Goal: Task Accomplishment & Management: Manage account settings

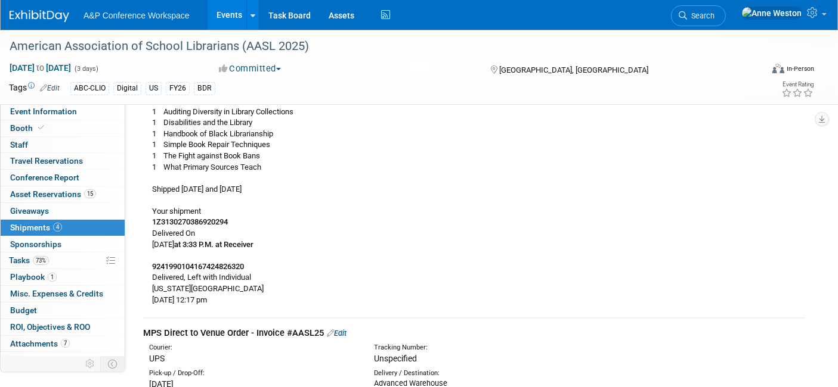
scroll to position [206, 0]
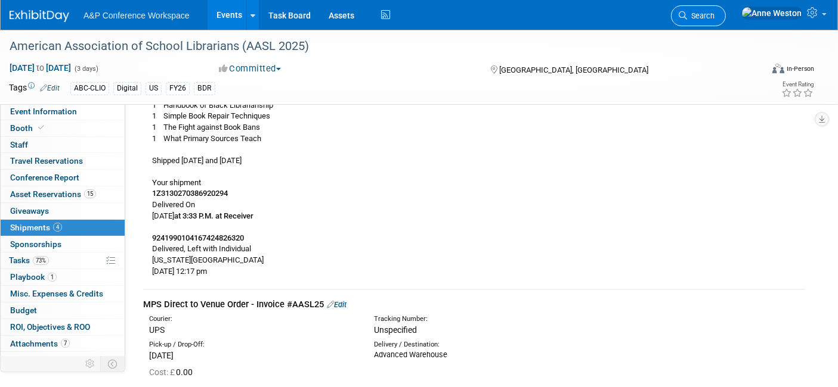
click at [714, 15] on span "Search" at bounding box center [700, 15] width 27 height 9
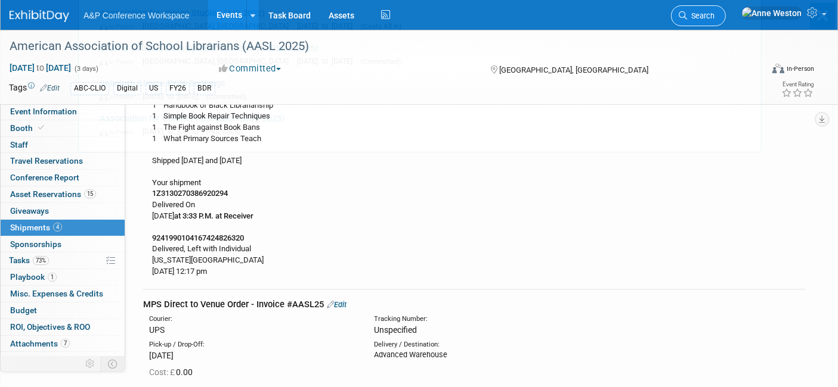
scroll to position [0, 0]
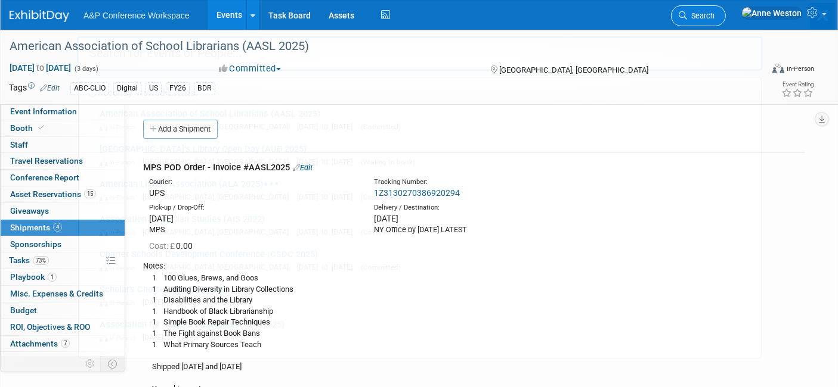
click at [735, 15] on div "Recently Viewed Events: American Association of School Librarians (AASL 2025) I…" at bounding box center [420, 180] width 686 height 358
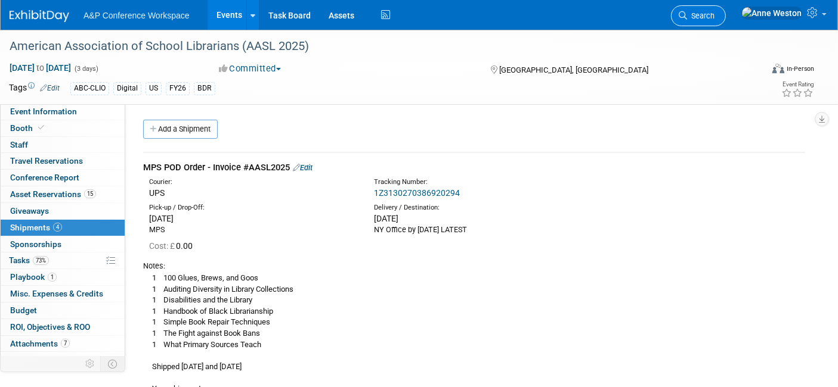
click at [714, 14] on span "Search" at bounding box center [700, 15] width 27 height 9
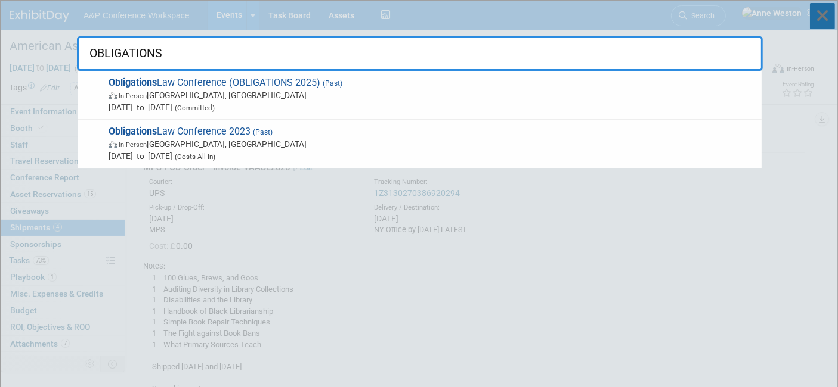
click at [823, 14] on icon at bounding box center [821, 16] width 25 height 26
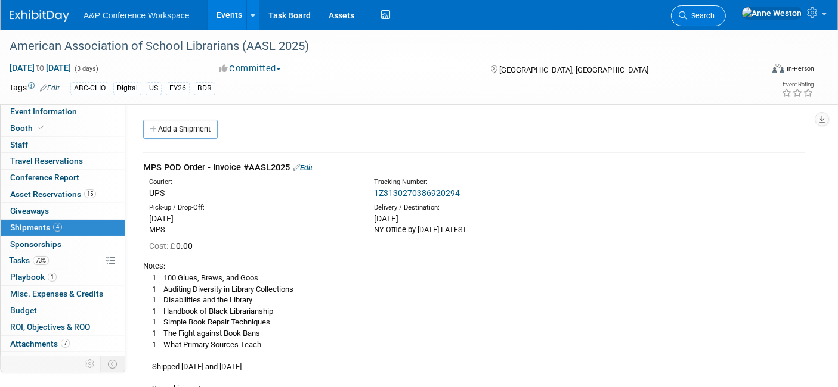
click at [687, 16] on icon at bounding box center [682, 15] width 8 height 8
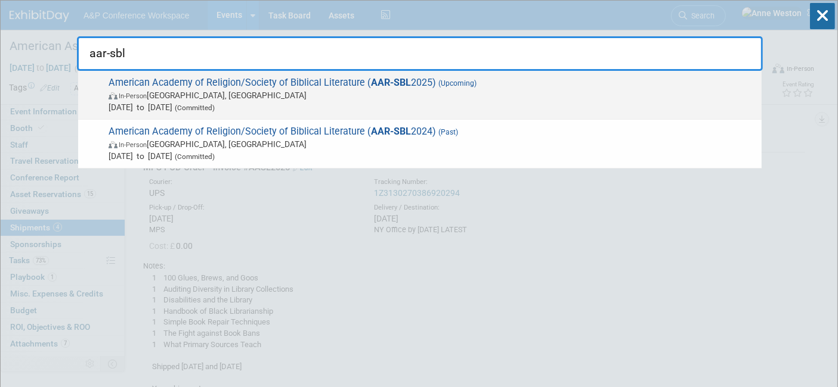
type input "aar-sbl"
click at [204, 101] on span "Nov 22, 2025 to Nov 25, 2025 (Committed)" at bounding box center [431, 107] width 647 height 12
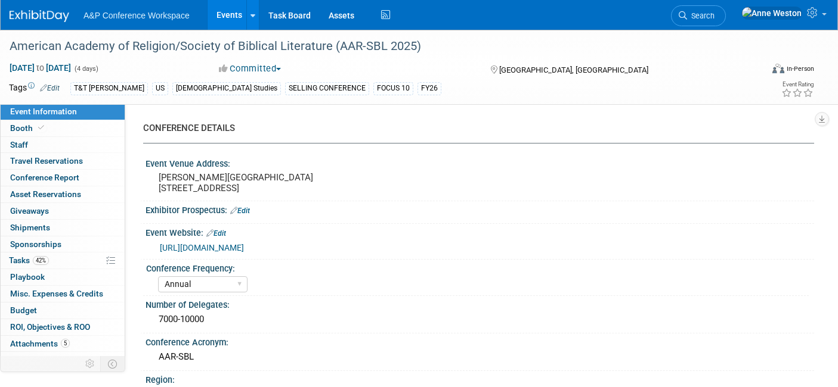
select select "Annual"
select select "Level 1"
select select "In-Person Booth"
select select "[DEMOGRAPHIC_DATA] Studies"
select select "T&T [PERSON_NAME]"
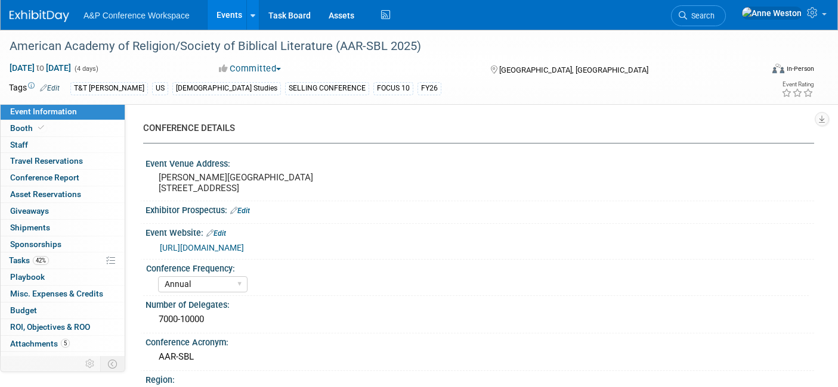
select select "[PERSON_NAME]"
select select "Networking/Commissioning"
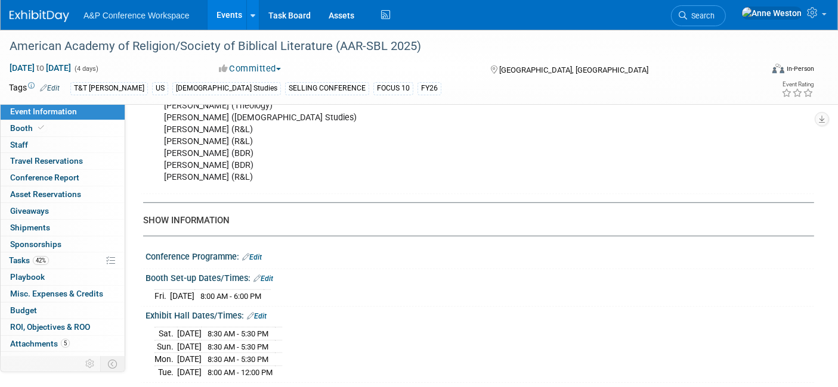
scroll to position [861, 0]
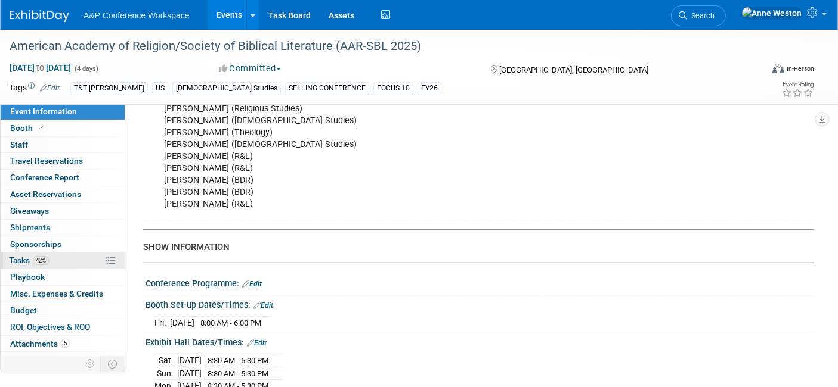
click at [47, 260] on span "42%" at bounding box center [41, 260] width 16 height 9
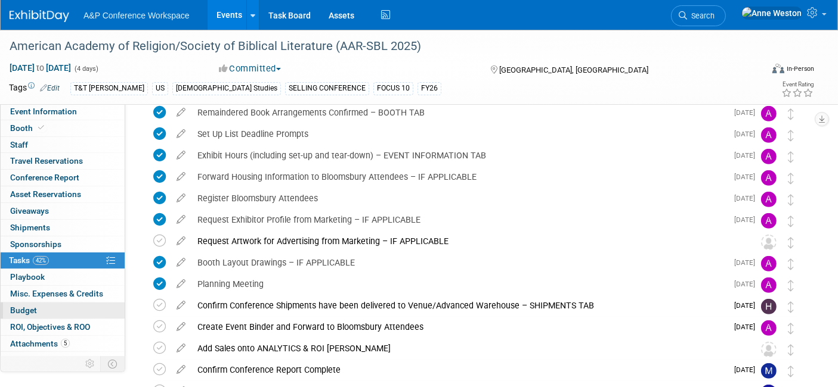
scroll to position [529, 0]
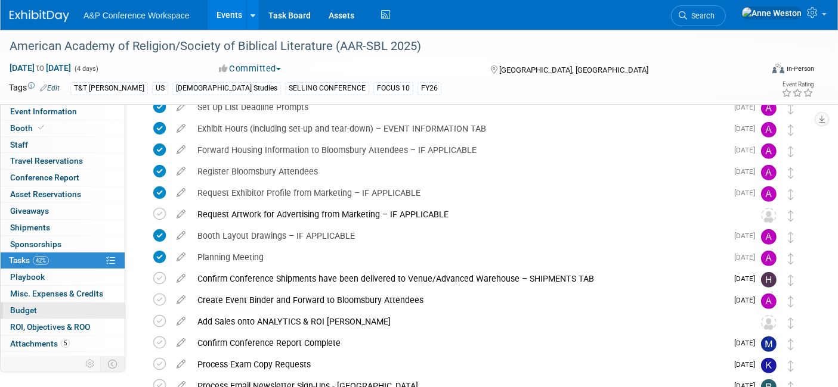
click at [57, 306] on link "Budget" at bounding box center [63, 311] width 124 height 16
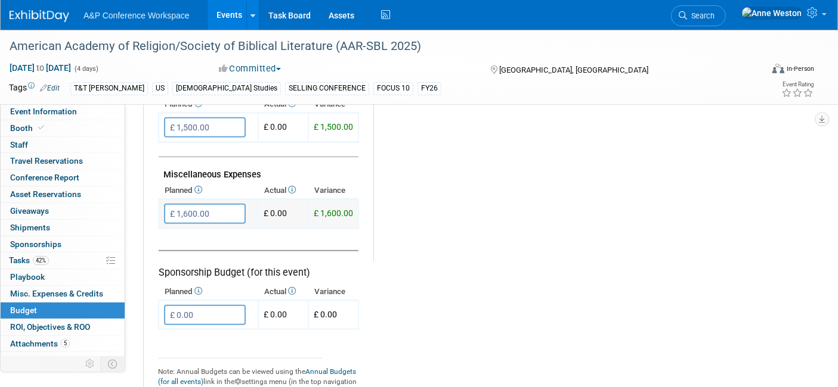
scroll to position [662, 0]
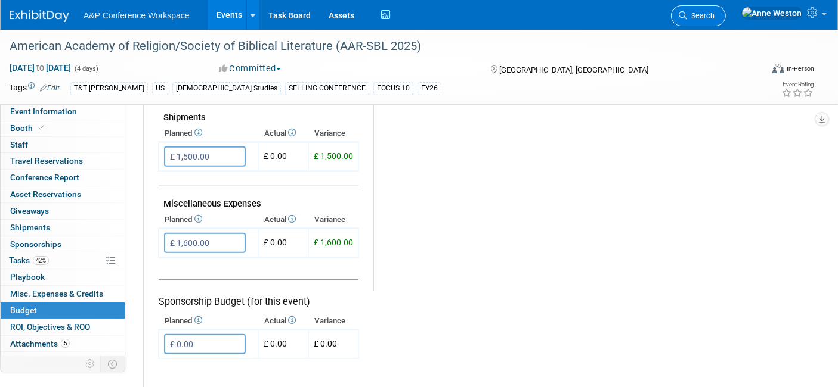
click at [714, 11] on span "Search" at bounding box center [700, 15] width 27 height 9
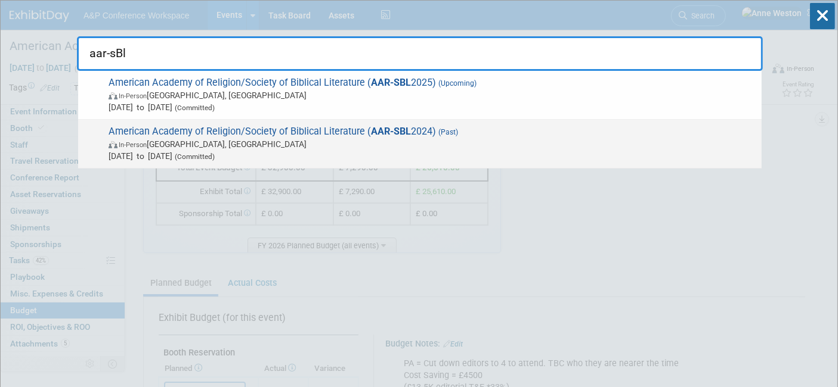
type input "aar-sBl"
click at [176, 140] on span "In-Person San Diego, CA" at bounding box center [431, 144] width 647 height 12
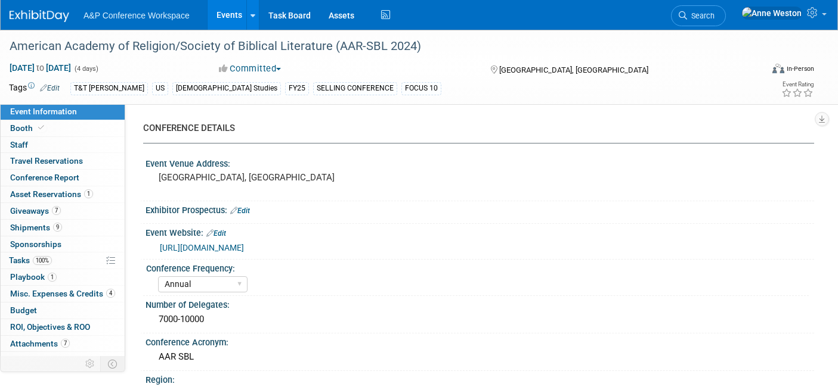
select select "Annual"
select select "Level 1"
select select "In-Person Booth"
select select "[PERSON_NAME]"
click at [60, 311] on link "Budget" at bounding box center [63, 311] width 124 height 16
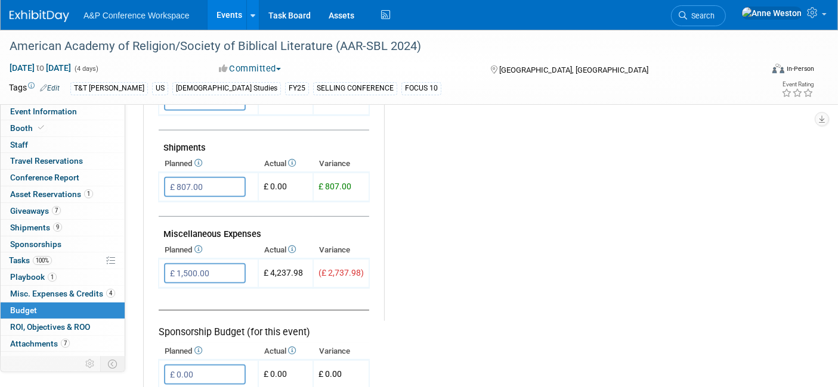
scroll to position [662, 0]
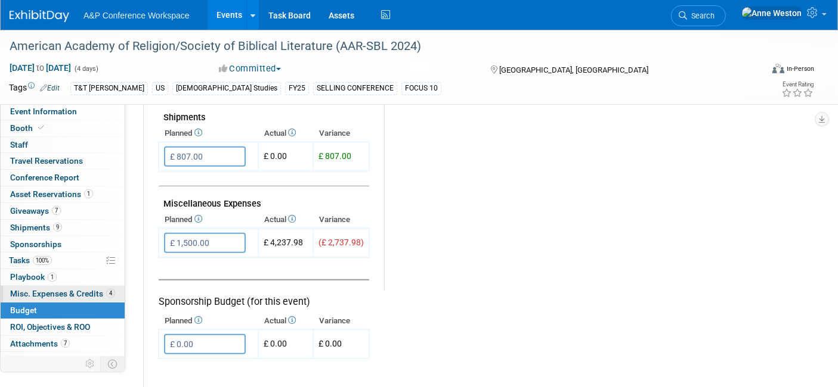
click at [44, 289] on span "Misc. Expenses & Credits 4" at bounding box center [62, 294] width 105 height 10
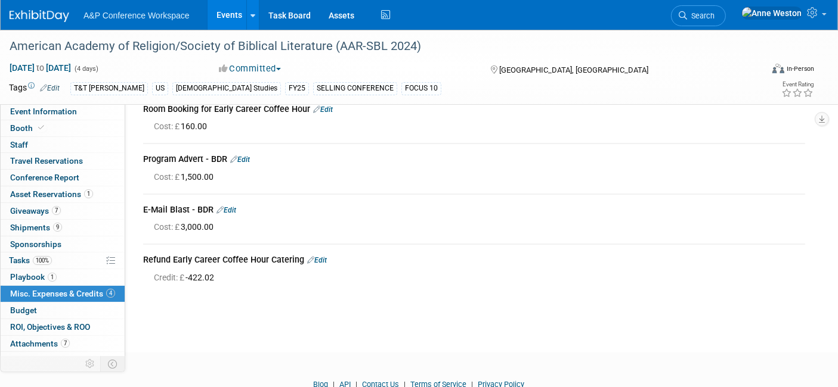
scroll to position [66, 0]
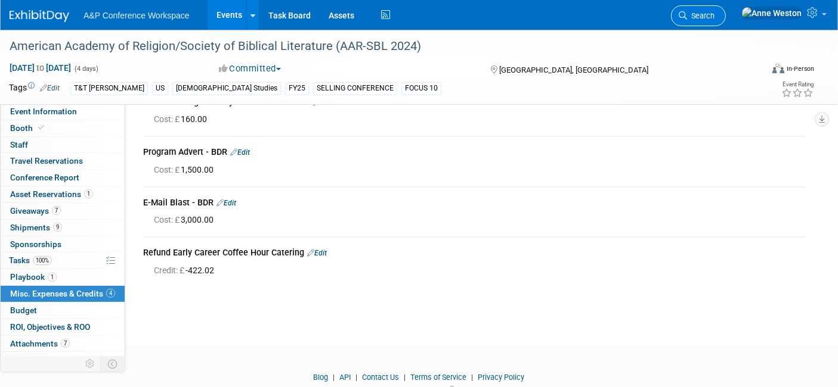
click at [714, 11] on span "Search" at bounding box center [700, 15] width 27 height 9
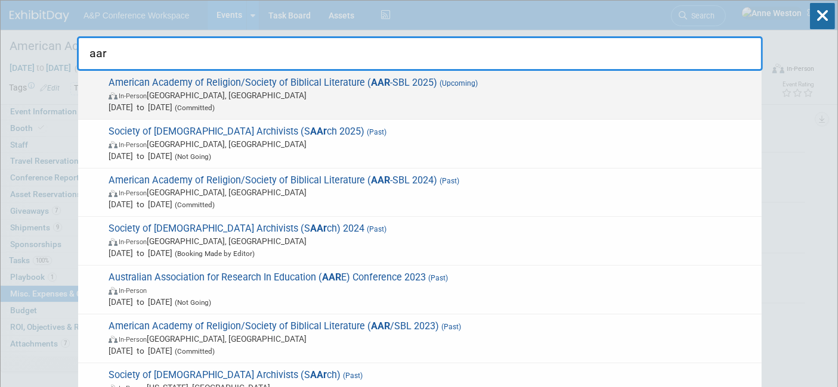
type input "aar"
click at [294, 86] on span "American Academy of Religion/Society of Biblical Literature ( AAR -SBL 2025) (U…" at bounding box center [430, 95] width 650 height 36
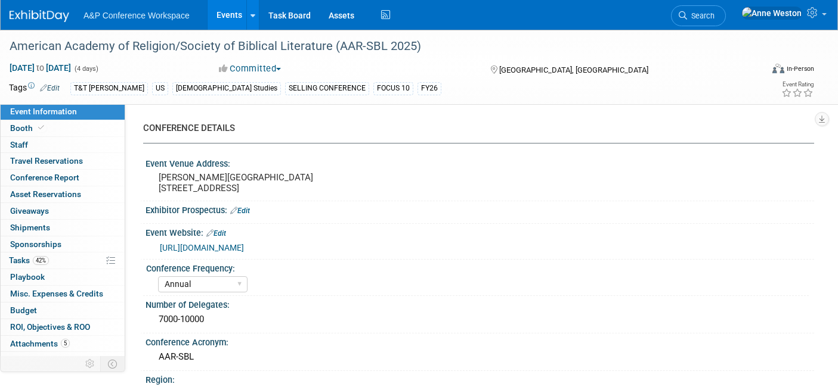
select select "Annual"
select select "Level 1"
select select "In-Person Booth"
select select "[DEMOGRAPHIC_DATA] Studies"
select select "T&T [PERSON_NAME]"
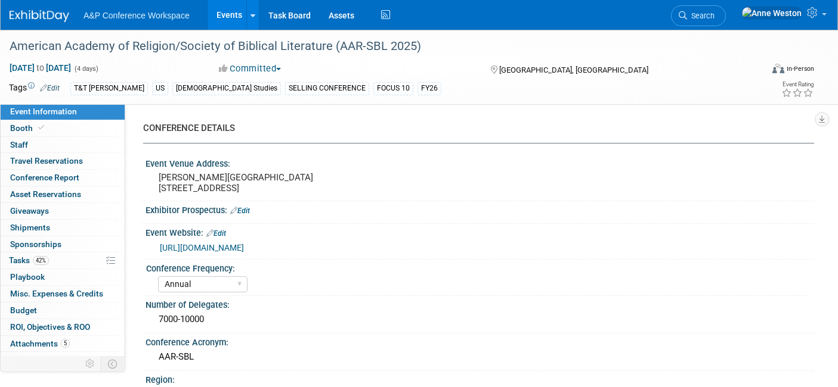
select select "[PERSON_NAME]"
select select "Networking/Commissioning"
click at [45, 279] on link "0 Playbook 0" at bounding box center [63, 277] width 124 height 16
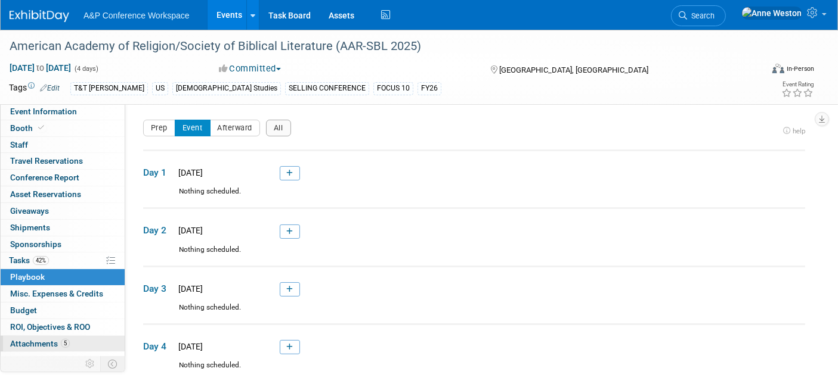
scroll to position [10, 0]
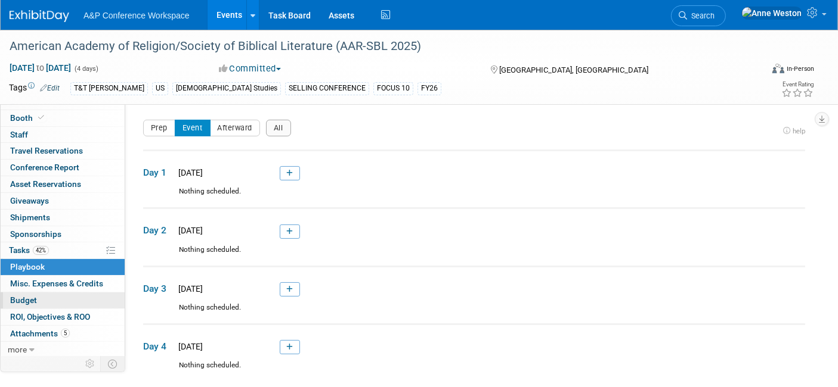
click at [47, 299] on link "Budget" at bounding box center [63, 301] width 124 height 16
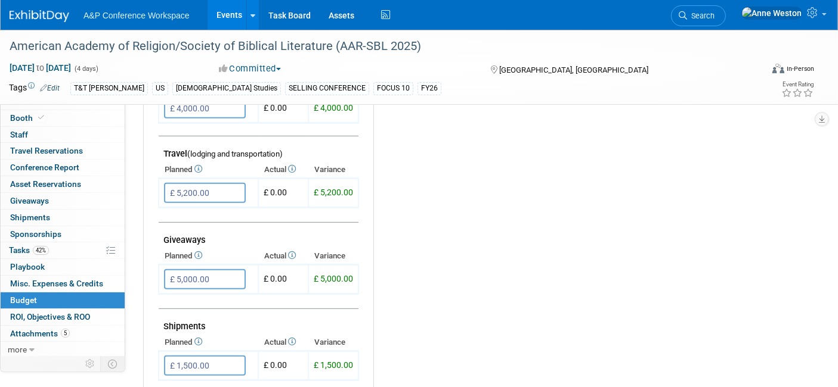
scroll to position [529, 0]
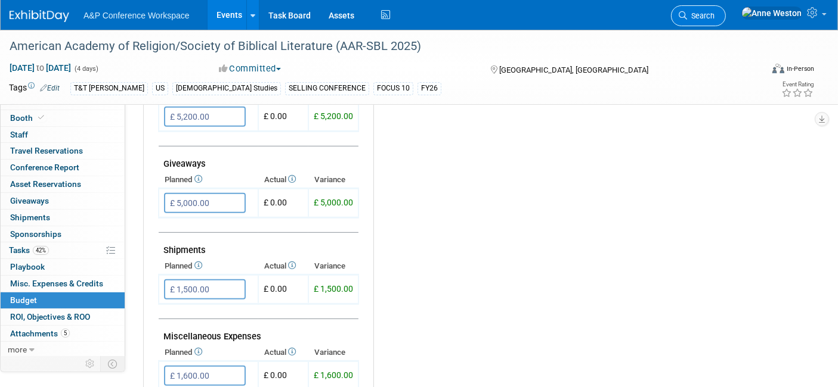
click at [714, 14] on span "Search" at bounding box center [700, 15] width 27 height 9
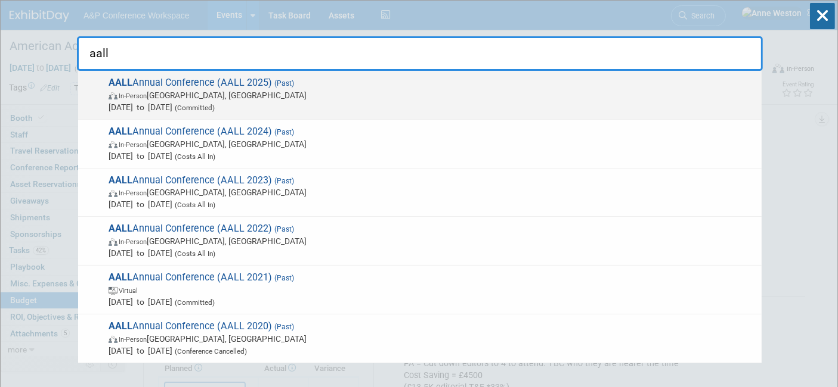
type input "aall"
click at [151, 86] on span "AALL Annual Conference (AALL 2025) (Past) In-Person Portland, OR Jul 19, 2025 t…" at bounding box center [430, 95] width 650 height 36
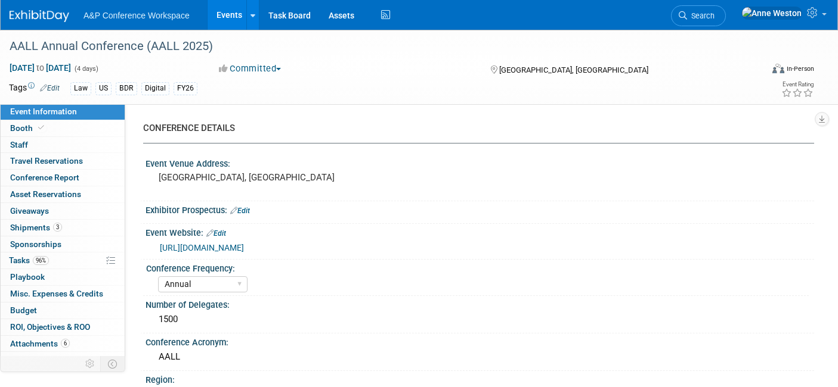
select select "Annual"
select select "Level 2"
select select "In-Person Booth"
select select "Libraries"
select select "Bloomsbury Digital Resources"
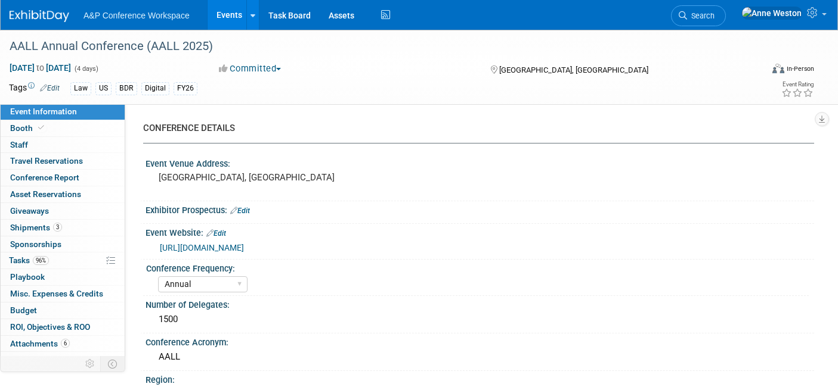
select select "[PERSON_NAME]"
select select "BDR Product Awareness and Trial Generation​"
click at [714, 14] on span "Search" at bounding box center [700, 15] width 27 height 9
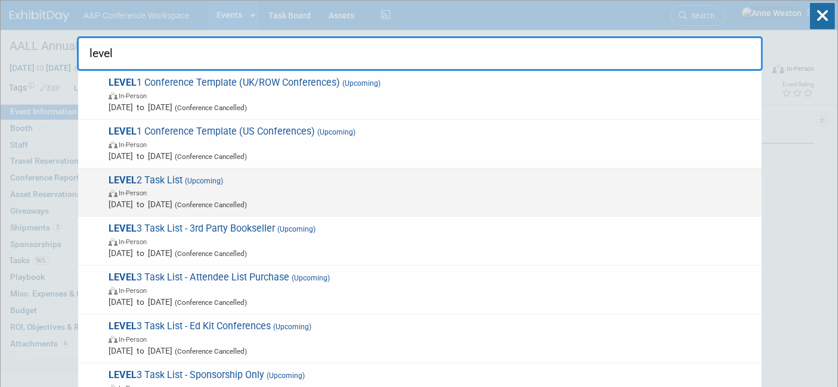
type input "level"
click at [163, 176] on span "LEVEL 2 Task List (Upcoming) In-Person Oct 21, 2024 to Oct 30, 2032 (Conference…" at bounding box center [430, 193] width 650 height 36
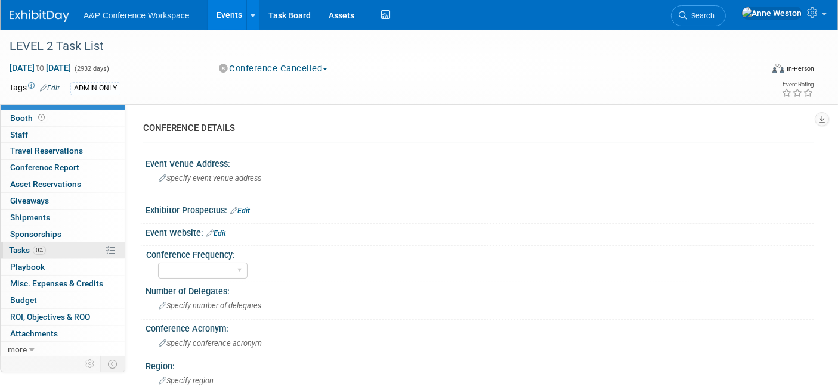
scroll to position [265, 0]
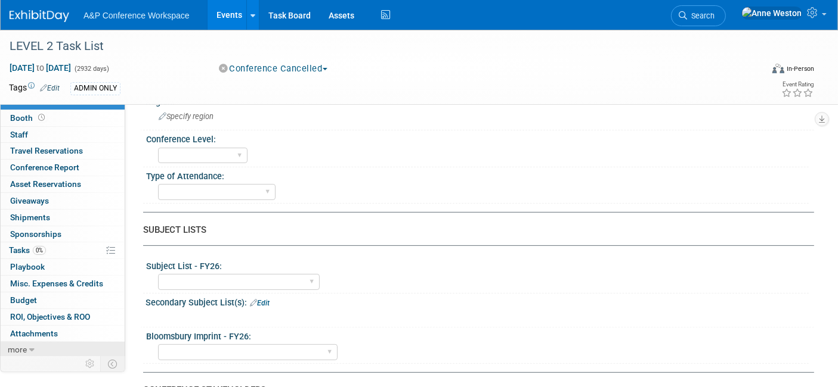
click at [20, 349] on span "more" at bounding box center [17, 350] width 19 height 10
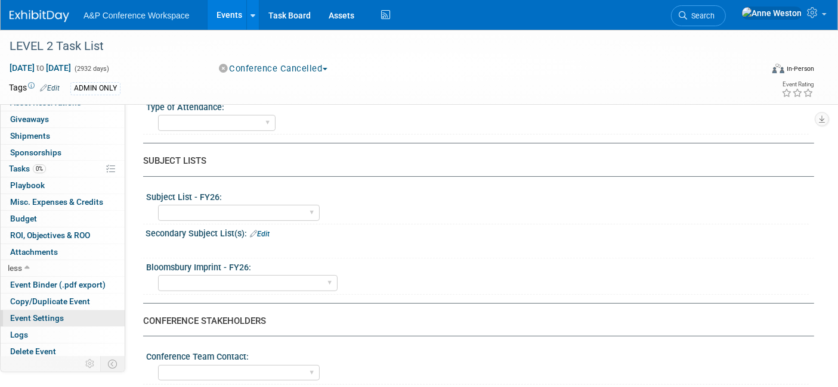
scroll to position [463, 0]
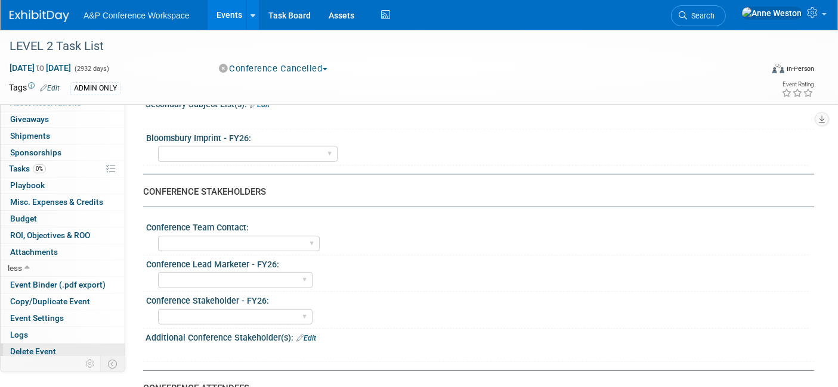
click at [30, 347] on span "Delete Event" at bounding box center [33, 352] width 46 height 10
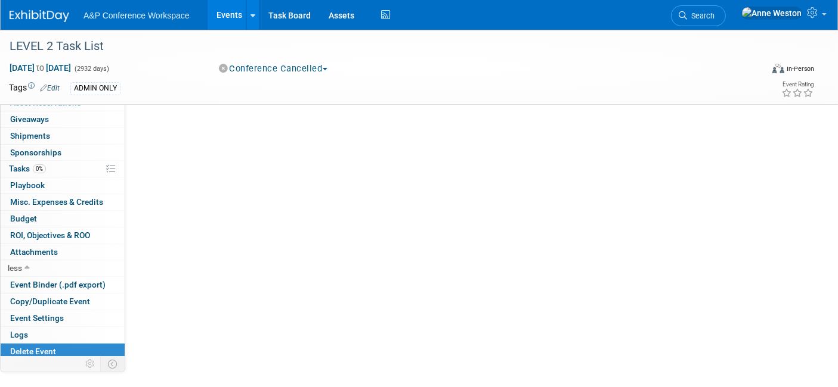
scroll to position [0, 0]
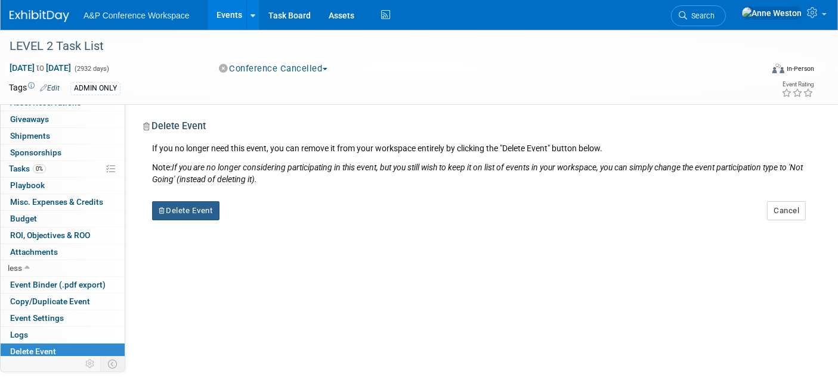
click at [179, 211] on button "Delete Event" at bounding box center [185, 210] width 67 height 19
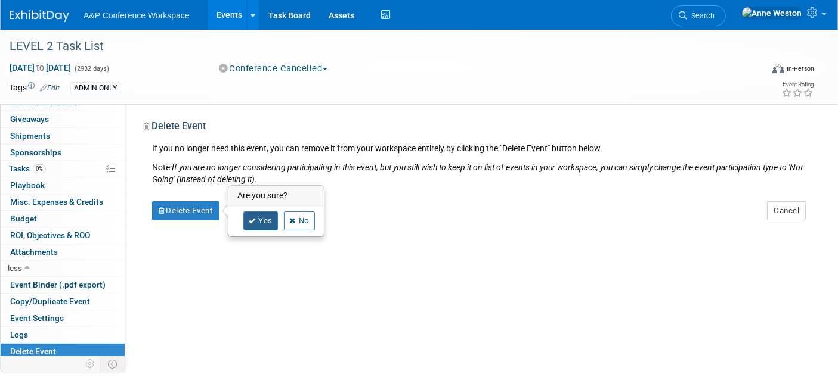
click at [259, 217] on link "Yes" at bounding box center [260, 221] width 35 height 19
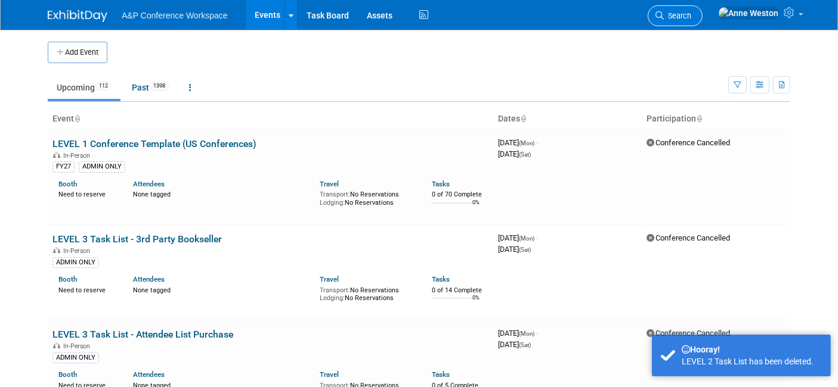
click at [691, 15] on span "Search" at bounding box center [676, 15] width 27 height 9
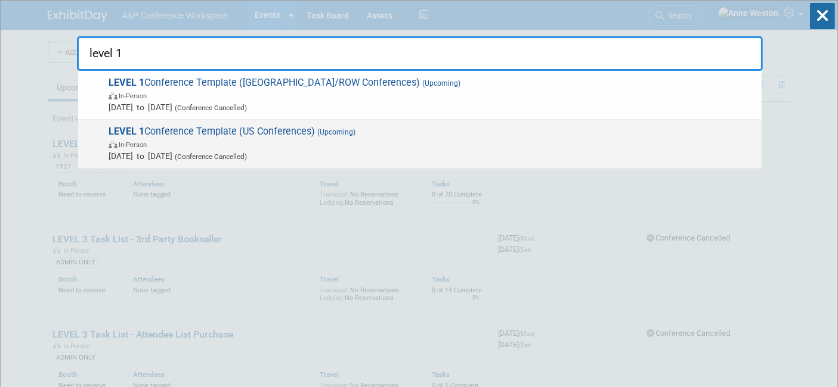
type input "level 1"
click at [181, 130] on span "LEVEL 1 Conference Template (US Conferences) (Upcoming) In-Person Oct 21, 2024 …" at bounding box center [430, 144] width 650 height 36
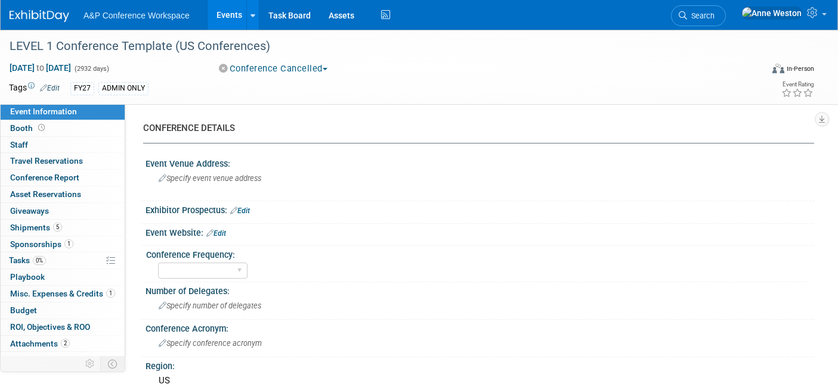
select select "Level 1"
select select "In-Person Booth"
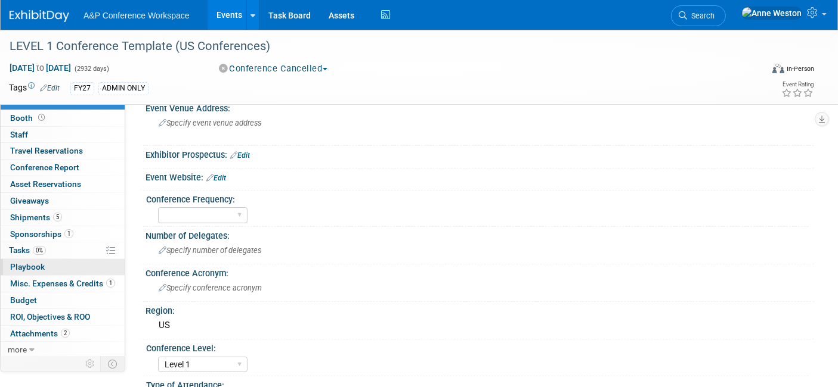
scroll to position [198, 0]
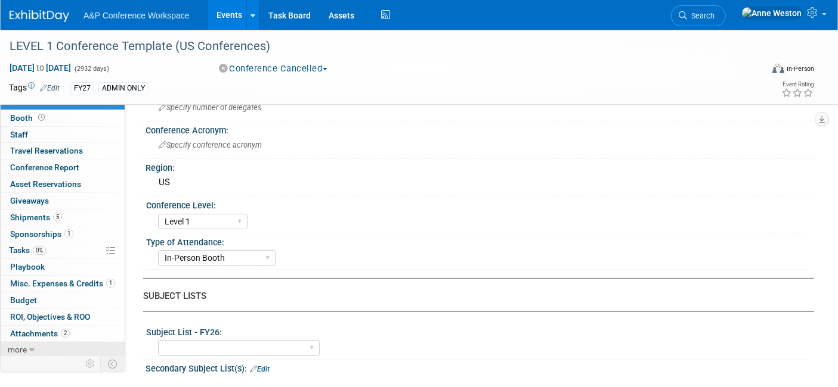
click at [18, 349] on span "more" at bounding box center [17, 350] width 19 height 10
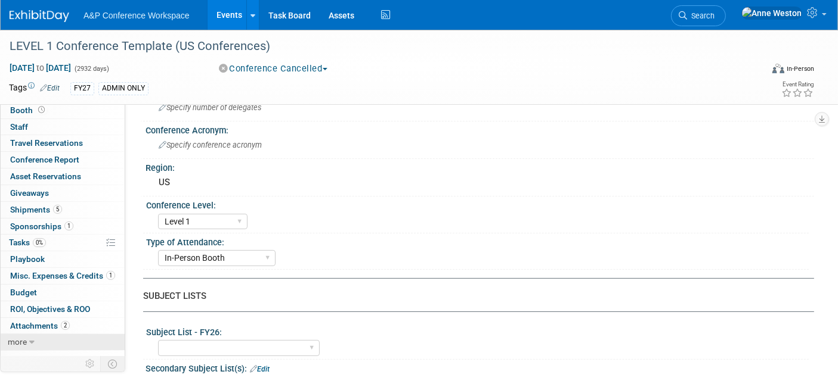
scroll to position [92, 0]
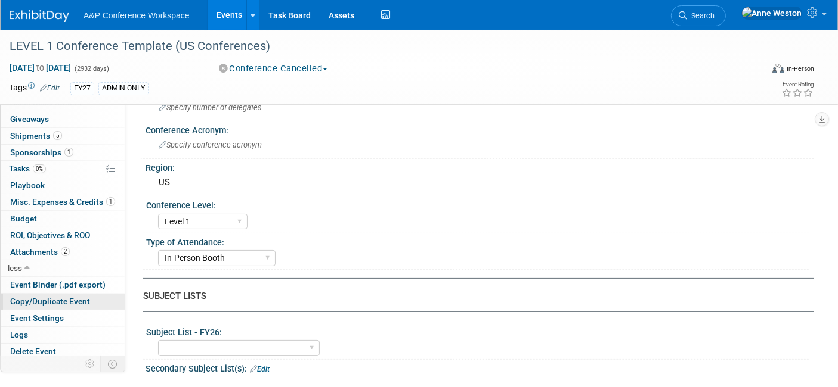
click at [39, 300] on span "Copy/Duplicate Event" at bounding box center [50, 302] width 80 height 10
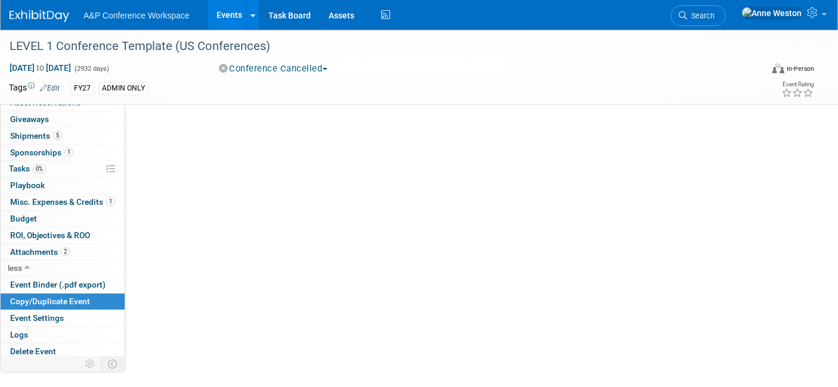
scroll to position [0, 0]
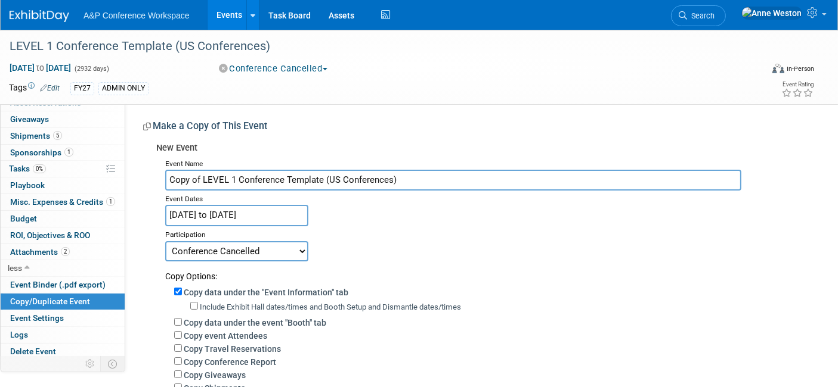
drag, startPoint x: 198, startPoint y: 182, endPoint x: 163, endPoint y: 185, distance: 35.4
click at [163, 185] on div "Event Name Copy of LEVEL 1 Conference Template (US Conferences) Event Dates Oct…" at bounding box center [480, 355] width 649 height 398
click at [199, 179] on input "LEVEL 1 Conference Template (US Conferences)" at bounding box center [453, 180] width 576 height 21
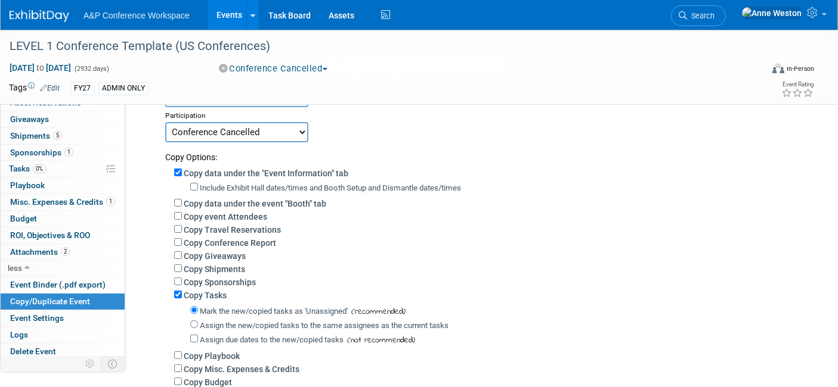
scroll to position [132, 0]
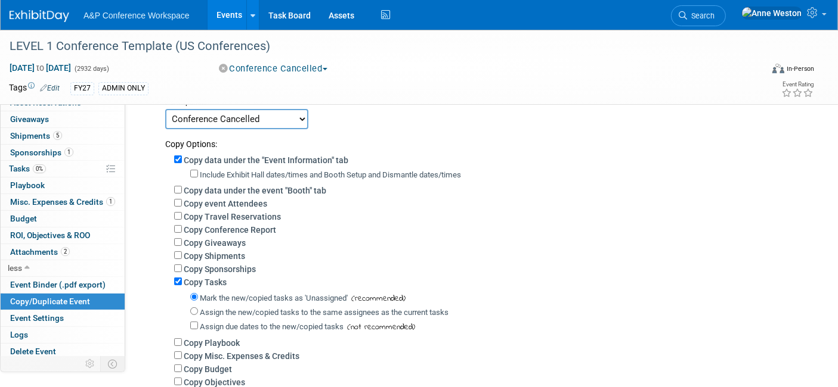
type input "LEVEL 2 Conference Template (US Conferences)"
click at [175, 191] on div "Copy data under the event "Booth" tab" at bounding box center [489, 190] width 631 height 13
click at [175, 188] on input "Copy data under the event "Booth" tab" at bounding box center [178, 190] width 8 height 8
checkbox input "true"
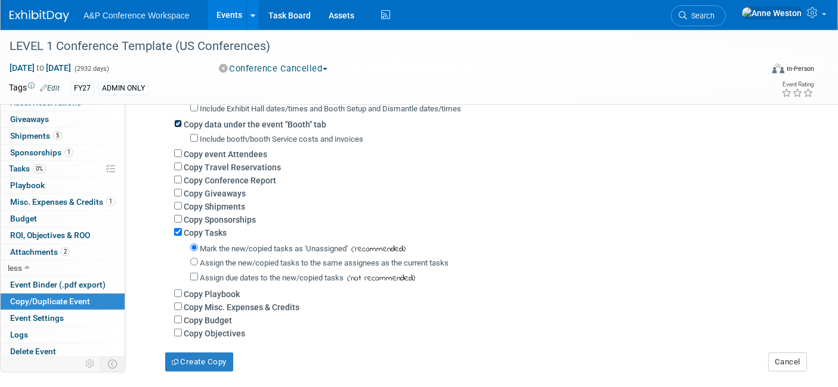
scroll to position [265, 0]
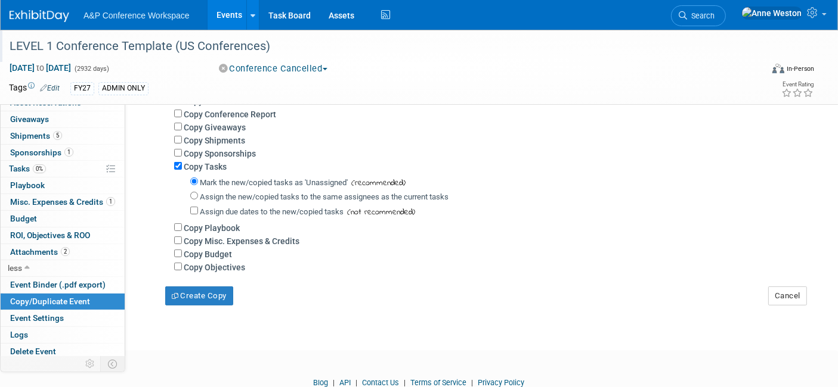
click at [51, 42] on div "LEVEL 1 Conference Template (US Conferences)" at bounding box center [375, 46] width 740 height 21
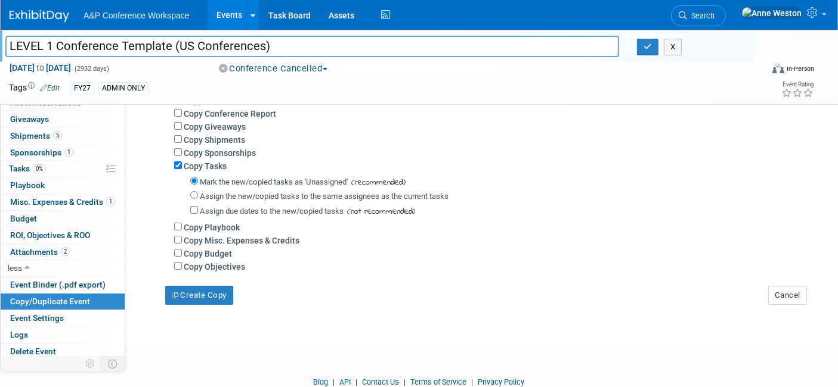
click at [52, 46] on input "LEVEL 1 Conference Template (US Conferences)" at bounding box center [311, 46] width 613 height 21
type input "LEVEL 2 Conference Template (US Conferences)"
click at [206, 290] on button "Create Copy" at bounding box center [199, 295] width 68 height 19
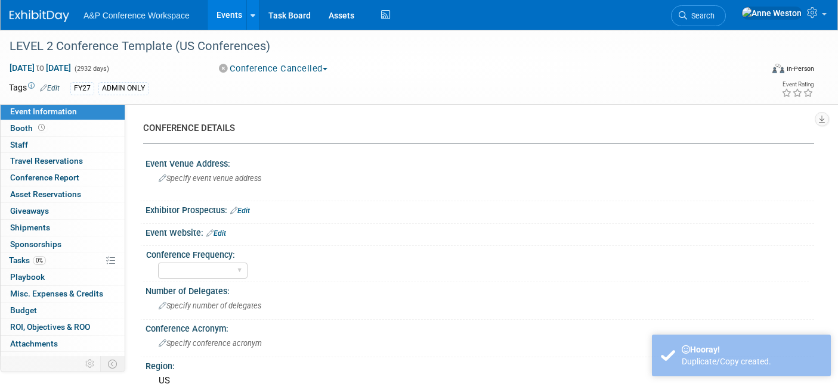
select select "Level 1"
select select "In-Person Booth"
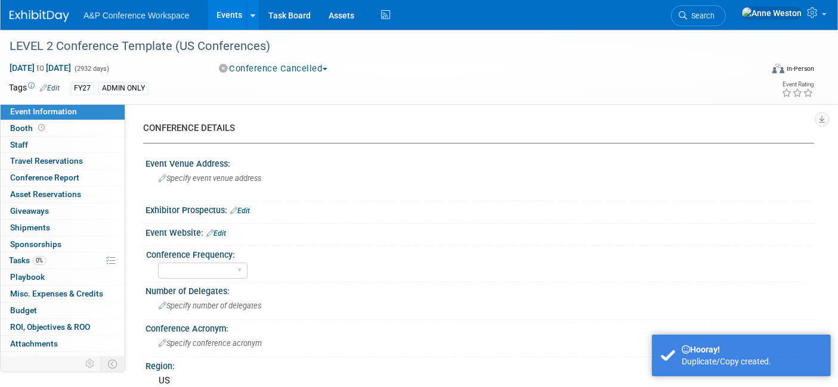
scroll to position [132, 0]
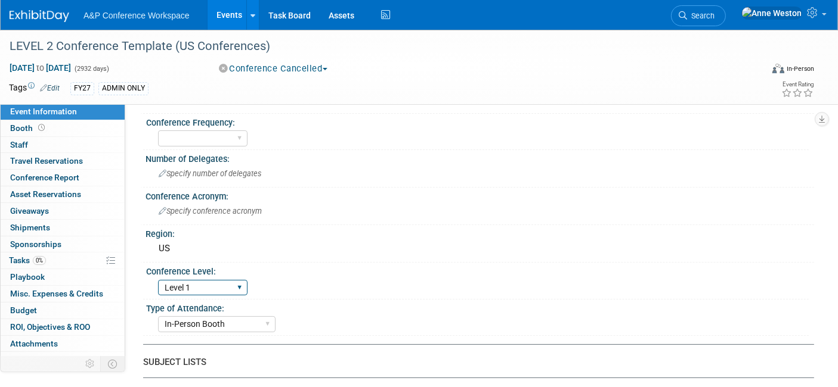
click at [203, 288] on select "Level 1 Level 2 Level 3 Level 4" at bounding box center [202, 288] width 89 height 16
select select "Level 2"
click at [158, 280] on select "Level 1 Level 2 Level 3 Level 4" at bounding box center [202, 288] width 89 height 16
click at [32, 256] on span "Tasks 0%" at bounding box center [27, 261] width 37 height 10
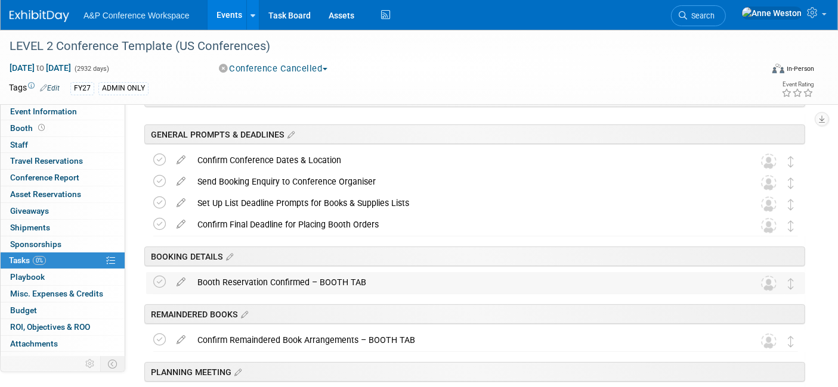
scroll to position [265, 0]
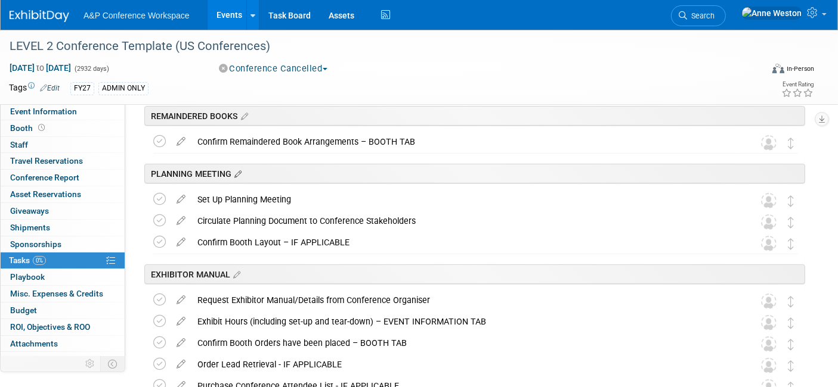
click at [235, 171] on icon at bounding box center [236, 174] width 10 height 11
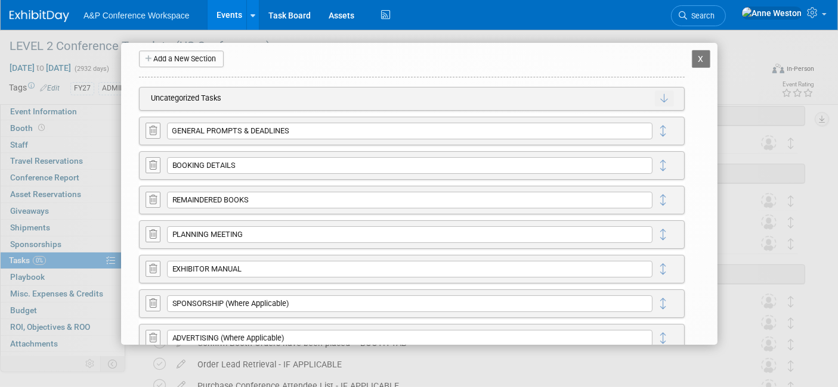
scroll to position [66, 0]
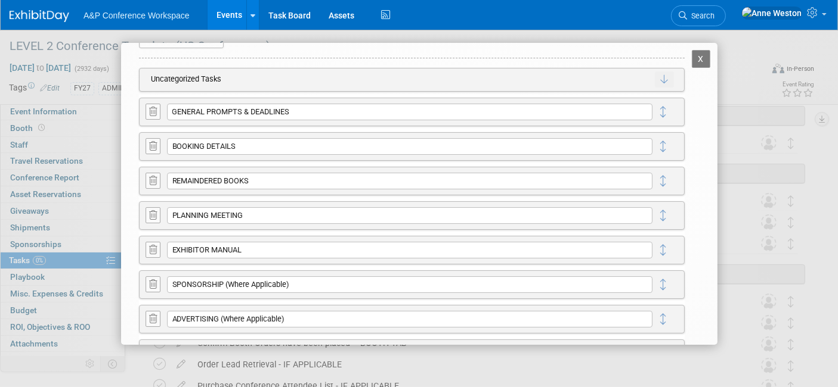
click at [691, 51] on button "X" at bounding box center [700, 59] width 19 height 18
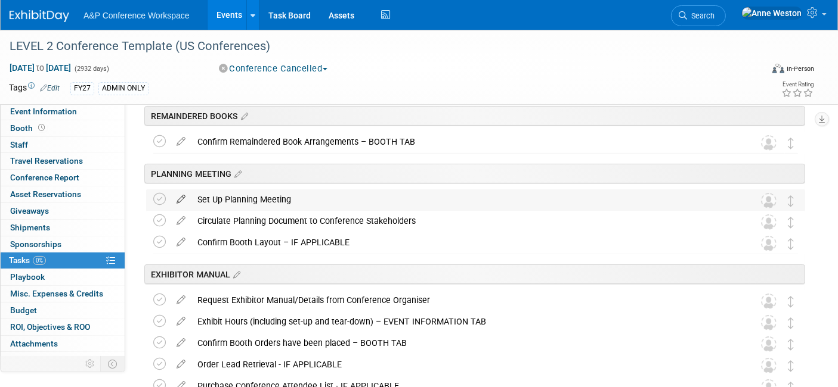
click at [181, 194] on icon at bounding box center [180, 197] width 21 height 15
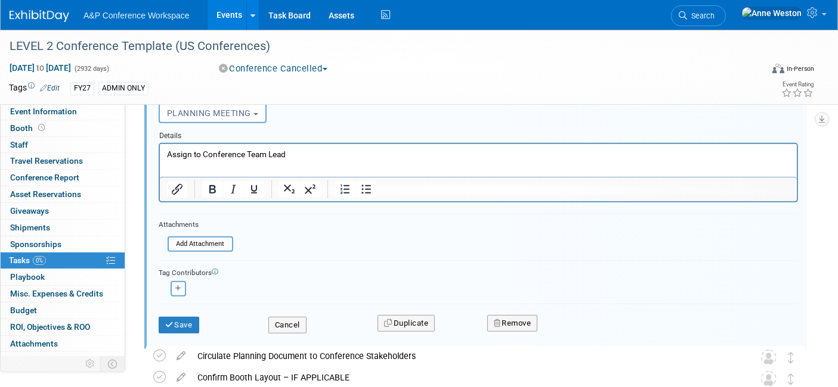
scroll to position [478, 0]
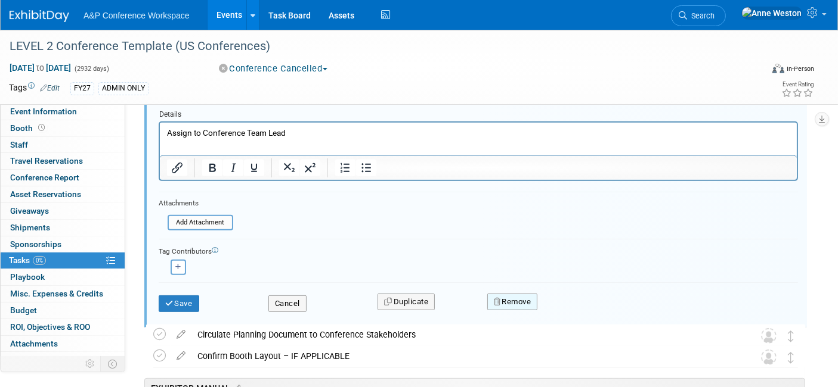
click at [516, 301] on button "Remove" at bounding box center [512, 302] width 51 height 17
click at [573, 304] on link "Yes" at bounding box center [579, 312] width 35 height 19
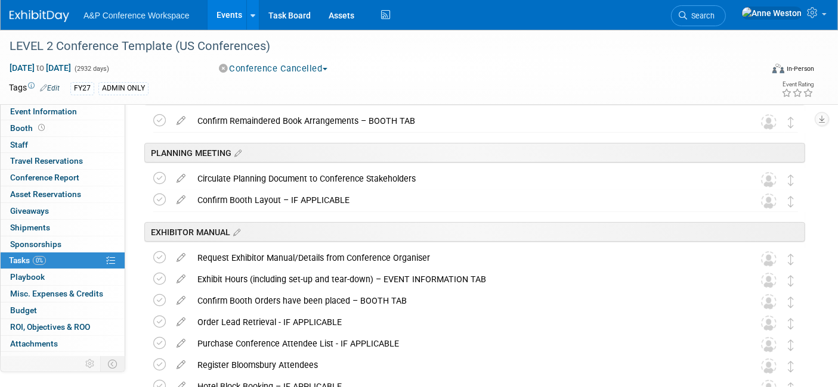
scroll to position [279, 0]
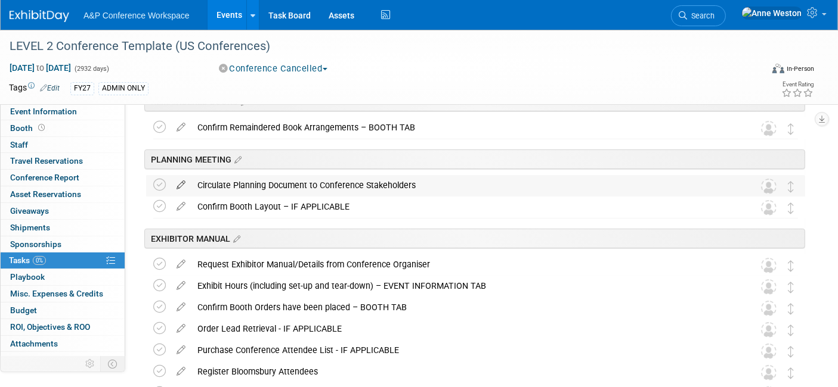
click at [176, 179] on icon at bounding box center [180, 182] width 21 height 15
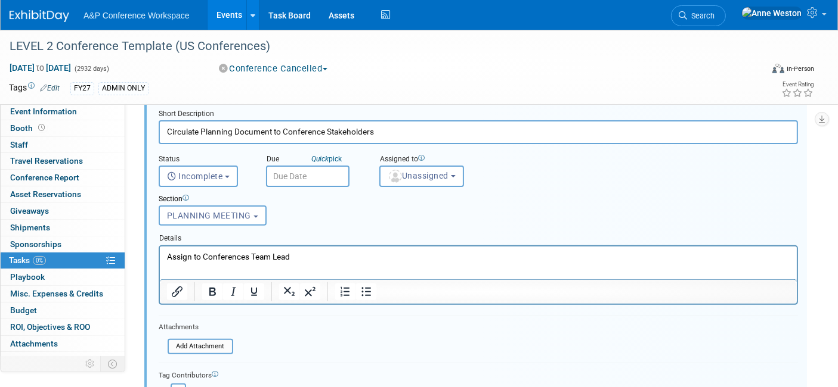
scroll to position [412, 0]
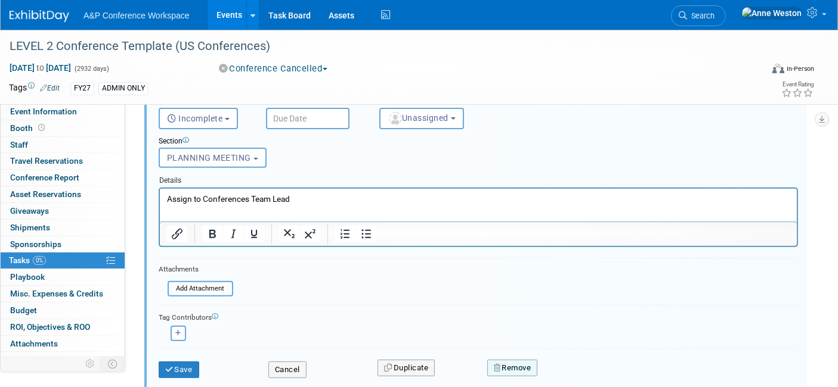
click at [513, 361] on button "Remove" at bounding box center [512, 368] width 51 height 17
click at [573, 367] on link "Yes" at bounding box center [579, 376] width 35 height 19
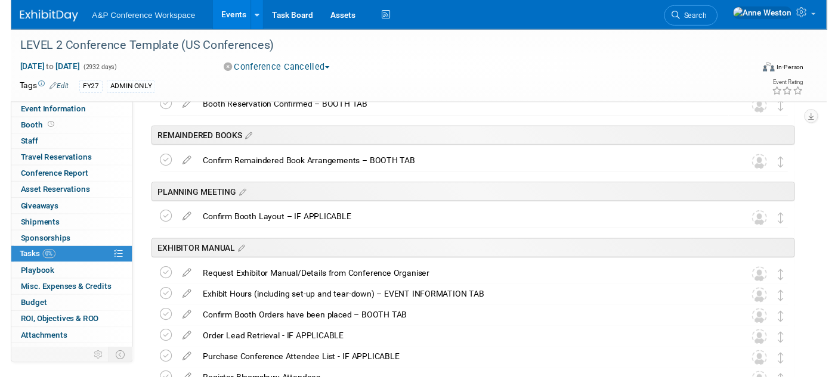
scroll to position [213, 0]
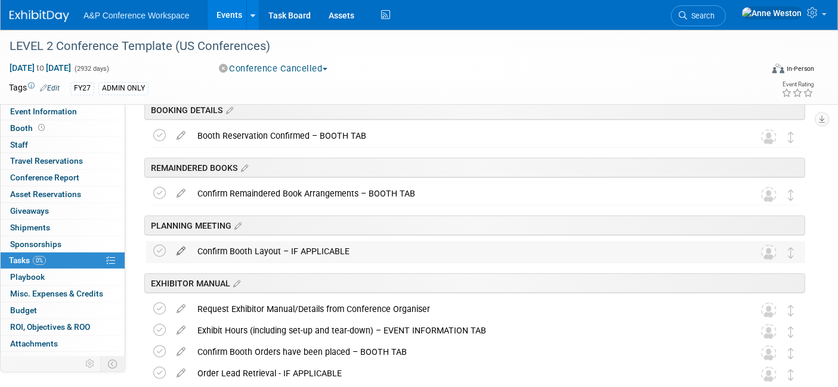
click at [181, 247] on icon at bounding box center [180, 248] width 21 height 15
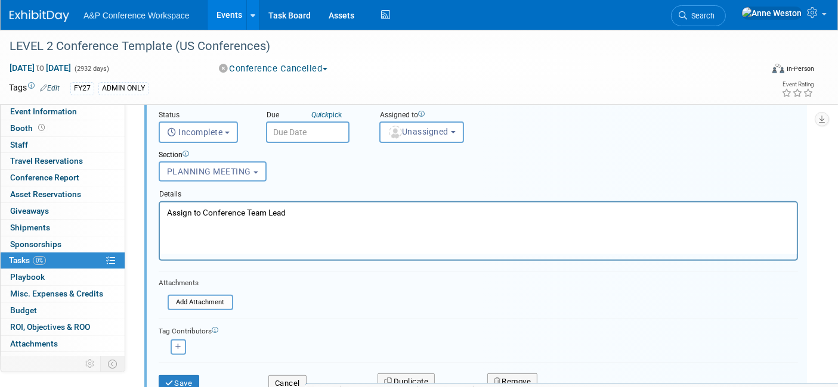
scroll to position [478, 0]
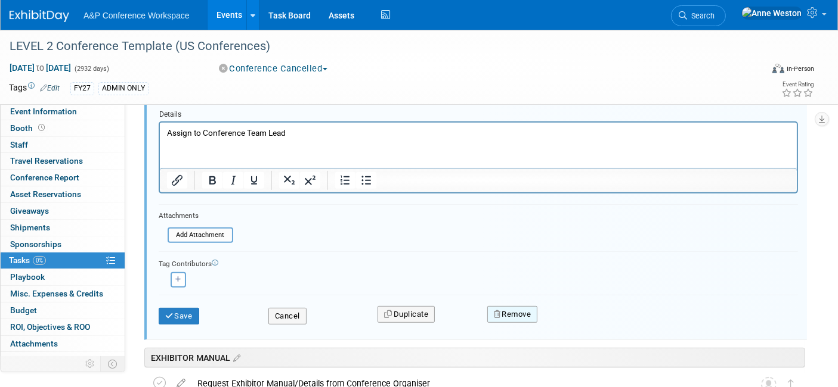
click at [504, 311] on button "Remove" at bounding box center [512, 314] width 51 height 17
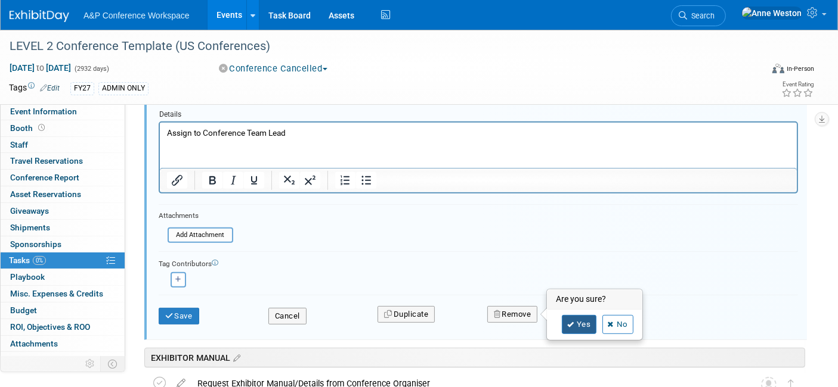
click at [567, 322] on icon at bounding box center [570, 325] width 7 height 7
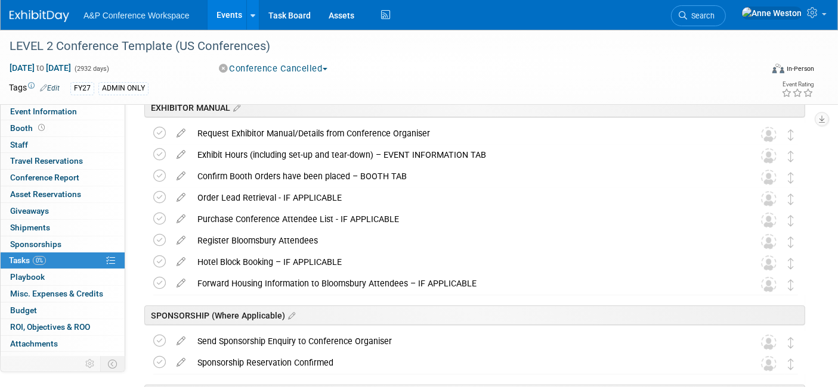
scroll to position [213, 0]
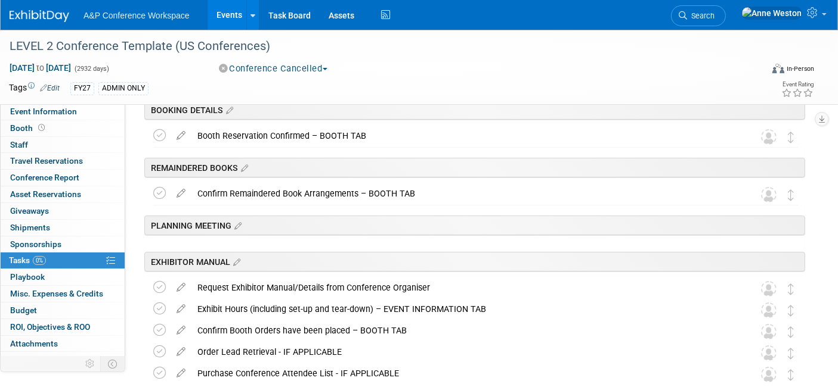
click at [239, 222] on icon at bounding box center [236, 226] width 10 height 11
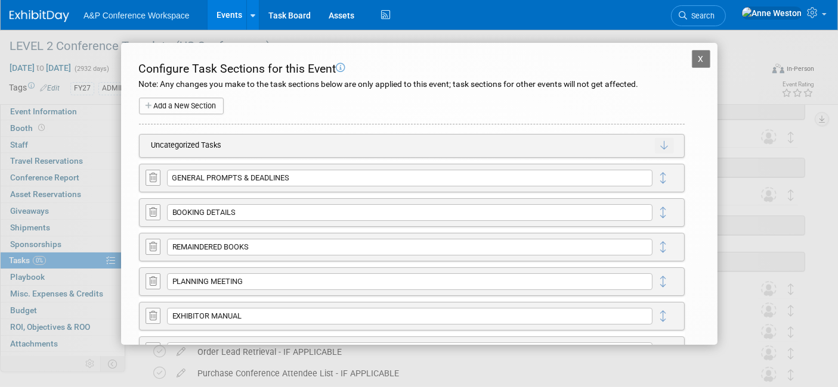
click at [154, 277] on icon at bounding box center [153, 281] width 8 height 9
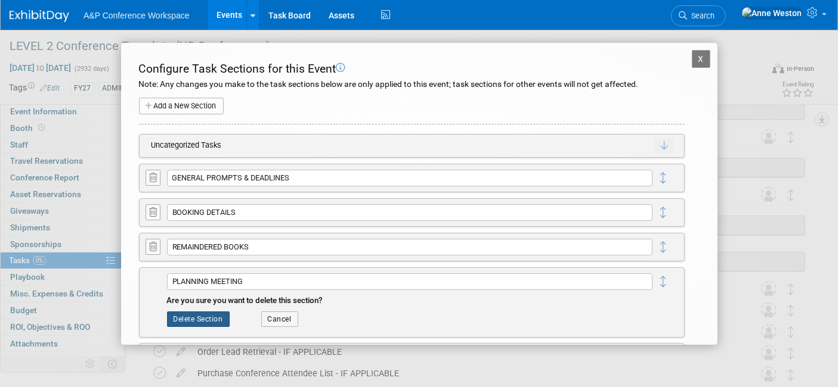
click at [194, 317] on button "Delete Section" at bounding box center [198, 319] width 63 height 15
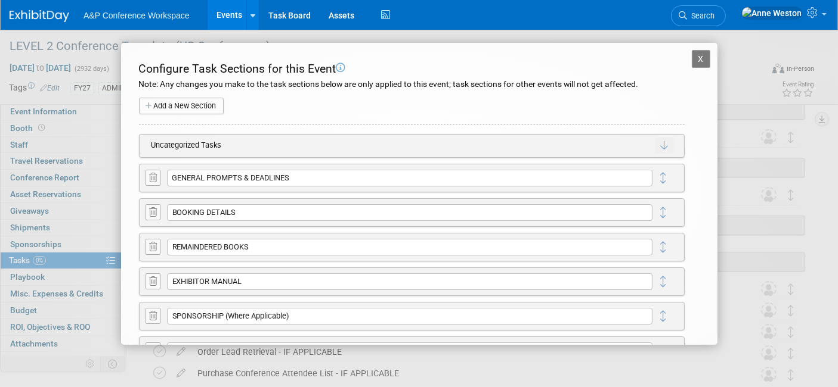
click at [693, 54] on button "X" at bounding box center [700, 59] width 19 height 18
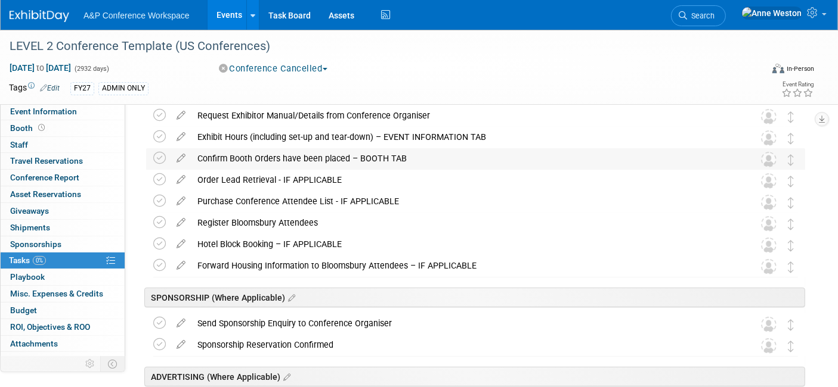
scroll to position [279, 0]
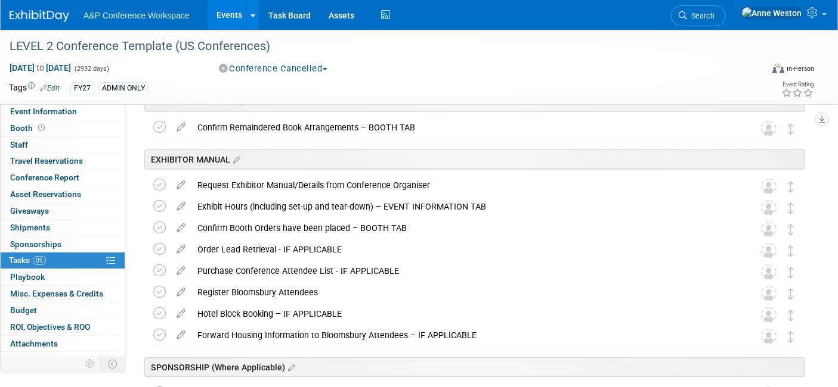
click at [179, 311] on icon at bounding box center [180, 311] width 21 height 15
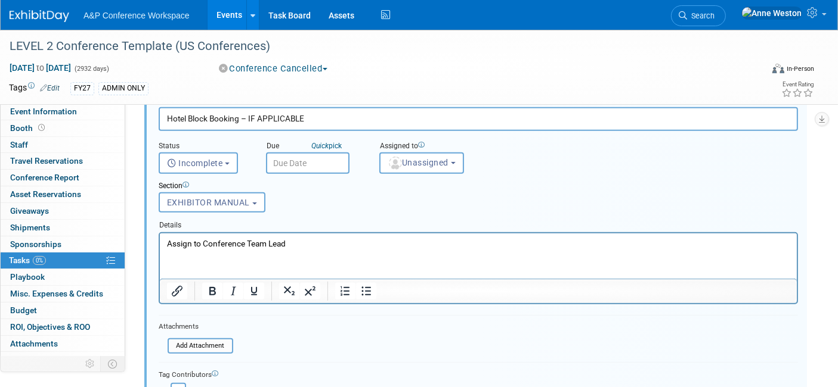
scroll to position [607, 0]
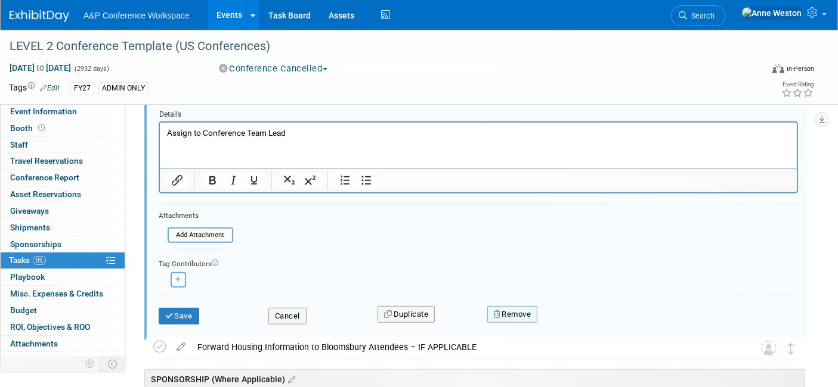
click at [493, 306] on button "Remove" at bounding box center [512, 314] width 51 height 17
click at [572, 315] on link "Yes" at bounding box center [579, 324] width 35 height 19
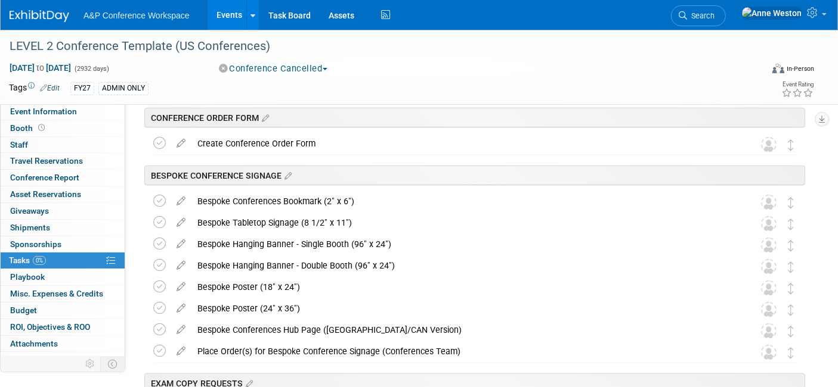
scroll to position [1004, 0]
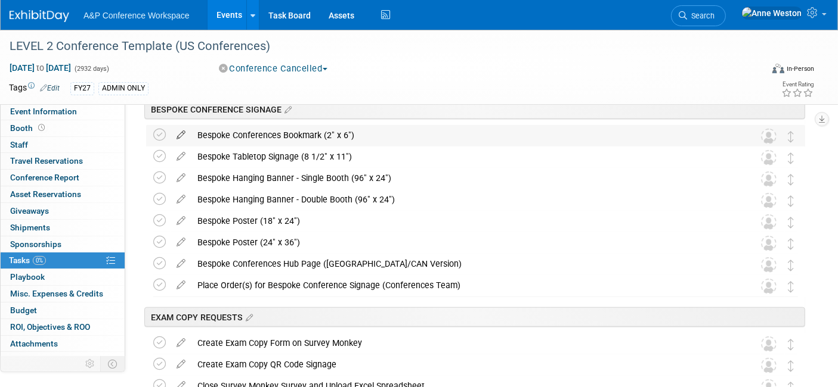
click at [176, 129] on icon at bounding box center [180, 132] width 21 height 15
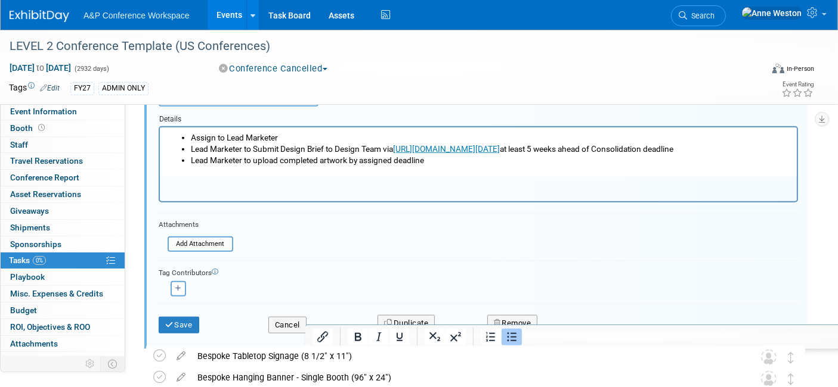
scroll to position [1153, 0]
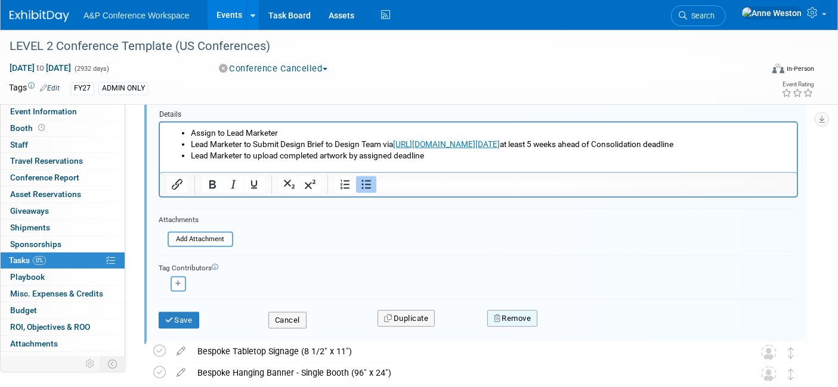
click at [519, 313] on button "Remove" at bounding box center [512, 319] width 51 height 17
click at [575, 320] on link "Yes" at bounding box center [579, 329] width 35 height 19
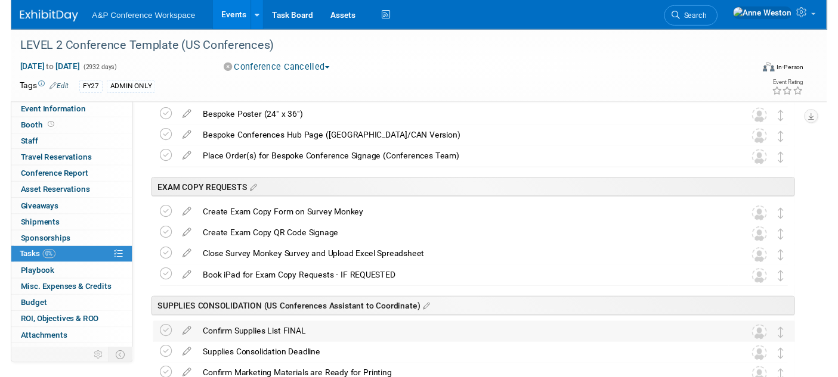
scroll to position [955, 0]
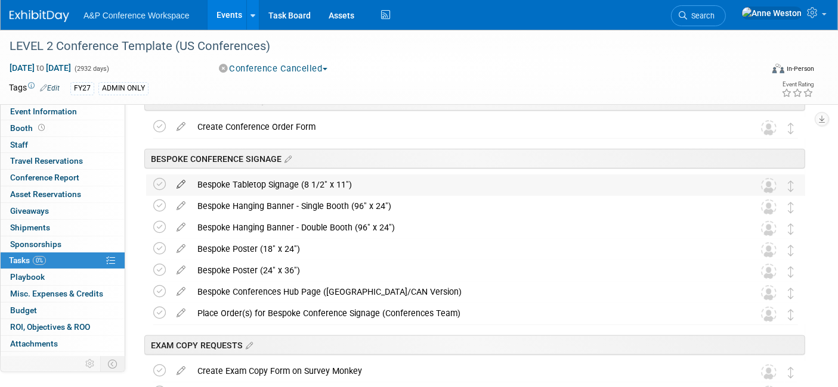
click at [178, 183] on icon at bounding box center [180, 182] width 21 height 15
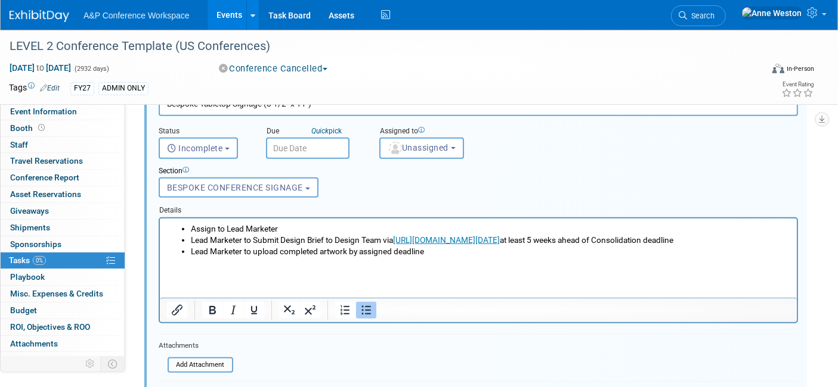
scroll to position [1153, 0]
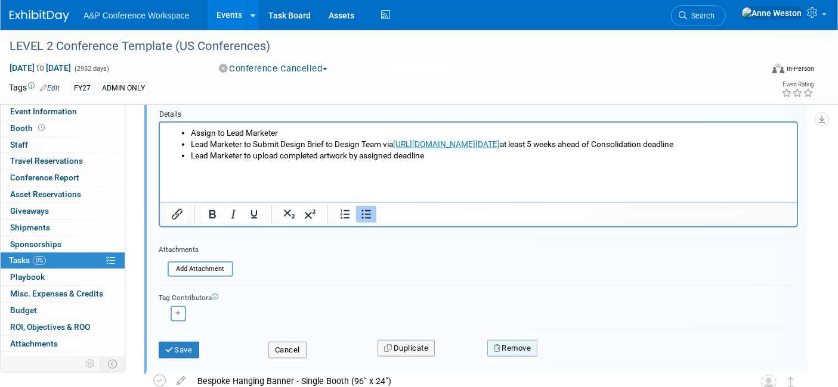
click at [497, 340] on button "Remove" at bounding box center [512, 348] width 51 height 17
click at [560, 349] on div "Yes No" at bounding box center [594, 358] width 77 height 19
click at [579, 349] on link "Yes" at bounding box center [579, 358] width 35 height 19
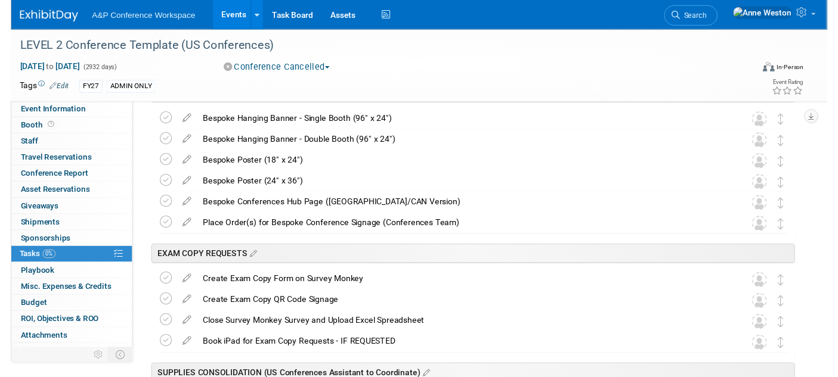
scroll to position [955, 0]
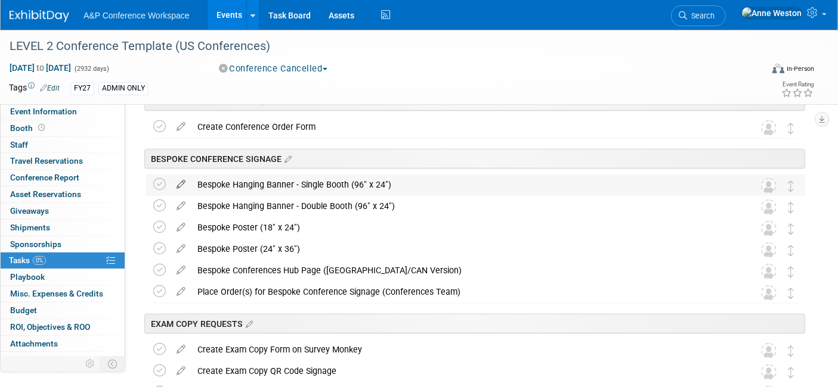
click at [182, 181] on icon at bounding box center [180, 182] width 21 height 15
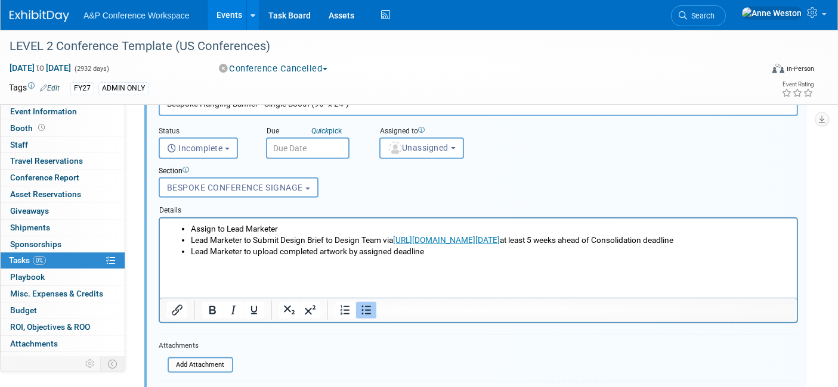
scroll to position [1153, 0]
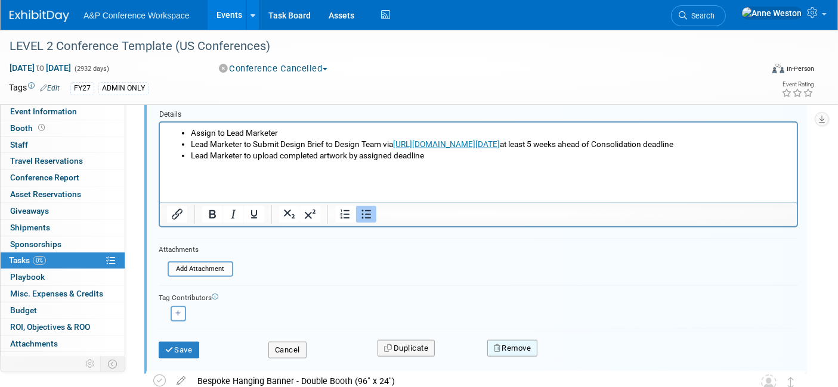
click at [503, 341] on button "Remove" at bounding box center [512, 348] width 51 height 17
click at [578, 349] on link "Yes" at bounding box center [579, 358] width 35 height 19
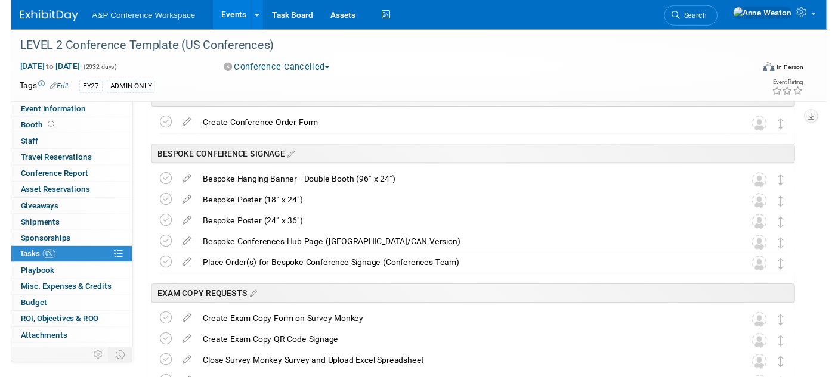
scroll to position [955, 0]
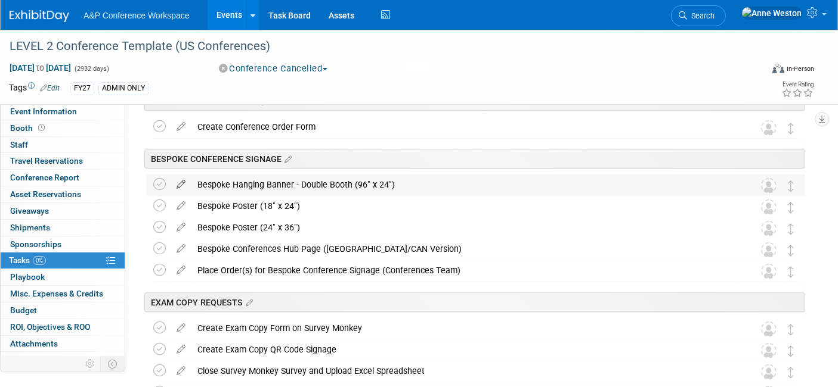
click at [184, 179] on icon at bounding box center [180, 182] width 21 height 15
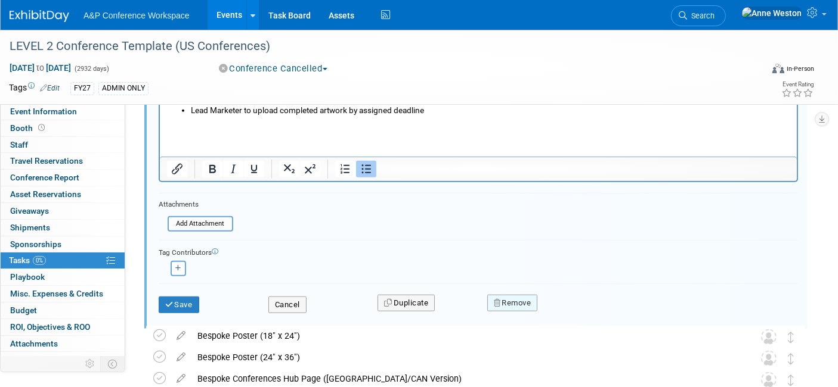
scroll to position [1220, 0]
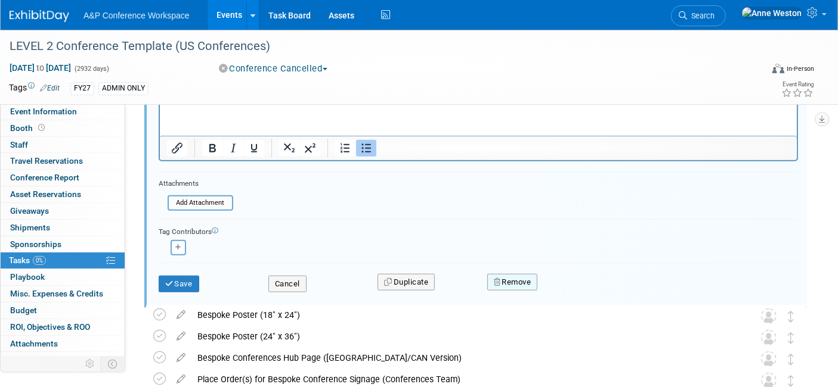
click at [515, 278] on button "Remove" at bounding box center [512, 282] width 51 height 17
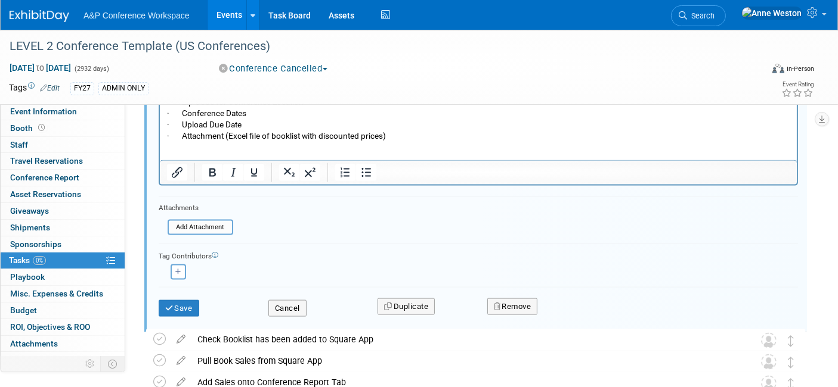
scroll to position [1636, 0]
click at [507, 297] on button "Remove" at bounding box center [512, 305] width 51 height 17
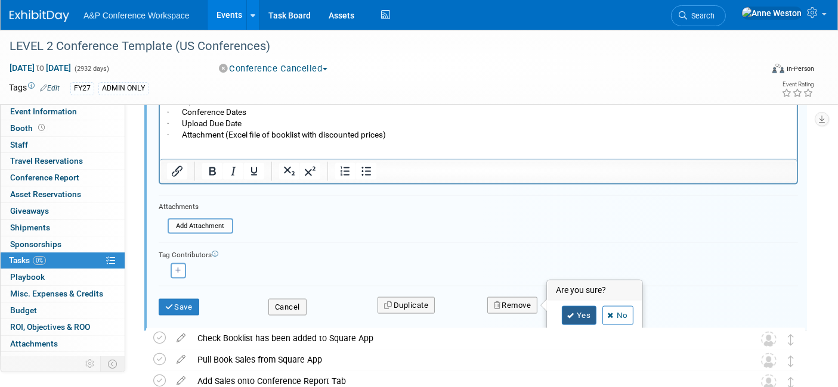
click at [568, 306] on link "Yes" at bounding box center [579, 315] width 35 height 19
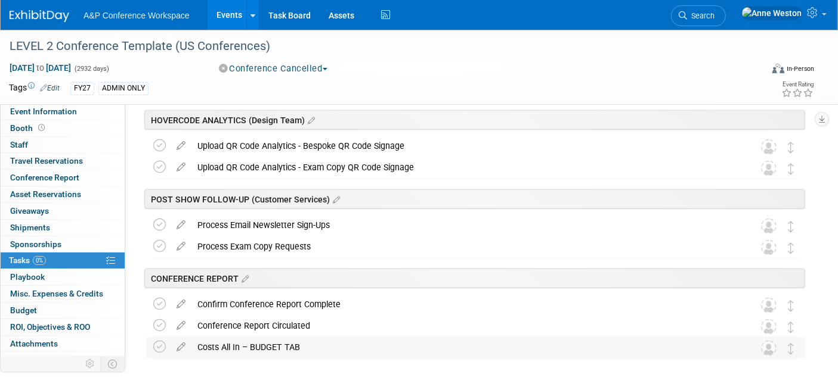
scroll to position [1413, 0]
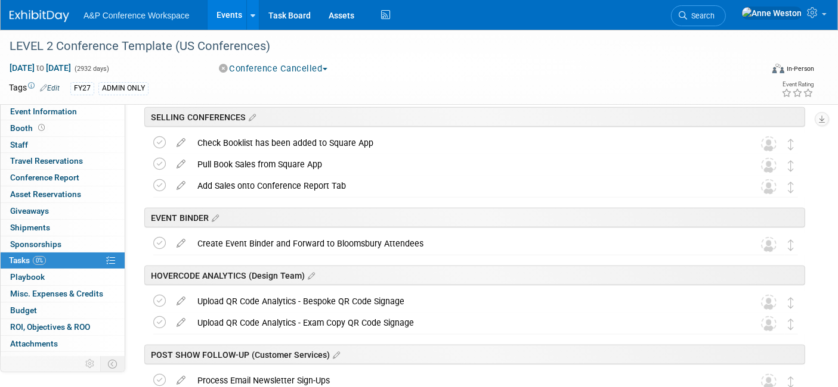
click at [177, 137] on icon at bounding box center [180, 140] width 21 height 15
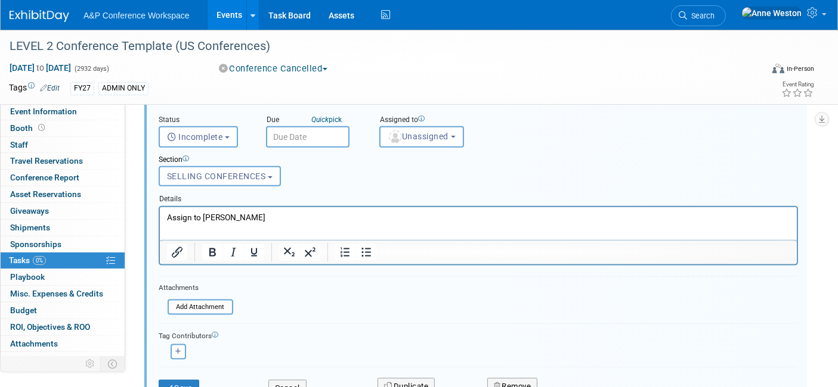
scroll to position [1570, 0]
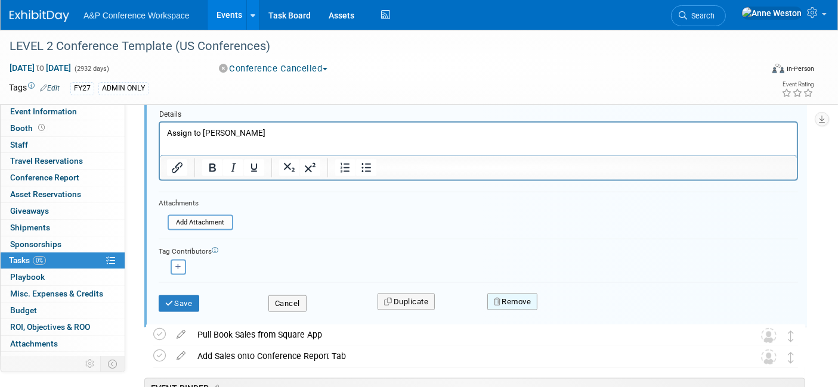
click at [505, 296] on button "Remove" at bounding box center [512, 302] width 51 height 17
click at [578, 303] on link "Yes" at bounding box center [579, 312] width 35 height 19
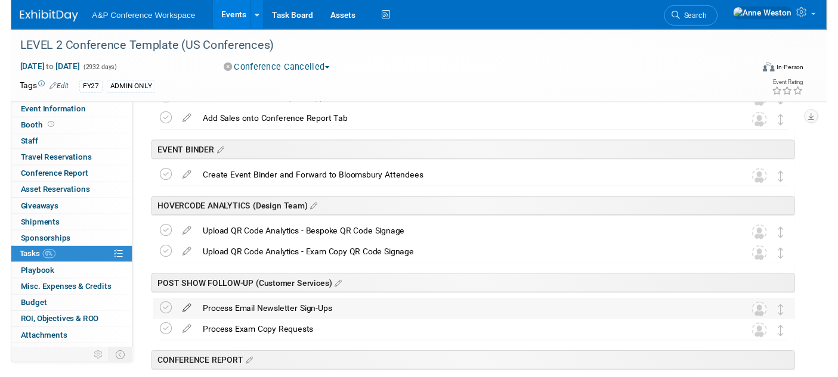
scroll to position [1437, 0]
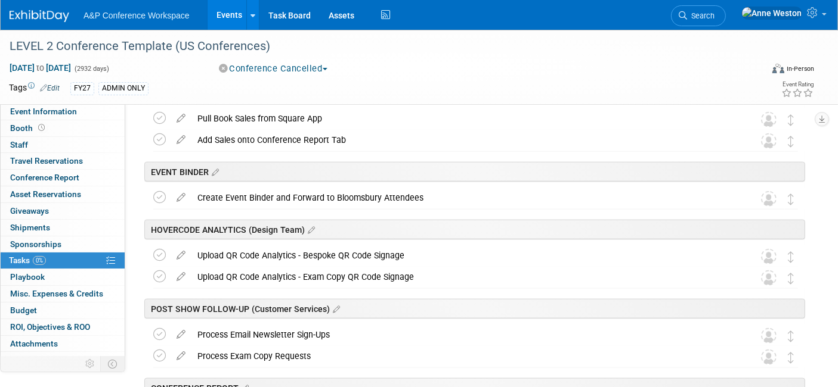
click at [180, 249] on icon at bounding box center [180, 253] width 21 height 15
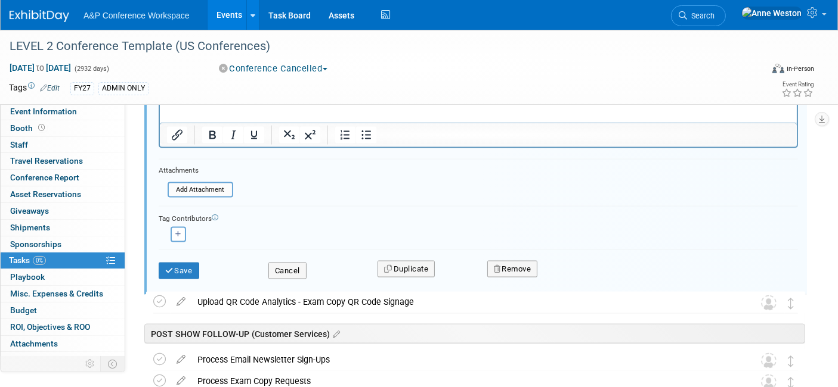
scroll to position [1773, 0]
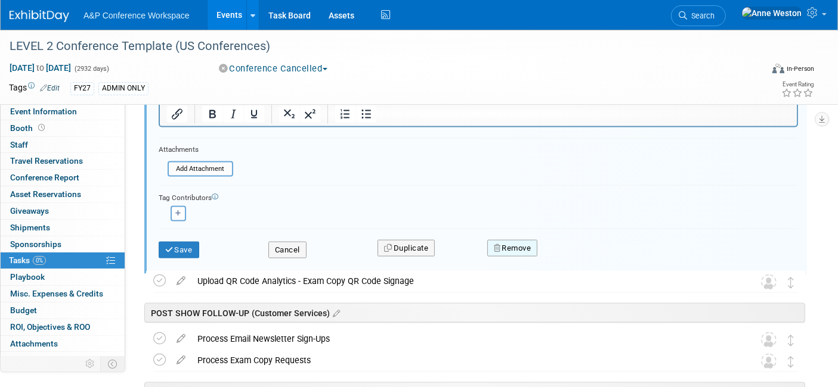
click at [510, 241] on button "Remove" at bounding box center [512, 248] width 51 height 17
click at [570, 249] on link "Yes" at bounding box center [579, 258] width 35 height 19
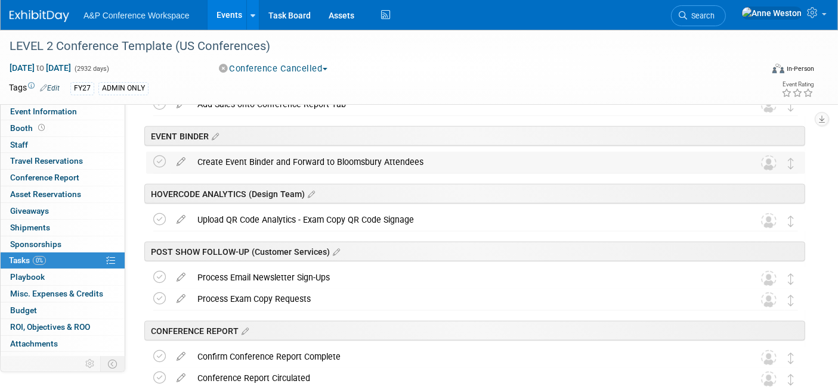
scroll to position [1502, 0]
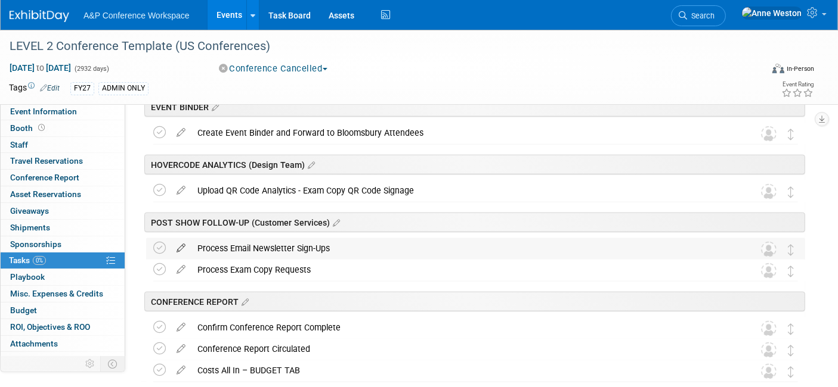
click at [178, 247] on icon at bounding box center [180, 245] width 21 height 15
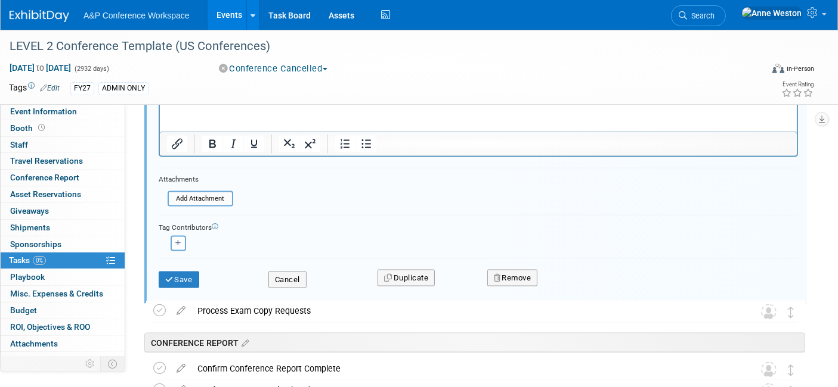
scroll to position [1831, 0]
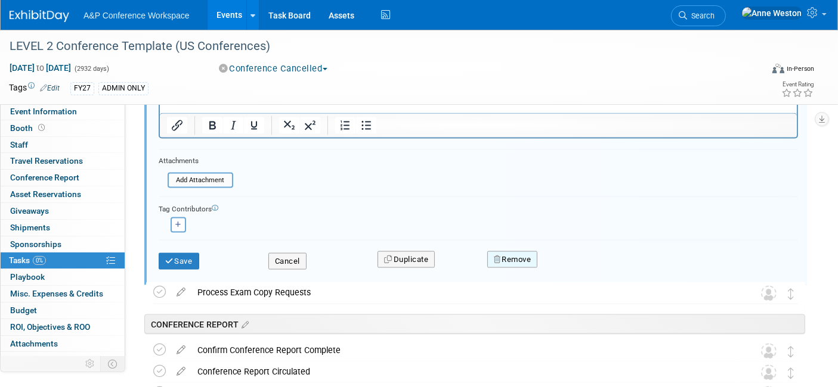
click at [508, 252] on button "Remove" at bounding box center [512, 260] width 51 height 17
click at [567, 260] on link "Yes" at bounding box center [579, 269] width 35 height 19
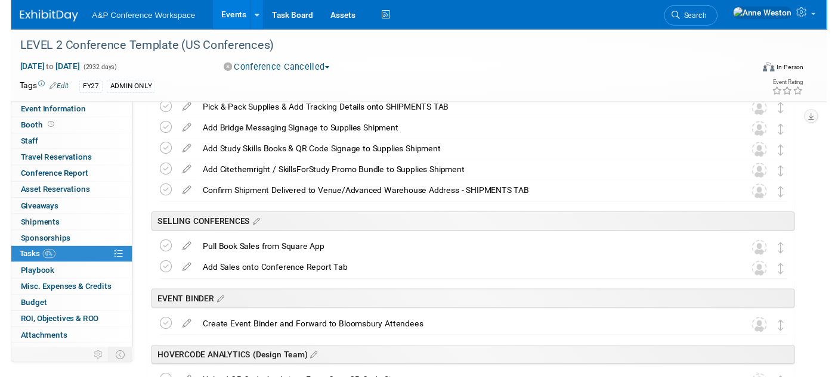
scroll to position [1282, 0]
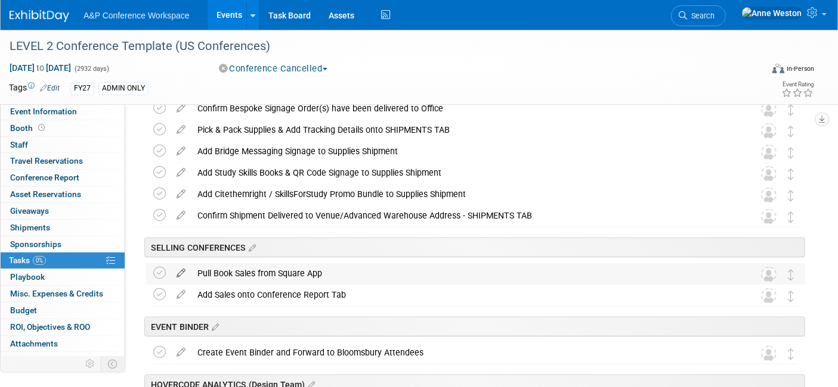
click at [179, 270] on icon at bounding box center [180, 270] width 21 height 15
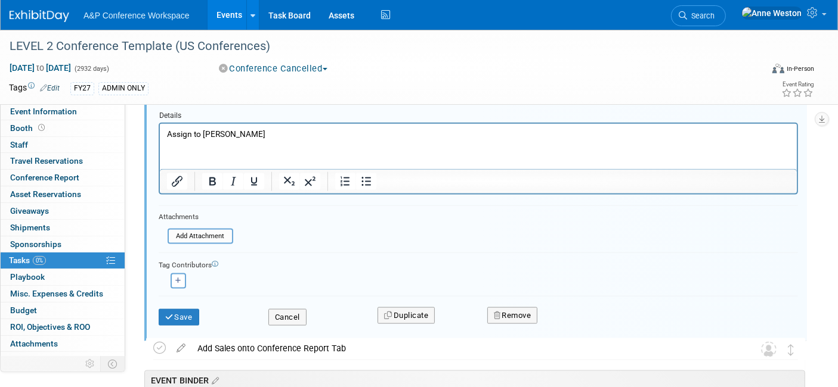
scroll to position [1570, 0]
click at [513, 308] on button "Remove" at bounding box center [512, 314] width 51 height 17
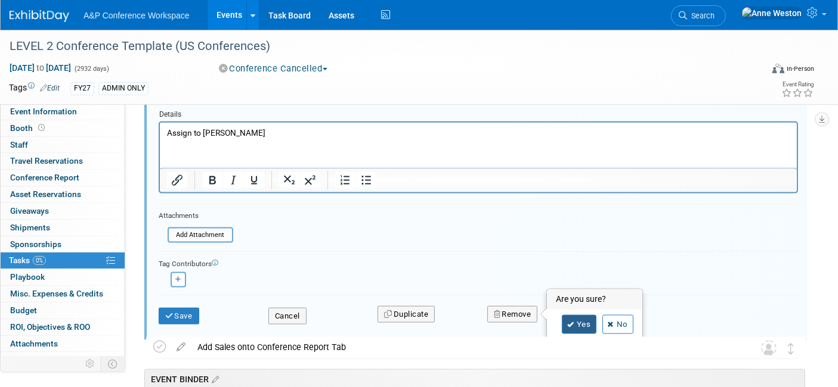
click at [573, 319] on link "Yes" at bounding box center [579, 324] width 35 height 19
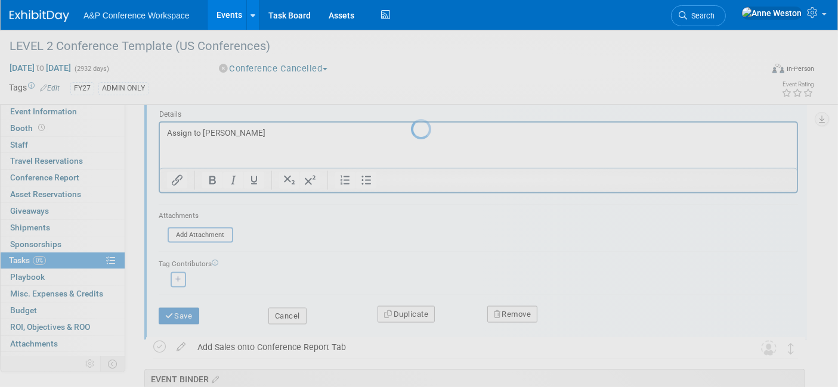
click at [427, 319] on div at bounding box center [419, 193] width 17 height 387
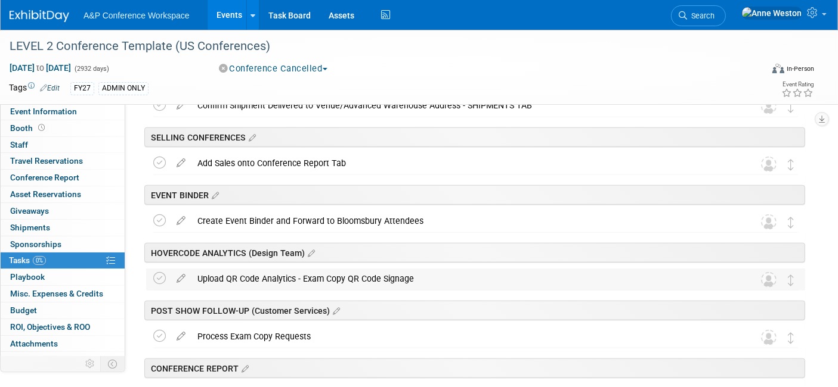
scroll to position [1326, 0]
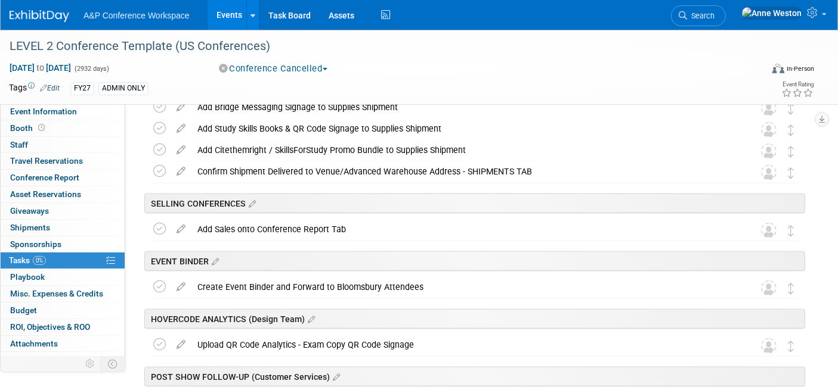
click at [176, 225] on icon at bounding box center [180, 226] width 21 height 15
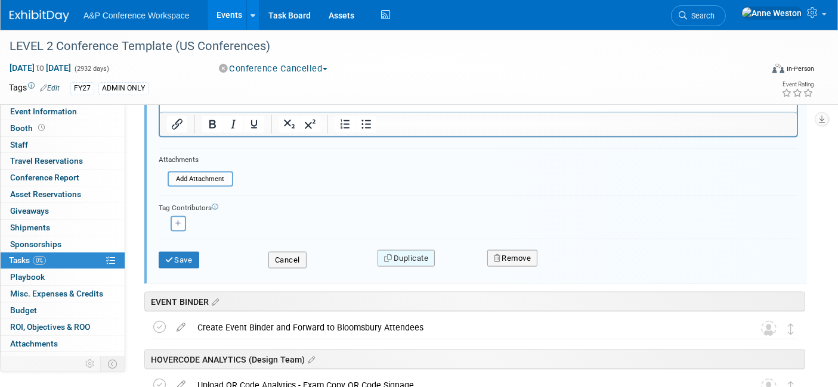
scroll to position [1636, 0]
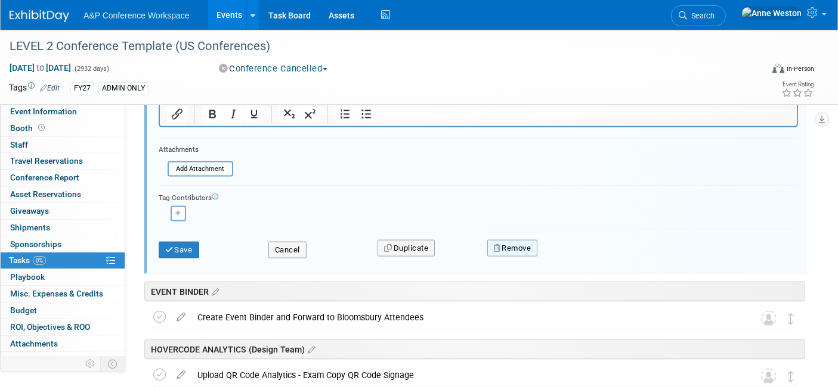
click at [511, 240] on button "Remove" at bounding box center [512, 248] width 51 height 17
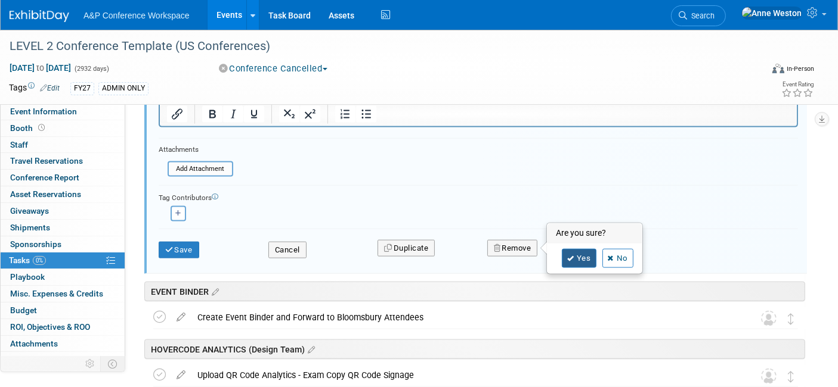
click at [572, 256] on icon at bounding box center [570, 259] width 7 height 7
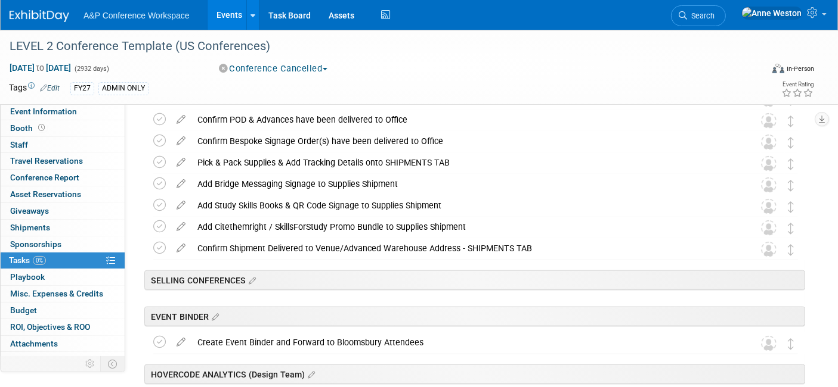
scroll to position [1239, 0]
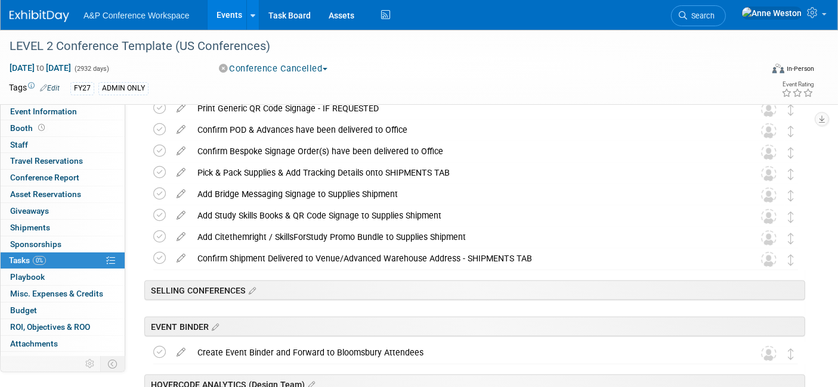
click at [253, 289] on icon at bounding box center [251, 291] width 10 height 11
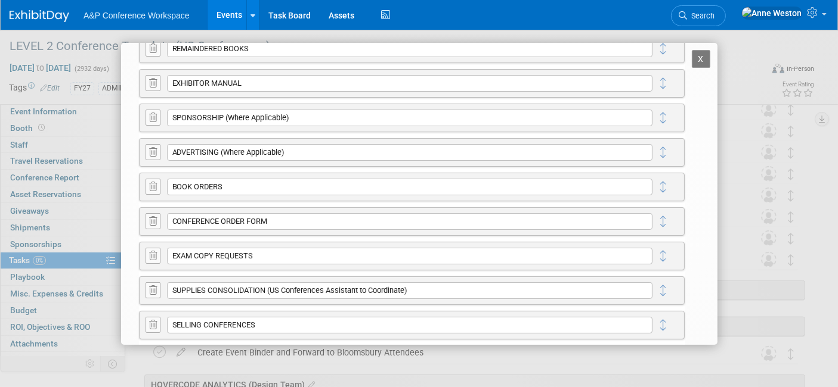
scroll to position [265, 0]
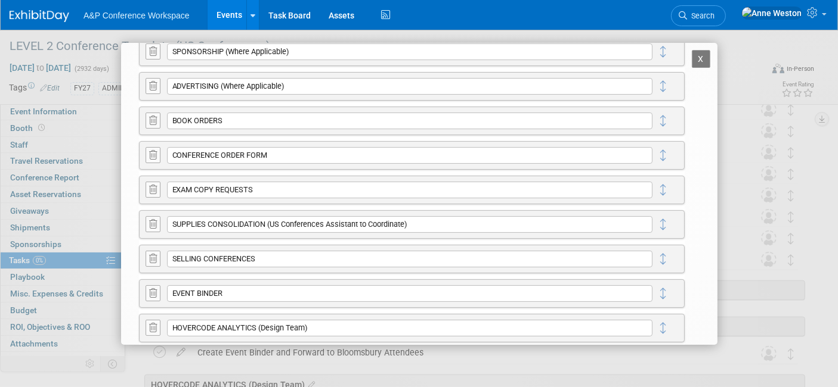
click at [154, 255] on icon at bounding box center [153, 259] width 8 height 9
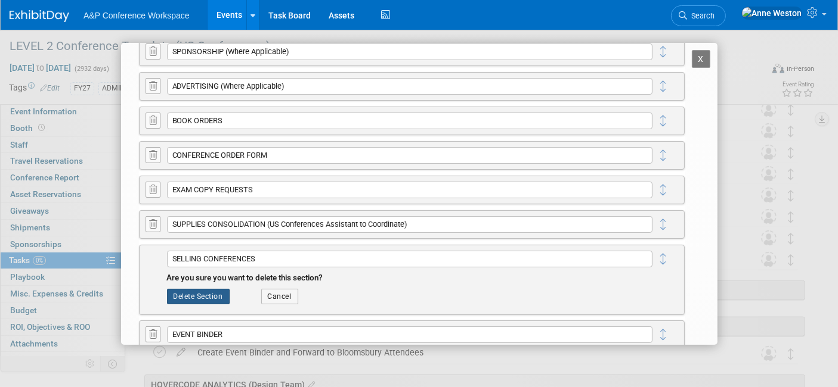
click at [176, 290] on button "Delete Section" at bounding box center [198, 296] width 63 height 15
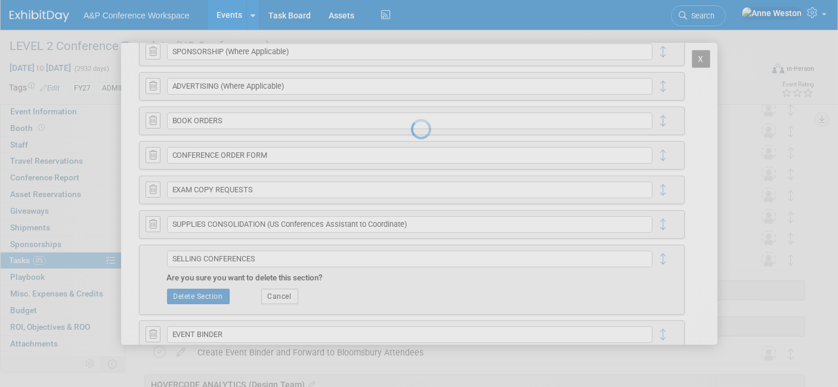
scroll to position [0, 0]
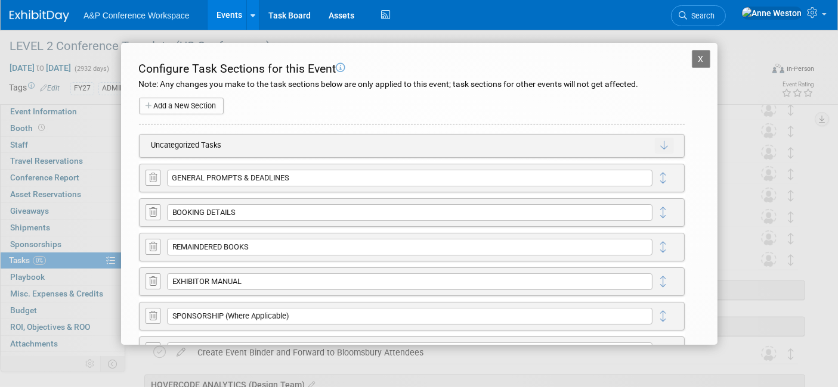
click at [693, 55] on button "X" at bounding box center [700, 59] width 19 height 18
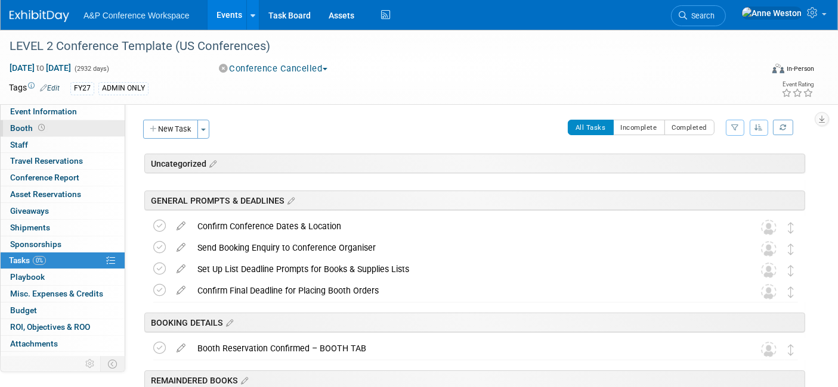
click at [38, 128] on icon at bounding box center [41, 128] width 7 height 7
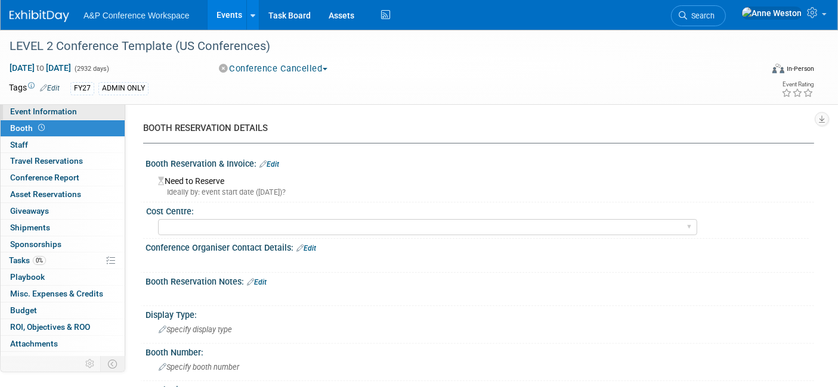
click at [31, 113] on span "Event Information" at bounding box center [43, 112] width 67 height 10
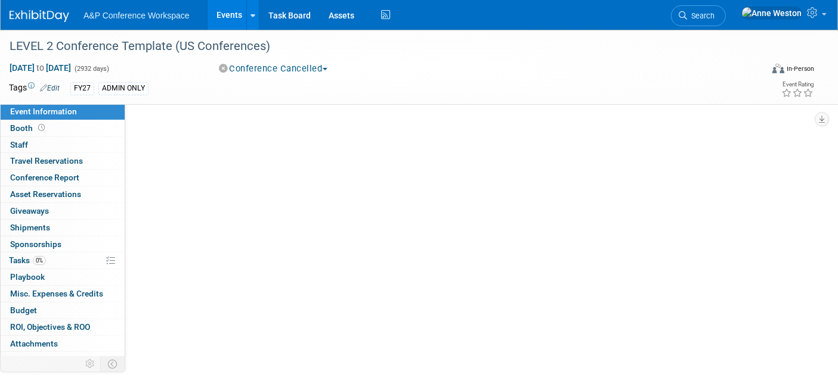
select select "Level 2"
select select "In-Person Booth"
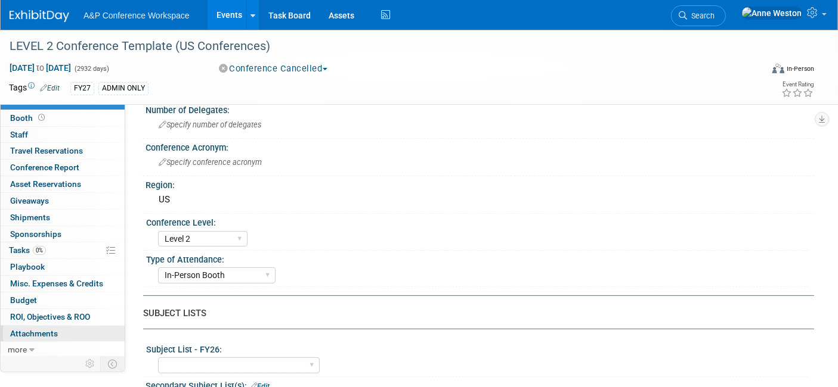
scroll to position [198, 0]
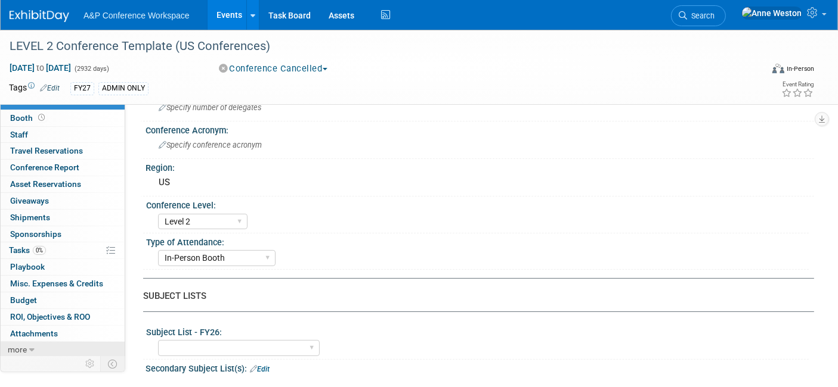
click at [23, 346] on span "more" at bounding box center [17, 350] width 19 height 10
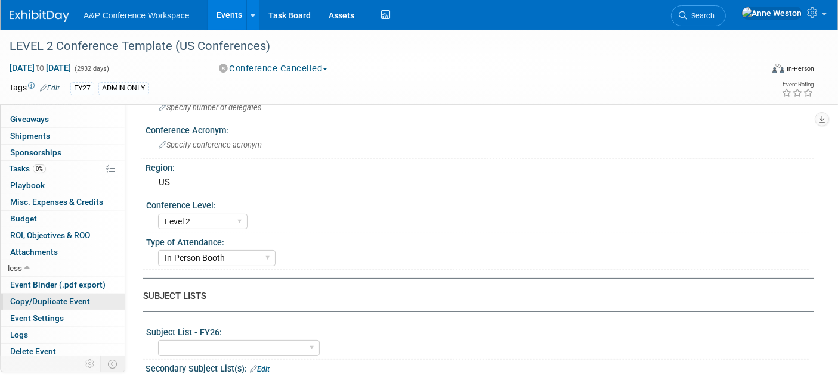
click at [52, 297] on span "Copy/Duplicate Event" at bounding box center [50, 302] width 80 height 10
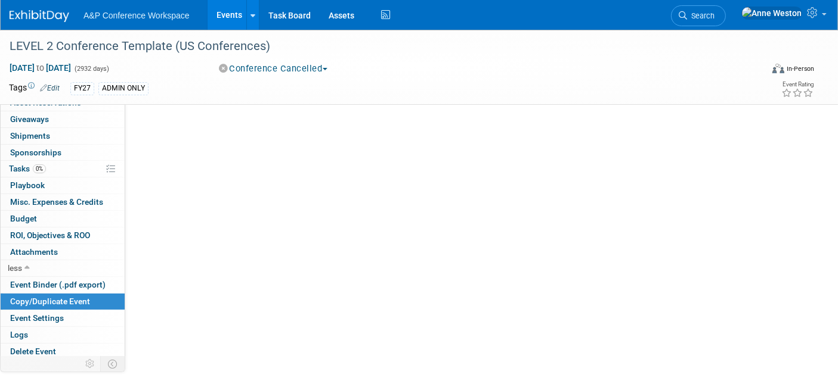
scroll to position [0, 0]
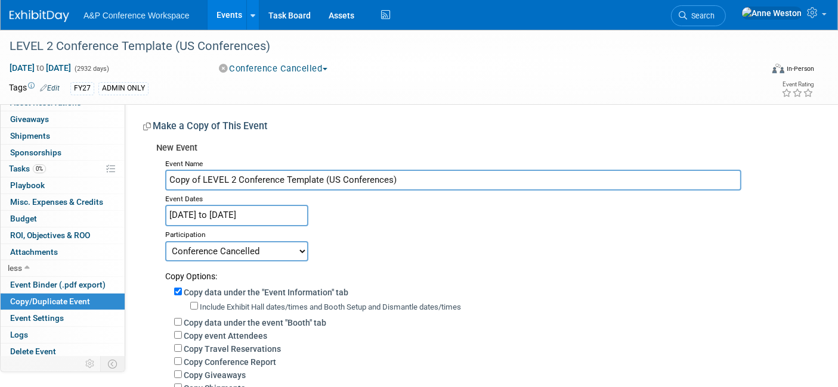
drag, startPoint x: 417, startPoint y: 174, endPoint x: 147, endPoint y: 179, distance: 270.1
click at [147, 179] on div "New Event Event Name Copy of LEVEL 2 Conference Template (US Conferences) Event…" at bounding box center [474, 345] width 662 height 416
paste input "AALL Annual Conference (AALL 2025)"
type input "AALL Annual Conference (AALL 2025)"
click at [230, 248] on select "Committed Considering Not Going Conference Cancelled Conference Postponed Waiti…" at bounding box center [236, 251] width 143 height 20
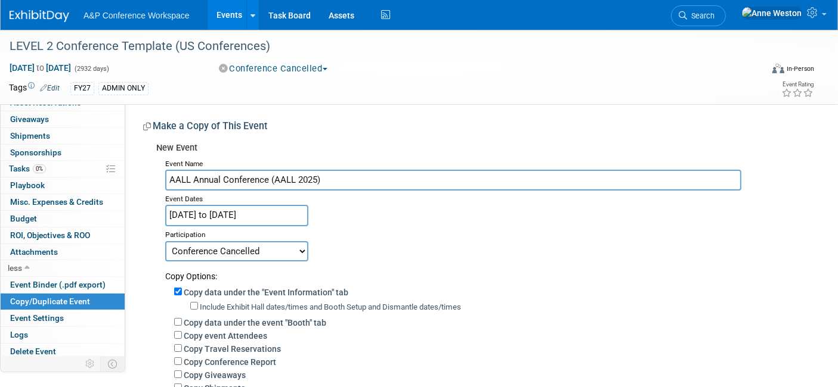
select select "1"
click at [165, 241] on select "Committed Considering Not Going Conference Cancelled Conference Postponed Waiti…" at bounding box center [236, 251] width 143 height 20
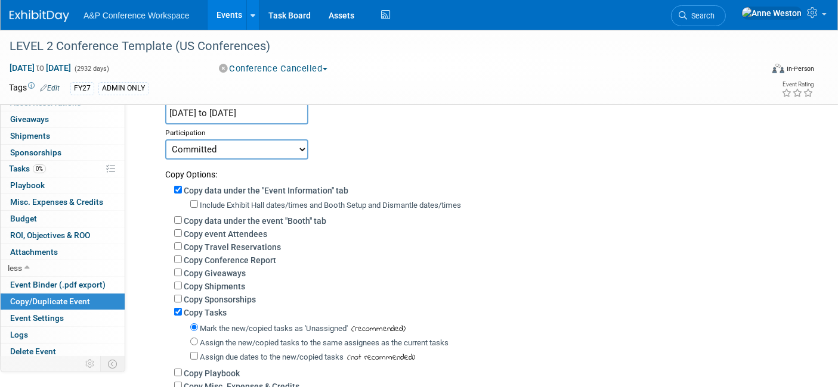
scroll to position [132, 0]
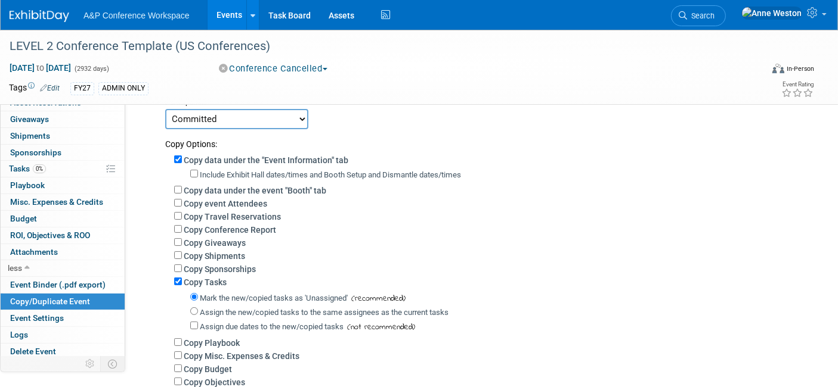
click at [179, 191] on div "Copy data under the event "Booth" tab" at bounding box center [489, 190] width 631 height 13
click at [181, 252] on input "Copy Shipments" at bounding box center [178, 256] width 8 height 8
checkbox input "true"
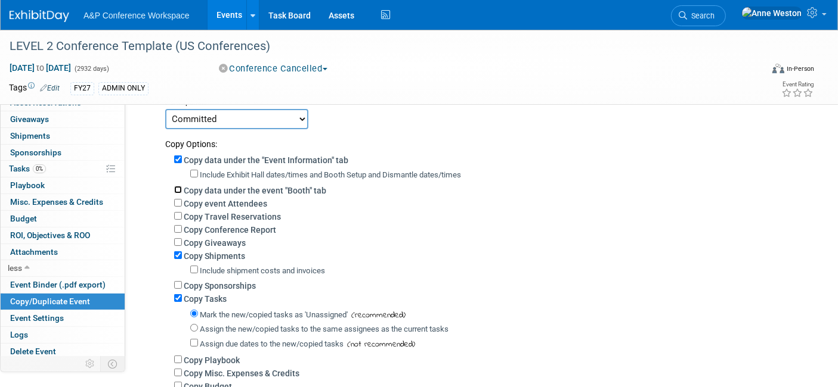
click at [179, 186] on input "Copy data under the event "Booth" tab" at bounding box center [178, 190] width 8 height 8
checkbox input "true"
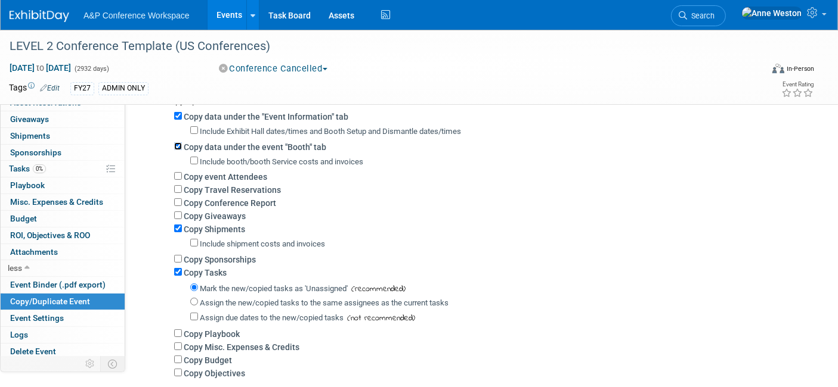
scroll to position [265, 0]
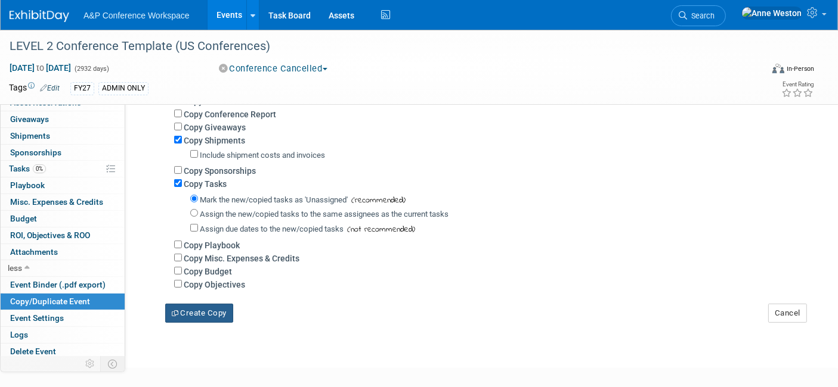
click at [201, 312] on button "Create Copy" at bounding box center [199, 313] width 68 height 19
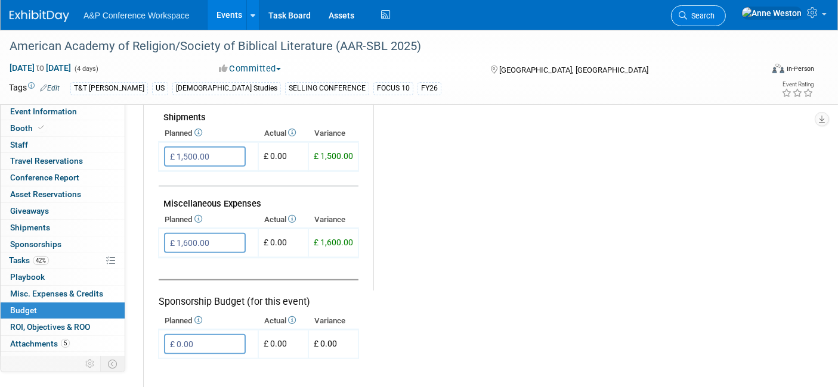
click at [714, 18] on span "Search" at bounding box center [700, 15] width 27 height 9
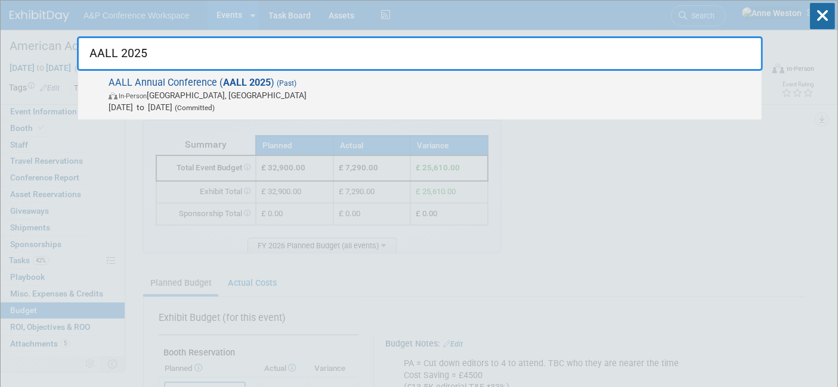
type input "AALL 2025"
click at [184, 99] on span "In-Person [GEOGRAPHIC_DATA], [GEOGRAPHIC_DATA]" at bounding box center [431, 95] width 647 height 12
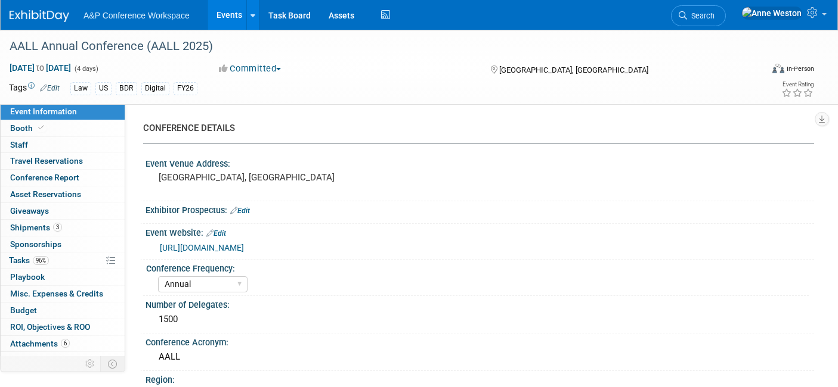
select select "Annual"
select select "Level 2"
select select "In-Person Booth"
select select "Libraries"
select select "Bloomsbury Digital Resources"
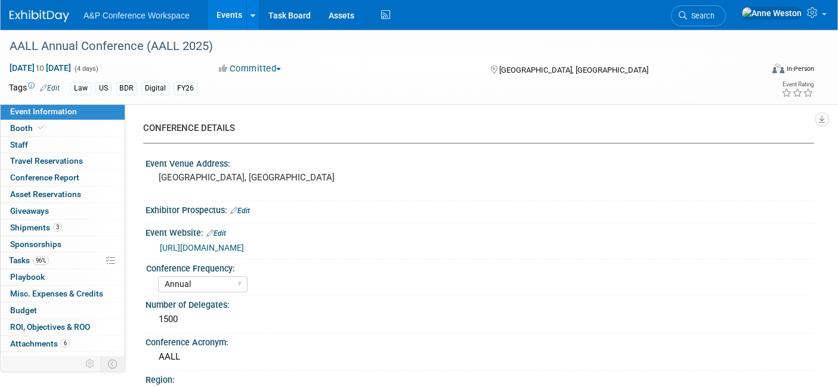
select select "Amanda Oney"
select select "Lynsay Williams"
select select "Veronica Dove"
select select "BDR Product Awareness and Trial Generation​"
click at [230, 44] on div "AALL Annual Conference (AALL 2025)" at bounding box center [375, 46] width 740 height 21
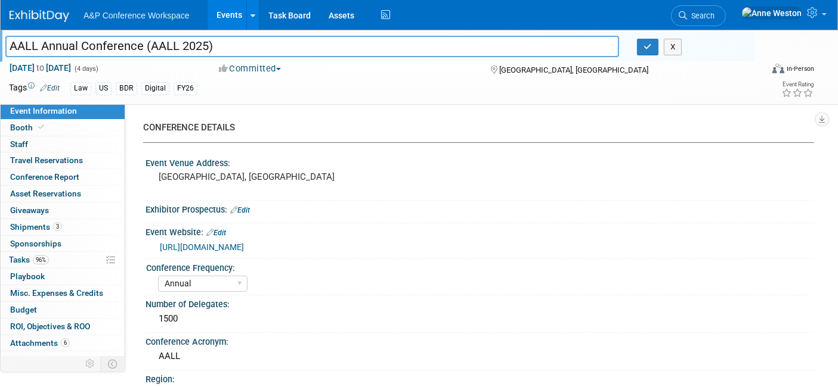
drag, startPoint x: 241, startPoint y: 44, endPoint x: 1, endPoint y: 52, distance: 240.4
click at [1, 52] on div "AALL Annual Conference (AALL 2025)" at bounding box center [311, 48] width 631 height 18
click at [649, 45] on icon "button" at bounding box center [647, 47] width 8 height 8
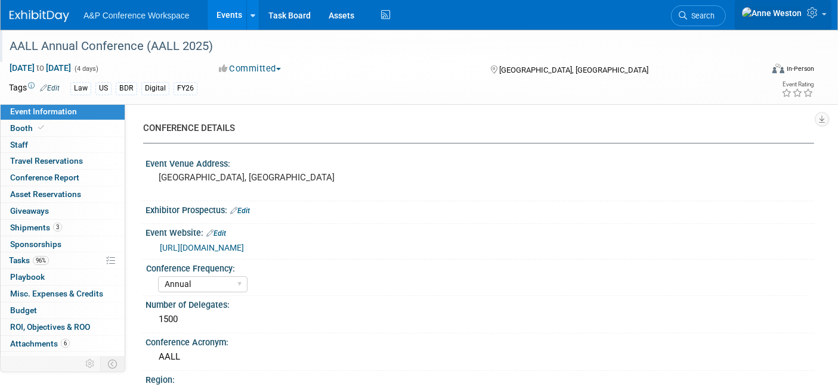
click at [814, 14] on icon at bounding box center [814, 12] width 14 height 11
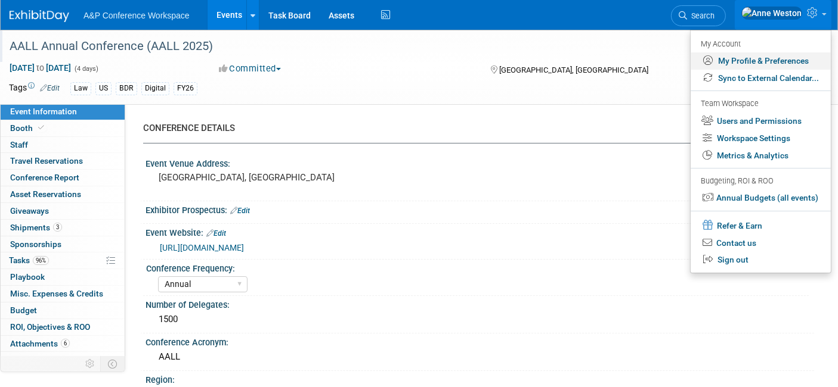
click at [731, 57] on link "My Profile & Preferences" at bounding box center [760, 60] width 140 height 17
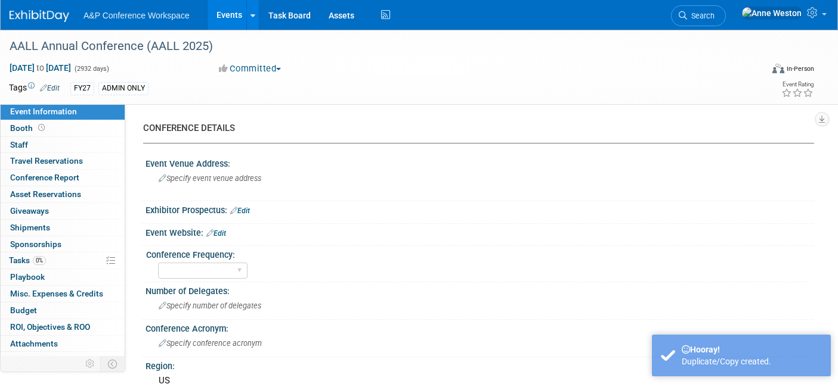
select select "Level 2"
select select "In-Person Booth"
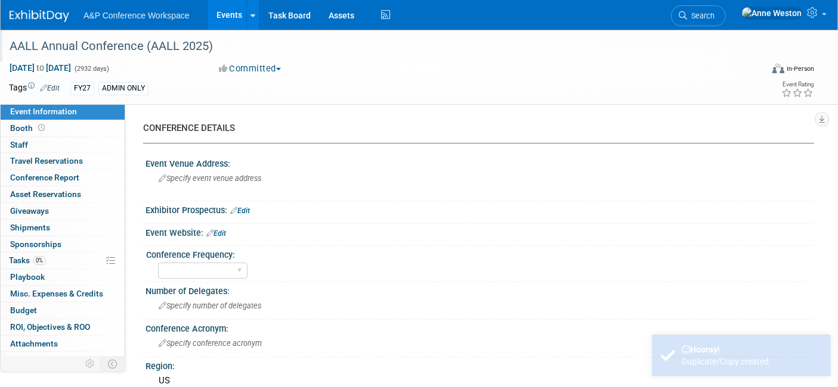
click at [206, 44] on div "AALL Annual Conference (AALL 2025)" at bounding box center [375, 46] width 740 height 21
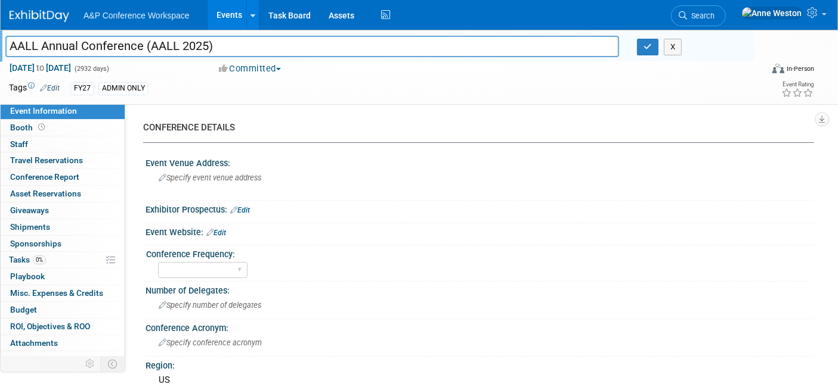
click at [208, 43] on input "AALL Annual Conference (AALL 2025)" at bounding box center [311, 46] width 613 height 21
type input "AALL Annual Conference (AALL 2026)"
click at [365, 216] on div at bounding box center [479, 217] width 668 height 5
click at [644, 46] on icon "button" at bounding box center [647, 47] width 8 height 8
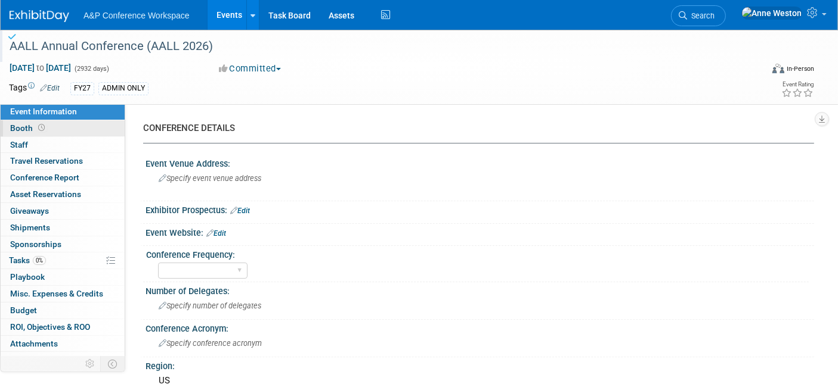
click at [75, 134] on link "Booth" at bounding box center [63, 128] width 124 height 16
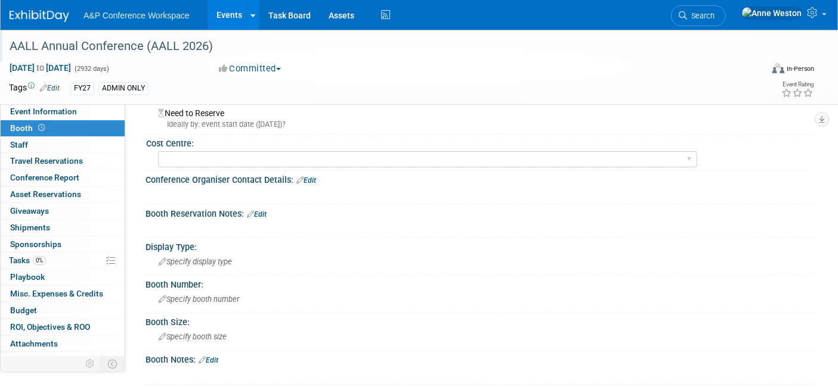
scroll to position [132, 0]
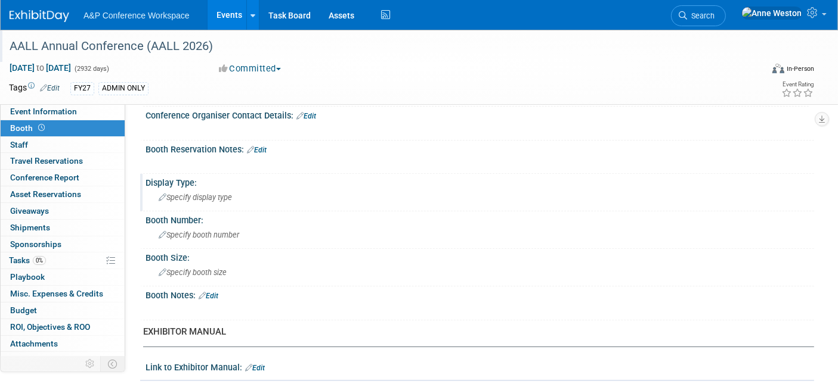
click at [178, 198] on span "Specify display type" at bounding box center [195, 197] width 73 height 9
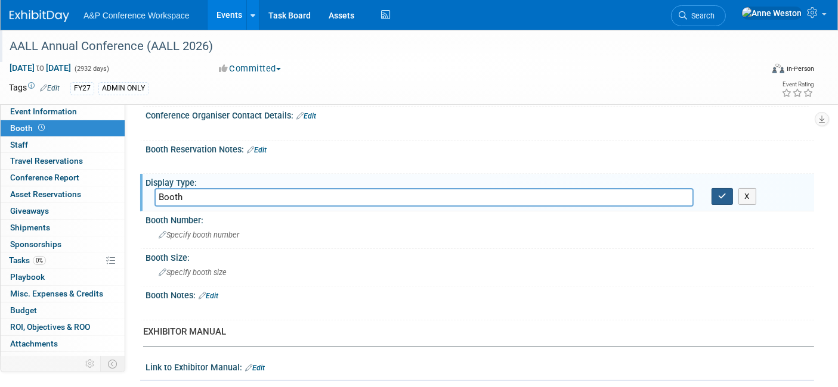
type input "Booth"
click at [718, 193] on icon "button" at bounding box center [722, 197] width 8 height 8
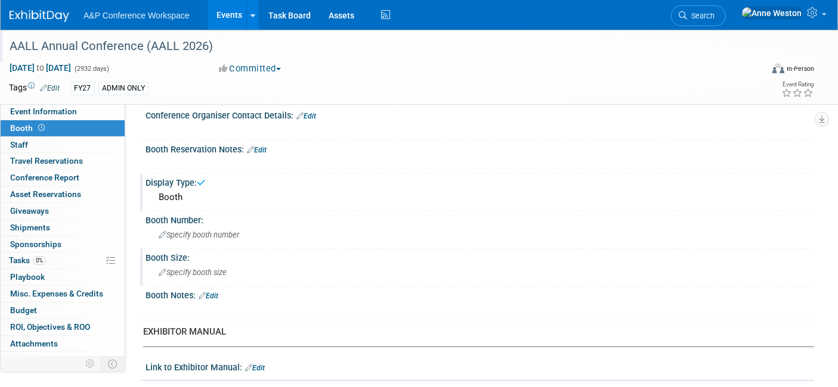
click at [259, 266] on div "Specify booth size" at bounding box center [479, 272] width 650 height 18
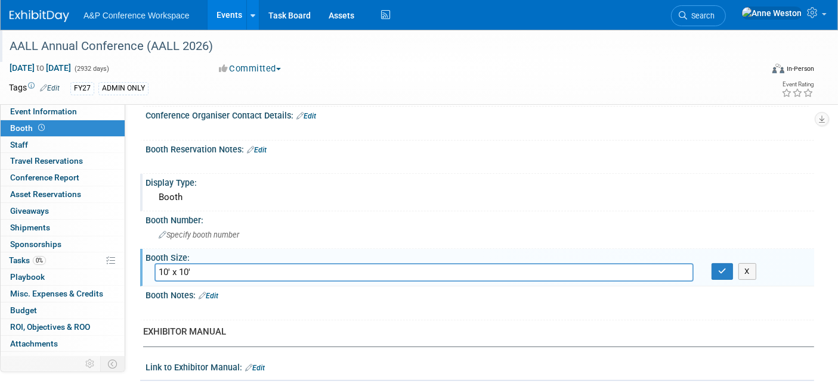
type input "10' x 10'"
click at [710, 263] on div "X" at bounding box center [757, 271] width 111 height 17
click at [718, 268] on icon "button" at bounding box center [722, 272] width 8 height 8
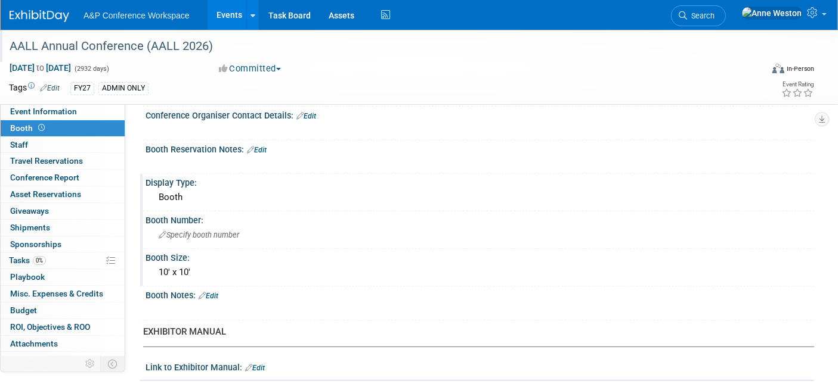
click at [184, 234] on span "Specify booth number" at bounding box center [199, 235] width 80 height 9
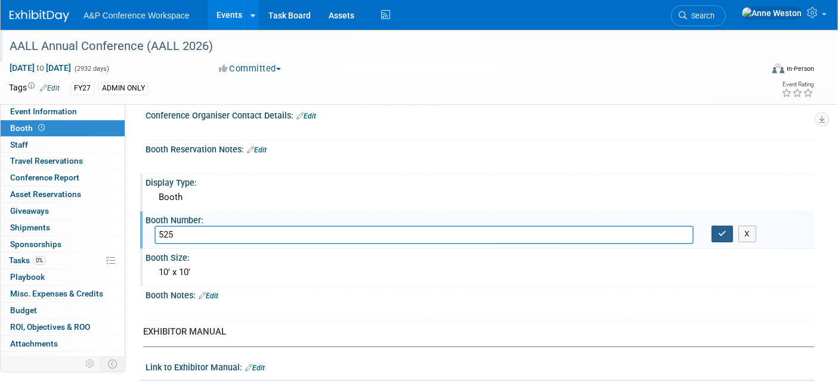
type input "525"
click at [716, 226] on button "button" at bounding box center [721, 234] width 21 height 17
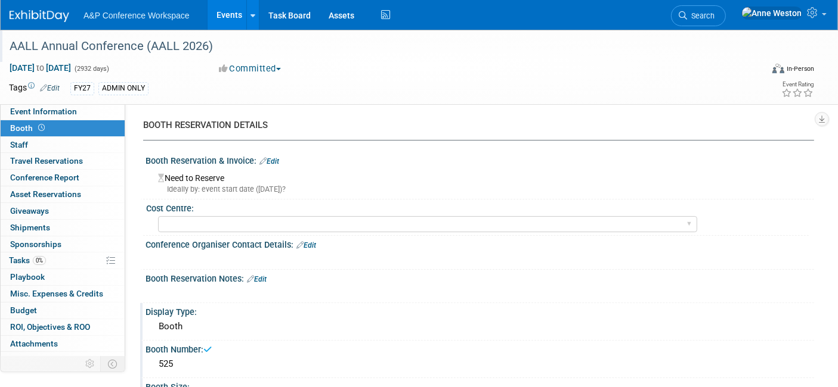
scroll to position [0, 0]
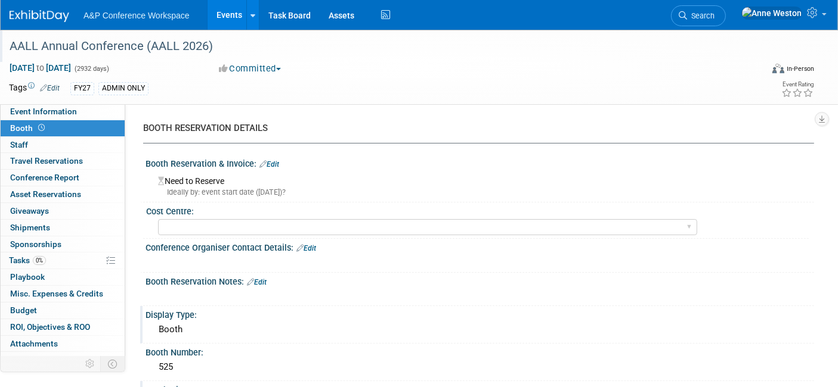
click at [272, 161] on link "Edit" at bounding box center [269, 164] width 20 height 8
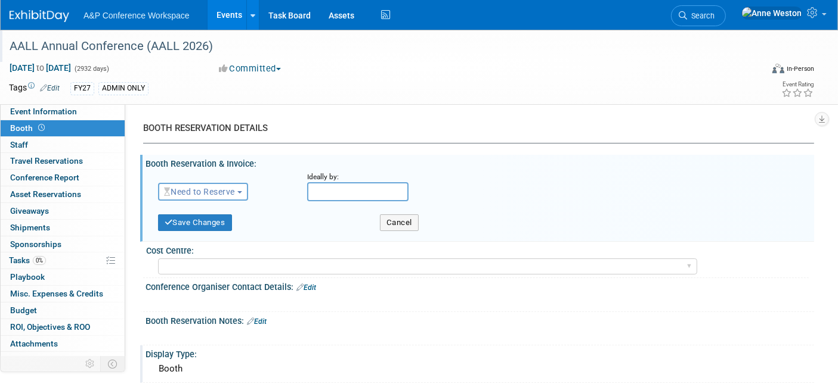
click at [227, 191] on span "Need to Reserve" at bounding box center [199, 192] width 71 height 10
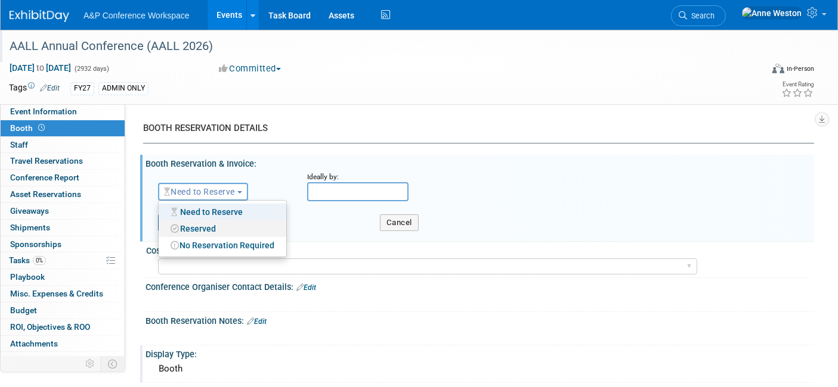
click at [225, 229] on link "Reserved" at bounding box center [223, 229] width 128 height 17
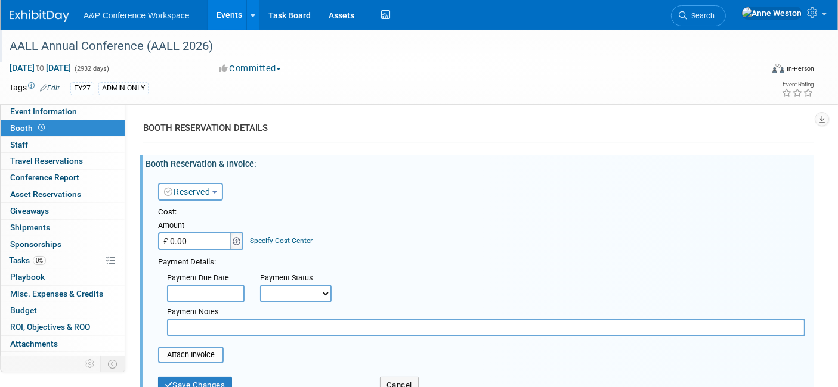
click at [238, 238] on img at bounding box center [236, 241] width 8 height 8
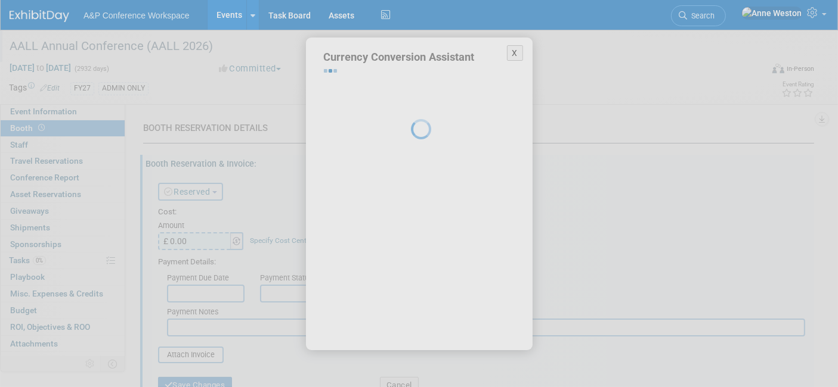
select select "17"
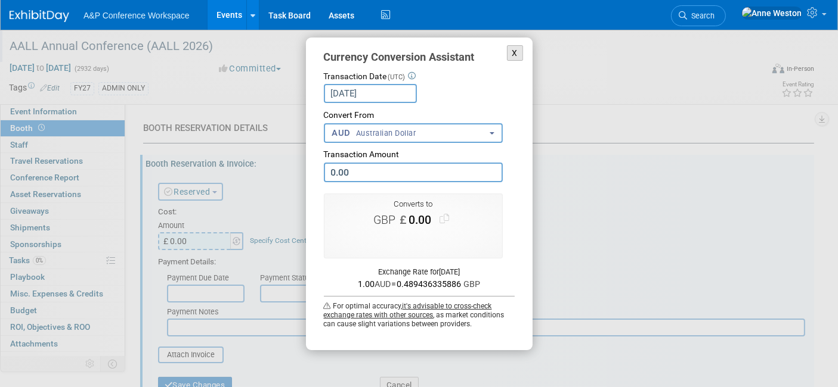
click at [513, 46] on button "X" at bounding box center [515, 53] width 17 height 16
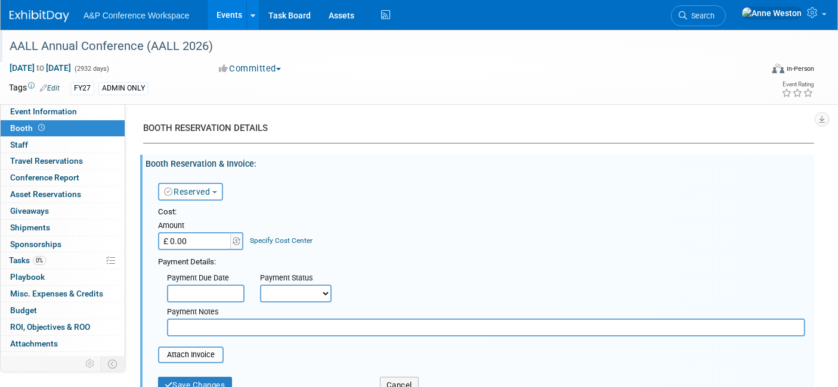
click at [263, 237] on link "Specify Cost Center" at bounding box center [281, 241] width 63 height 8
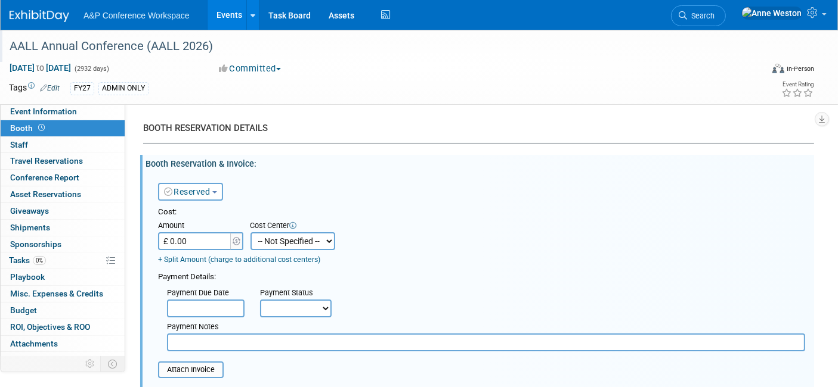
click at [293, 234] on select "-- Not Specified -- ACE-ENTOTH ACE-HOTEL ACE-TRAVEL ACM-ADVERT ACM-ENTOTH ACM-F…" at bounding box center [292, 241] width 85 height 18
select select "18966356"
click at [250, 232] on select "-- Not Specified -- ACE-ENTOTH ACE-HOTEL ACE-TRAVEL ACM-ADVERT ACM-ENTOTH ACM-F…" at bounding box center [292, 241] width 85 height 18
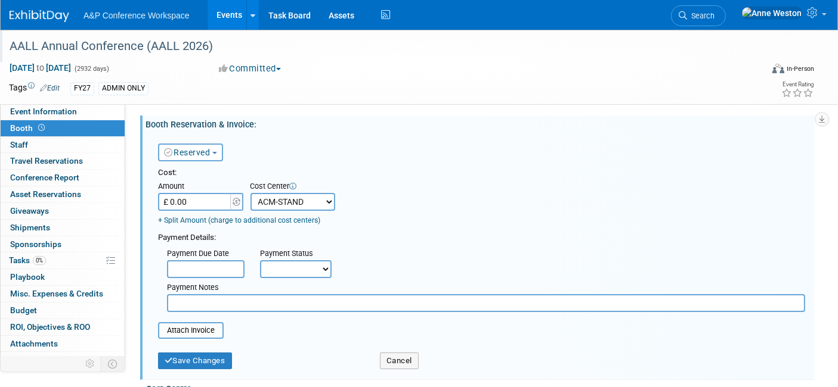
scroll to position [66, 0]
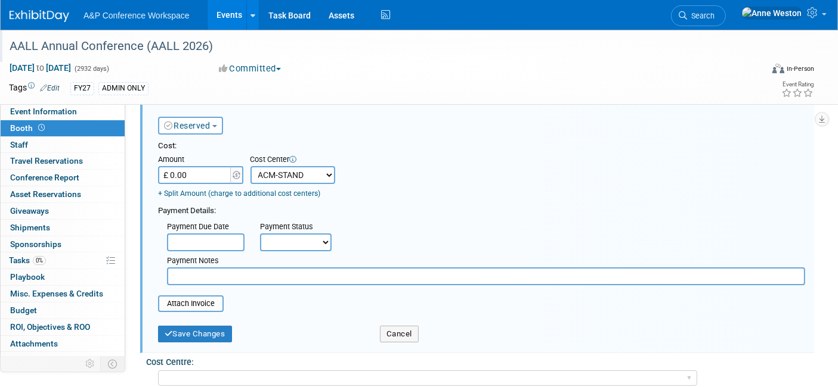
click at [290, 237] on select "Not Paid Yet Partially Paid Paid in Full" at bounding box center [296, 243] width 72 height 18
select select "3"
click at [260, 234] on select "Not Paid Yet Partially Paid Paid in Full" at bounding box center [296, 243] width 72 height 18
click at [210, 328] on button "Save Changes" at bounding box center [195, 334] width 74 height 17
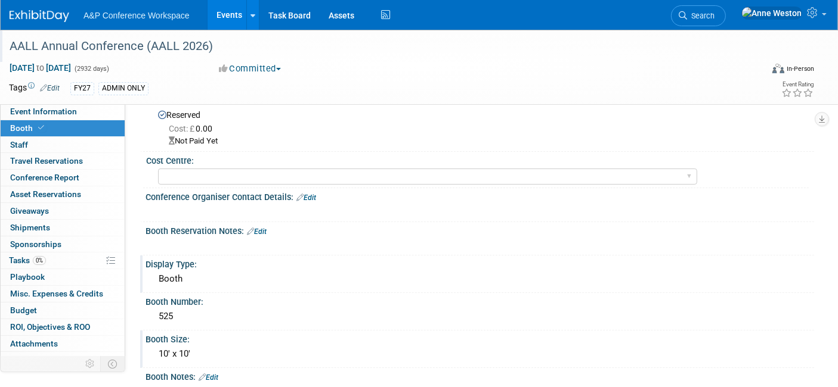
scroll to position [0, 0]
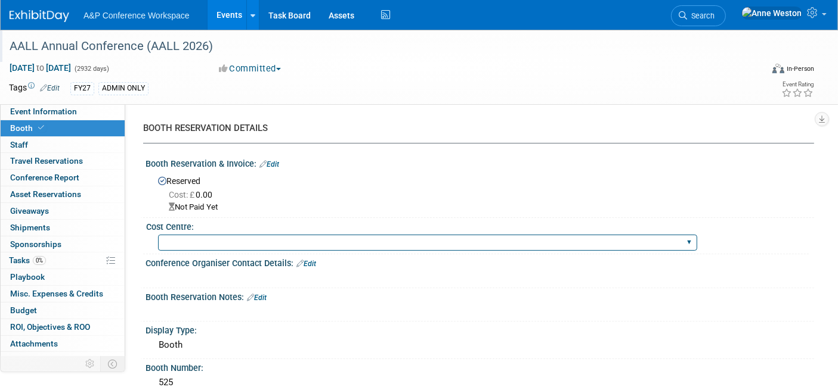
click at [240, 243] on select "BGBG BLRG BPDL BUAV BUIB BUMD COBA COMD CUAP FBAP HART IBIB RGP DIGI BUHA ABC-C…" at bounding box center [427, 243] width 539 height 16
select select "DIGI"
click at [158, 235] on select "BGBG BLRG BPDL BUAV BUIB BUMD COBA COMD CUAP FBAP HART IBIB RGP DIGI BUHA ABC-C…" at bounding box center [427, 243] width 539 height 16
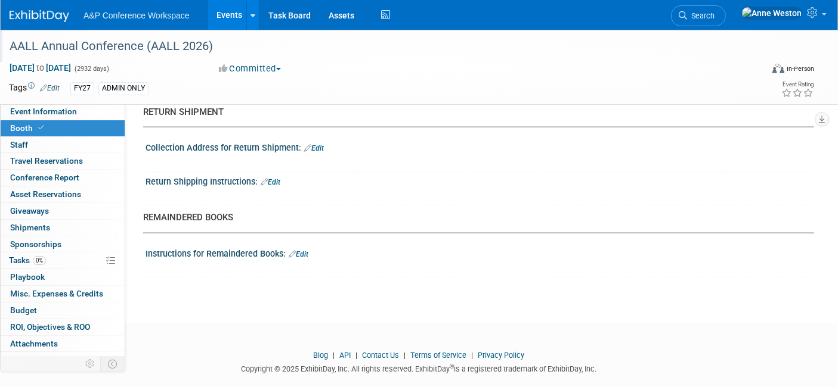
scroll to position [1595, 0]
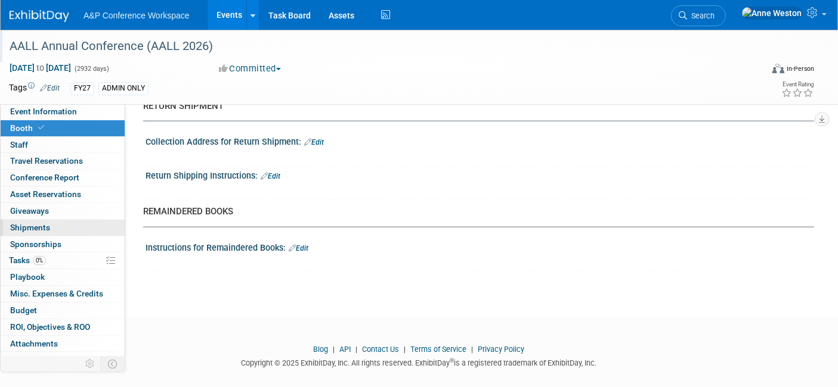
click at [39, 221] on link "0 Shipments 0" at bounding box center [63, 228] width 124 height 16
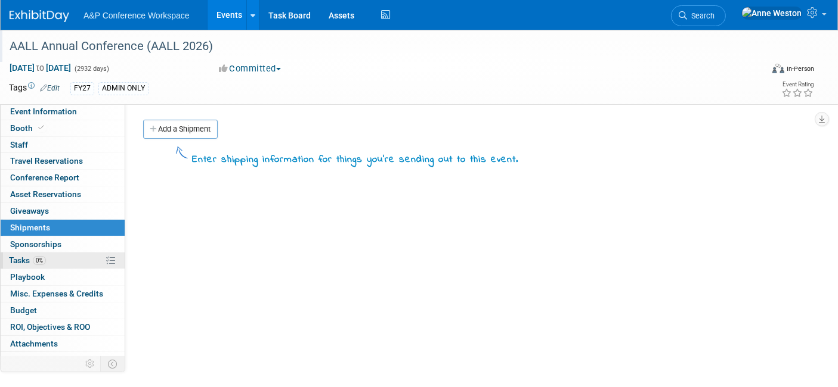
click at [37, 256] on span "0%" at bounding box center [39, 260] width 13 height 9
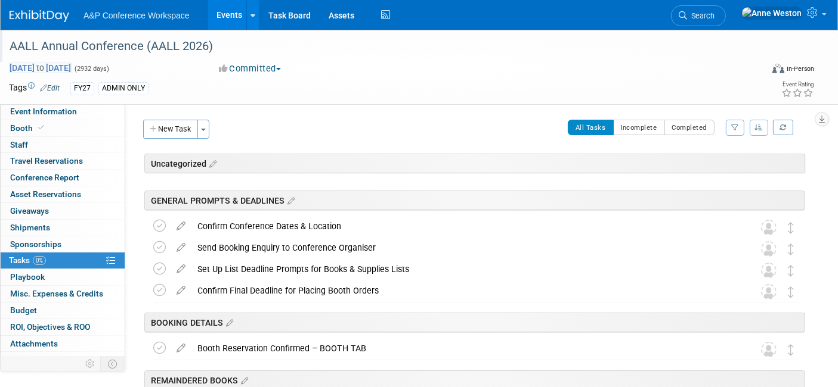
click at [57, 63] on span "Oct 21, 2024 to Oct 30, 2032" at bounding box center [40, 68] width 63 height 11
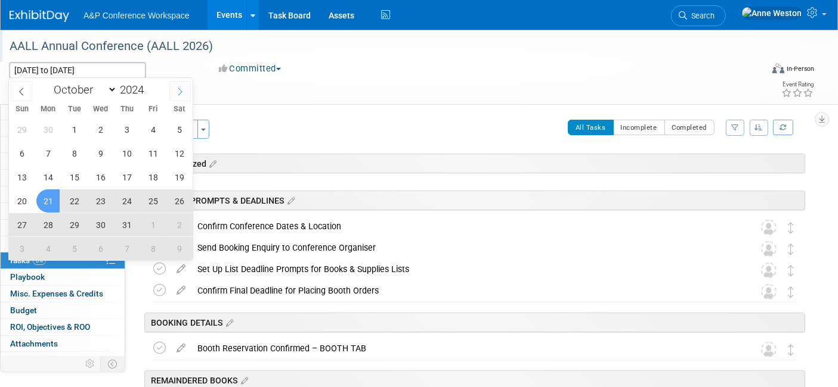
click at [176, 94] on icon at bounding box center [180, 92] width 8 height 8
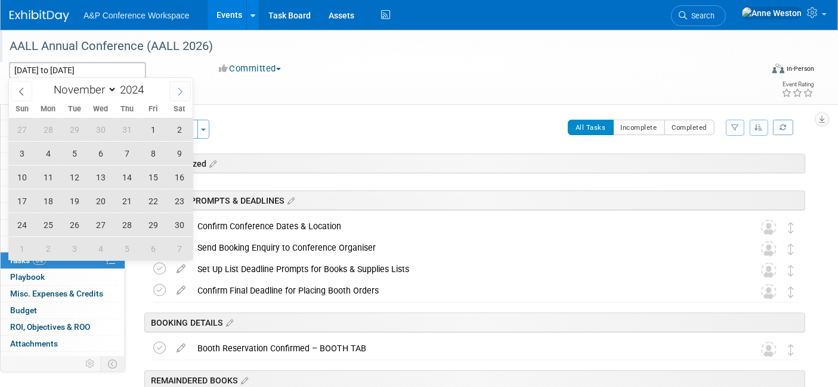
click at [176, 94] on icon at bounding box center [180, 92] width 8 height 8
select select "11"
click at [176, 94] on icon at bounding box center [180, 92] width 8 height 8
type input "2025"
click at [176, 94] on icon at bounding box center [180, 92] width 8 height 8
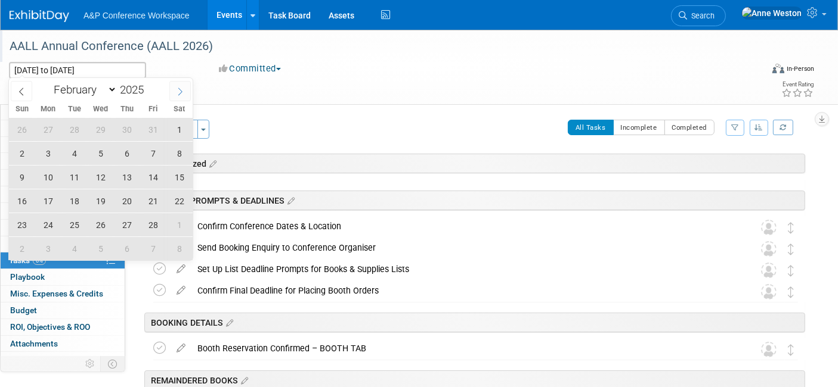
click at [176, 94] on icon at bounding box center [180, 92] width 8 height 8
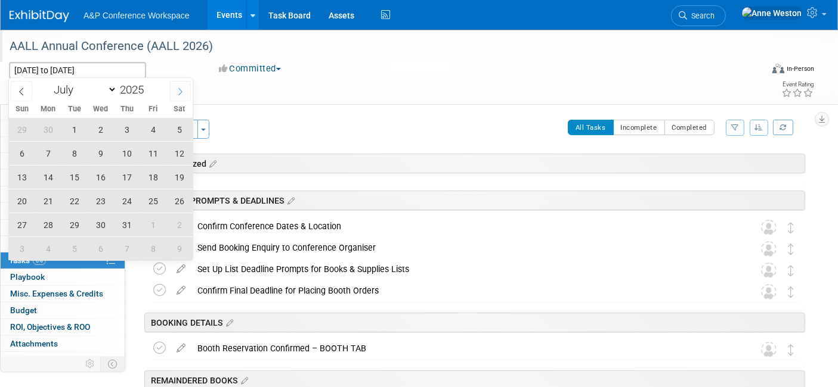
click at [176, 94] on icon at bounding box center [180, 92] width 8 height 8
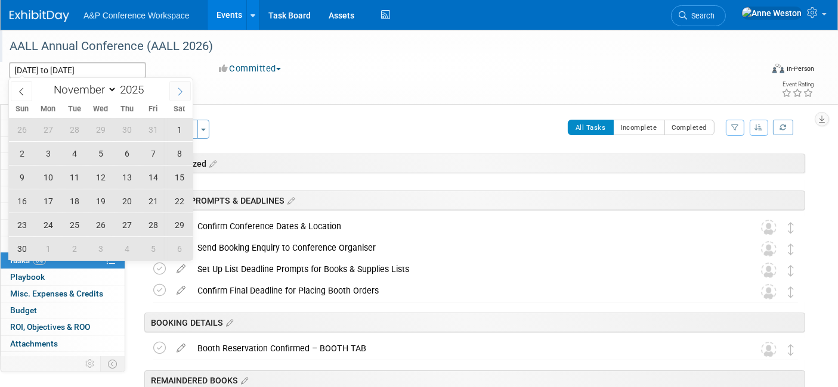
select select "11"
click at [176, 94] on icon at bounding box center [180, 92] width 8 height 8
type input "2026"
click at [176, 94] on icon at bounding box center [180, 92] width 8 height 8
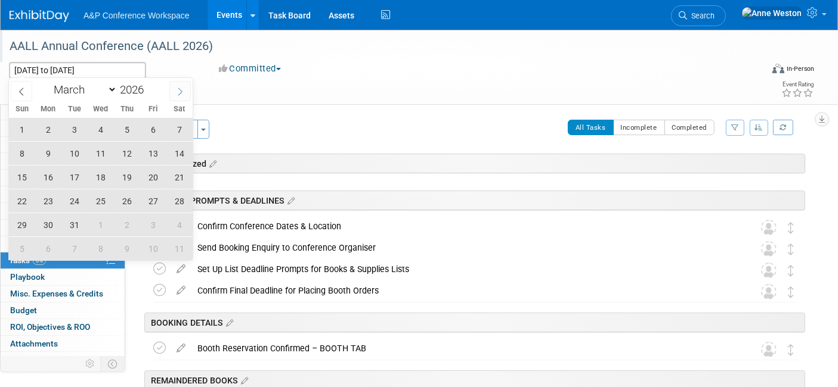
click at [170, 93] on span at bounding box center [179, 91] width 21 height 20
click at [177, 93] on icon at bounding box center [180, 92] width 8 height 8
click at [177, 94] on icon at bounding box center [180, 92] width 8 height 8
select select "6"
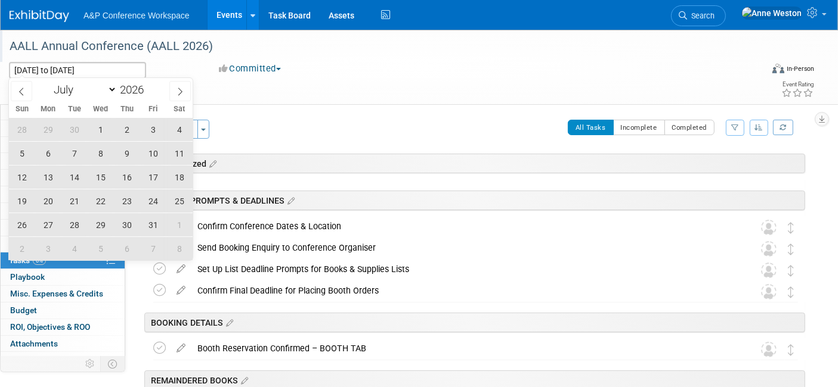
click at [179, 171] on span "18" at bounding box center [179, 177] width 23 height 23
type input "Jul 18, 2026"
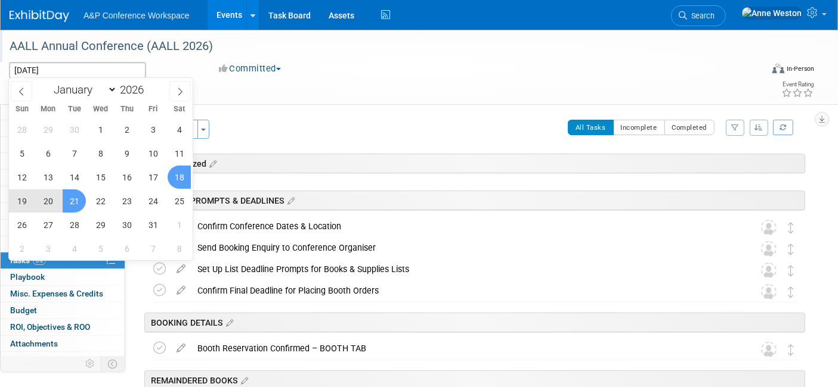
click at [73, 195] on span "21" at bounding box center [74, 201] width 23 height 23
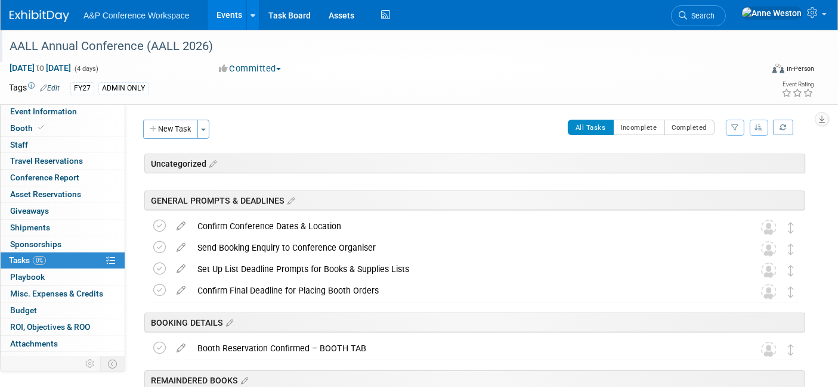
click at [132, 88] on div "ADMIN ONLY" at bounding box center [123, 88] width 50 height 13
click at [180, 91] on div "FY27 ADMIN ONLY" at bounding box center [373, 88] width 606 height 13
click at [46, 86] on icon at bounding box center [43, 88] width 7 height 8
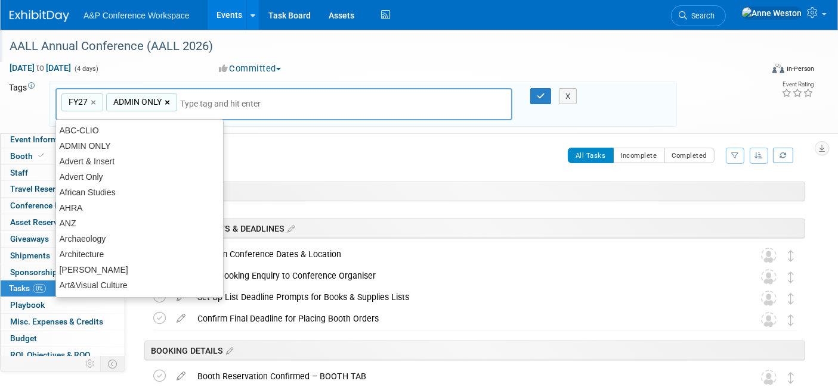
click at [165, 101] on link "×" at bounding box center [169, 103] width 8 height 14
type input "FY27"
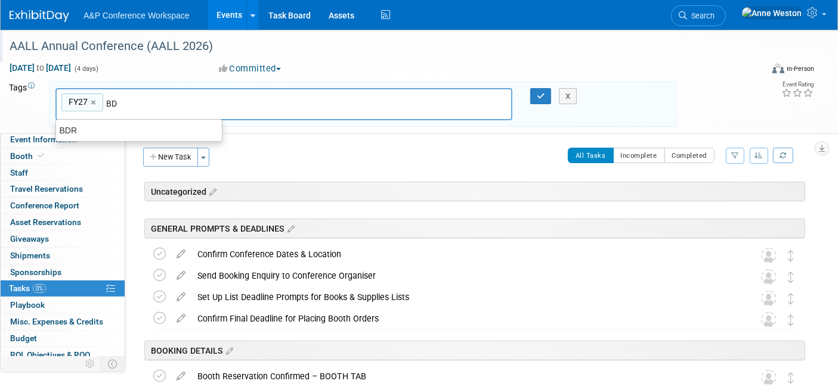
type input "BDR"
type input "FY27, BDR"
type input "LIBRARIES"
type input "FY27, BDR, LIBRARIES"
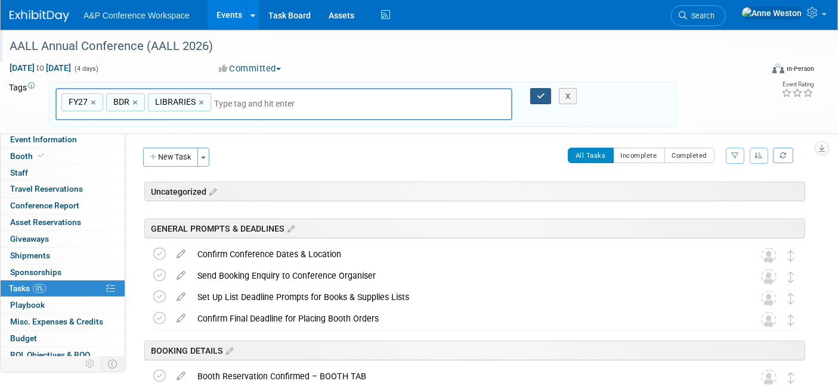
click at [537, 92] on icon "button" at bounding box center [540, 96] width 8 height 8
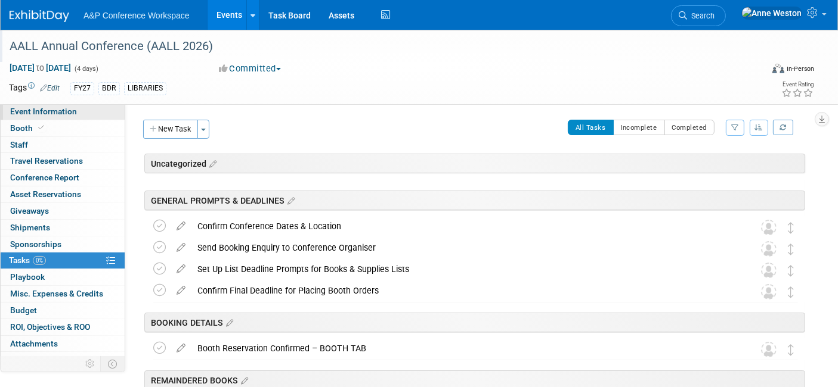
click at [57, 113] on span "Event Information" at bounding box center [43, 112] width 67 height 10
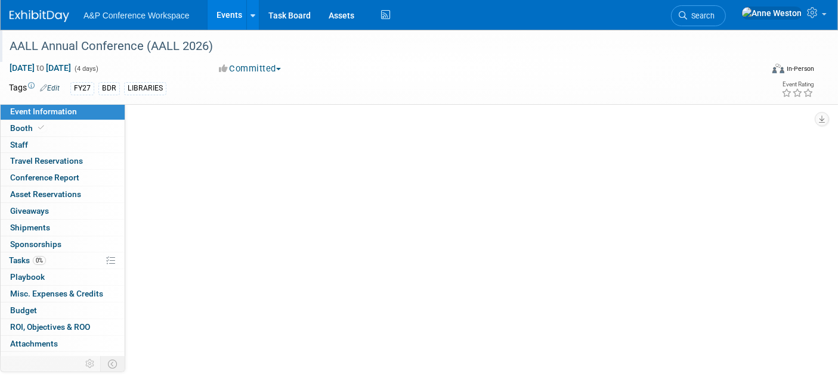
select select "Level 2"
select select "In-Person Booth"
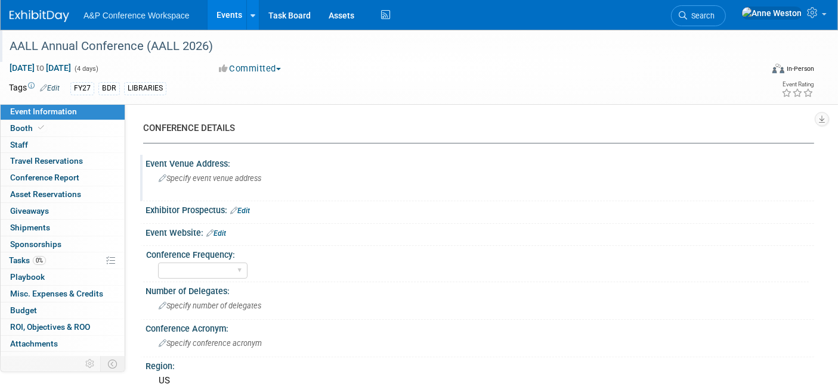
click at [225, 181] on span "Specify event venue address" at bounding box center [210, 178] width 103 height 9
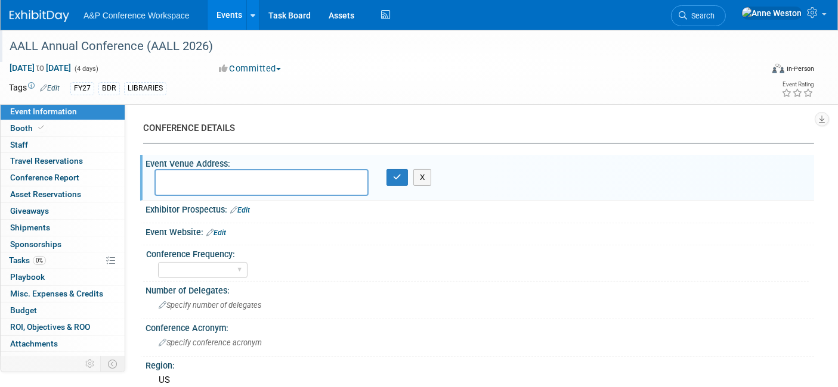
paste textarea "Huntington Convention Center in Cleveland."
click at [345, 179] on textarea "Huntington Convention Center in Cleveland." at bounding box center [261, 182] width 214 height 27
click at [289, 176] on textarea "Huntington Convention Center in Cleveland." at bounding box center [261, 182] width 214 height 27
click at [289, 187] on textarea "Huntington Convention Center Cleveland." at bounding box center [261, 182] width 214 height 27
type textarea "Huntington Convention Center Cleveland, OH"
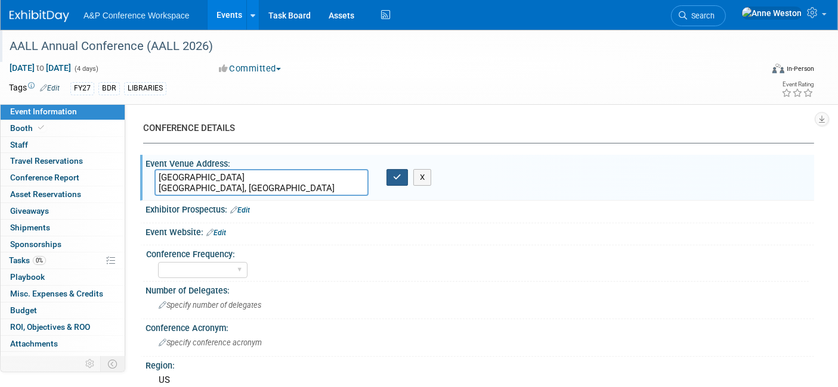
click at [392, 182] on button "button" at bounding box center [396, 177] width 21 height 17
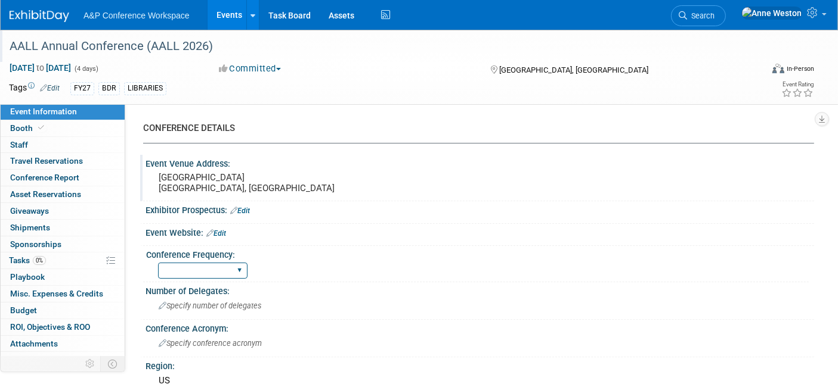
click at [194, 268] on select "Annual Biennial Bi-Annual Triennial Quadrennial" at bounding box center [202, 271] width 89 height 16
select select "Annual"
click at [158, 263] on select "Annual Biennial Bi-Annual Triennial Quadrennial" at bounding box center [202, 271] width 89 height 16
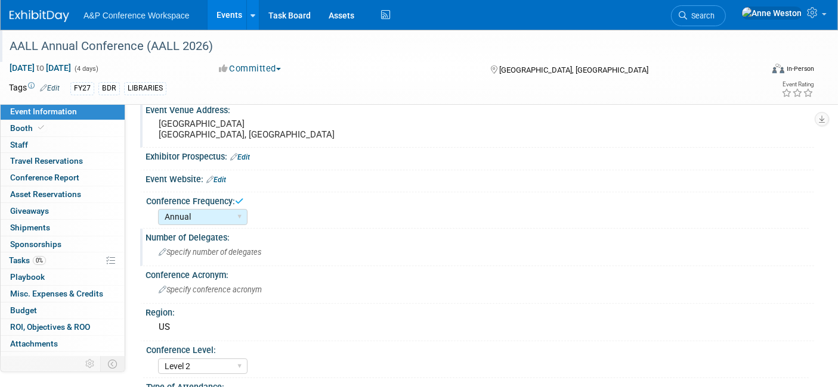
scroll to position [66, 0]
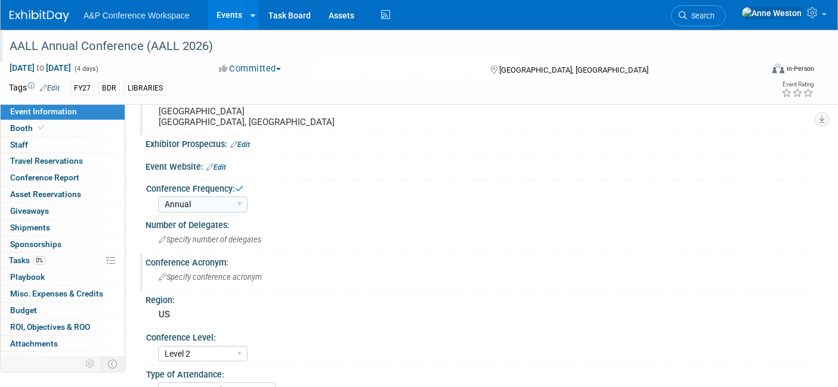
click at [179, 280] on div "Specify conference acronym" at bounding box center [479, 277] width 650 height 18
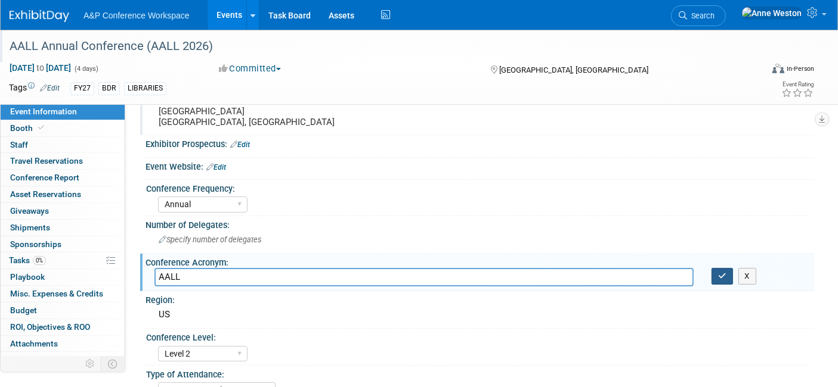
type input "AALL"
click at [724, 272] on icon "button" at bounding box center [722, 276] width 8 height 8
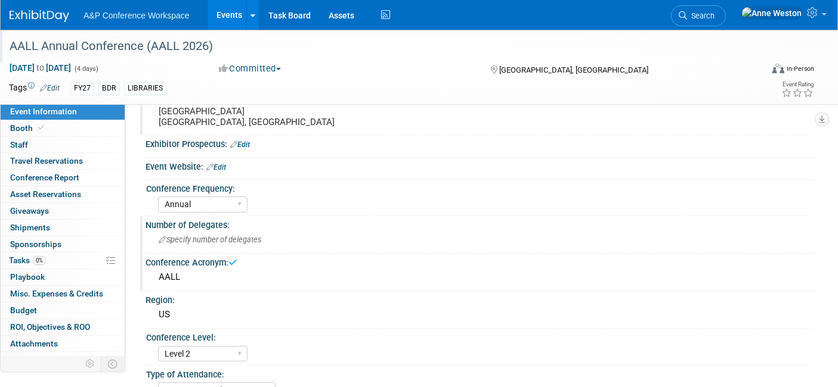
click at [252, 238] on span "Specify number of delegates" at bounding box center [210, 239] width 103 height 9
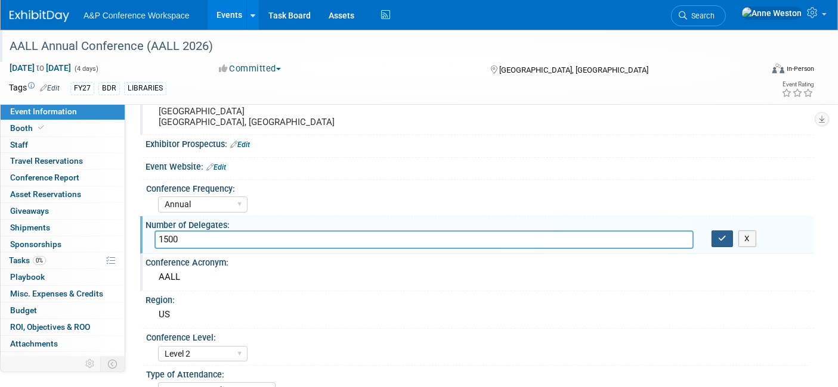
type input "1500"
click at [720, 235] on icon "button" at bounding box center [722, 239] width 8 height 8
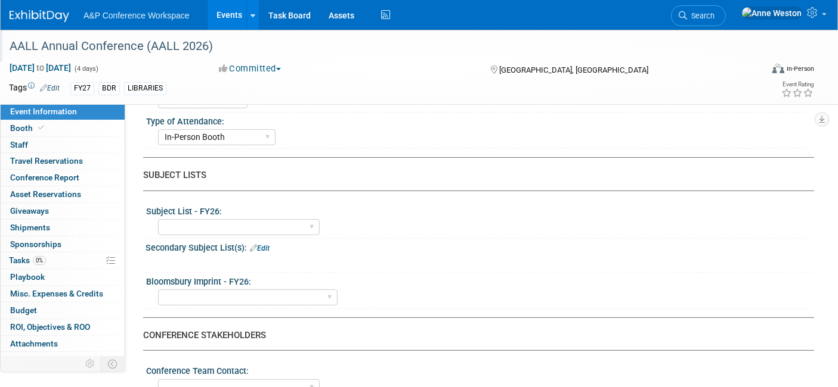
scroll to position [331, 0]
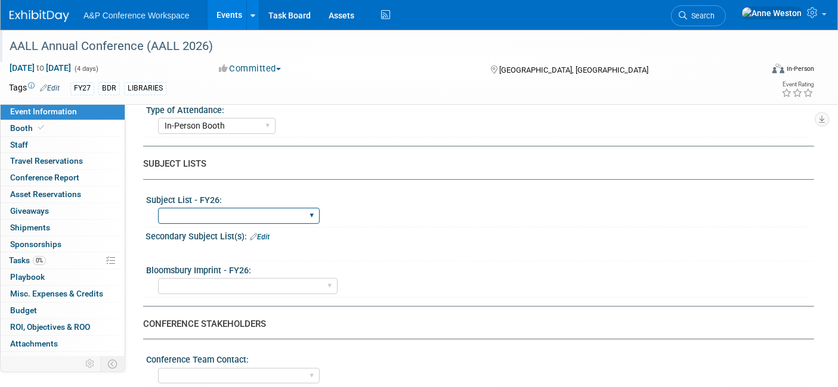
click at [280, 211] on select "ABC-CLIO Reference African Studies Anthropology Archaeology Architecture Archiv…" at bounding box center [239, 216] width 162 height 16
select select "Libraries"
click at [158, 208] on select "ABC-CLIO Reference African Studies Anthropology Archaeology Architecture Archiv…" at bounding box center [239, 216] width 162 height 16
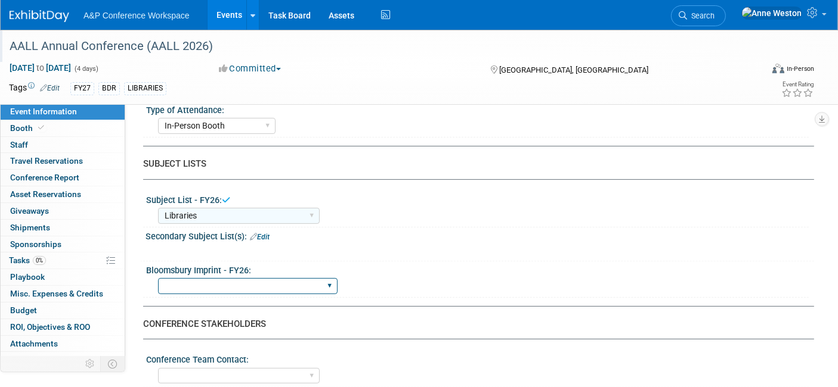
click at [192, 281] on select "Backbeat Bloomsbury Bloomsbury Academic Bloomsbury Digital Resources Bloomsbury…" at bounding box center [247, 286] width 179 height 16
select select "Bloomsbury Digital Resources"
click at [158, 278] on select "Backbeat Bloomsbury Bloomsbury Academic Bloomsbury Digital Resources Bloomsbury…" at bounding box center [247, 286] width 179 height 16
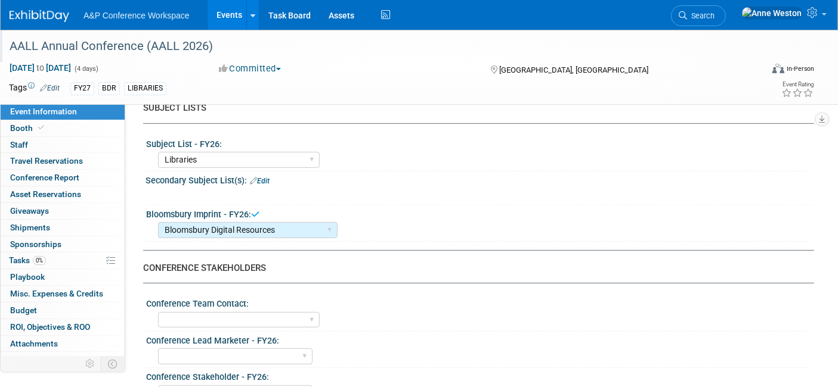
scroll to position [463, 0]
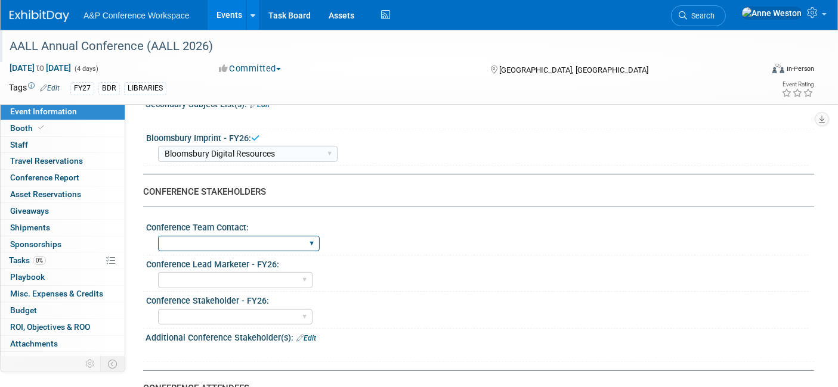
click at [230, 236] on select "Anne Weston Matt Hambridge Amanda Oney Anne Weston & Amanda Oney Anne Weston & …" at bounding box center [239, 244] width 162 height 16
select select "[PERSON_NAME]"
click at [158, 236] on select "Anne Weston Matt Hambridge Amanda Oney Anne Weston & Amanda Oney Anne Weston & …" at bounding box center [239, 244] width 162 height 16
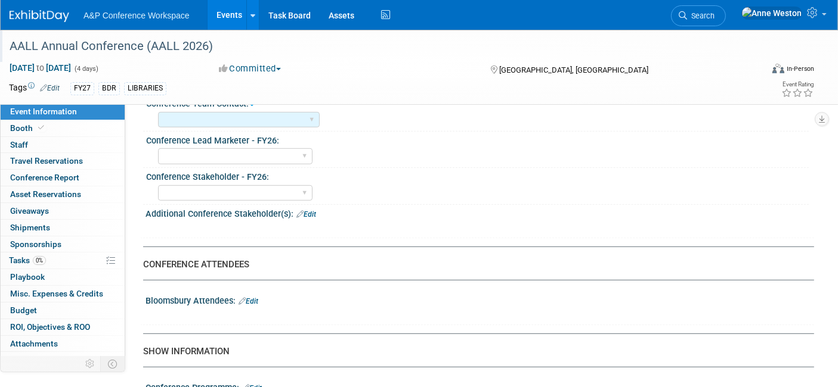
scroll to position [596, 0]
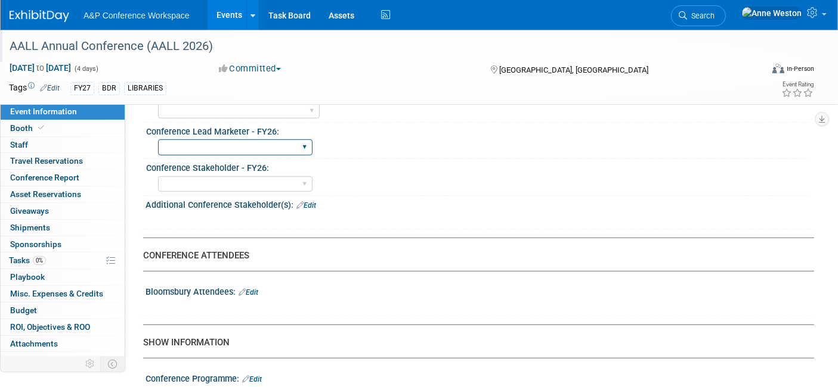
click at [258, 141] on select "Abigail Larkin Alice Billington Ami Reitmeier Amy Suratia Andy Boyd Anna Robert…" at bounding box center [235, 147] width 154 height 16
click at [416, 201] on div "Additional Conference Stakeholder(s): Edit" at bounding box center [479, 203] width 668 height 15
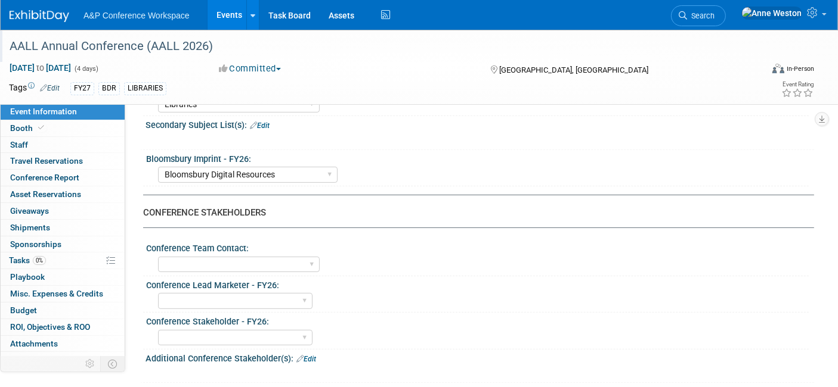
scroll to position [463, 0]
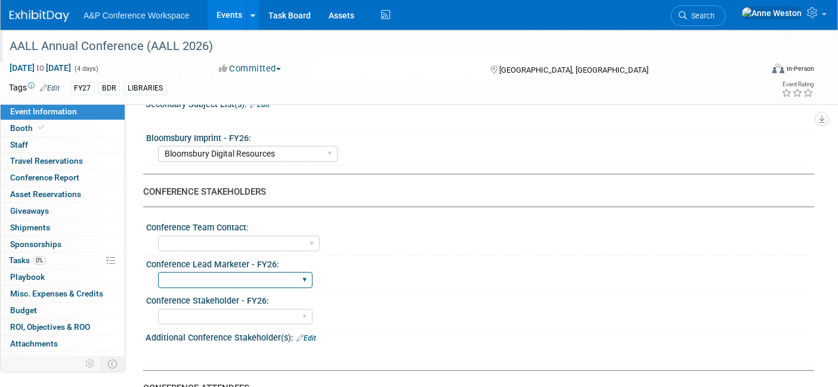
click at [258, 272] on select "Abigail Larkin Alice Billington Ami Reitmeier Amy Suratia Andy Boyd Anna Robert…" at bounding box center [235, 280] width 154 height 16
click at [262, 274] on select "Abigail Larkin Alice Billington Ami Reitmeier Amy Suratia Andy Boyd Anna Robert…" at bounding box center [235, 280] width 154 height 16
click at [426, 233] on div "Anne Weston Matt Hambridge Amanda Oney Anne Weston & Amanda Oney Anne Weston & …" at bounding box center [483, 242] width 650 height 19
click at [261, 272] on select "Abigail Larkin Alice Billington Ami Reitmeier Amy Suratia Andy Boyd Anna Robert…" at bounding box center [235, 280] width 154 height 16
select select "[PERSON_NAME]"
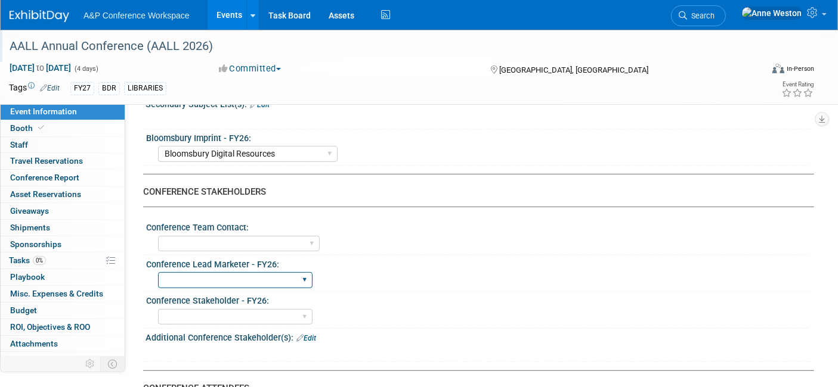
click at [158, 272] on select "Abigail Larkin Alice Billington Ami Reitmeier Amy Suratia Andy Boyd Anna Robert…" at bounding box center [235, 280] width 154 height 16
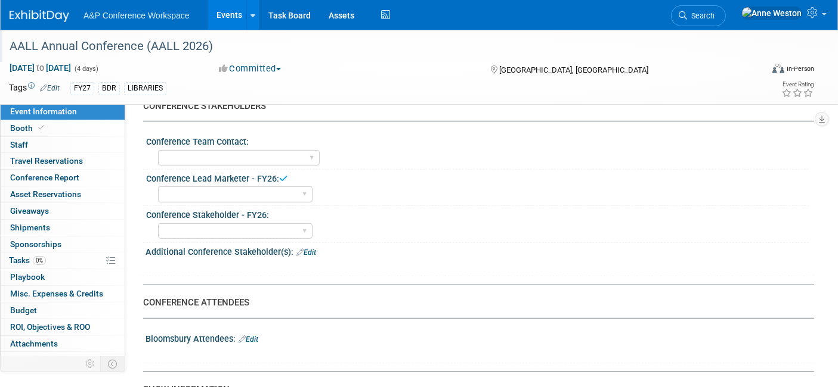
scroll to position [596, 0]
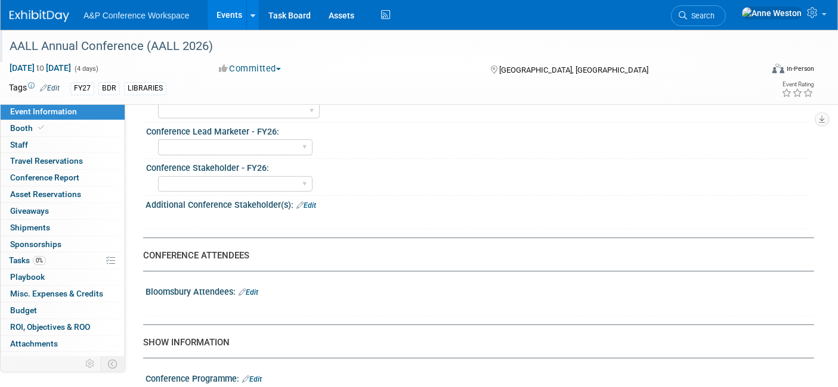
click at [253, 289] on link "Edit" at bounding box center [248, 293] width 20 height 8
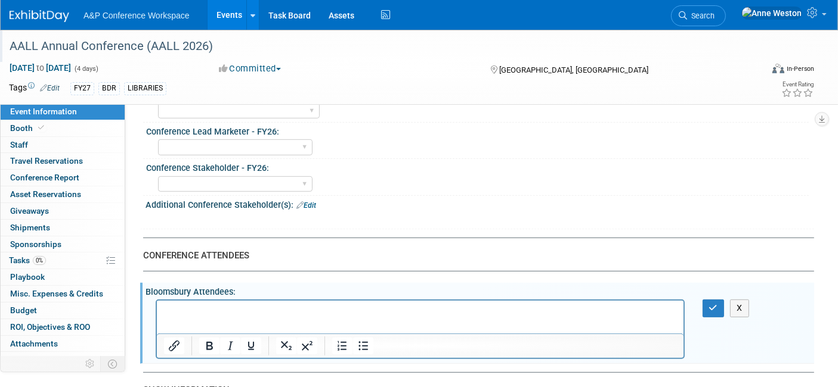
scroll to position [0, 0]
drag, startPoint x: 197, startPoint y: 303, endPoint x: 185, endPoint y: 311, distance: 14.2
click at [185, 311] on p "Rich Text Area. Press ALT-0 for help." at bounding box center [419, 312] width 513 height 12
click at [710, 300] on button "button" at bounding box center [713, 308] width 22 height 17
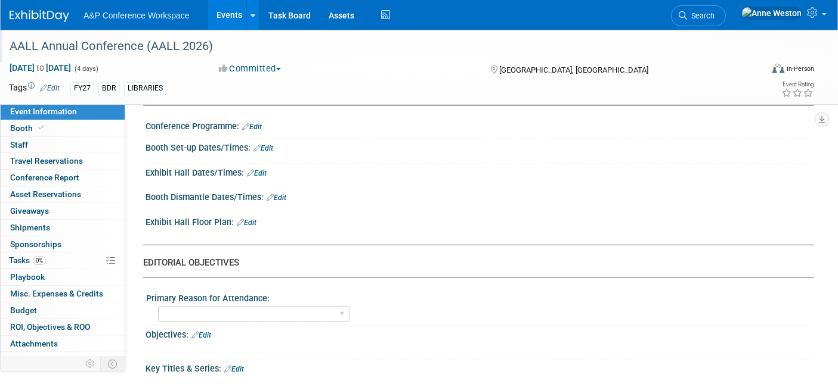
scroll to position [927, 0]
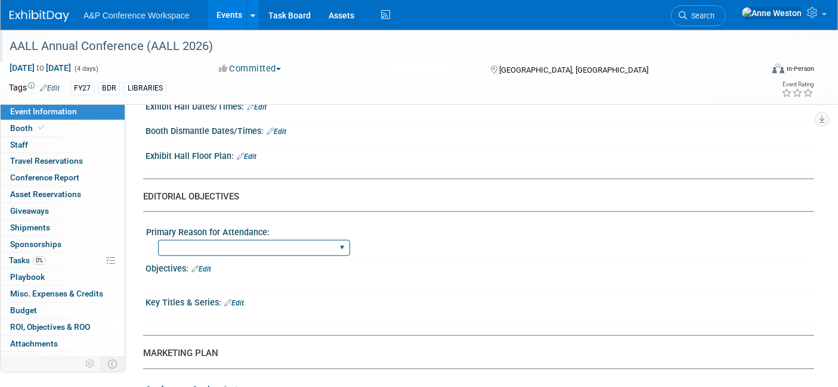
click at [308, 247] on select "BDR Product Awareness and Trial Generation​ Brand/Subject Presence​ Competitor …" at bounding box center [254, 248] width 192 height 16
select select "BDR Product Awareness and Trial Generation​"
click at [158, 240] on select "BDR Product Awareness and Trial Generation​ Brand/Subject Presence​ Competitor …" at bounding box center [254, 248] width 192 height 16
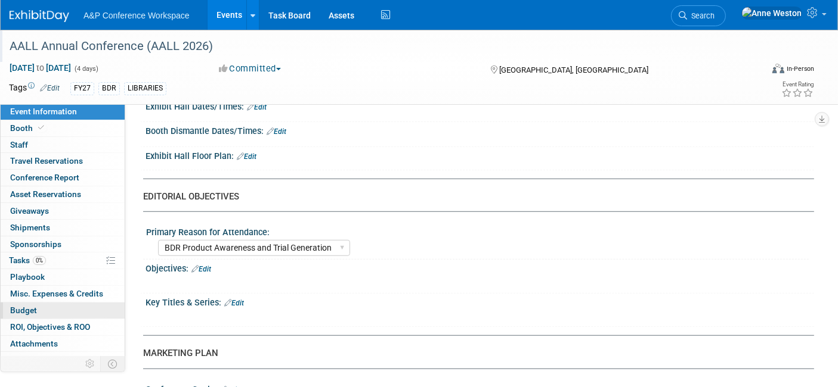
click at [41, 306] on link "Budget" at bounding box center [63, 311] width 124 height 16
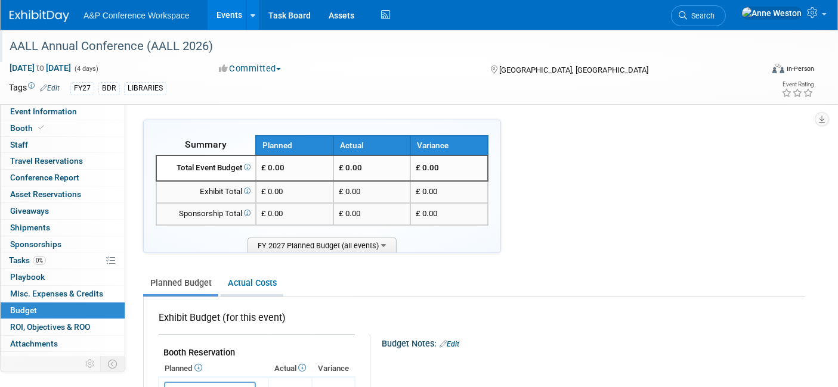
scroll to position [66, 0]
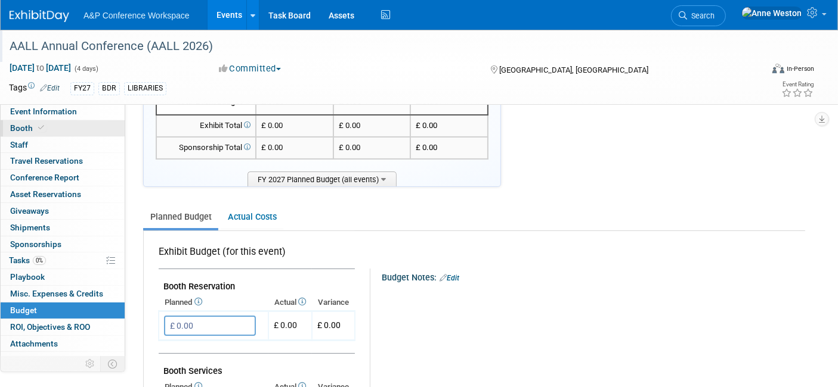
click at [39, 125] on icon at bounding box center [41, 128] width 6 height 7
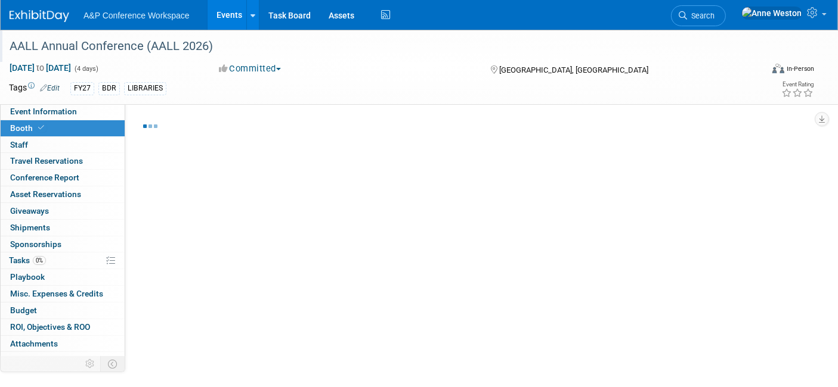
select select "DIGI"
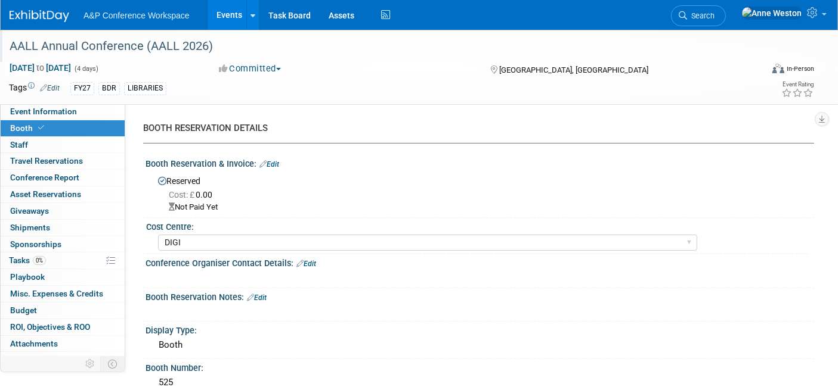
click at [271, 163] on link "Edit" at bounding box center [269, 164] width 20 height 8
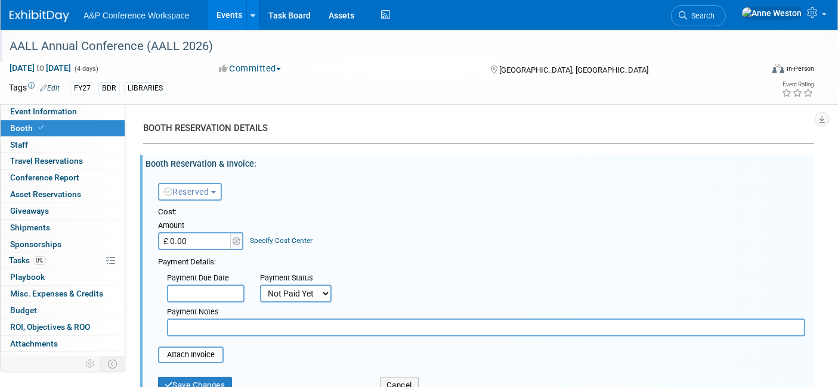
click at [195, 237] on input "£ 0.00" at bounding box center [195, 241] width 75 height 18
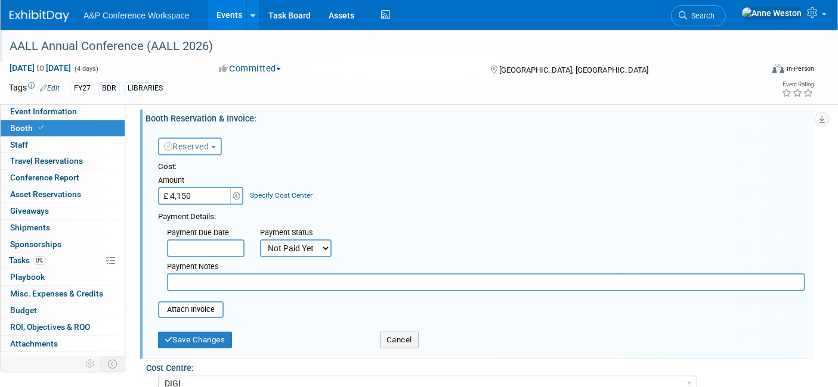
scroll to position [66, 0]
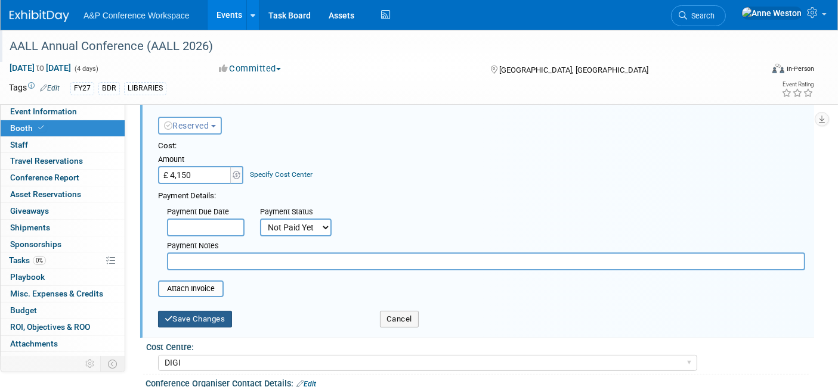
type input "£ 4,150.00"
click at [199, 313] on button "Save Changes" at bounding box center [195, 319] width 74 height 17
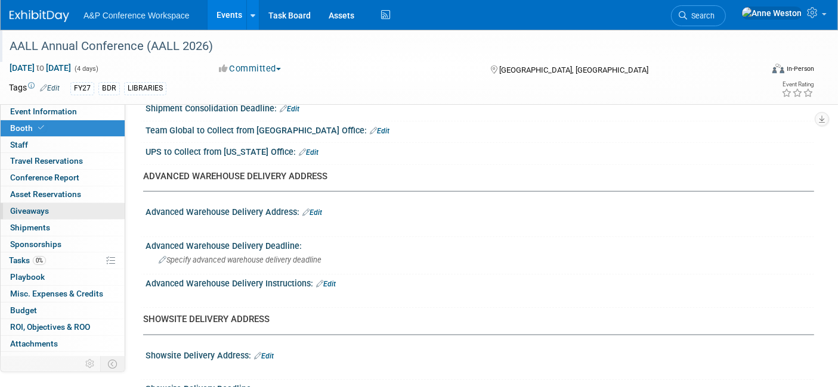
scroll to position [1192, 0]
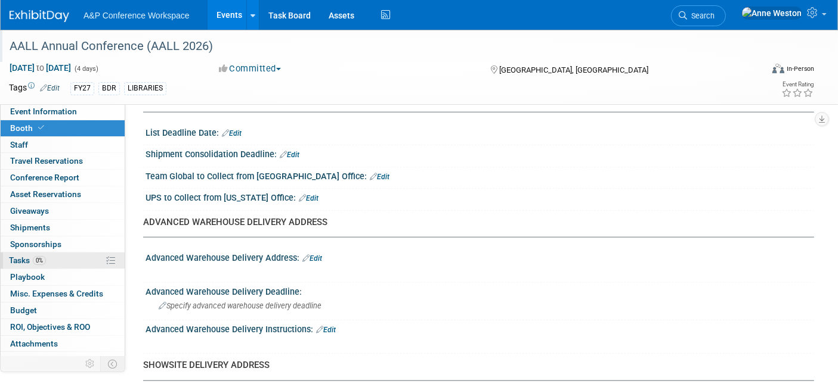
click at [33, 256] on span "0%" at bounding box center [39, 260] width 13 height 9
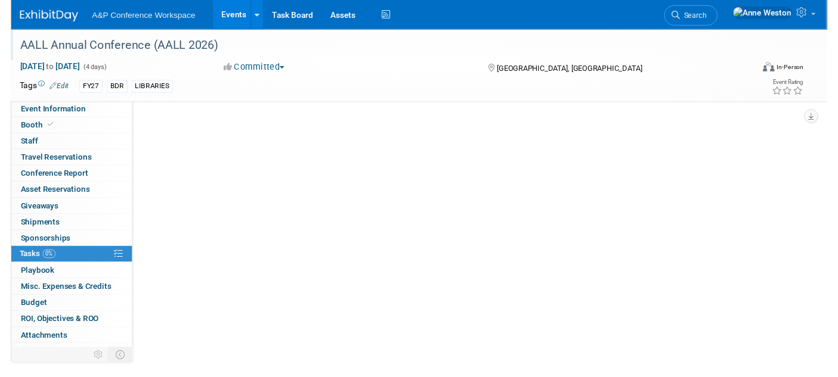
scroll to position [0, 0]
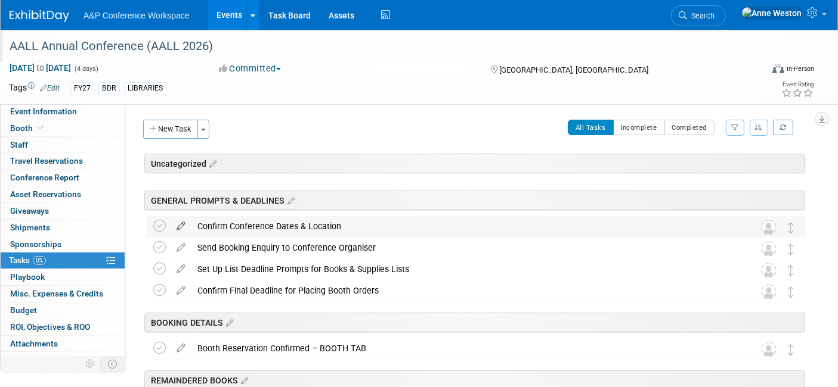
click at [181, 218] on icon at bounding box center [180, 223] width 21 height 15
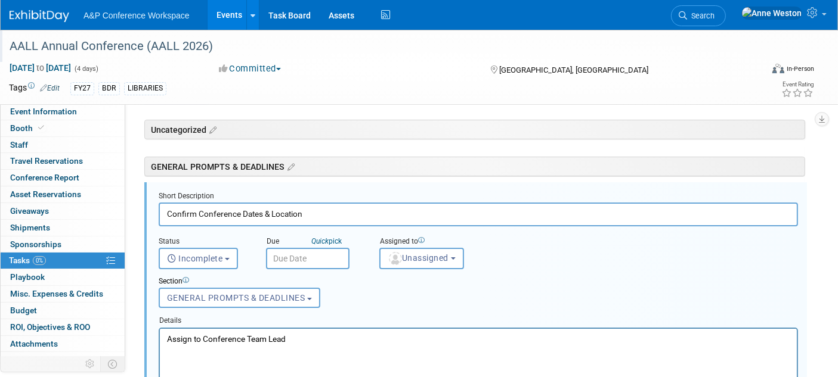
scroll to position [41, 0]
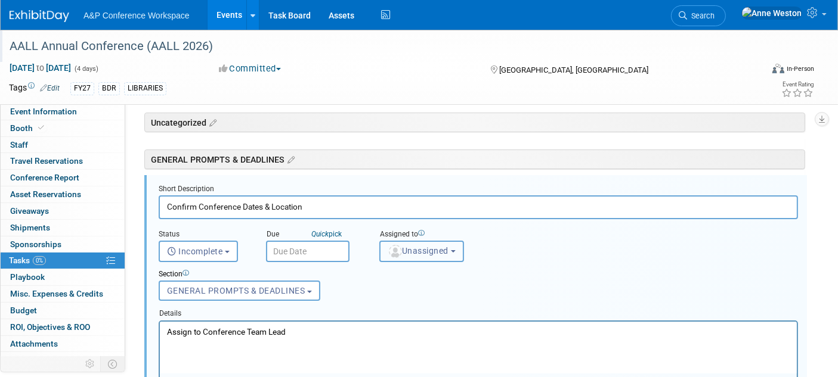
click at [404, 251] on span "Unassigned" at bounding box center [417, 251] width 61 height 10
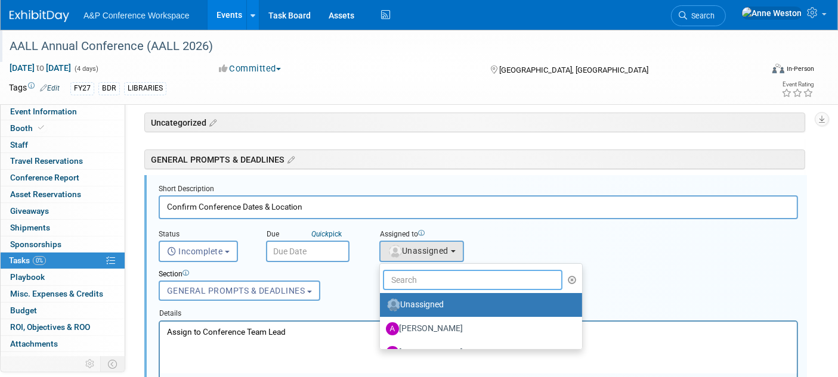
click at [414, 277] on input "text" at bounding box center [472, 280] width 179 height 20
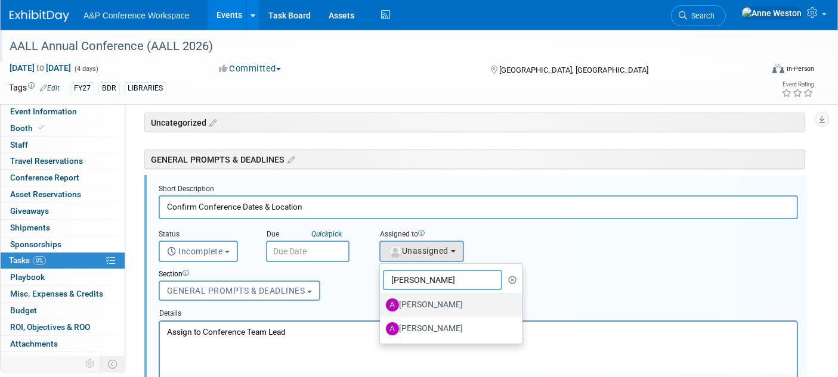
type input "aMANDA"
click at [420, 299] on label "[PERSON_NAME]" at bounding box center [448, 305] width 125 height 19
click at [381, 300] on input "[PERSON_NAME]" at bounding box center [378, 304] width 8 height 8
select select "3fc68575-f872-4db6-8d2a-11755123f12c"
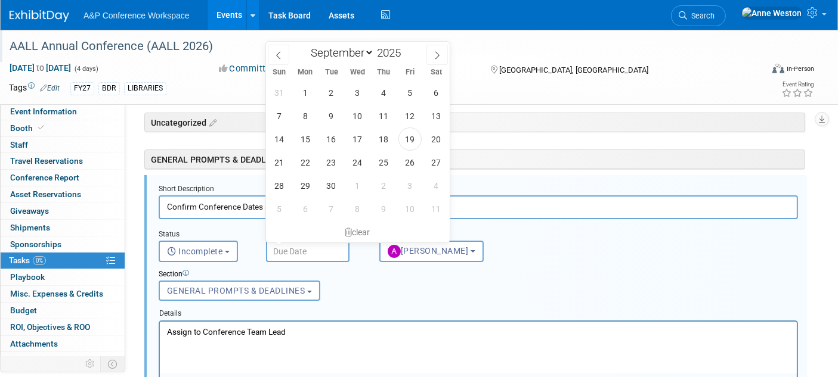
click at [280, 243] on input "text" at bounding box center [307, 251] width 83 height 21
click at [331, 179] on span "30" at bounding box center [331, 185] width 23 height 23
type input "Sep 30, 2025"
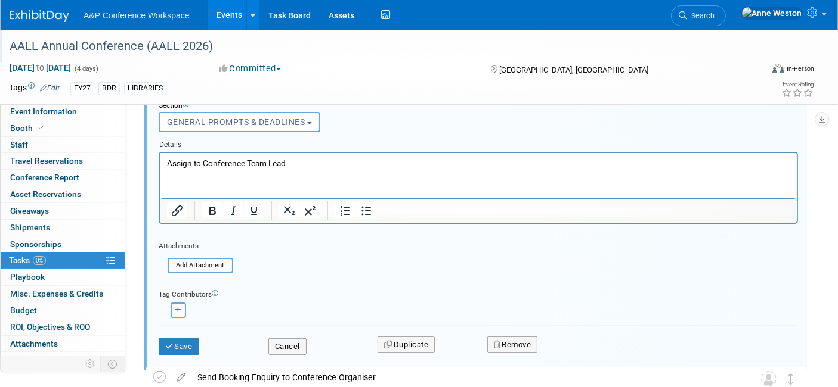
scroll to position [240, 0]
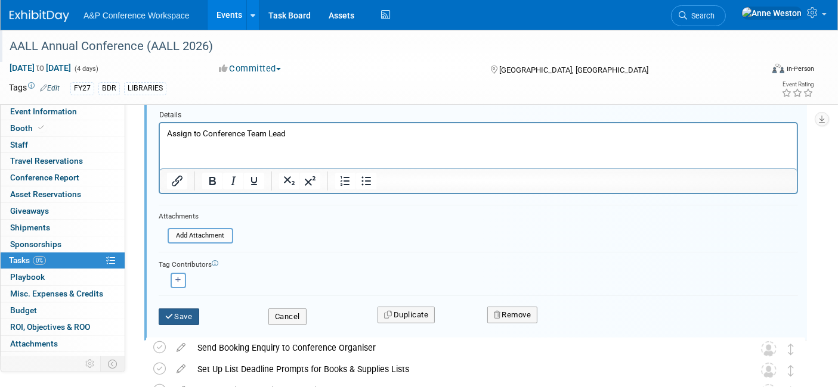
click at [175, 309] on button "Save" at bounding box center [179, 317] width 41 height 17
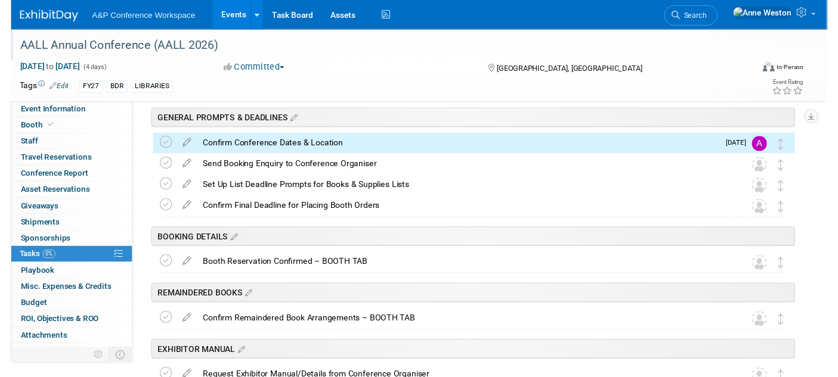
scroll to position [0, 0]
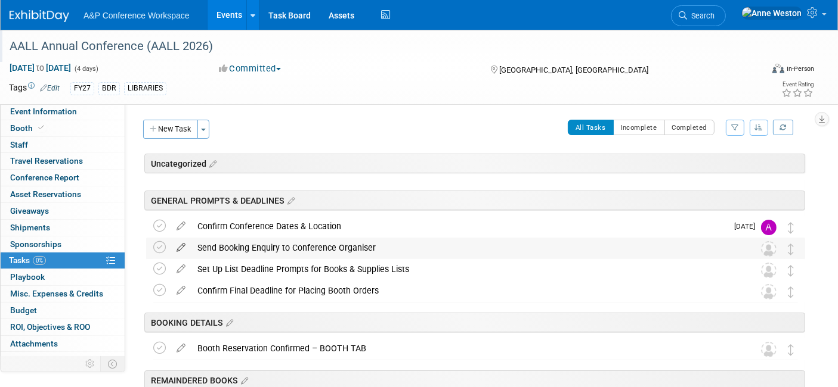
click at [182, 246] on icon at bounding box center [180, 245] width 21 height 15
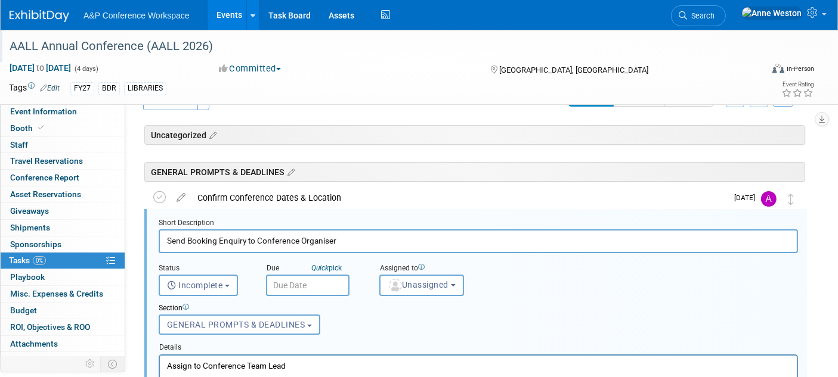
scroll to position [63, 0]
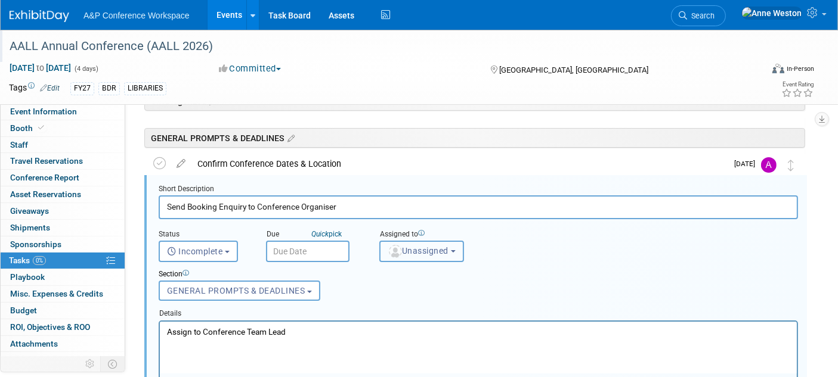
click at [426, 252] on span "Unassigned" at bounding box center [417, 251] width 61 height 10
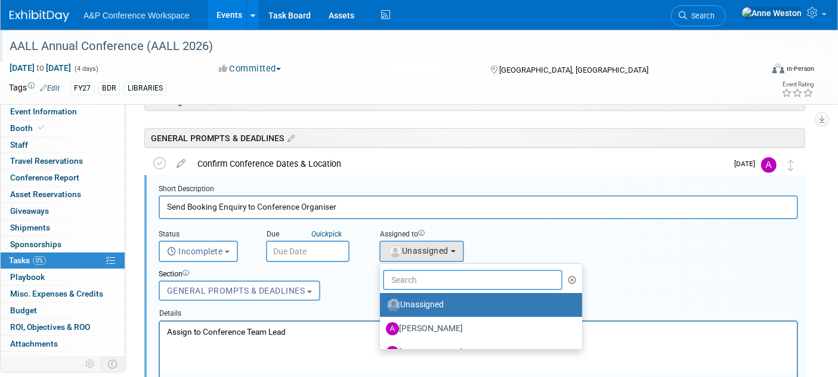
click at [424, 277] on input "text" at bounding box center [472, 280] width 179 height 20
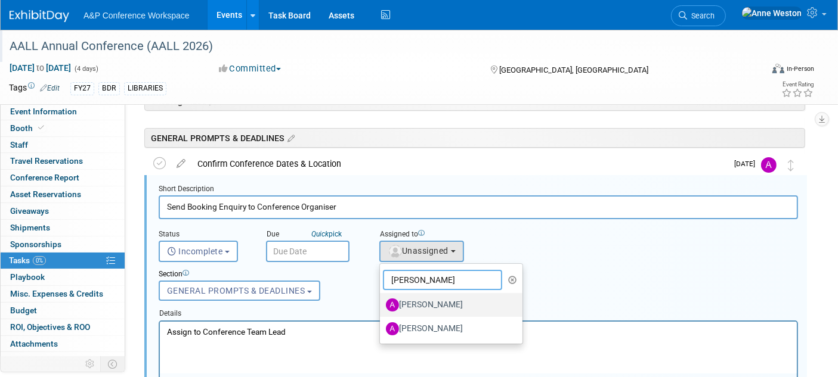
type input "aMANDA"
click at [422, 304] on label "[PERSON_NAME]" at bounding box center [448, 305] width 125 height 19
click at [381, 304] on input "[PERSON_NAME]" at bounding box center [378, 304] width 8 height 8
select select "3fc68575-f872-4db6-8d2a-11755123f12c"
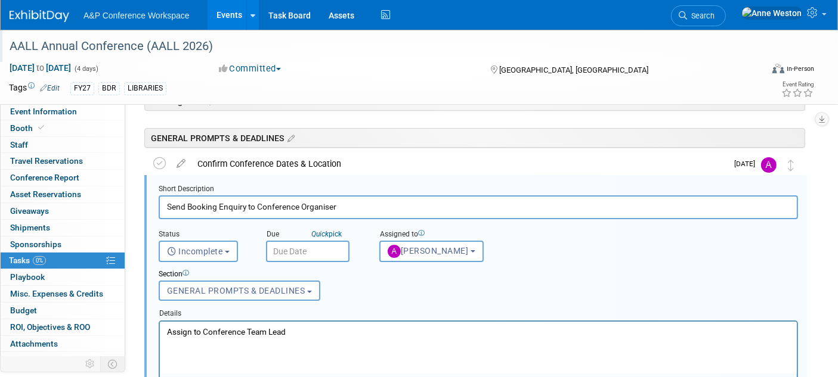
click at [283, 245] on input "text" at bounding box center [307, 251] width 83 height 21
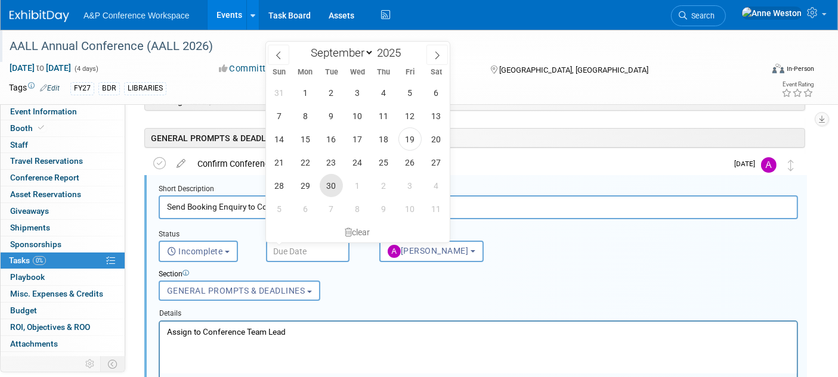
click at [332, 184] on span "30" at bounding box center [331, 185] width 23 height 23
type input "Sep 30, 2025"
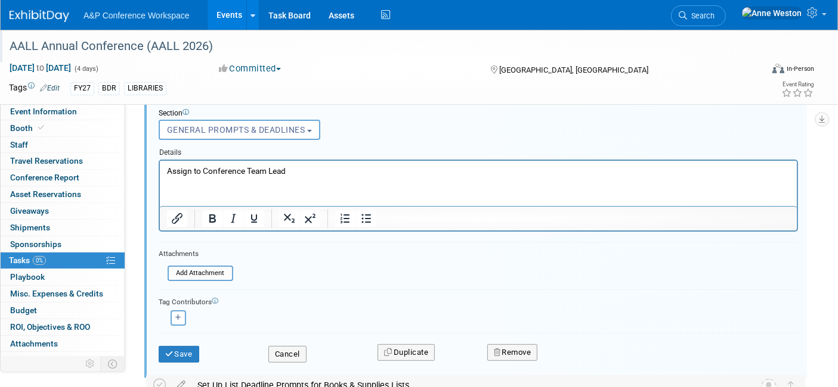
scroll to position [262, 0]
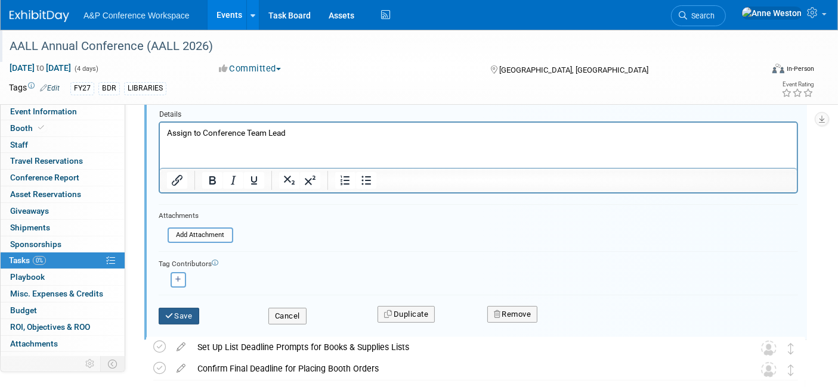
click at [182, 308] on button "Save" at bounding box center [179, 316] width 41 height 17
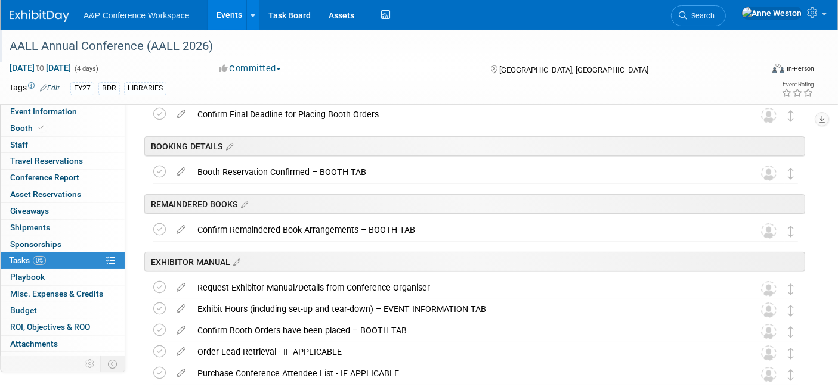
scroll to position [0, 0]
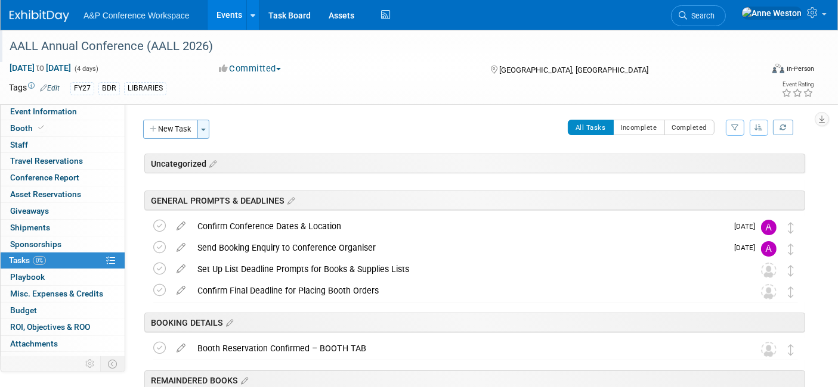
click at [201, 128] on button "Toggle Dropdown" at bounding box center [203, 129] width 12 height 19
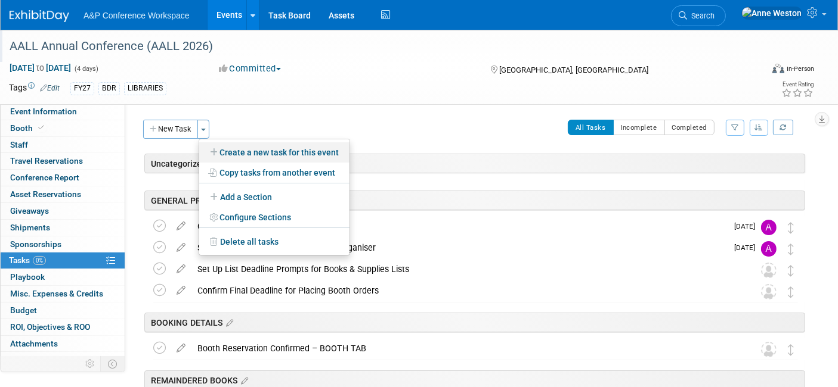
click at [265, 152] on link "Create a new task for this event" at bounding box center [274, 152] width 150 height 20
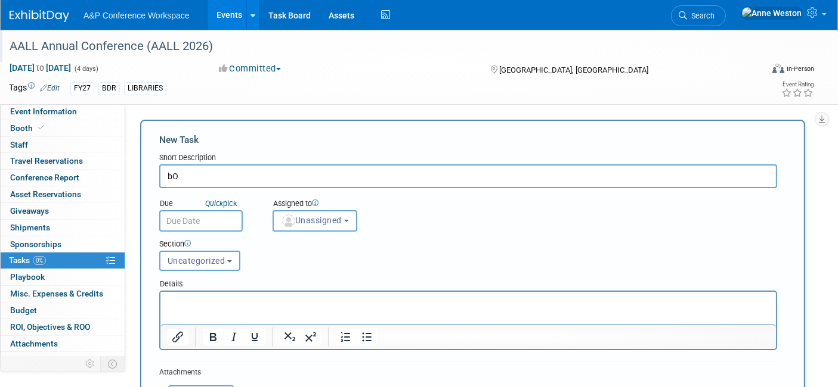
type input "b"
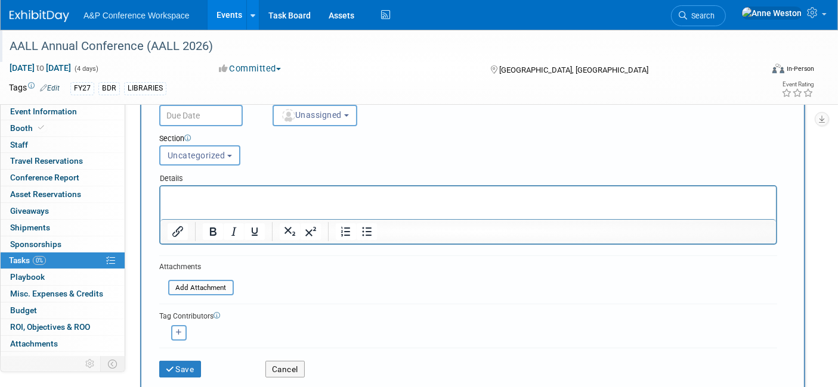
scroll to position [132, 0]
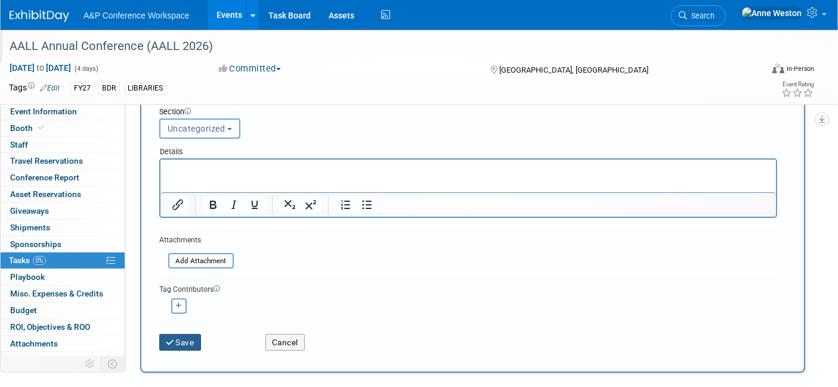
type input "Booth Reservation Confirmed - BOOTH TAB"
click at [167, 340] on icon "submit" at bounding box center [171, 343] width 10 height 8
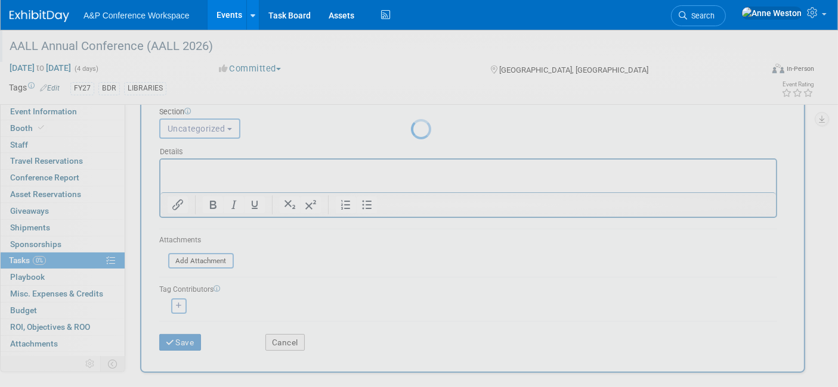
scroll to position [2, 0]
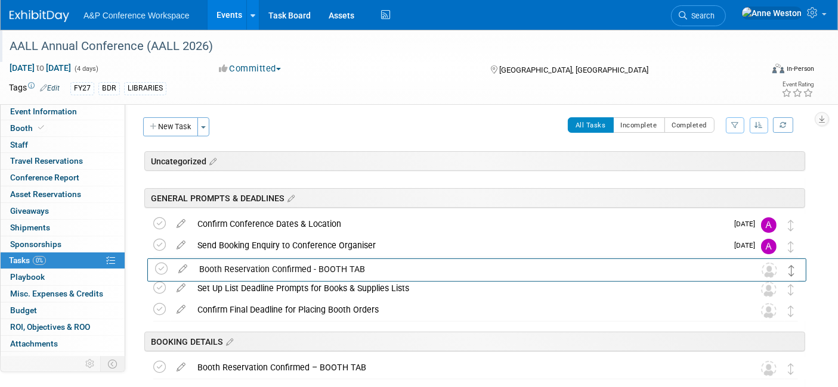
drag, startPoint x: 795, startPoint y: 188, endPoint x: 792, endPoint y: 268, distance: 79.9
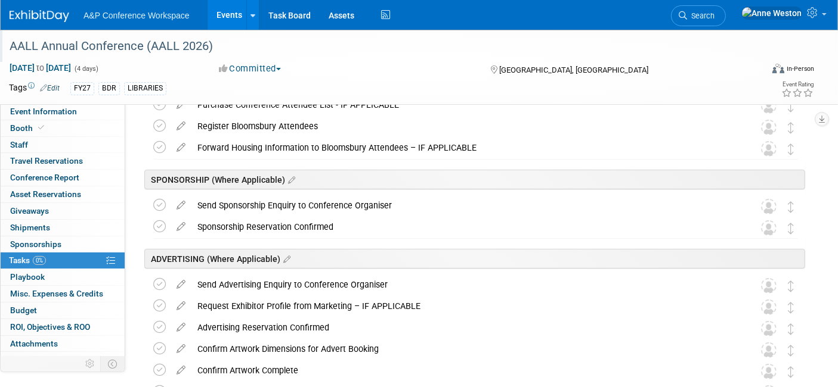
scroll to position [532, 0]
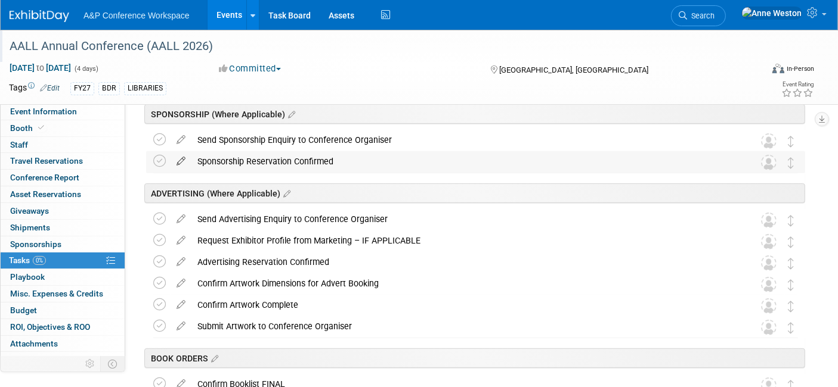
click at [177, 159] on icon at bounding box center [180, 158] width 21 height 15
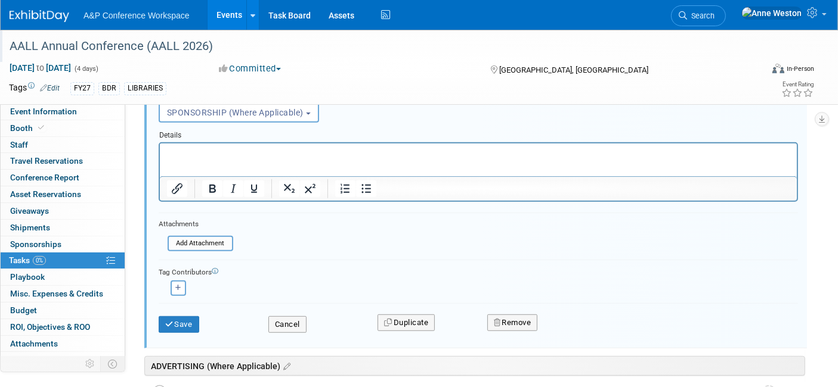
scroll to position [708, 0]
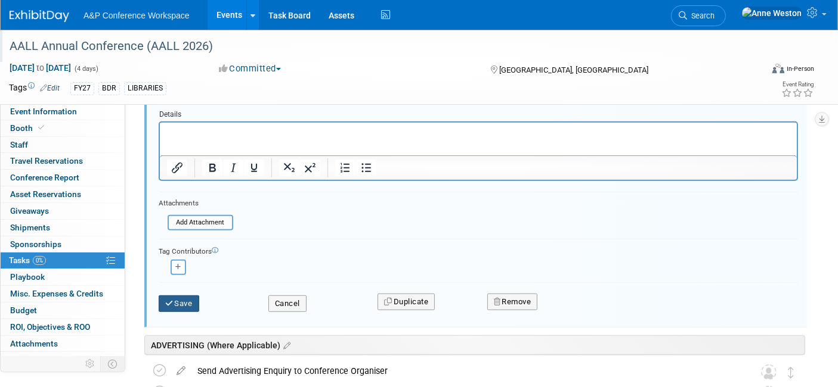
type input "Sponsorship Reservation Confirmed - SPONSORSHIP TAB"
click at [177, 305] on button "Save" at bounding box center [179, 304] width 41 height 17
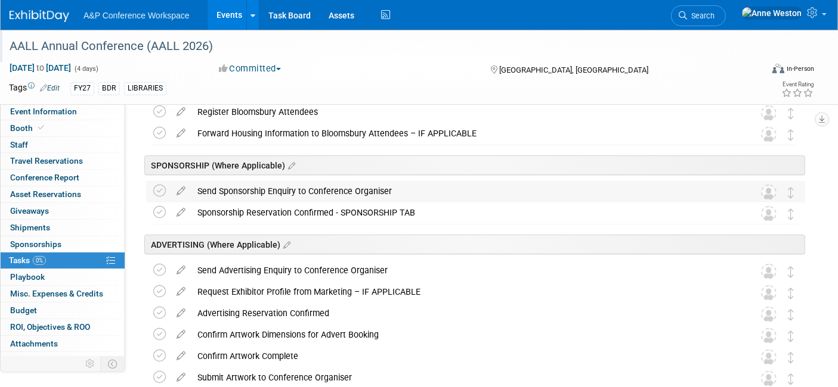
scroll to position [509, 0]
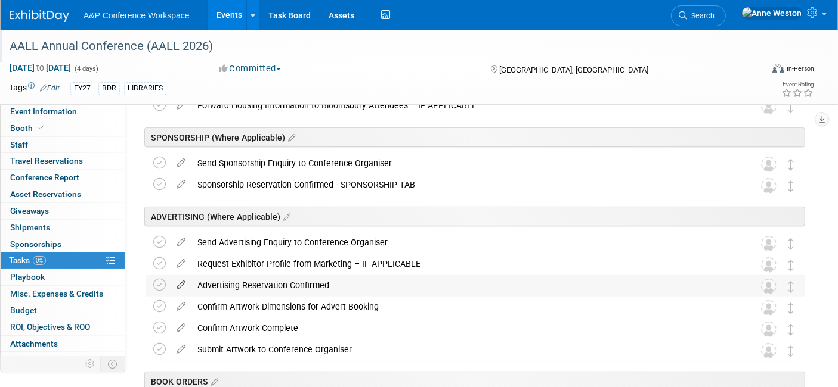
click at [179, 284] on icon at bounding box center [180, 282] width 21 height 15
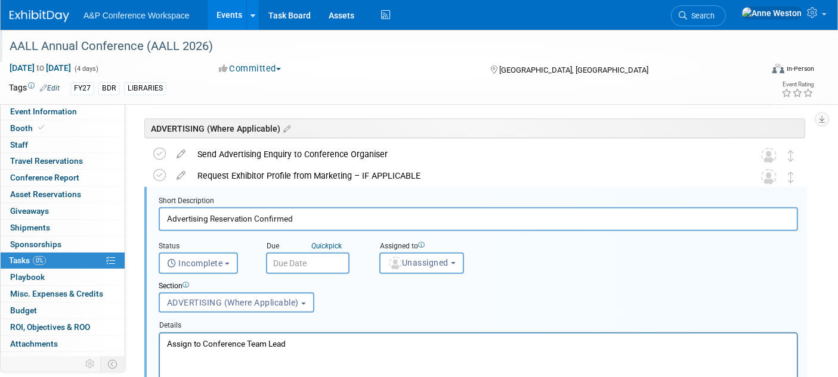
scroll to position [609, 0]
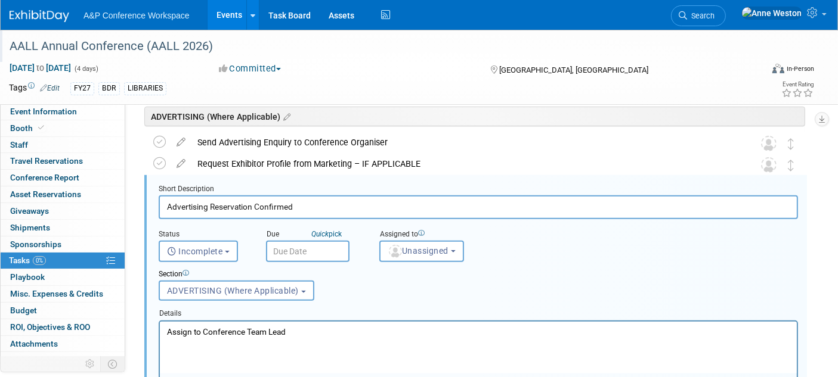
click at [328, 207] on input "Advertising Reservation Confirmed" at bounding box center [478, 207] width 639 height 23
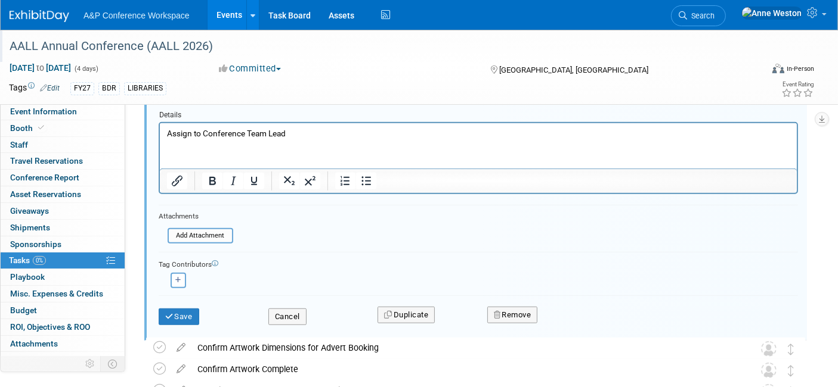
scroll to position [808, 0]
type input "Advertising Reservation Confirmed - MISC EXPENSES & CREDITS TAB"
click at [185, 308] on button "Save" at bounding box center [179, 316] width 41 height 17
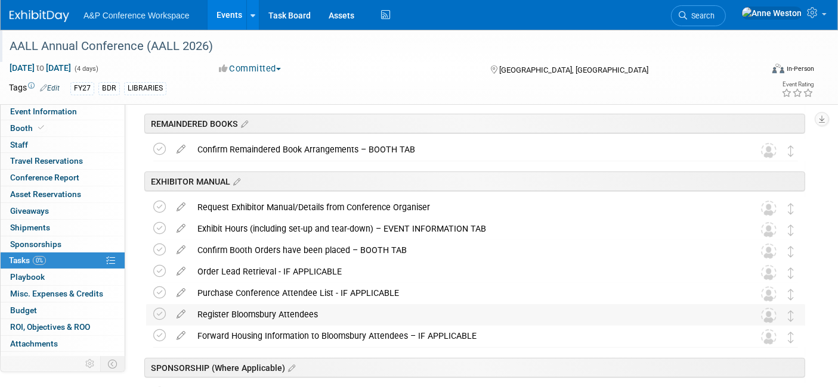
scroll to position [0, 0]
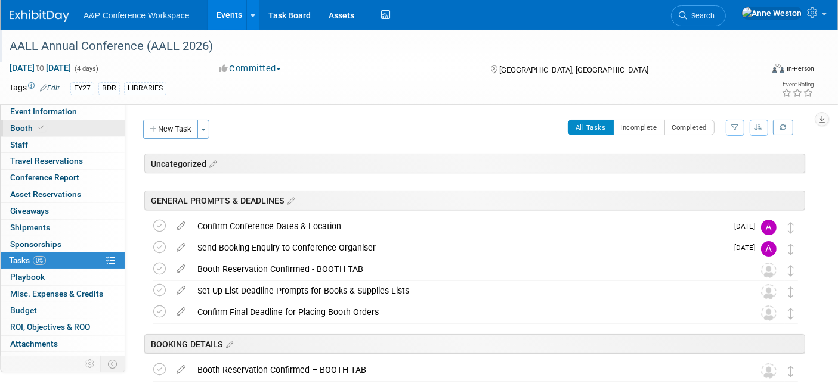
click at [25, 125] on span "Booth" at bounding box center [28, 128] width 36 height 10
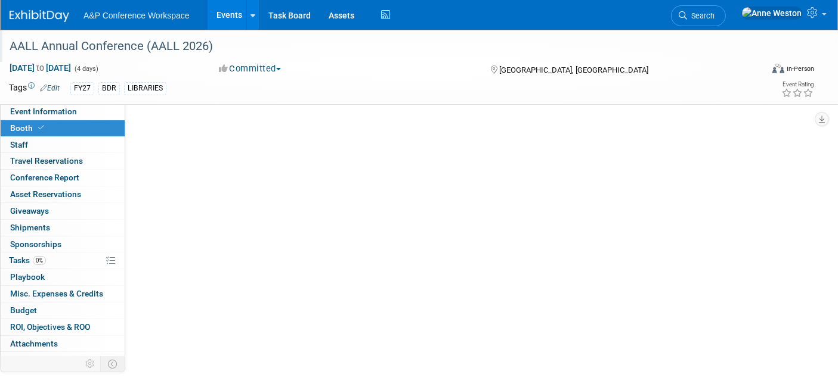
select select "DIGI"
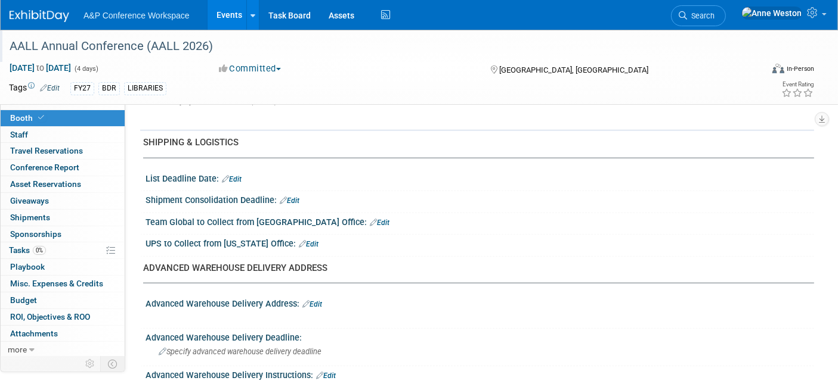
scroll to position [1125, 0]
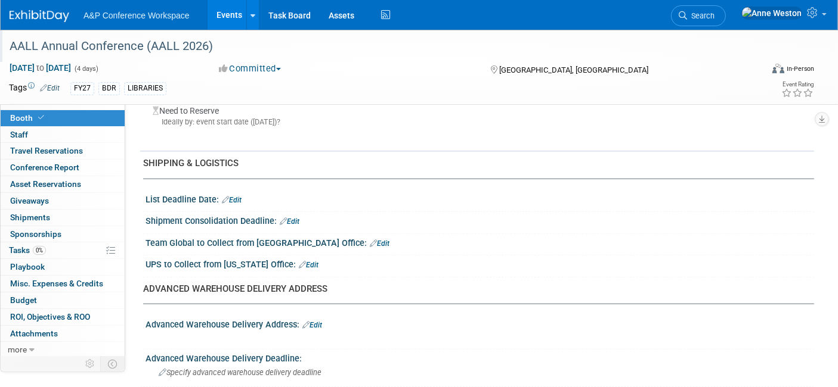
click at [370, 240] on link "Edit" at bounding box center [380, 244] width 20 height 8
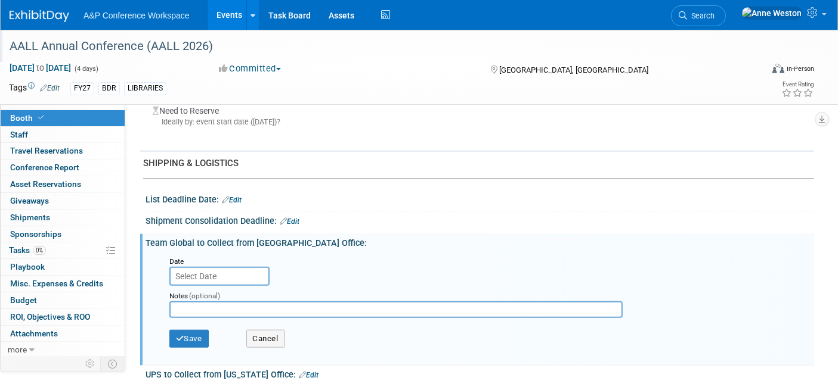
click at [224, 234] on div "Team Global to Collect from Oxford Office: Edit" at bounding box center [479, 241] width 668 height 15
click at [257, 330] on button "Cancel" at bounding box center [265, 339] width 39 height 18
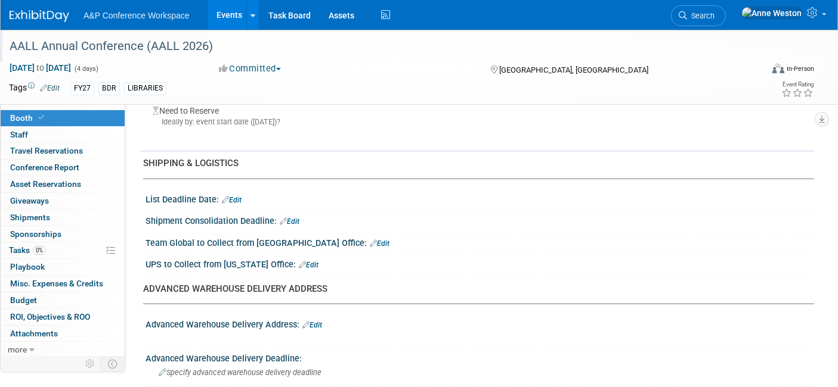
click at [370, 240] on link "Edit" at bounding box center [380, 244] width 20 height 8
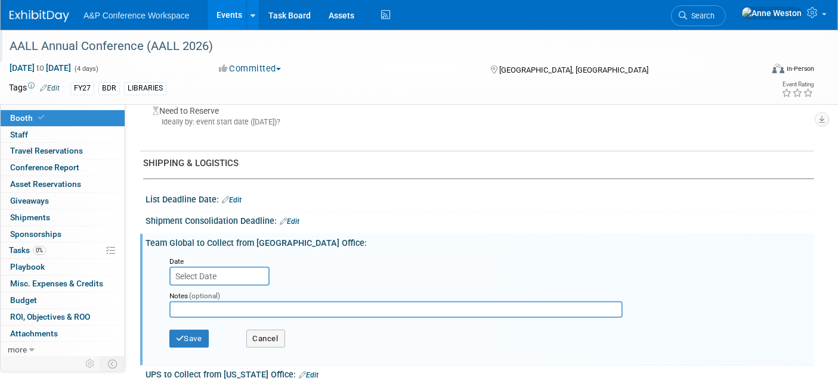
scroll to position [1192, 0]
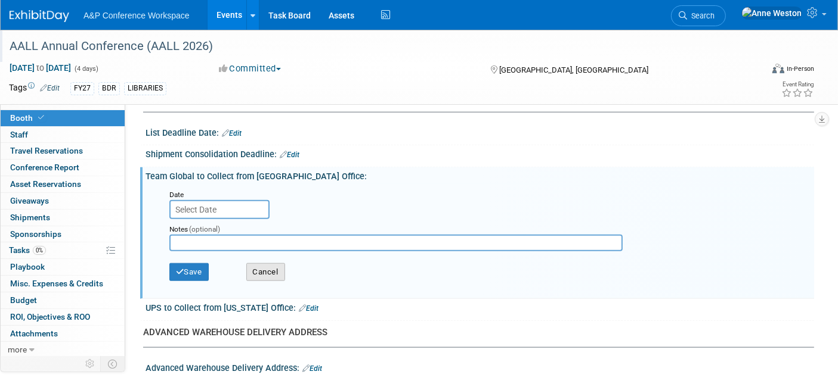
click at [266, 263] on button "Cancel" at bounding box center [265, 272] width 39 height 18
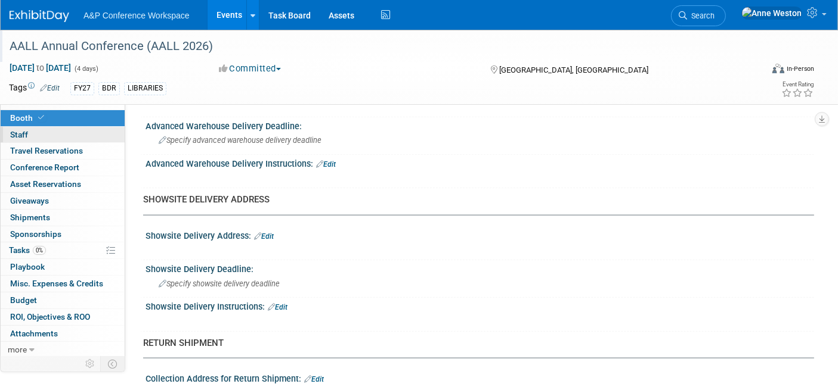
scroll to position [0, 0]
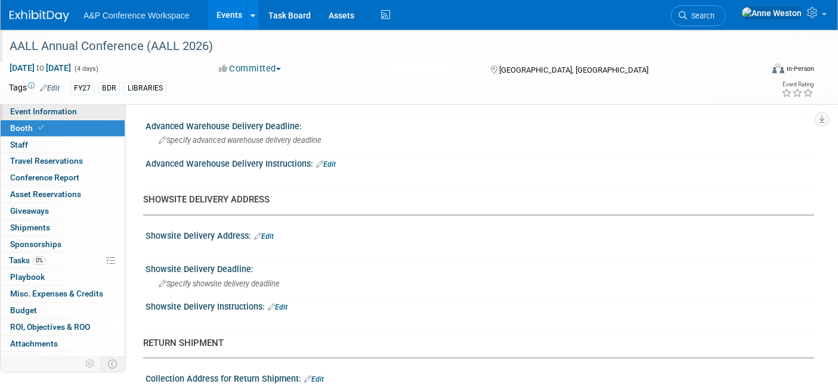
click at [57, 116] on span "Event Information" at bounding box center [43, 112] width 67 height 10
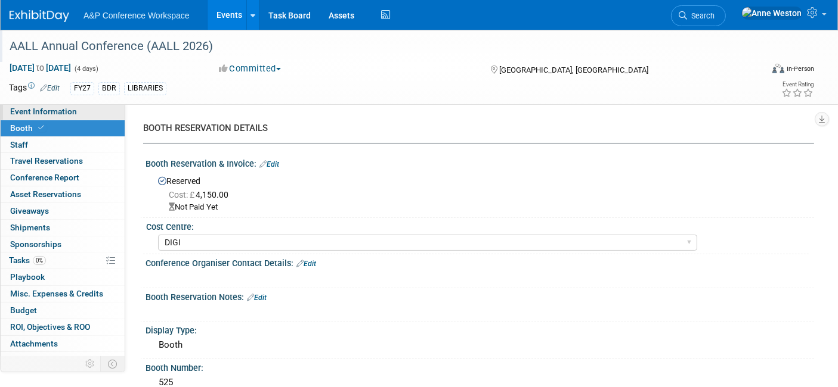
select select "Annual"
select select "Level 2"
select select "In-Person Booth"
select select "Libraries"
select select "Bloomsbury Digital Resources"
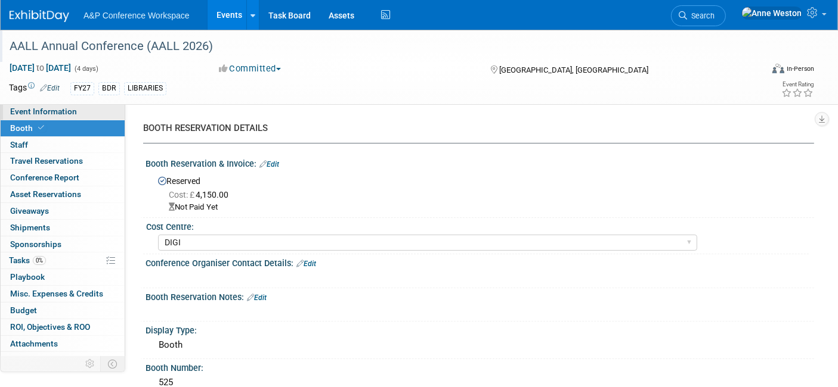
select select "[PERSON_NAME]"
select select "BDR Product Awareness and Trial Generation​"
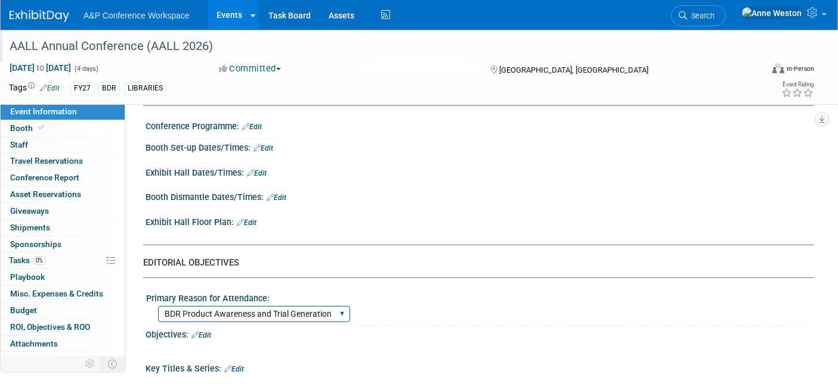
scroll to position [795, 0]
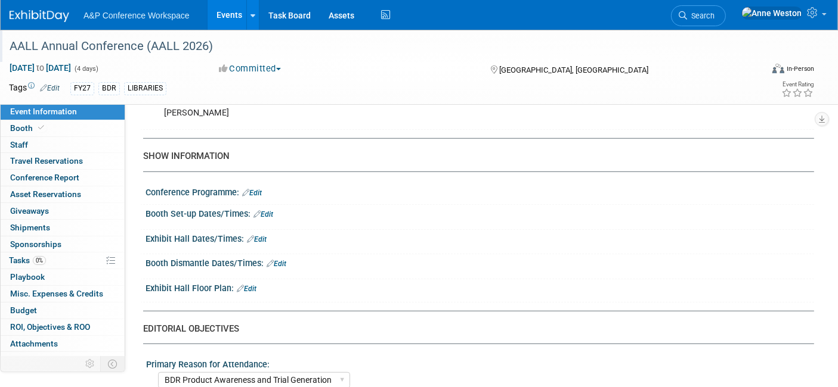
click at [253, 285] on link "Edit" at bounding box center [247, 289] width 20 height 8
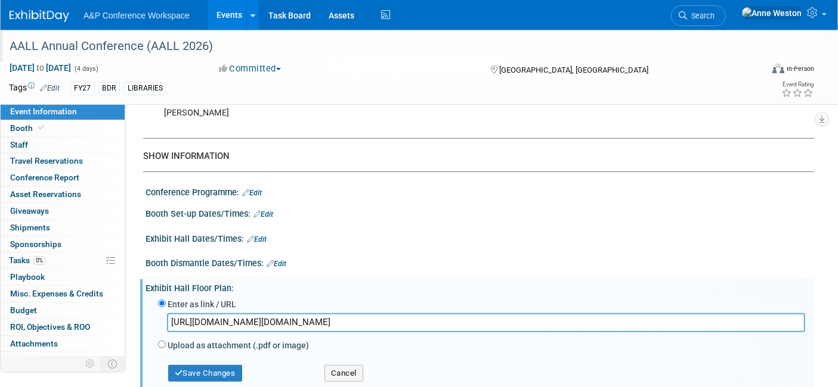
scroll to position [0, 628]
type input "https://linkprotect.cudasvc.com/url?a=https%3a%2f%2fs36.a2zinc.net%2fclients%2f…"
click at [204, 365] on button "Save Changes" at bounding box center [205, 373] width 74 height 17
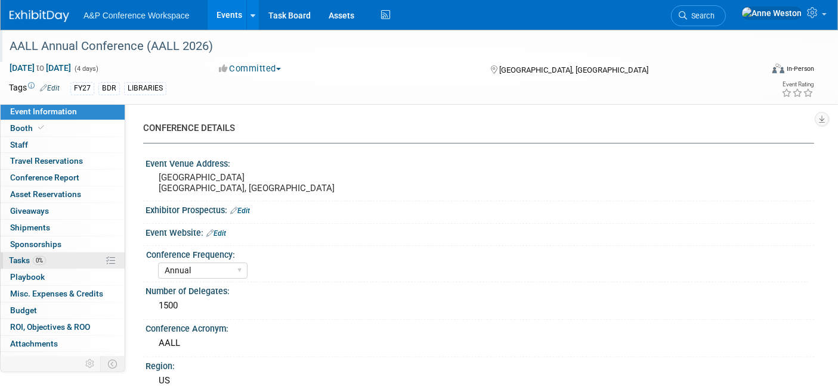
click at [40, 265] on link "0% Tasks 0%" at bounding box center [63, 261] width 124 height 16
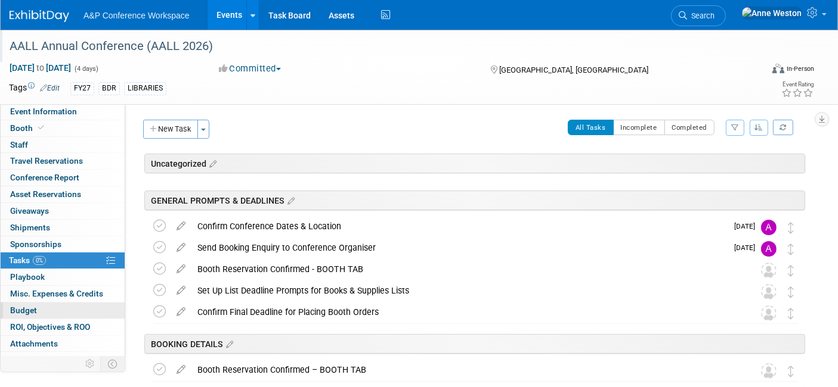
click at [44, 311] on link "Budget" at bounding box center [63, 311] width 124 height 16
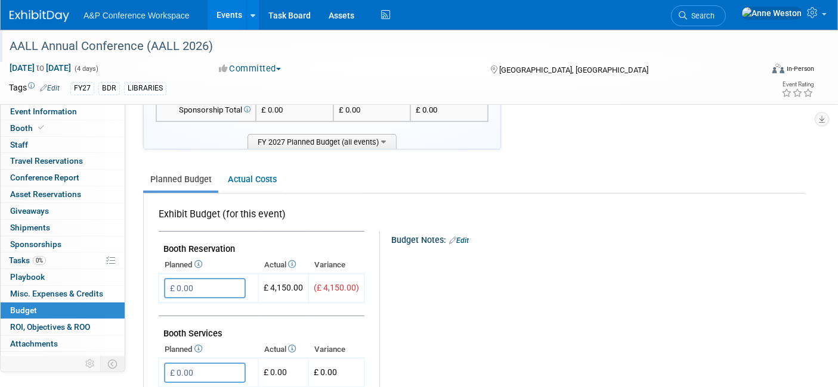
scroll to position [132, 0]
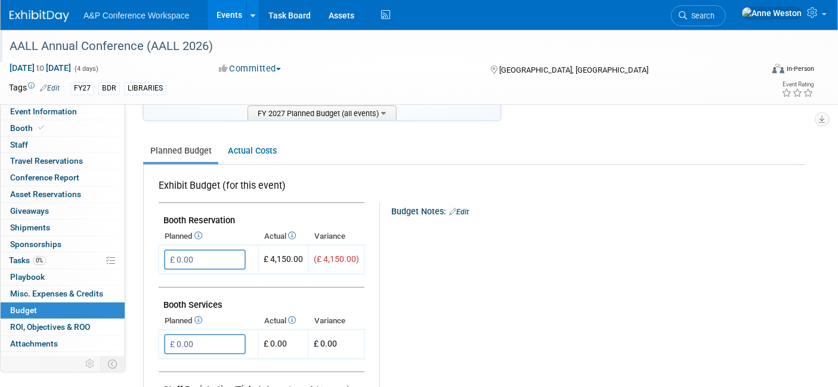
click at [460, 208] on link "Edit" at bounding box center [459, 212] width 20 height 8
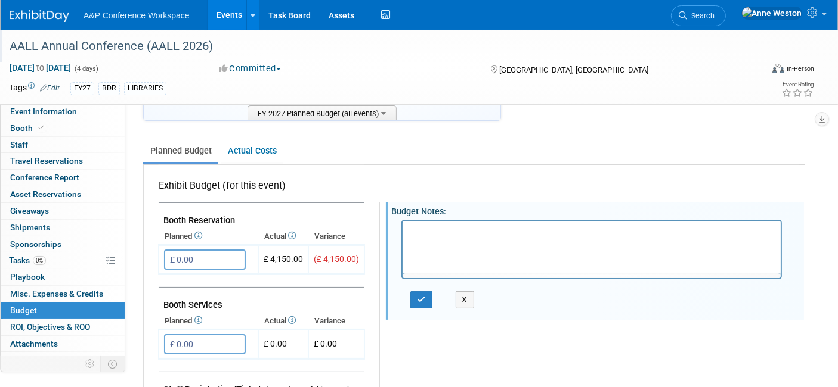
scroll to position [0, 0]
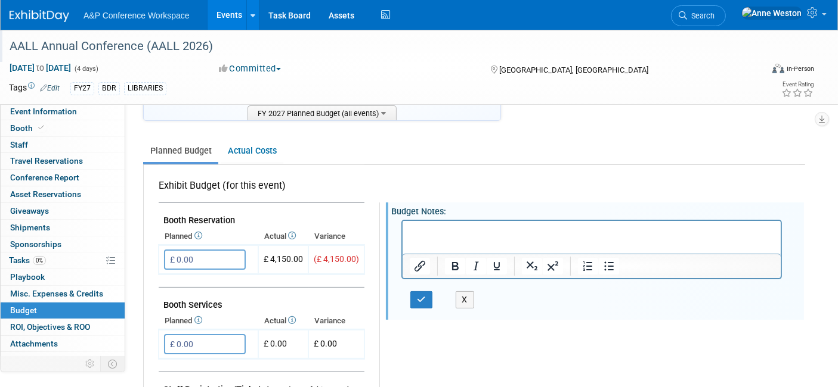
click at [409, 235] on p "Rich Text Area. Press ALT-0 for help." at bounding box center [591, 231] width 364 height 12
drag, startPoint x: 461, startPoint y: 229, endPoint x: 407, endPoint y: 237, distance: 54.7
click at [407, 237] on html "Invoice paid in FY25 - £4150" at bounding box center [591, 229] width 378 height 17
click at [522, 235] on p "Booth Fee Paid FY25 - £4150" at bounding box center [591, 231] width 364 height 12
drag, startPoint x: 528, startPoint y: 232, endPoint x: 394, endPoint y: 231, distance: 133.5
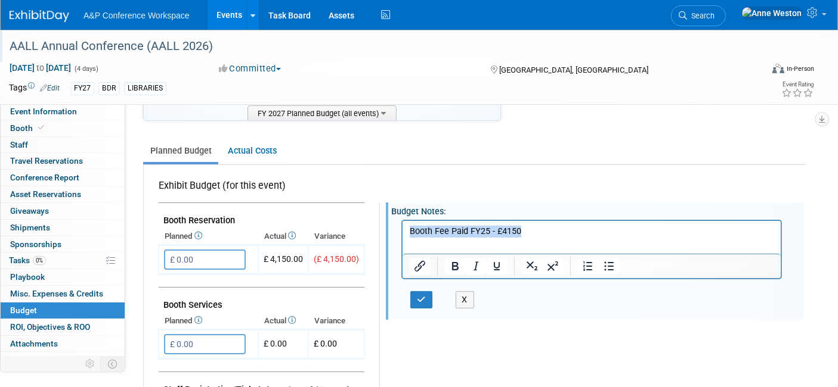
click at [402, 231] on html "Booth Fee Paid FY25 - £4150" at bounding box center [591, 229] width 378 height 17
click at [442, 230] on p "Accrue booth fee to FY27" at bounding box center [591, 231] width 364 height 12
click at [523, 231] on p "Accrue Booth Fee to FY27" at bounding box center [591, 231] width 364 height 12
click at [418, 297] on icon "button" at bounding box center [421, 300] width 9 height 8
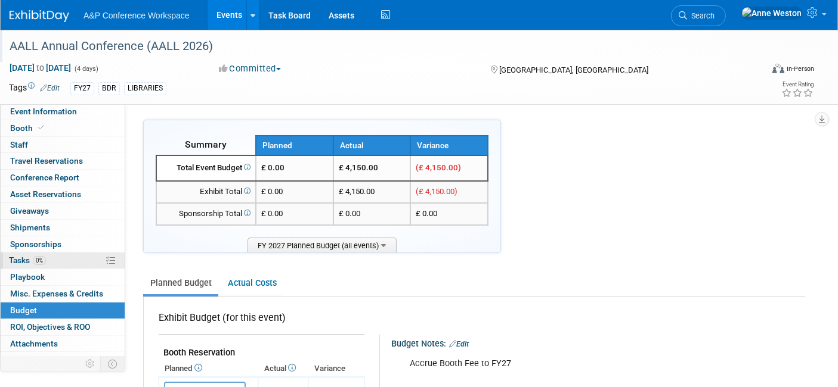
click at [49, 261] on link "0% Tasks 0%" at bounding box center [63, 261] width 124 height 16
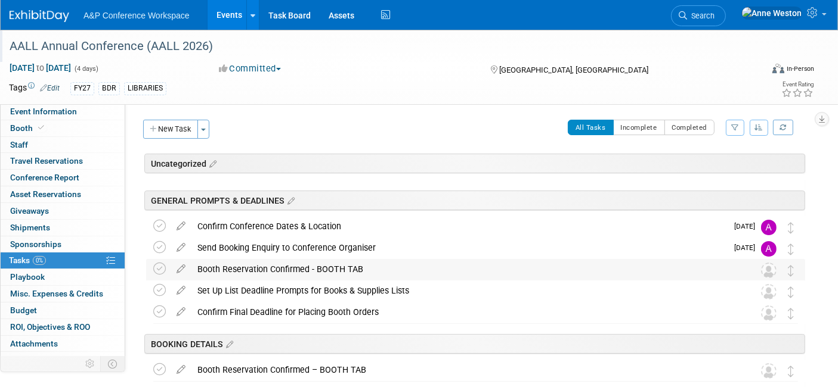
drag, startPoint x: 370, startPoint y: 267, endPoint x: 198, endPoint y: 266, distance: 171.7
click at [198, 266] on div "Booth Reservation Confirmed - BOOTH TAB" at bounding box center [463, 269] width 545 height 20
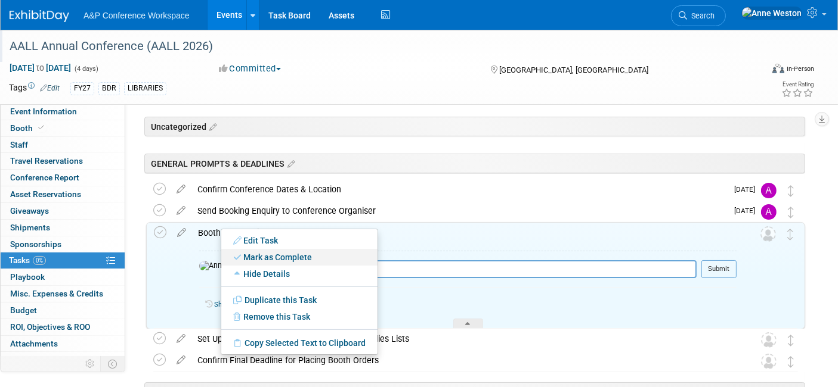
scroll to position [66, 0]
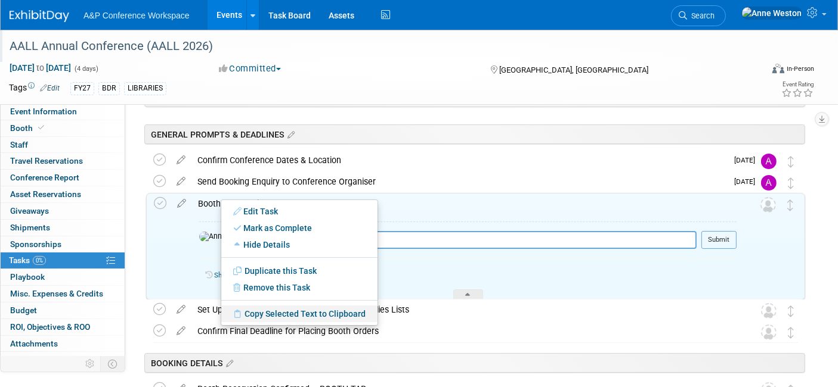
click at [285, 311] on link "Copy Selected Text to Clipboard" at bounding box center [299, 314] width 156 height 17
copy div "Booth Reservation Confirmed - BOOTH TAB"
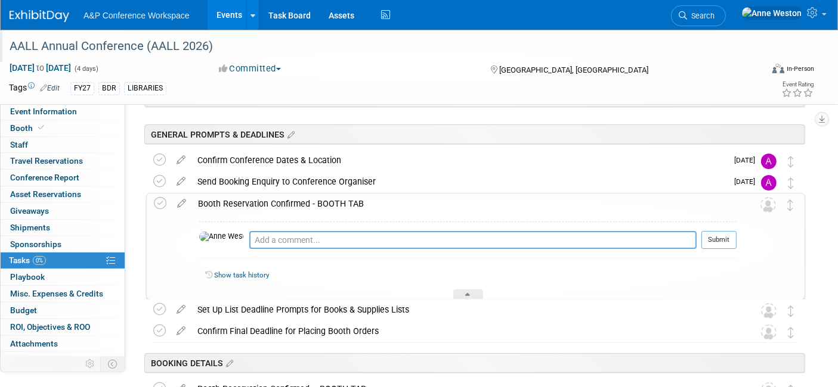
click at [252, 199] on div "Booth Reservation Confirmed - BOOTH TAB" at bounding box center [464, 204] width 544 height 20
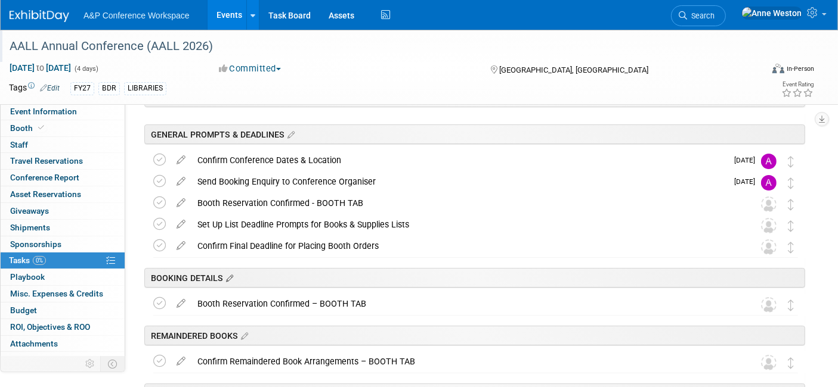
click at [228, 274] on icon at bounding box center [228, 279] width 10 height 11
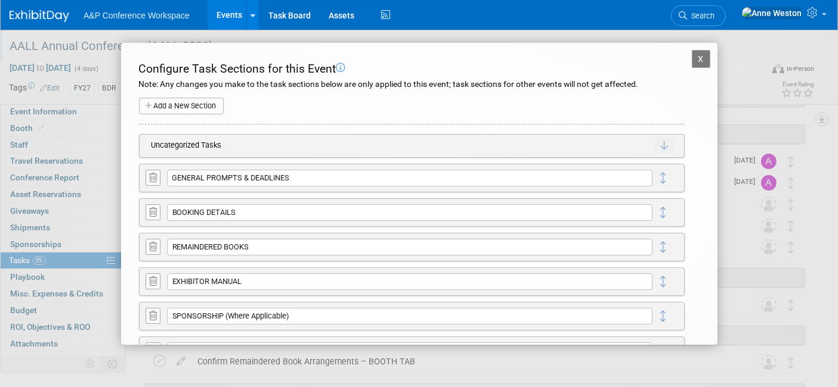
click at [152, 210] on icon at bounding box center [153, 212] width 8 height 9
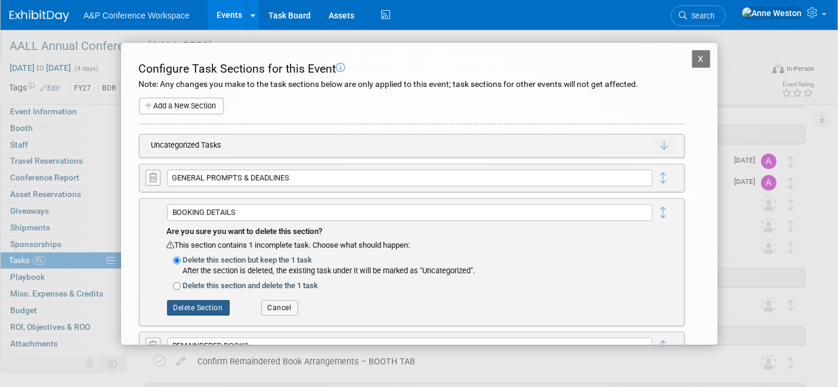
click at [193, 302] on button "Delete Section" at bounding box center [198, 307] width 63 height 15
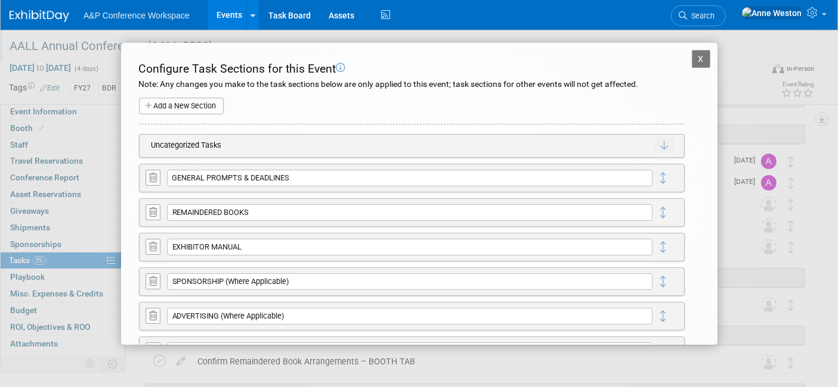
click at [100, 281] on div "X AALL Annual Conference (AALL 2026) Configure Task Sections for this Event Not…" at bounding box center [419, 194] width 656 height 302
click at [693, 58] on button "X" at bounding box center [700, 59] width 19 height 18
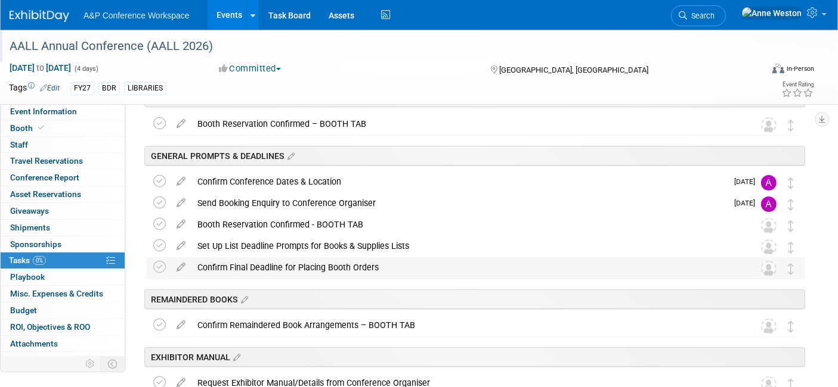
scroll to position [0, 0]
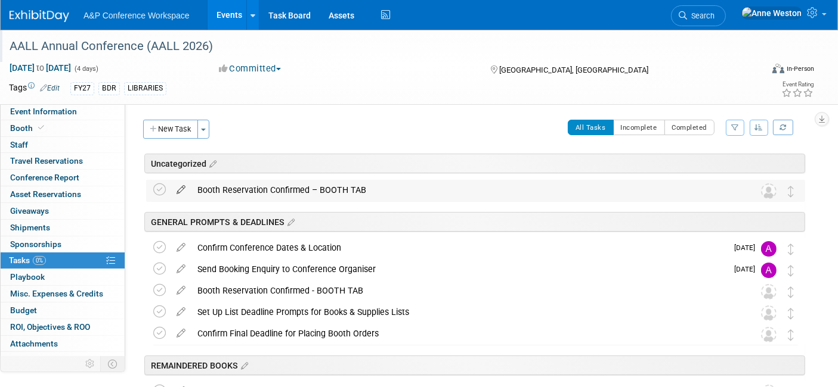
click at [180, 187] on icon at bounding box center [180, 187] width 21 height 15
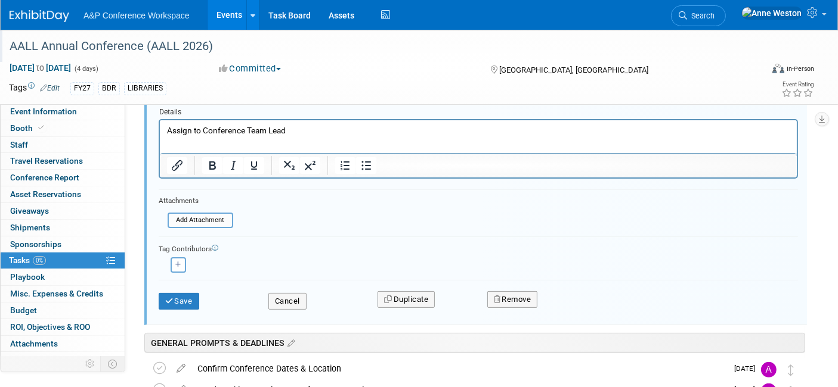
scroll to position [270, 0]
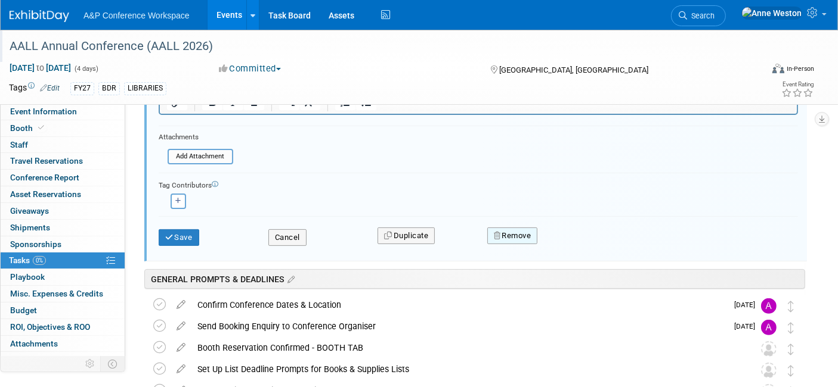
click at [503, 230] on button "Remove" at bounding box center [512, 236] width 51 height 17
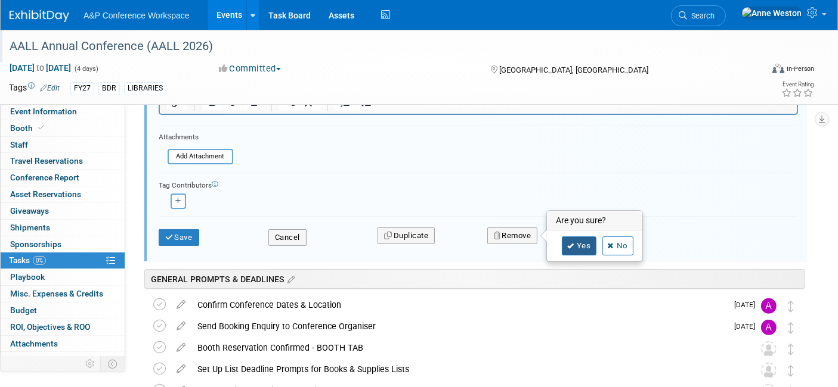
click at [569, 247] on link "Yes" at bounding box center [579, 246] width 35 height 19
click at [0, 0] on div at bounding box center [0, 0] width 0 height 0
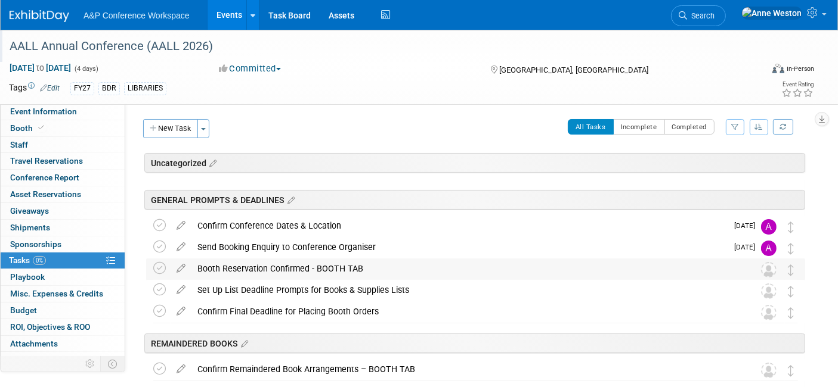
scroll to position [0, 0]
click at [46, 109] on span "Event Information" at bounding box center [43, 112] width 67 height 10
select select "Annual"
select select "Level 2"
select select "In-Person Booth"
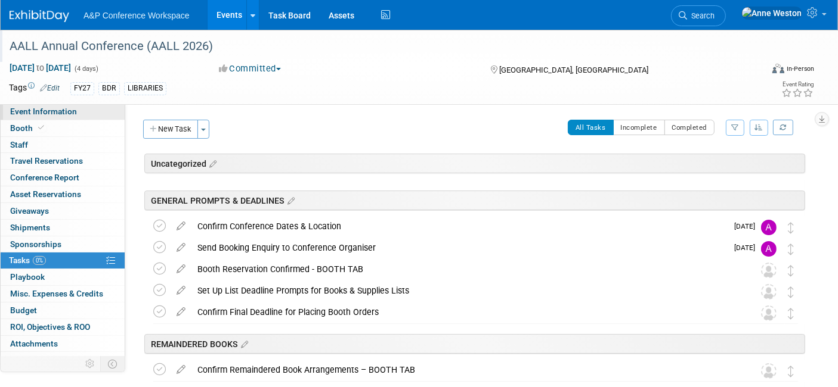
select select "Libraries"
select select "Bloomsbury Digital Resources"
select select "[PERSON_NAME]"
select select "BDR Product Awareness and Trial Generation​"
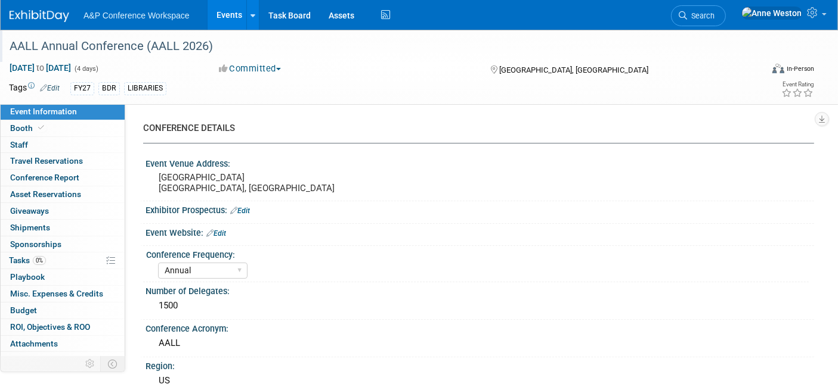
click at [218, 235] on link "Edit" at bounding box center [216, 233] width 20 height 8
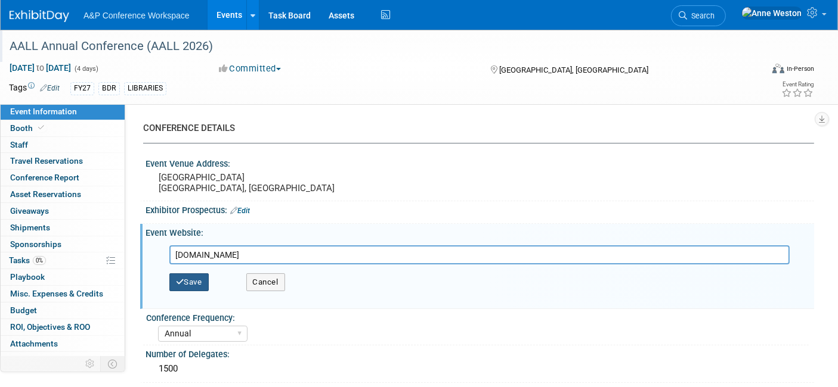
type input "www.americanconference.com"
click at [186, 278] on button "Save" at bounding box center [188, 283] width 39 height 18
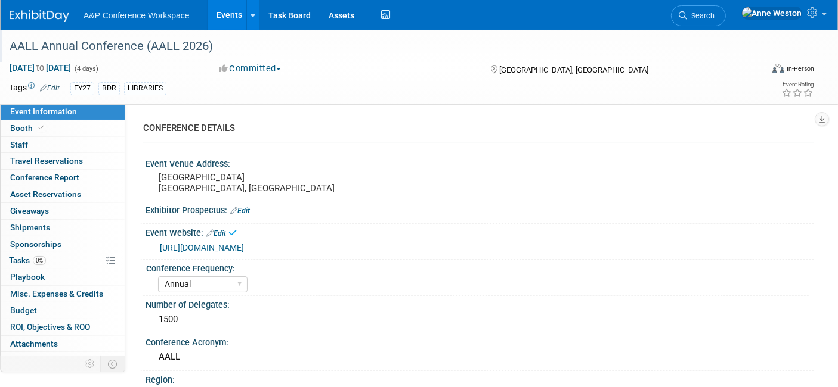
click at [201, 247] on link "http://www.americanconference.com" at bounding box center [202, 248] width 84 height 10
click at [224, 233] on link "Edit" at bounding box center [216, 233] width 20 height 8
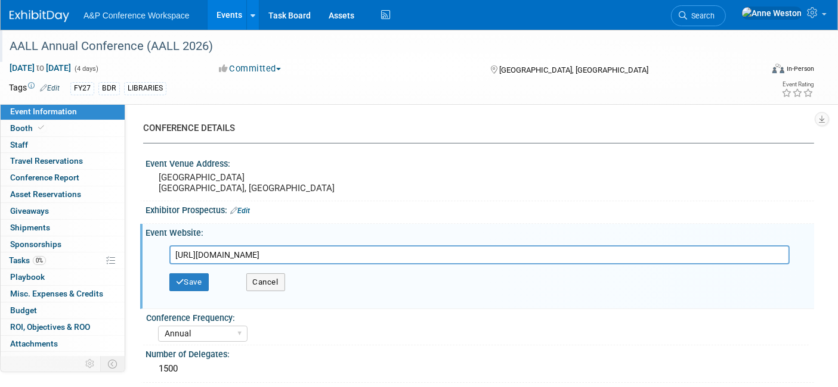
drag, startPoint x: 336, startPoint y: 256, endPoint x: 143, endPoint y: 257, distance: 193.1
click at [143, 257] on div "Event Website: Edit http://www.americanconference.com http://www.americanconfer…" at bounding box center [477, 266] width 674 height 85
type input "https://www.aallnet.org/conference/sponsors-exhibitors/"
click at [179, 284] on icon "button" at bounding box center [180, 282] width 8 height 8
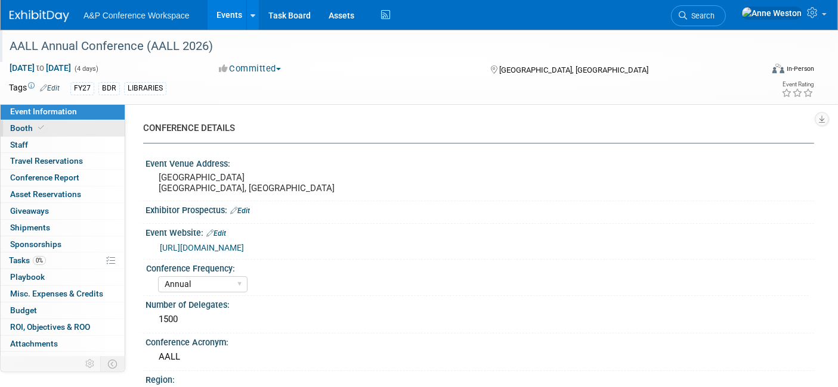
click at [51, 132] on link "Booth" at bounding box center [63, 128] width 124 height 16
select select "DIGI"
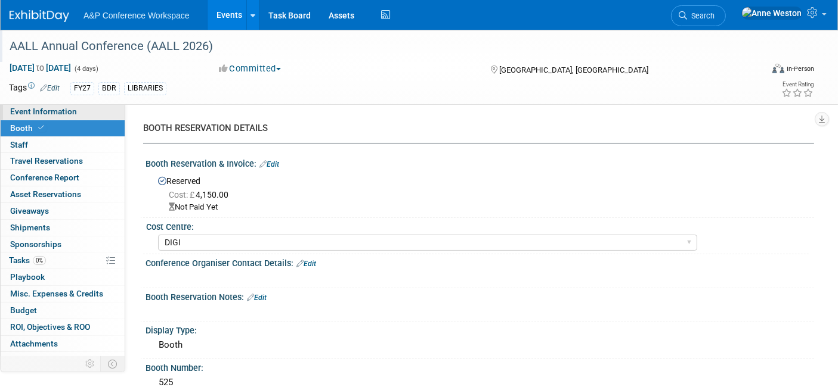
click at [70, 113] on span "Event Information" at bounding box center [43, 112] width 67 height 10
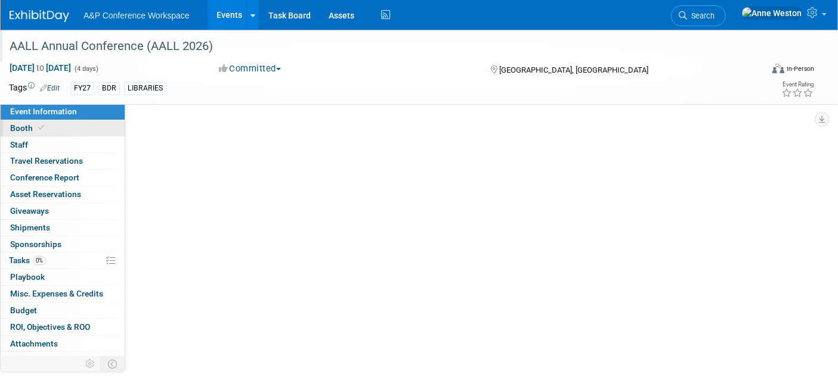
select select "Annual"
select select "Level 2"
select select "In-Person Booth"
select select "Libraries"
select select "Bloomsbury Digital Resources"
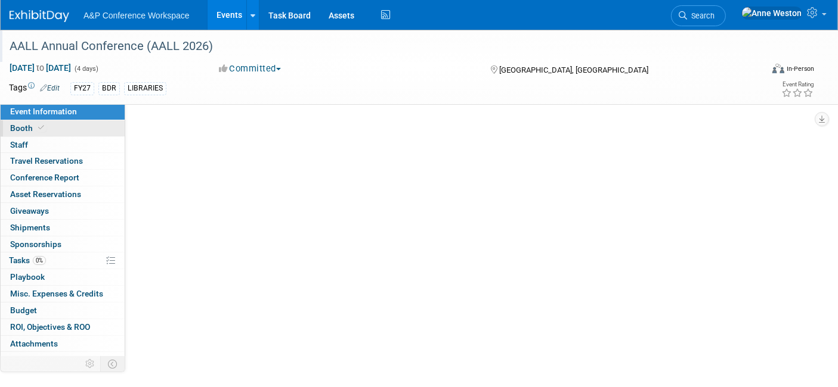
select select "[PERSON_NAME]"
select select "BDR Product Awareness and Trial Generation​"
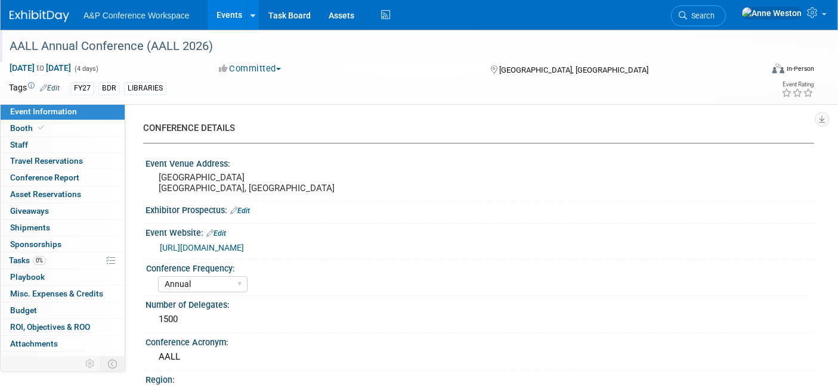
click at [250, 210] on link "Edit" at bounding box center [240, 211] width 20 height 8
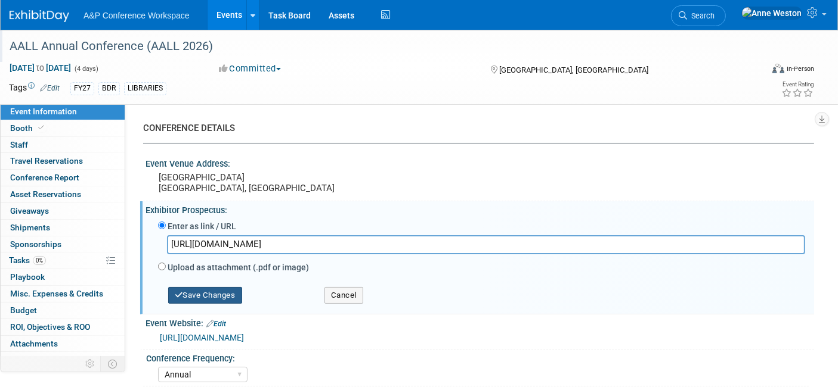
type input "https://www.aallnet.org/conference/sponsors-exhibitors/"
click at [210, 289] on button "Save Changes" at bounding box center [205, 295] width 74 height 17
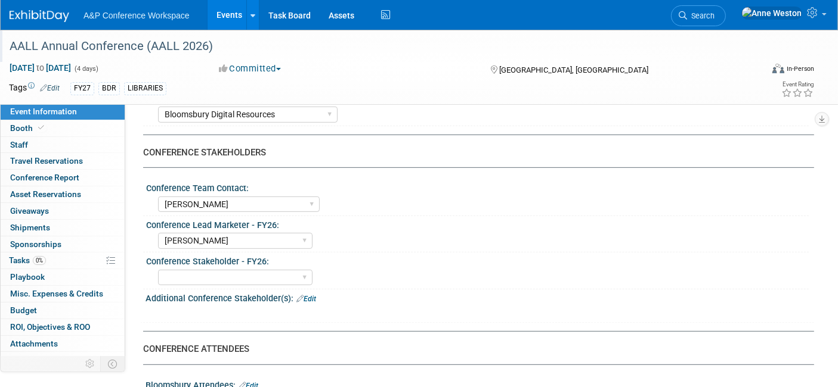
scroll to position [265, 0]
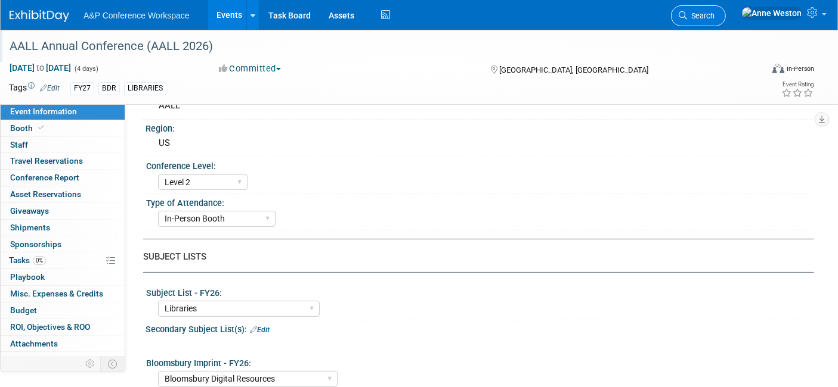
click at [714, 14] on span "Search" at bounding box center [700, 15] width 27 height 9
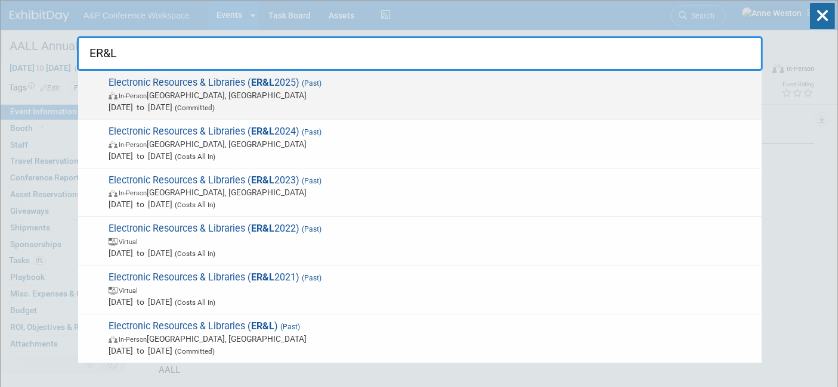
type input "ER&L"
click at [125, 80] on span "Electronic Resources & Libraries ( ER&L 2025) (Past) In-Person Austin, TX Mar 2…" at bounding box center [430, 95] width 650 height 36
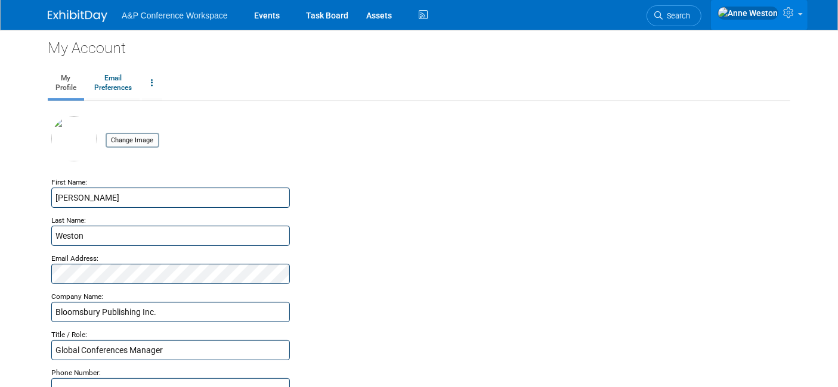
click at [796, 16] on icon at bounding box center [790, 12] width 14 height 11
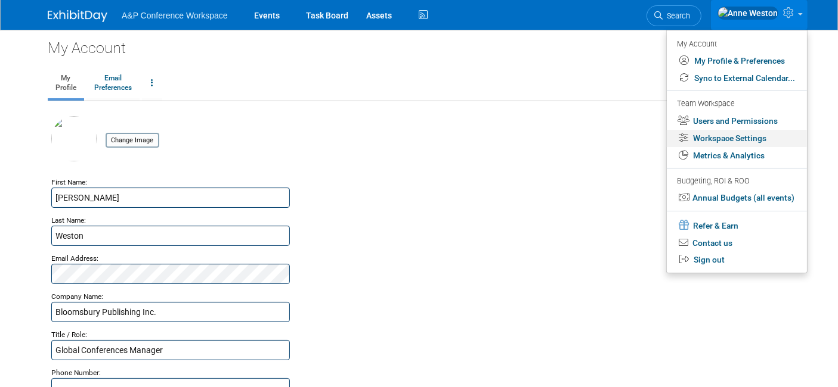
click at [705, 134] on link "Workspace Settings" at bounding box center [736, 138] width 140 height 17
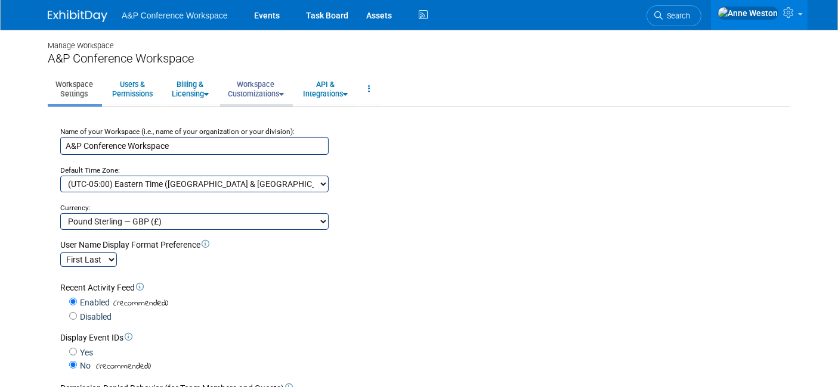
click at [262, 94] on link "Workspace Customizations" at bounding box center [256, 89] width 72 height 29
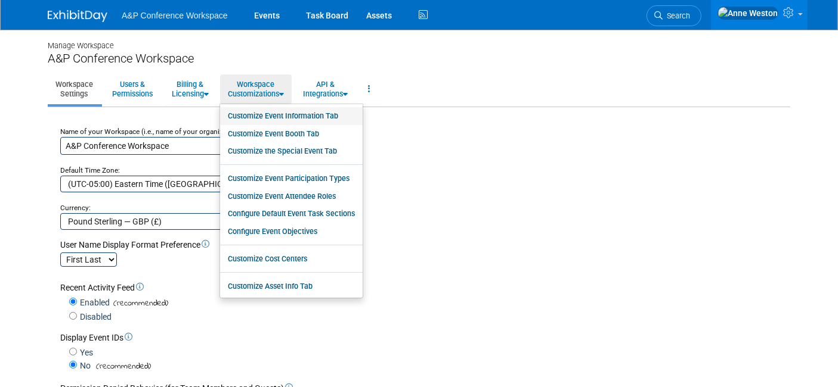
click at [297, 114] on link "Customize Event Information Tab" at bounding box center [291, 116] width 142 height 18
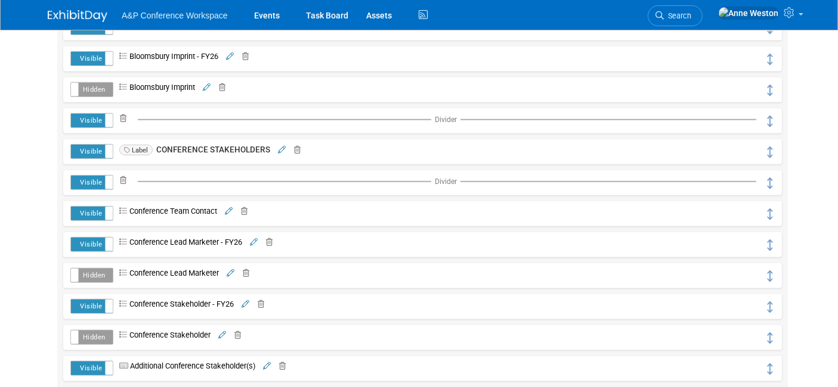
scroll to position [795, 0]
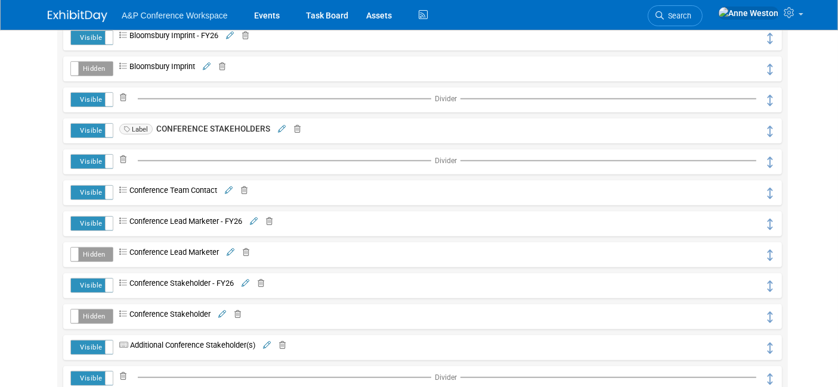
click at [256, 218] on icon at bounding box center [254, 222] width 8 height 8
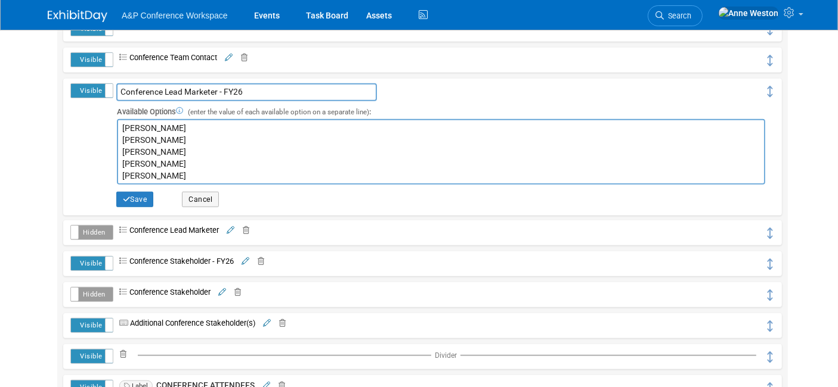
scroll to position [927, 0]
click at [200, 162] on textarea "[PERSON_NAME] [PERSON_NAME] [PERSON_NAME] [PERSON_NAME] [PERSON_NAME] [PERSON_N…" at bounding box center [441, 153] width 648 height 66
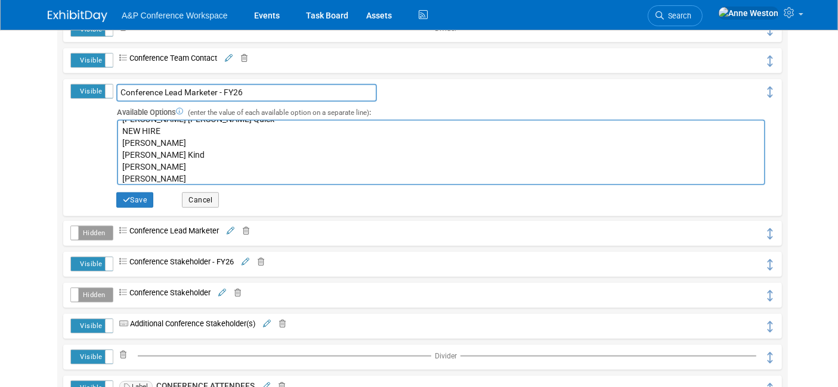
scroll to position [582, 0]
click at [138, 197] on button "Save" at bounding box center [135, 200] width 38 height 15
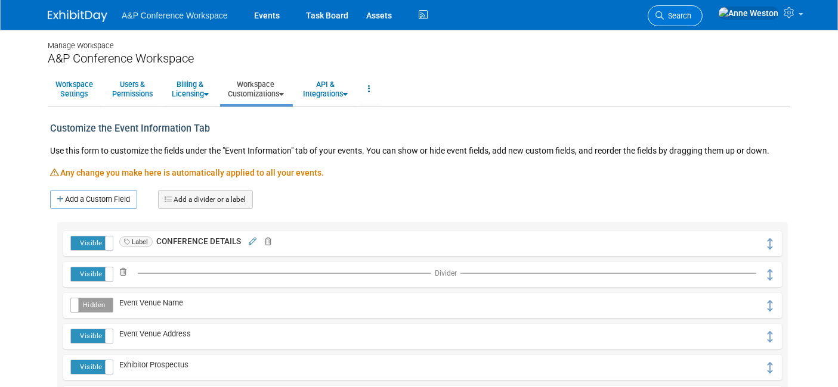
click at [691, 17] on span "Search" at bounding box center [676, 15] width 27 height 9
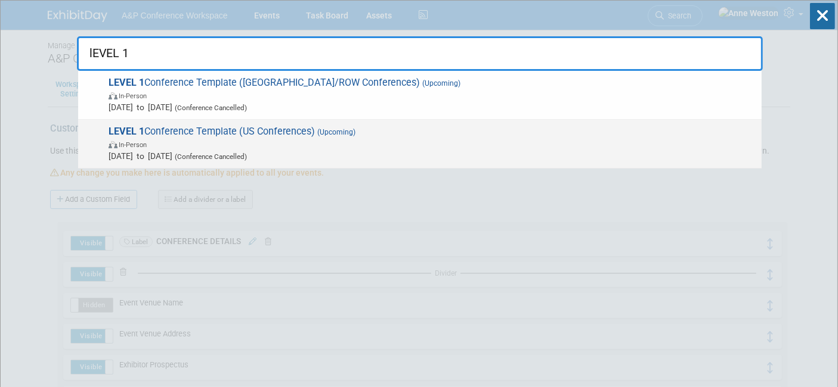
type input "lEVEL 1"
click at [204, 124] on div "LEVEL 1 Conference Template (US Conferences) (Upcoming) In-Person [DATE] to [DA…" at bounding box center [419, 144] width 683 height 49
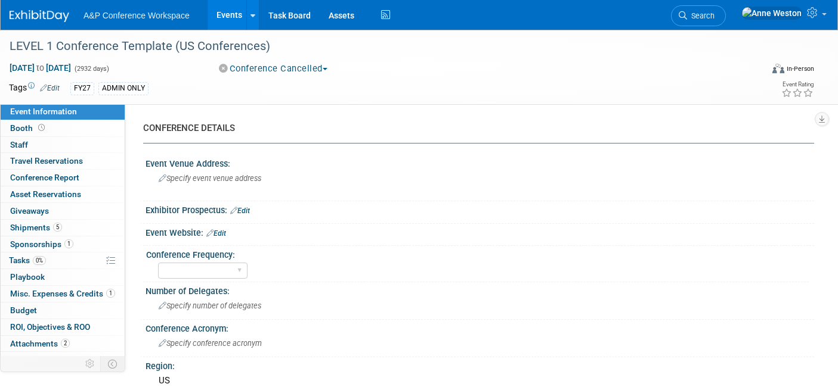
select select "Level 1"
select select "In-Person Booth"
click at [38, 256] on span "0%" at bounding box center [39, 260] width 13 height 9
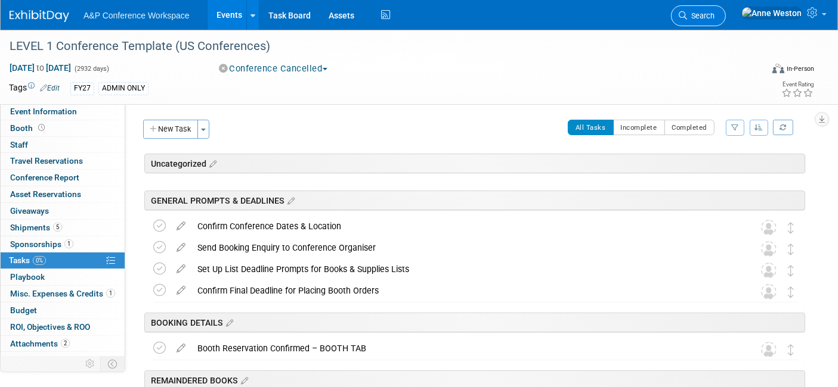
click at [714, 11] on span "Search" at bounding box center [700, 15] width 27 height 9
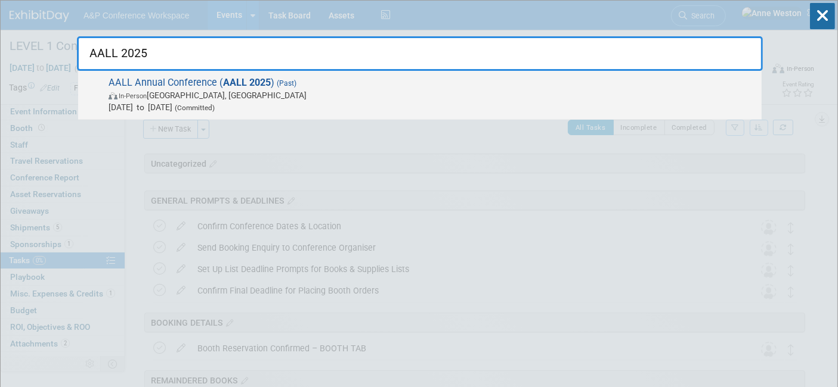
type input "AALL 2025"
click at [162, 85] on span "AALL Annual Conference ( AALL 2025 ) (Past) In-Person [GEOGRAPHIC_DATA], [GEOGR…" at bounding box center [430, 95] width 650 height 36
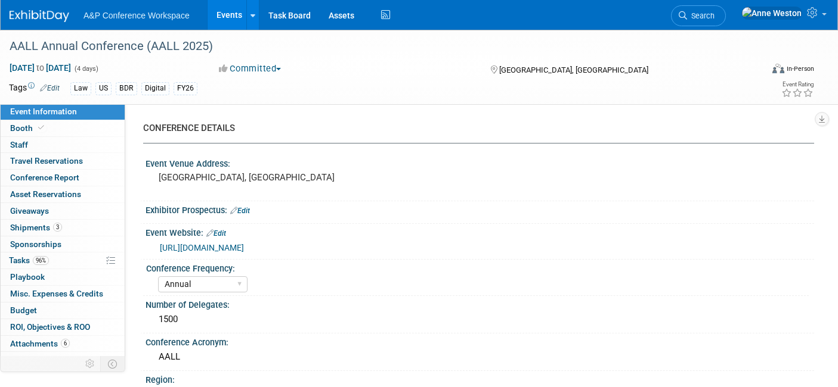
select select "Annual"
select select "Level 2"
select select "In-Person Booth"
select select "Libraries"
select select "Bloomsbury Digital Resources"
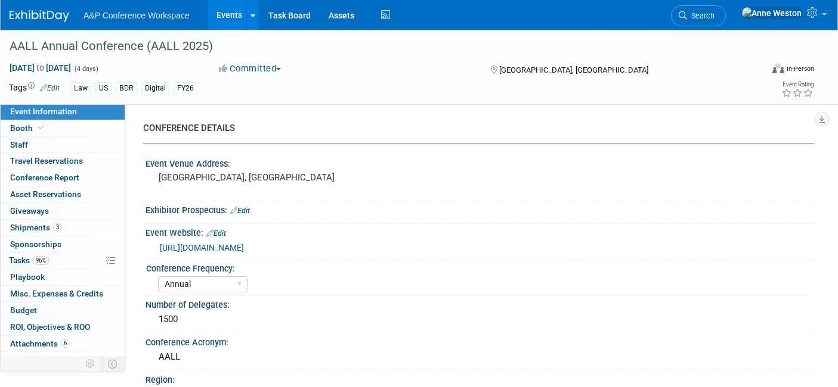
select select "[PERSON_NAME]"
select select "BDR Product Awareness and Trial Generation​"
click at [58, 263] on link "96% Tasks 96%" at bounding box center [63, 261] width 124 height 16
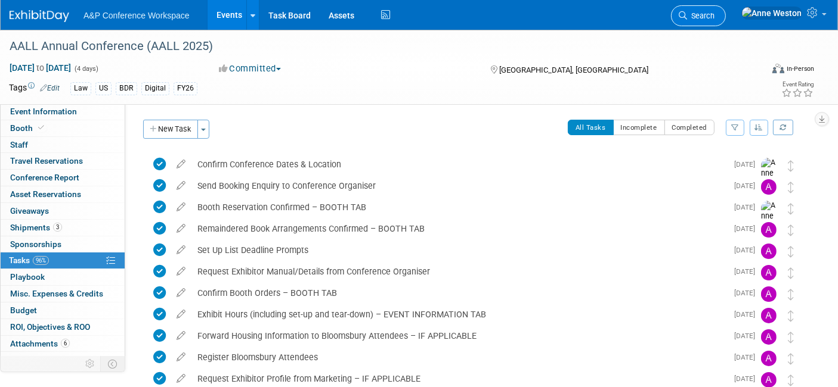
click at [687, 14] on icon at bounding box center [682, 15] width 8 height 8
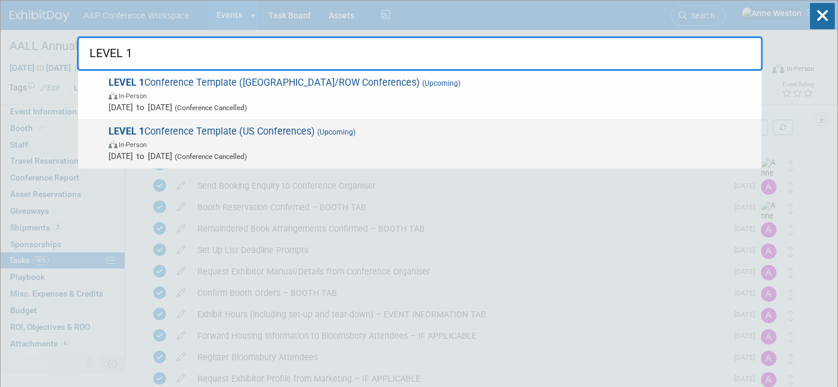
type input "LEVEL 1"
click at [272, 123] on div "LEVEL 1 Conference Template (US Conferences) (Upcoming) In-Person Oct 21, 2024 …" at bounding box center [419, 144] width 683 height 49
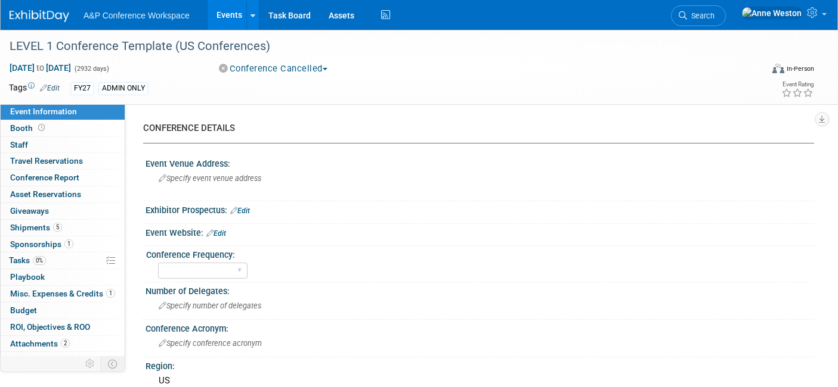
select select "Level 1"
select select "In-Person Booth"
click at [26, 261] on span "Tasks 0%" at bounding box center [27, 261] width 37 height 10
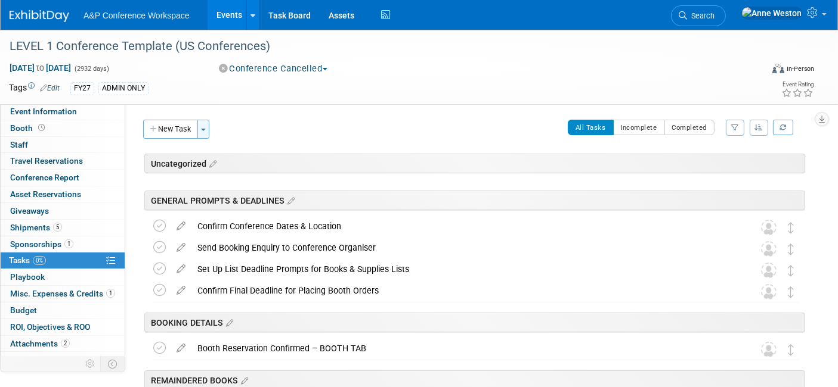
click at [203, 129] on span "button" at bounding box center [203, 130] width 5 height 2
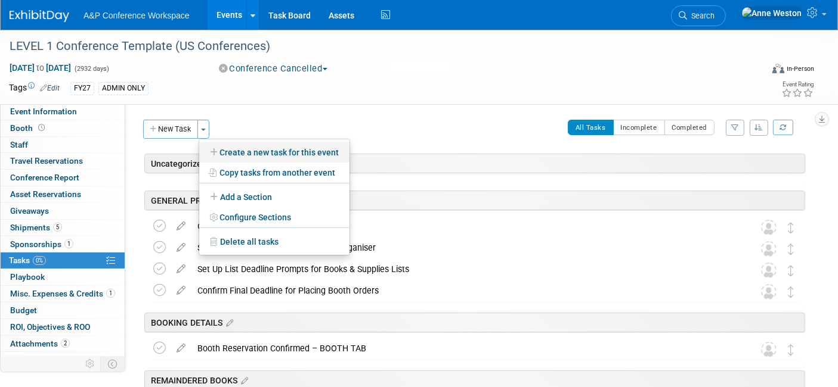
click at [244, 155] on link "Create a new task for this event" at bounding box center [274, 152] width 150 height 20
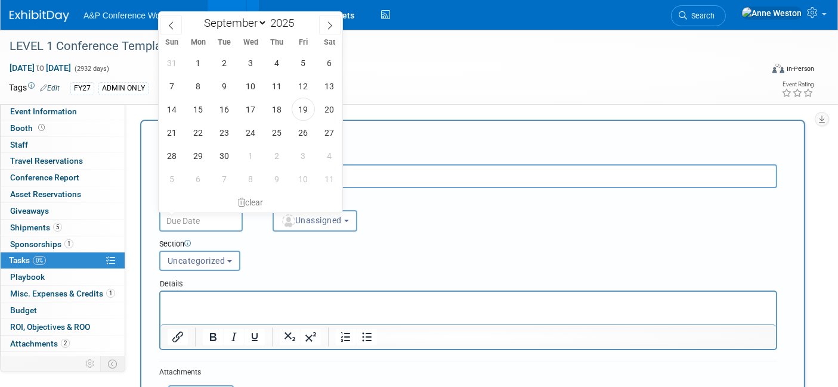
click at [204, 219] on input "text" at bounding box center [200, 220] width 83 height 21
click at [204, 218] on input "text" at bounding box center [200, 220] width 83 height 21
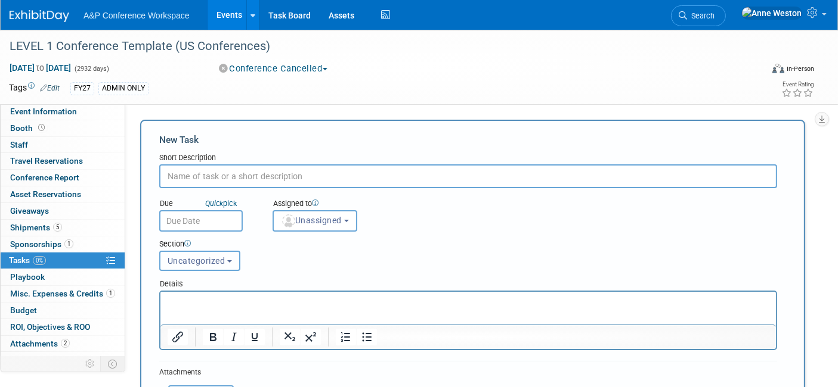
click at [199, 256] on span "Uncategorized" at bounding box center [197, 261] width 58 height 10
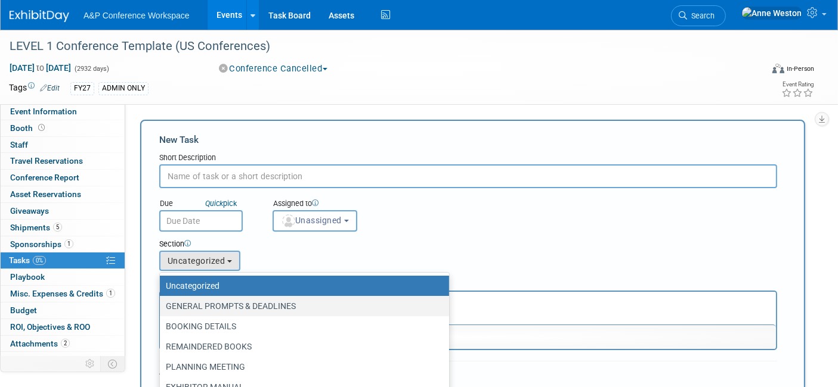
click at [203, 299] on label "GENERAL PROMPTS & DEADLINES" at bounding box center [301, 306] width 271 height 15
click at [162, 303] on input "GENERAL PROMPTS & DEADLINES" at bounding box center [158, 307] width 8 height 8
select select "11273871"
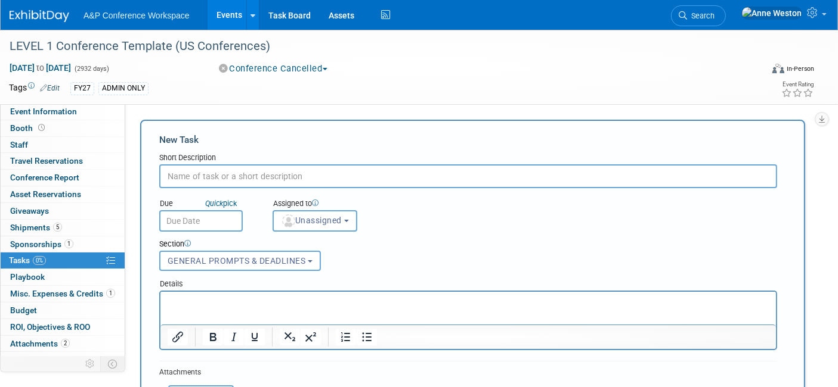
click at [198, 176] on input "text" at bounding box center [468, 177] width 618 height 24
type input "b"
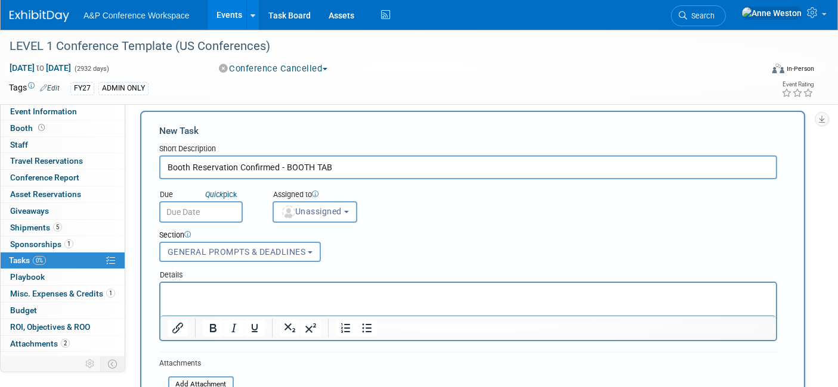
scroll to position [132, 0]
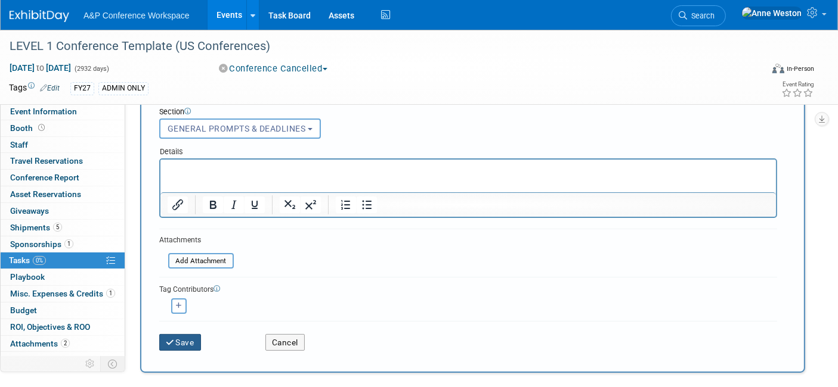
type input "Booth Reservation Confirmed - BOOTH TAB"
click at [174, 334] on button "Save" at bounding box center [180, 342] width 42 height 17
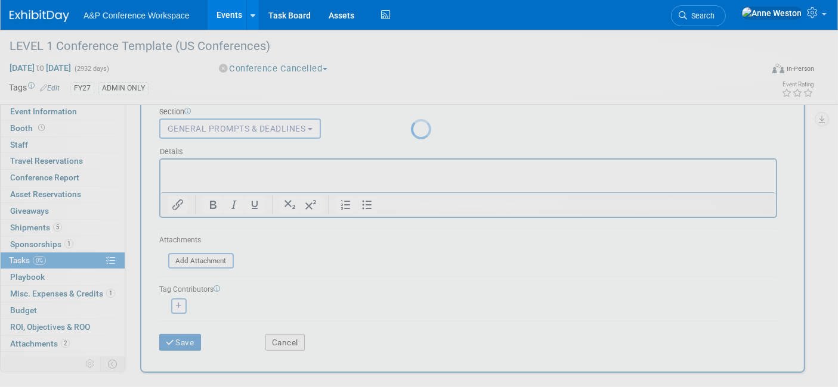
click at [411, 334] on div at bounding box center [419, 193] width 17 height 387
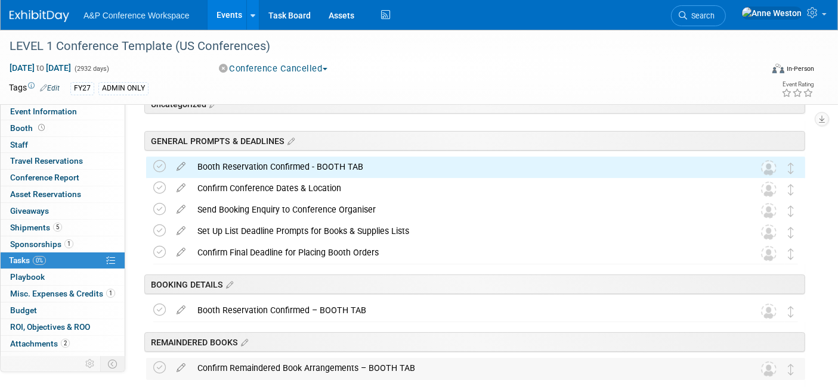
scroll to position [0, 0]
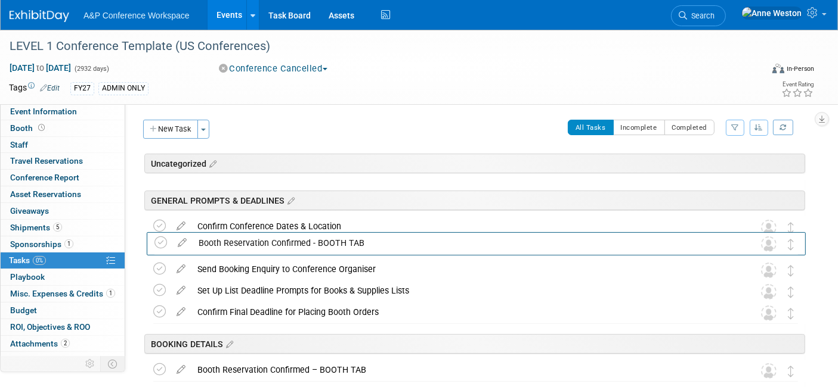
drag, startPoint x: 785, startPoint y: 230, endPoint x: 784, endPoint y: 261, distance: 31.0
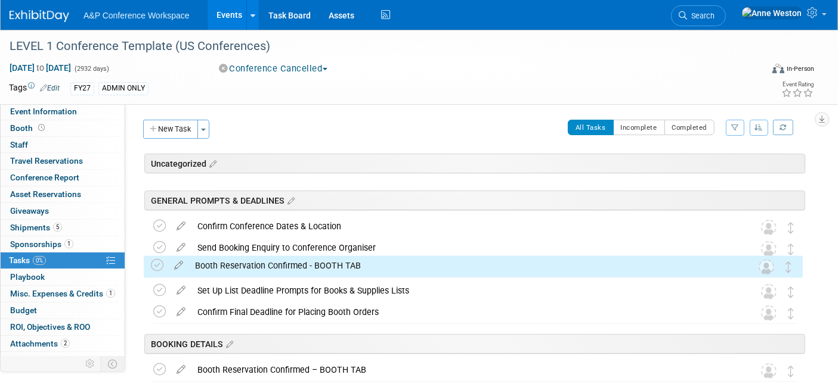
drag, startPoint x: 784, startPoint y: 261, endPoint x: 783, endPoint y: 271, distance: 10.2
click at [783, 271] on td at bounding box center [788, 266] width 13 height 21
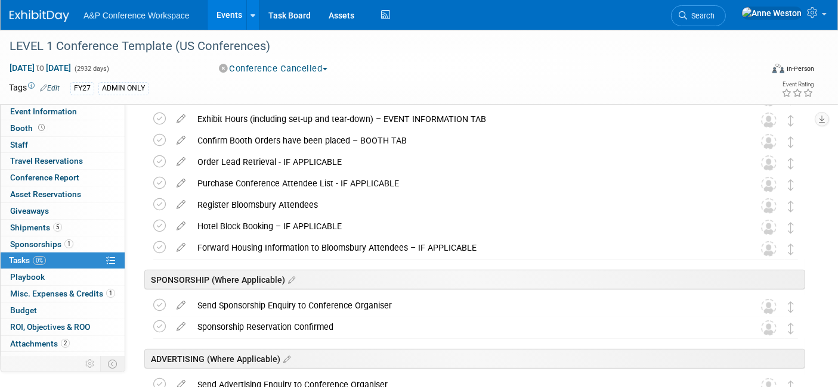
scroll to position [529, 0]
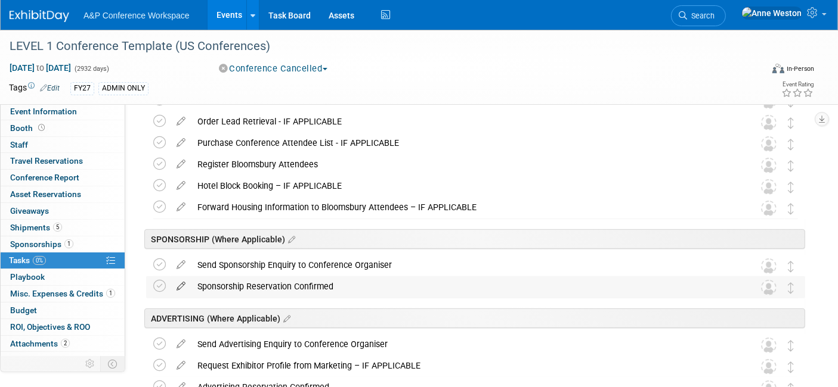
click at [183, 280] on icon at bounding box center [180, 284] width 21 height 15
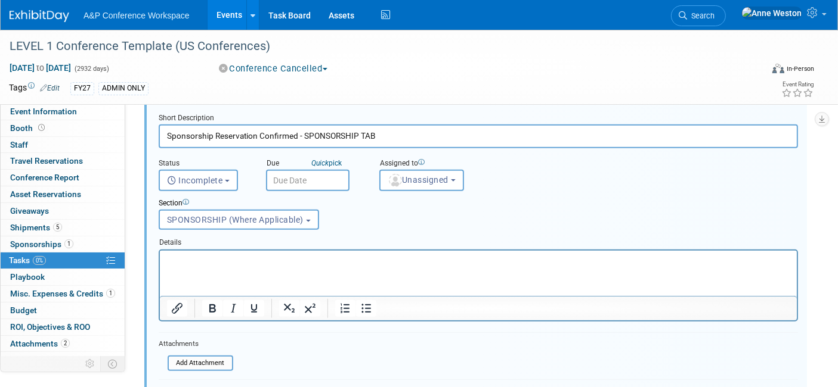
scroll to position [764, 0]
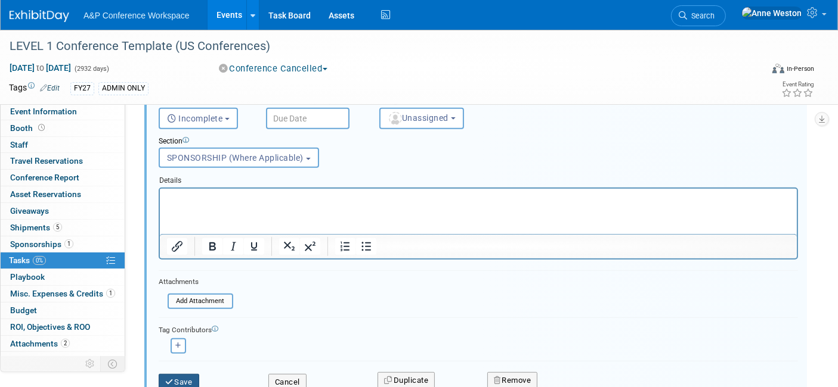
type input "Sponsorship Reservation Confirmed - SPONSORSHIP TAB"
click at [176, 374] on button "Save" at bounding box center [179, 382] width 41 height 17
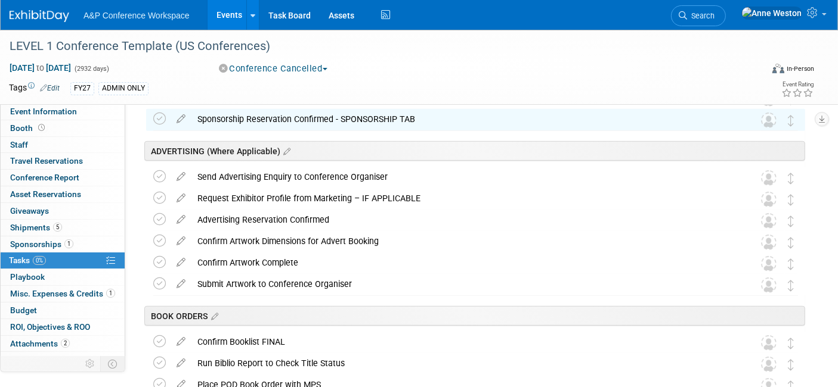
scroll to position [631, 0]
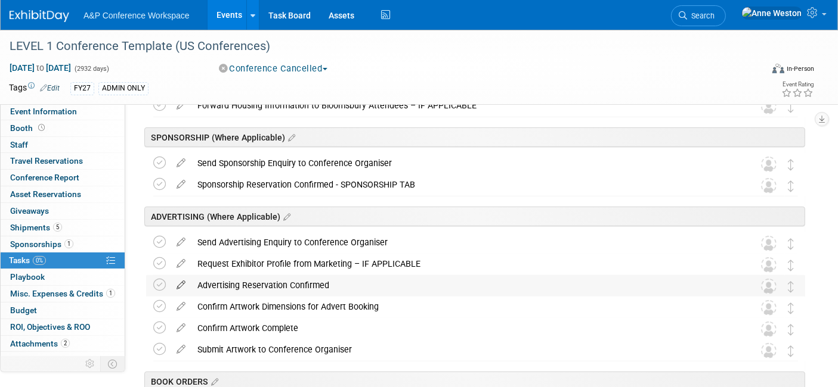
click at [179, 278] on icon at bounding box center [180, 282] width 21 height 15
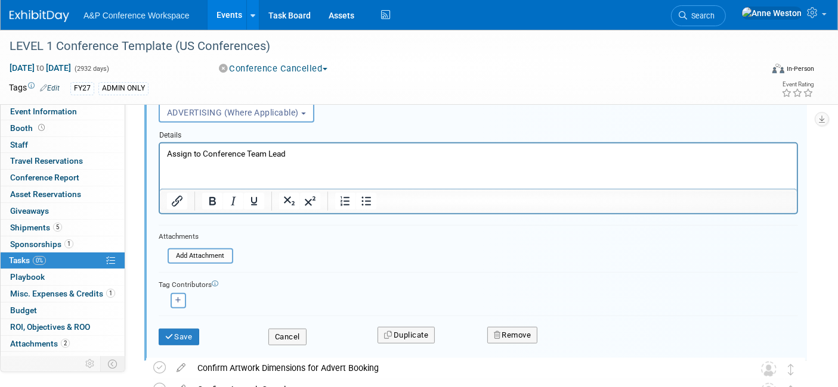
scroll to position [931, 0]
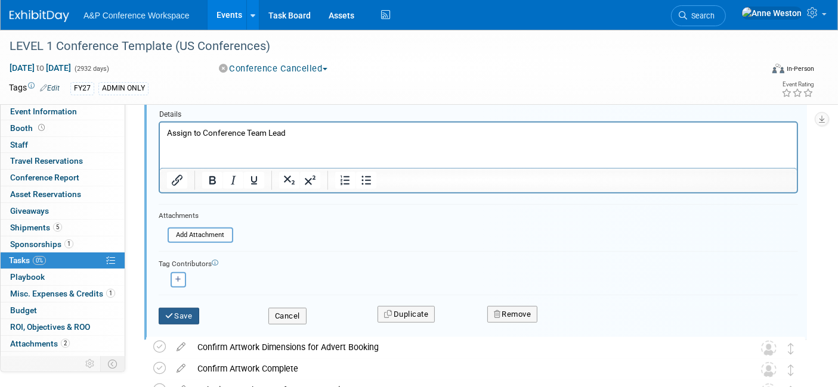
type input "Advertising Reservation Confirmed - MISC EXPENSES & CREDITS TAB"
click at [187, 311] on button "Save" at bounding box center [179, 316] width 41 height 17
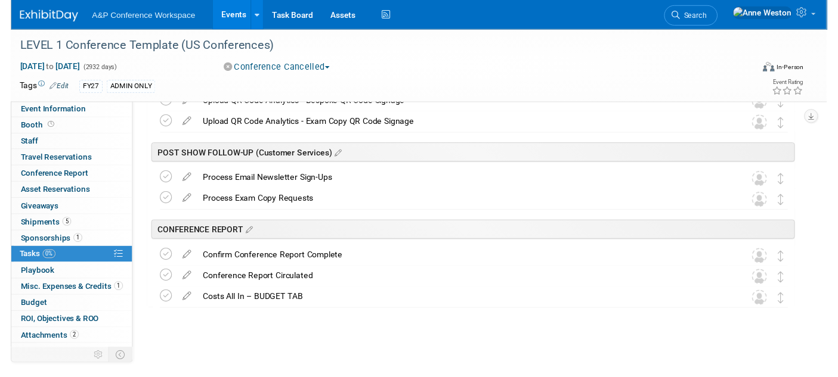
scroll to position [1873, 0]
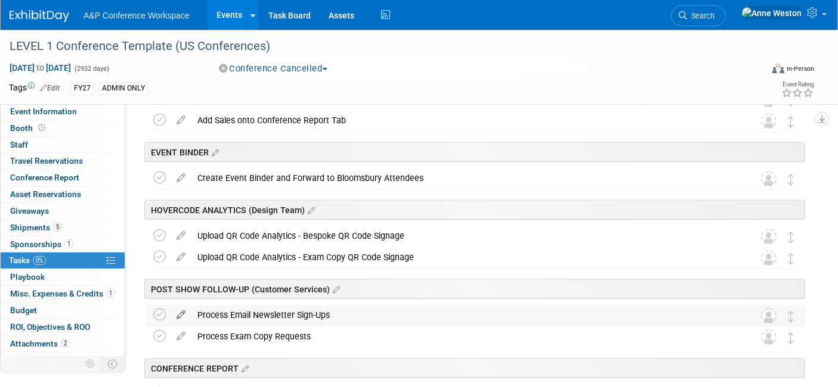
click at [185, 307] on icon at bounding box center [180, 312] width 21 height 15
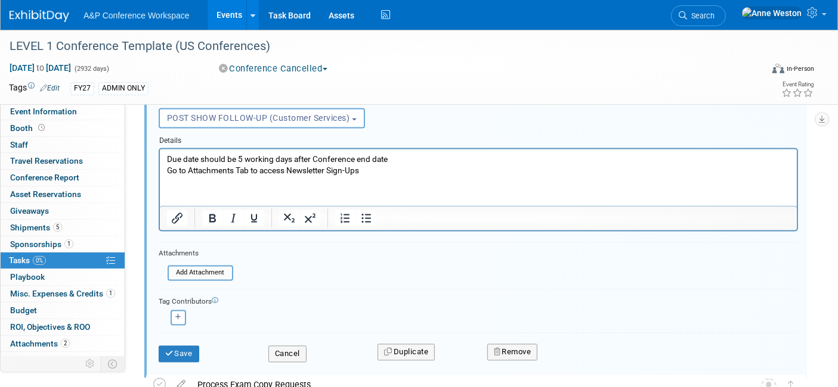
scroll to position [2202, 0]
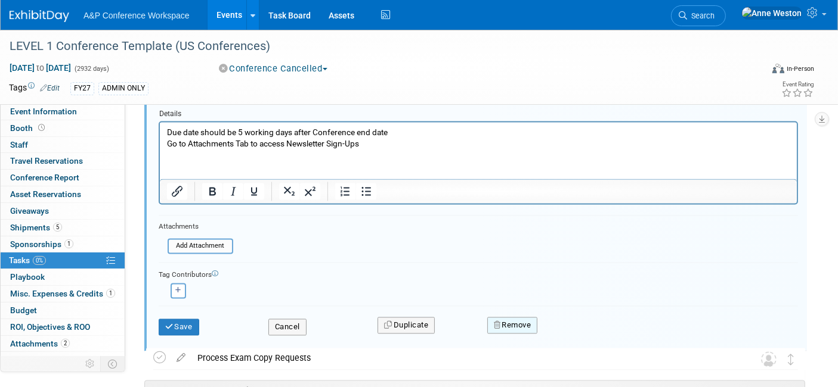
click at [507, 319] on button "Remove" at bounding box center [512, 326] width 51 height 17
click at [565, 327] on link "Yes" at bounding box center [579, 336] width 35 height 19
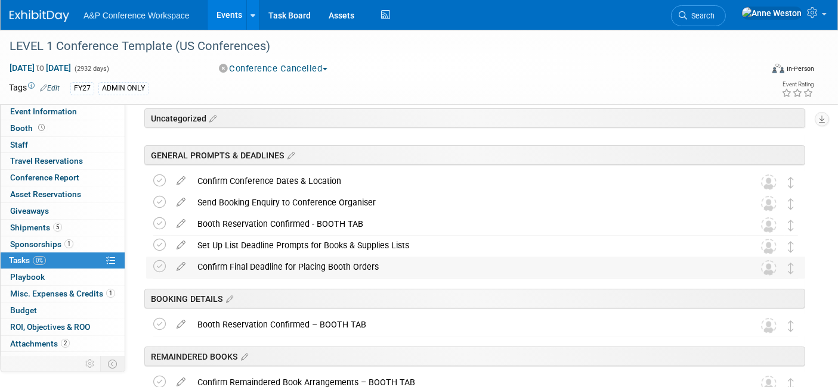
scroll to position [66, 0]
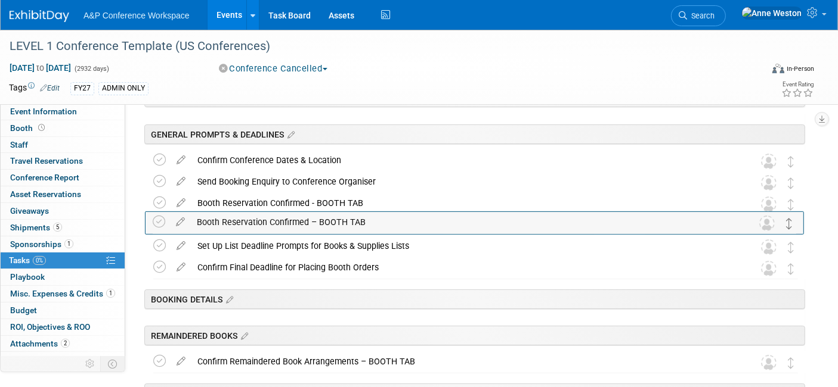
drag, startPoint x: 790, startPoint y: 304, endPoint x: 789, endPoint y: 222, distance: 81.7
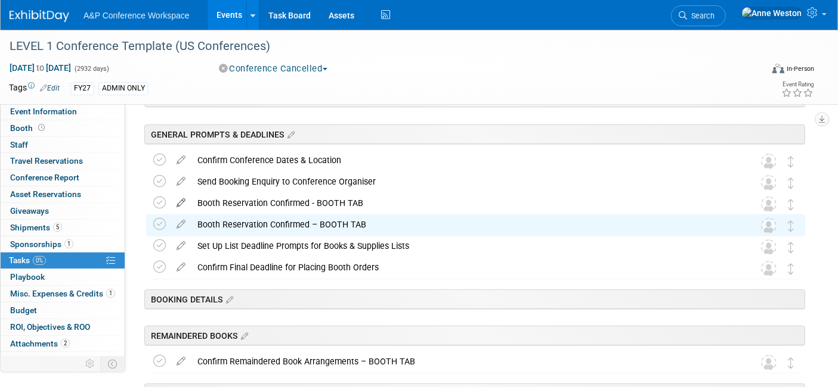
click at [181, 198] on icon at bounding box center [180, 200] width 21 height 15
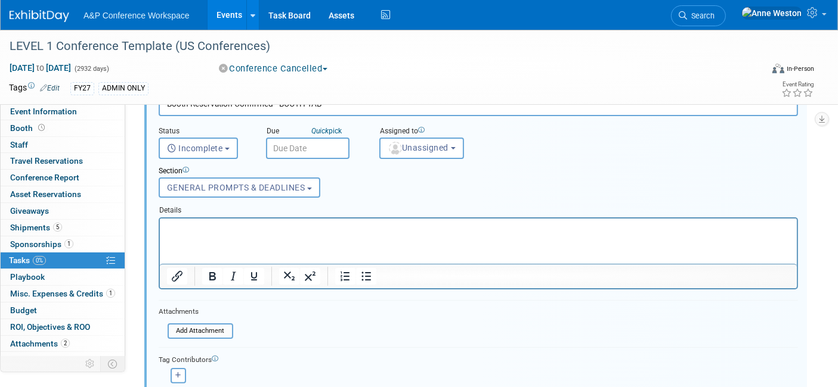
scroll to position [217, 0]
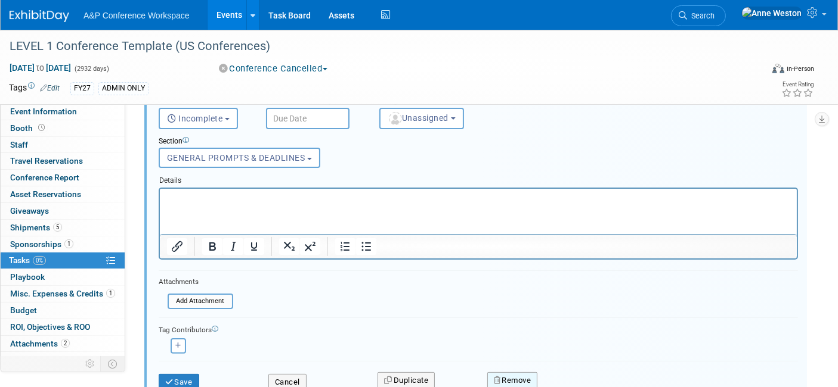
click at [502, 377] on button "Remove" at bounding box center [512, 381] width 51 height 17
click at [566, 367] on link "Yes" at bounding box center [579, 376] width 35 height 19
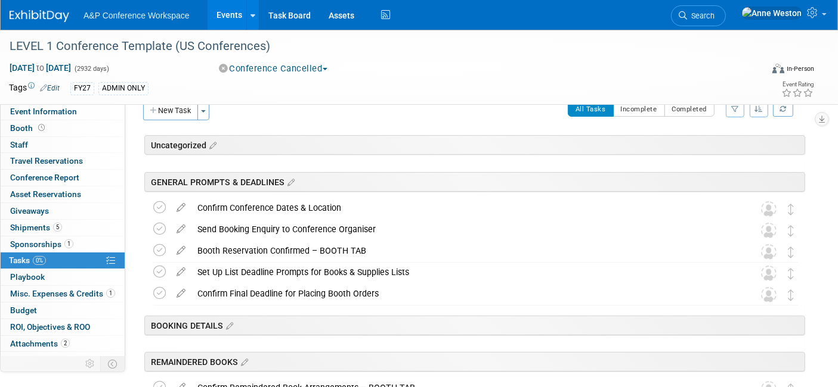
scroll to position [18, 0]
click at [231, 323] on icon at bounding box center [228, 326] width 10 height 11
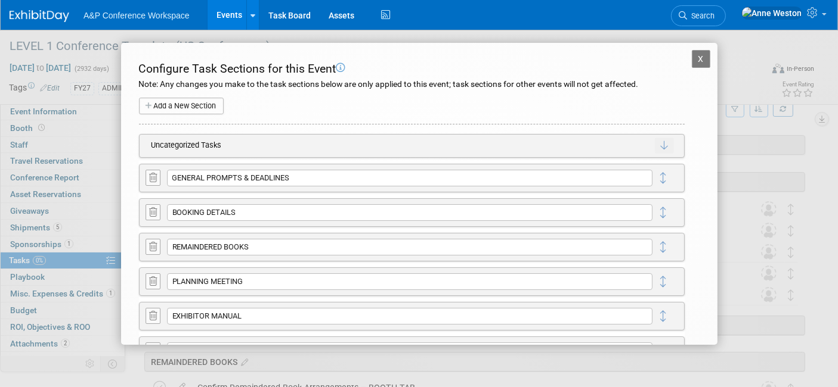
click at [151, 215] on icon at bounding box center [153, 212] width 8 height 9
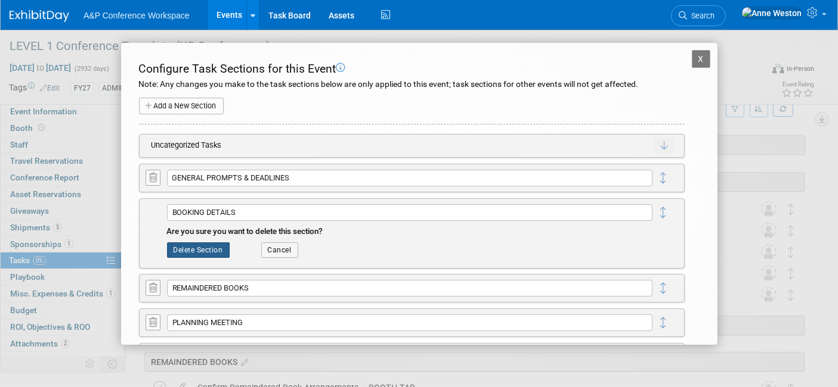
click at [194, 243] on button "Delete Section" at bounding box center [198, 250] width 63 height 15
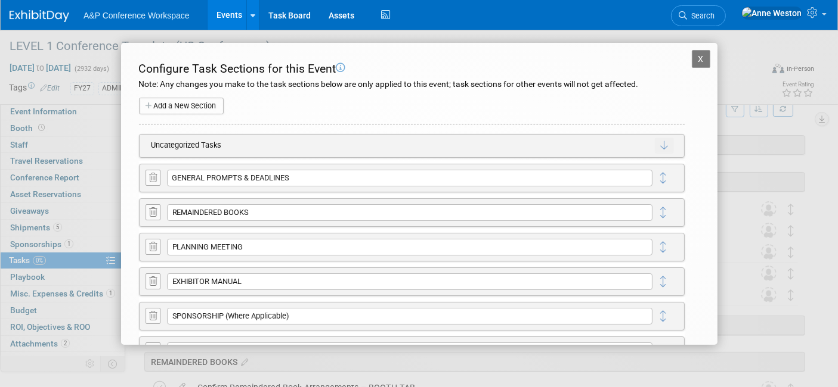
click at [691, 57] on button "X" at bounding box center [700, 59] width 19 height 18
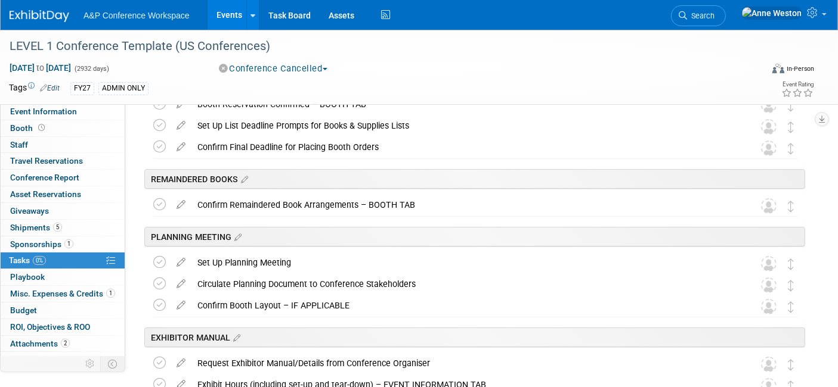
scroll to position [0, 0]
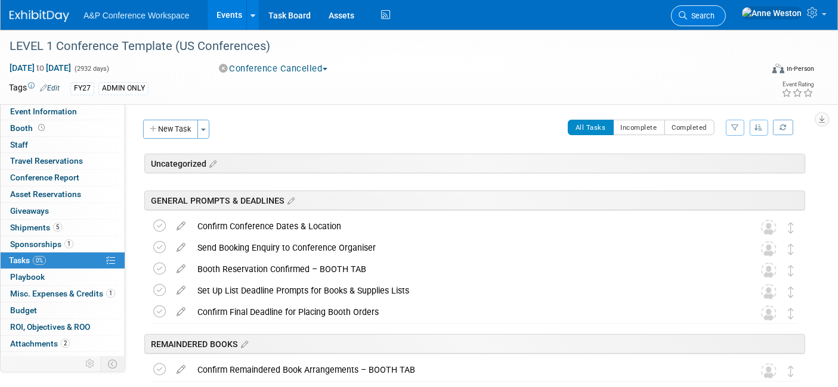
click at [716, 11] on link "Search" at bounding box center [698, 15] width 55 height 21
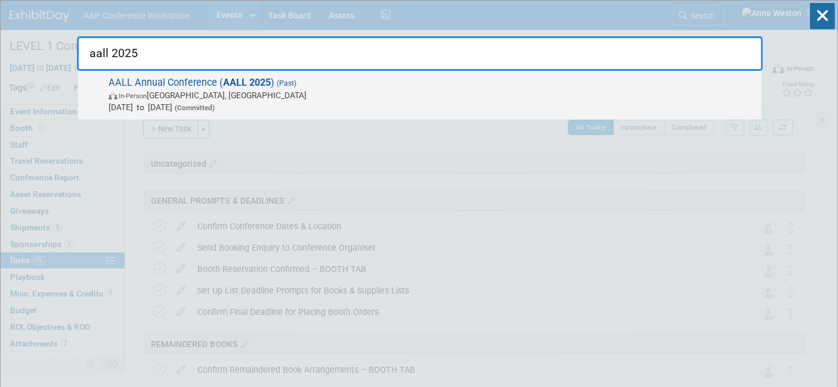
type input "aall 2025"
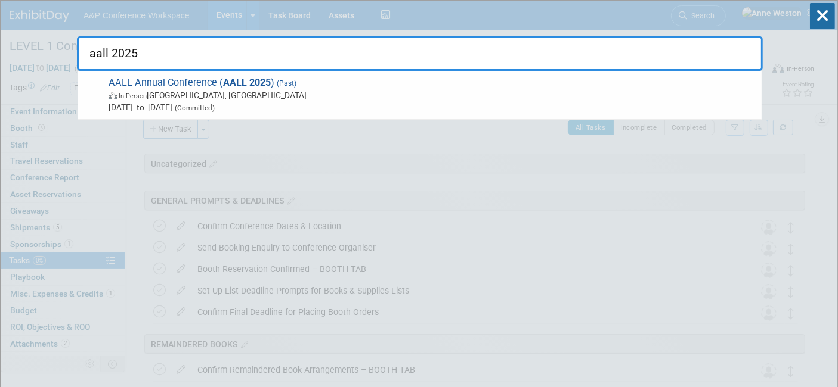
click at [185, 82] on span "AALL Annual Conference ( AALL 2025 ) (Past) In-Person Portland, OR Jul 19, 2025…" at bounding box center [430, 95] width 650 height 36
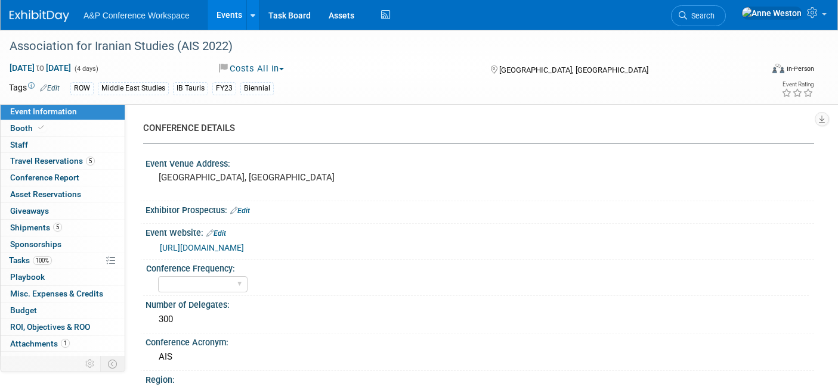
select select "Ed Kit"
click at [714, 16] on span "Search" at bounding box center [700, 15] width 27 height 9
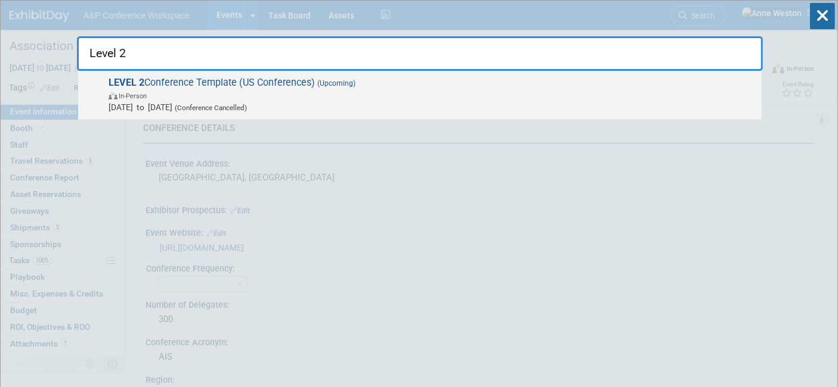
type input "Level 2"
click at [147, 93] on span "In-Person" at bounding box center [133, 96] width 28 height 8
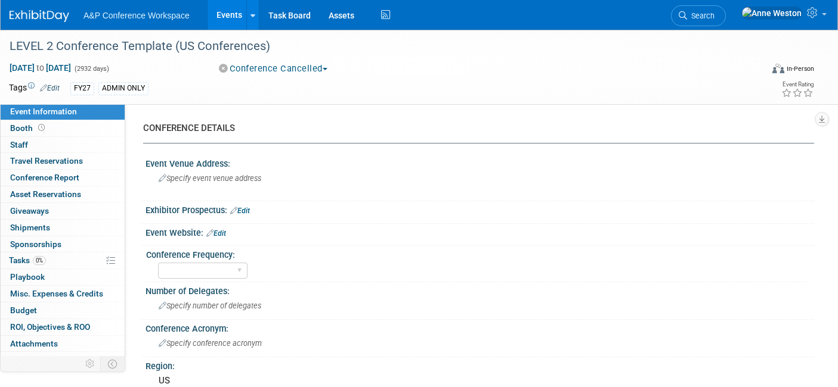
select select "Level 2"
select select "In-Person Booth"
click at [80, 133] on link "Booth" at bounding box center [63, 128] width 124 height 16
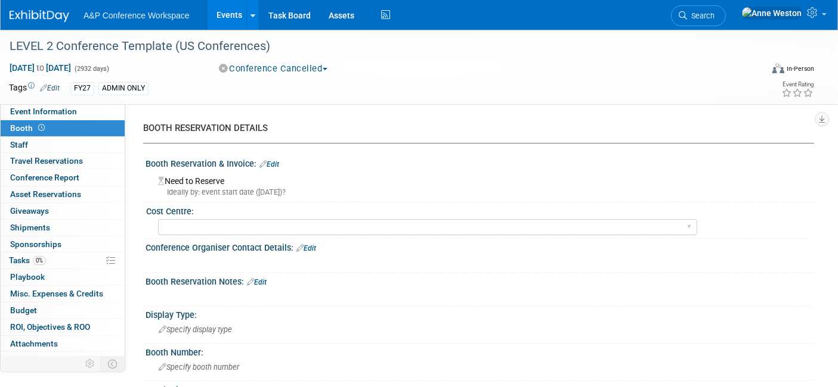
scroll to position [66, 0]
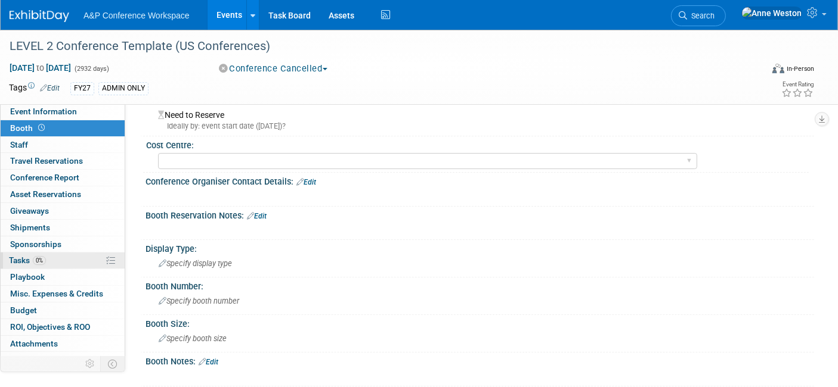
click at [17, 256] on span "Tasks 0%" at bounding box center [27, 261] width 37 height 10
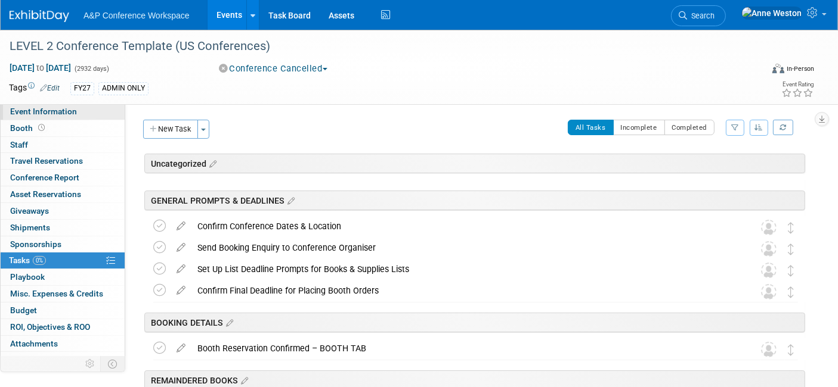
click at [52, 110] on span "Event Information" at bounding box center [43, 112] width 67 height 10
select select "Level 2"
select select "In-Person Booth"
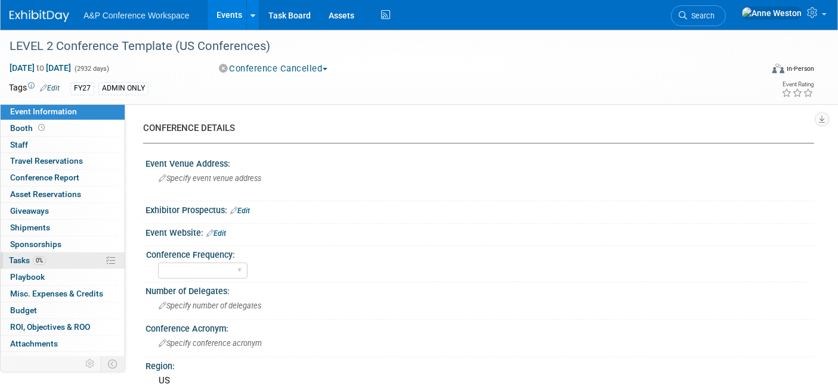
click at [55, 258] on link "0% Tasks 0%" at bounding box center [63, 261] width 124 height 16
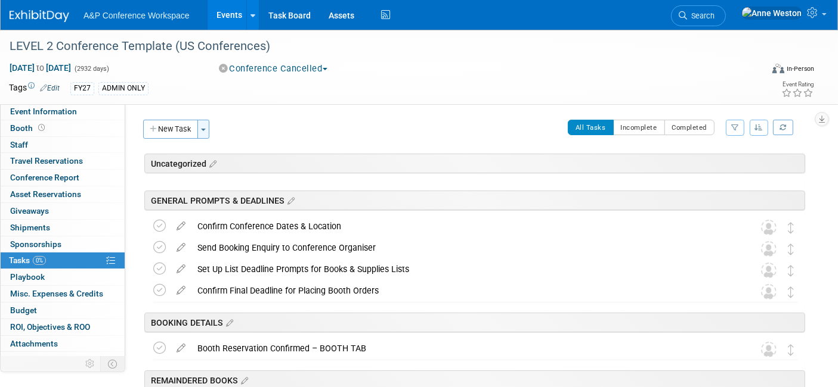
click at [206, 129] on span "button" at bounding box center [203, 130] width 5 height 2
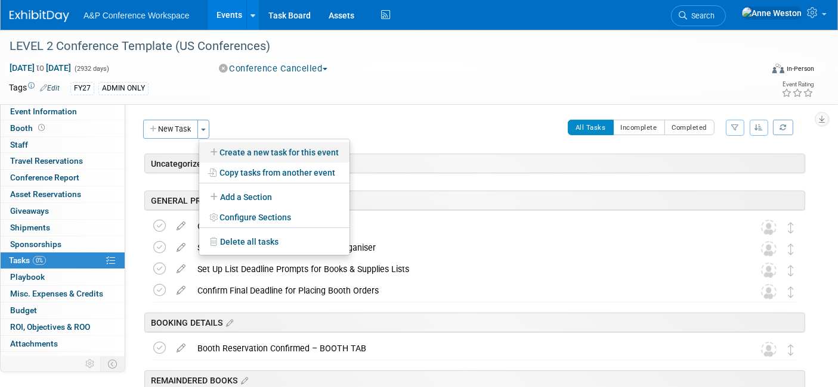
click at [247, 150] on link "Create a new task for this event" at bounding box center [274, 152] width 150 height 20
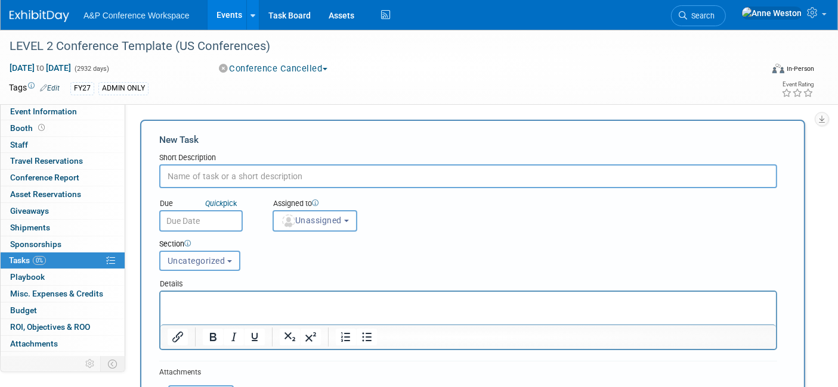
click at [185, 256] on span "Uncategorized" at bounding box center [197, 261] width 58 height 10
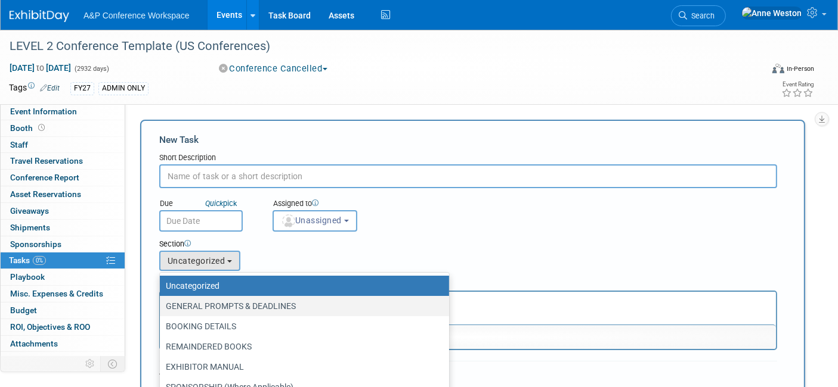
click at [191, 299] on label "GENERAL PROMPTS & DEADLINES" at bounding box center [301, 306] width 271 height 15
click at [162, 303] on input "GENERAL PROMPTS & DEADLINES" at bounding box center [158, 307] width 8 height 8
select select "11274855"
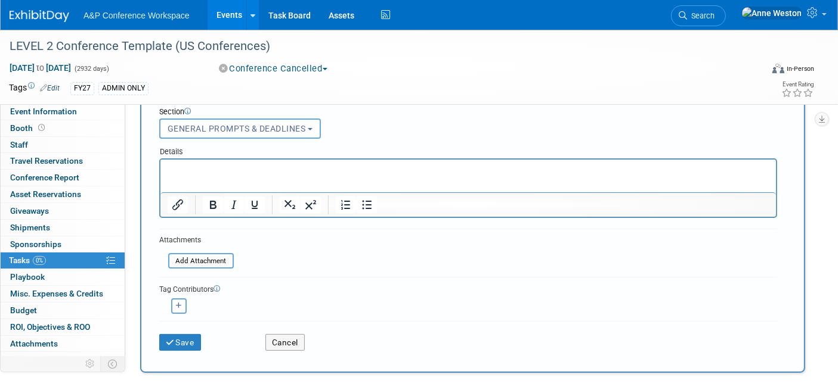
scroll to position [198, 0]
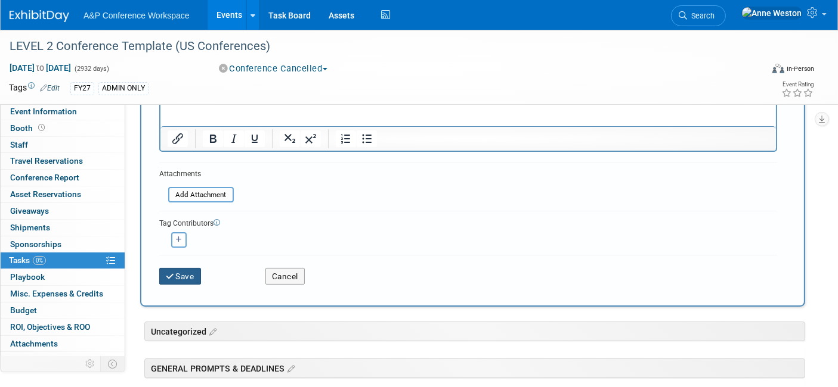
click at [174, 273] on icon "submit" at bounding box center [171, 277] width 10 height 8
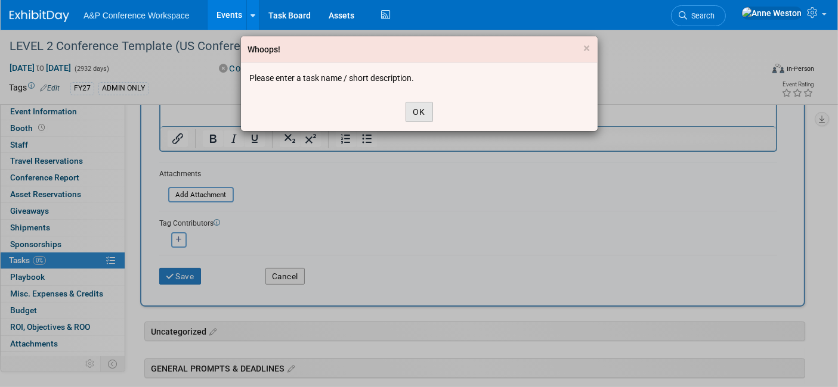
click at [411, 114] on button "OK" at bounding box center [418, 112] width 27 height 20
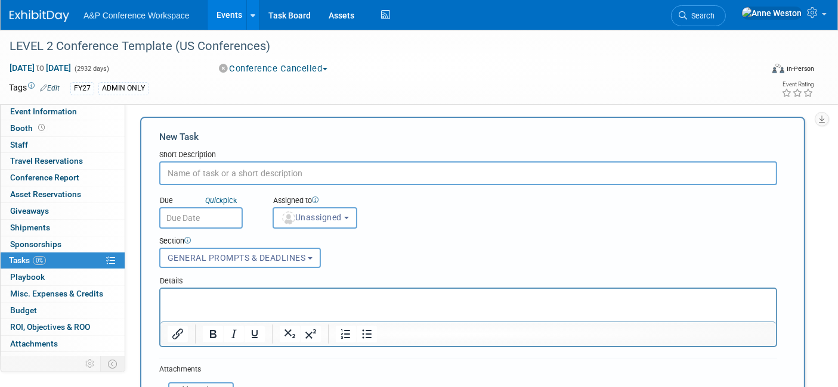
scroll to position [0, 0]
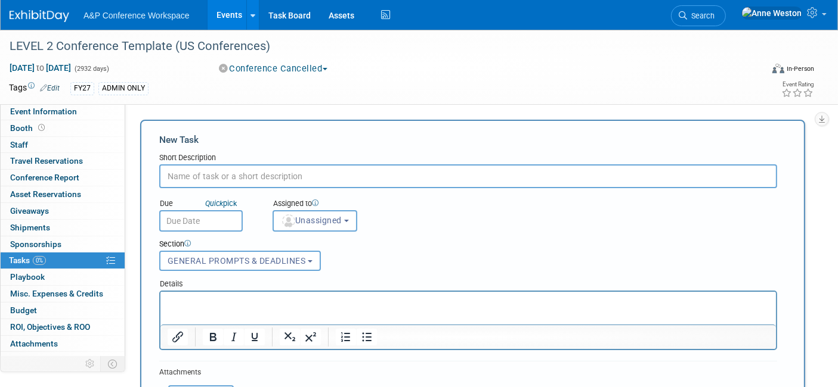
paste input "Booth Reservation Confirmed - BOOTH TAB"
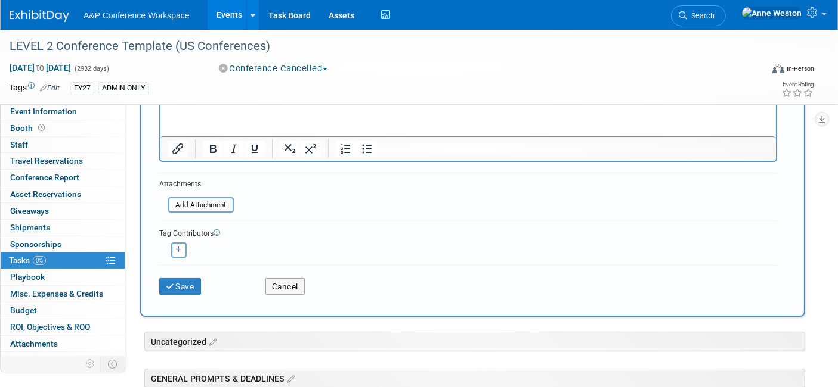
scroll to position [198, 0]
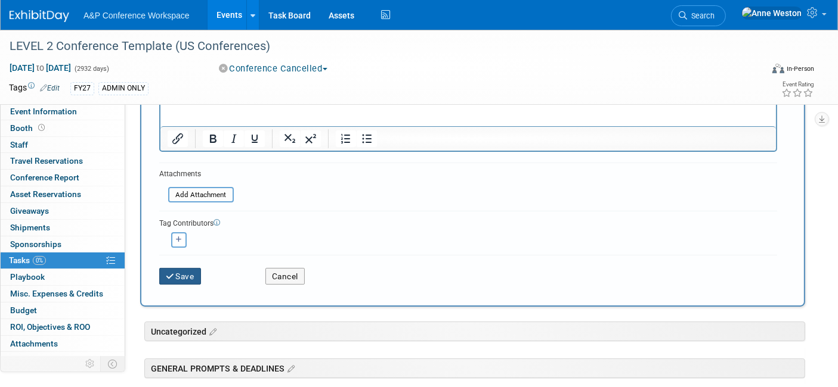
type input "Booth Reservation Confirmed - BOOTH TAB"
click at [167, 273] on icon "submit" at bounding box center [171, 277] width 10 height 8
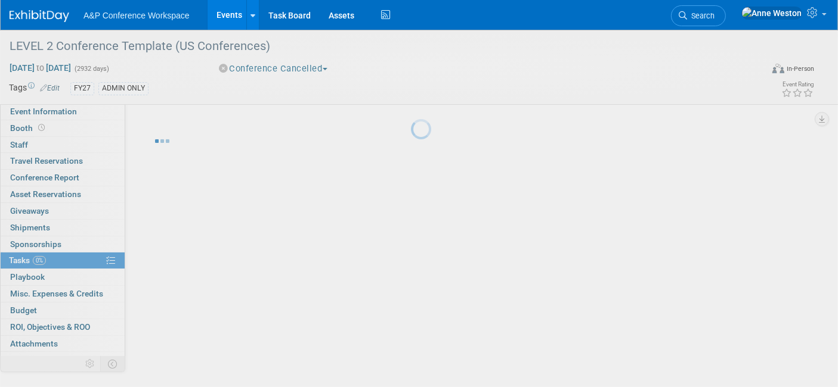
scroll to position [2, 0]
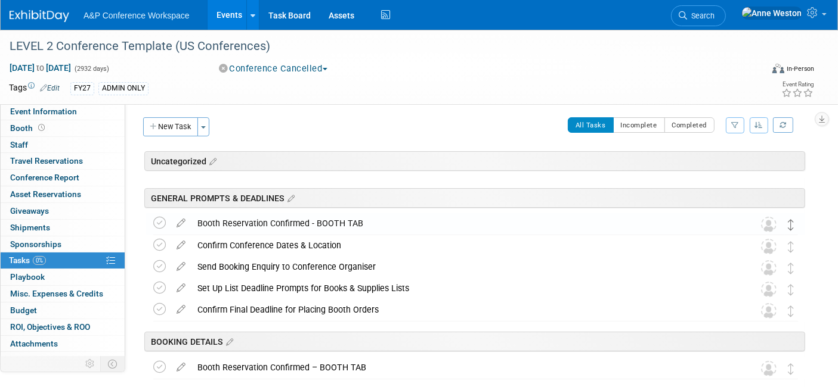
click at [790, 226] on icon at bounding box center [790, 224] width 6 height 11
click at [790, 227] on icon at bounding box center [790, 224] width 6 height 11
drag, startPoint x: 790, startPoint y: 228, endPoint x: 790, endPoint y: 242, distance: 13.7
click at [790, 231] on icon at bounding box center [790, 224] width 6 height 11
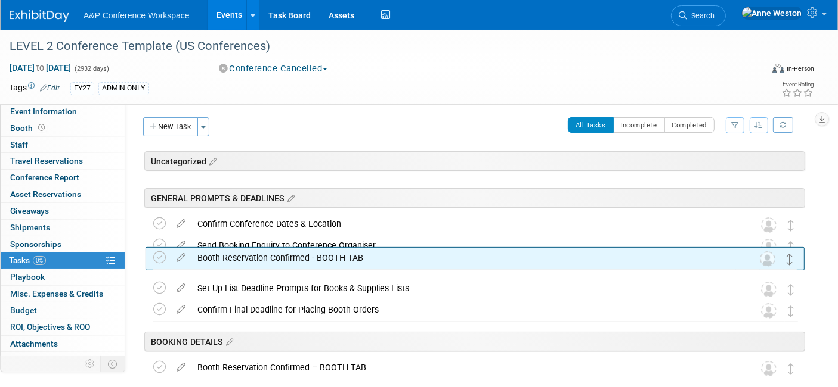
drag, startPoint x: 791, startPoint y: 246, endPoint x: 790, endPoint y: 259, distance: 13.2
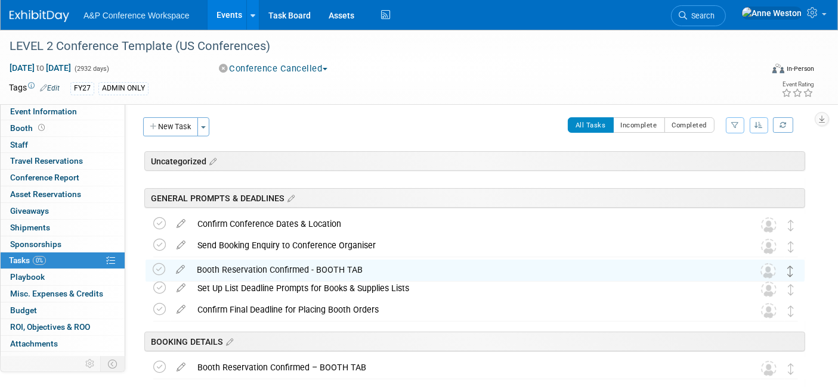
click at [790, 268] on icon at bounding box center [790, 271] width 6 height 11
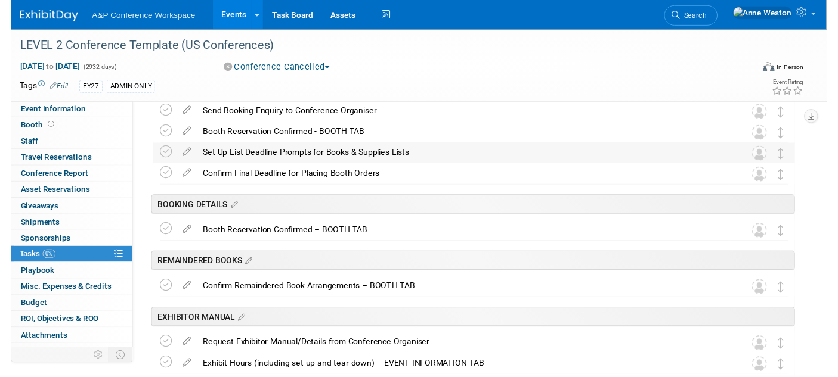
scroll to position [69, 0]
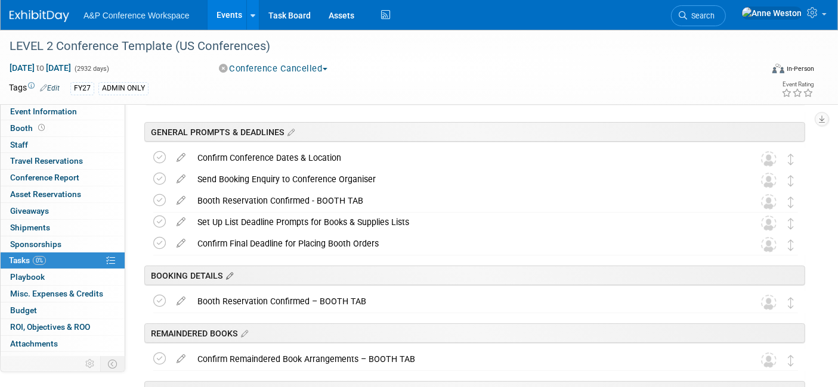
click at [230, 274] on icon at bounding box center [228, 276] width 10 height 11
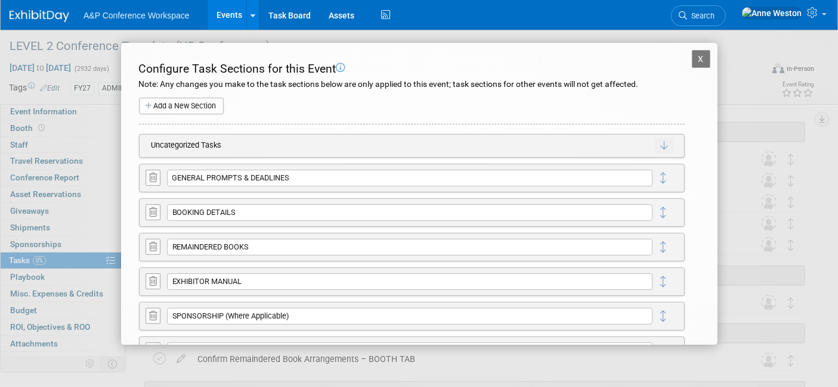
click at [691, 54] on button "X" at bounding box center [700, 59] width 19 height 18
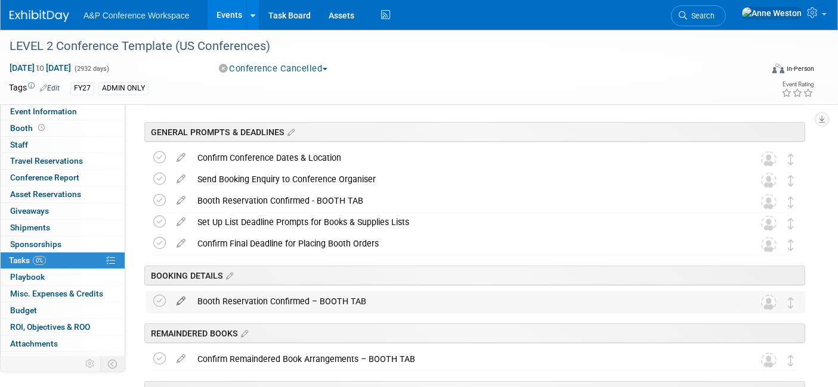
click at [181, 299] on icon at bounding box center [180, 298] width 21 height 15
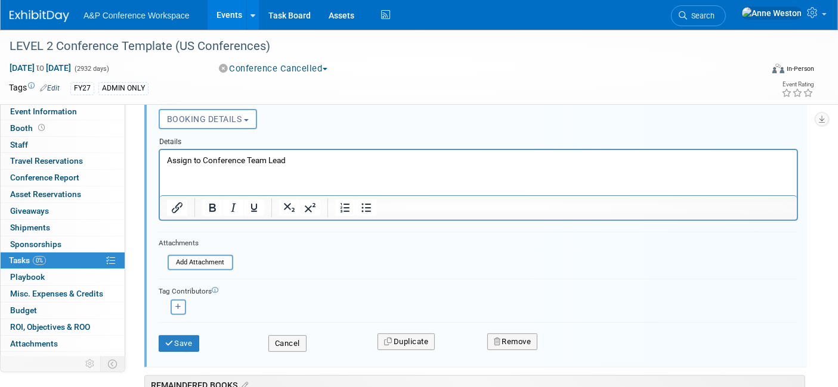
scroll to position [384, 0]
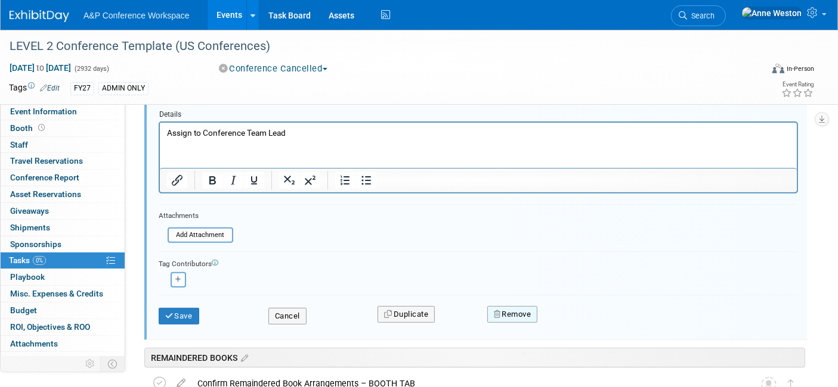
click at [514, 309] on button "Remove" at bounding box center [512, 314] width 51 height 17
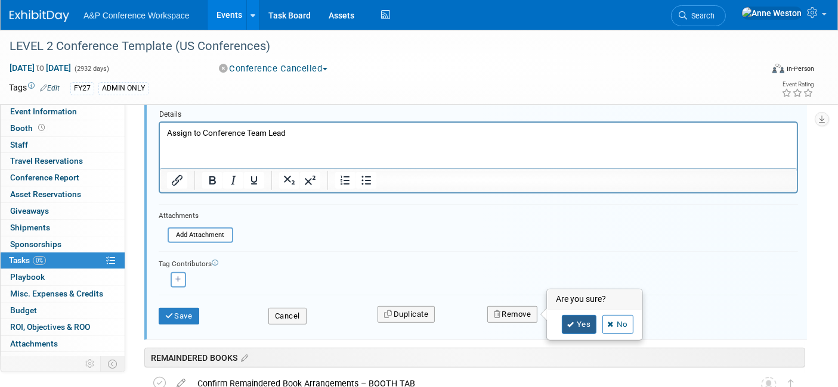
click at [569, 322] on icon at bounding box center [570, 325] width 7 height 7
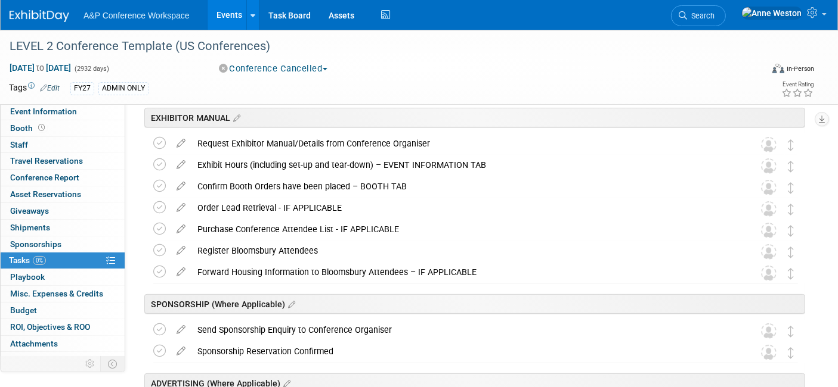
scroll to position [119, 0]
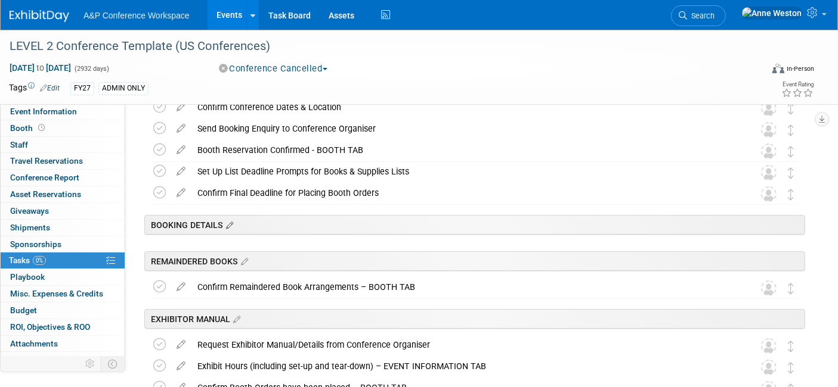
click at [228, 225] on icon at bounding box center [228, 226] width 10 height 11
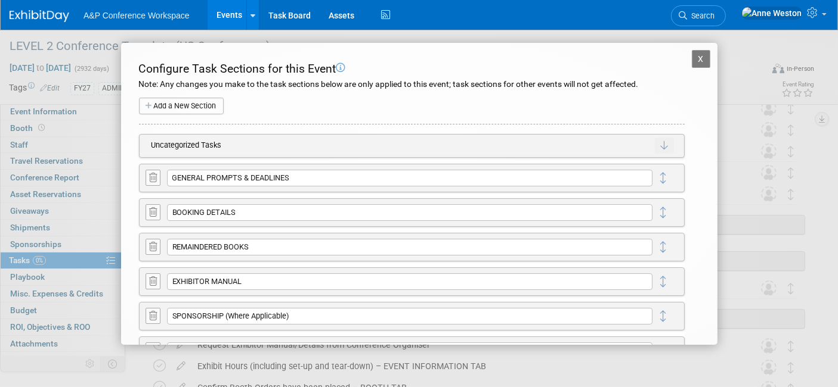
click at [156, 209] on icon at bounding box center [153, 212] width 8 height 9
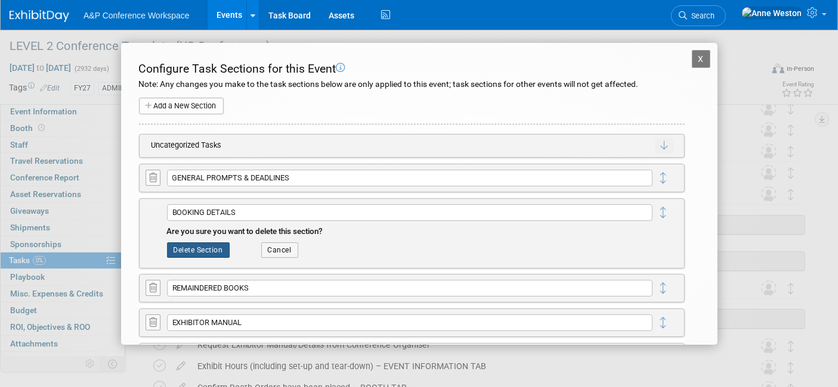
click at [194, 246] on button "Delete Section" at bounding box center [198, 250] width 63 height 15
click at [0, 0] on div at bounding box center [0, 0] width 0 height 0
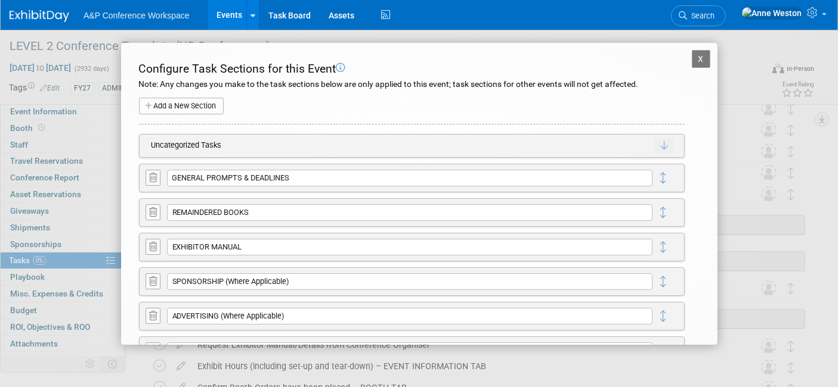
click at [696, 62] on button "X" at bounding box center [700, 59] width 19 height 18
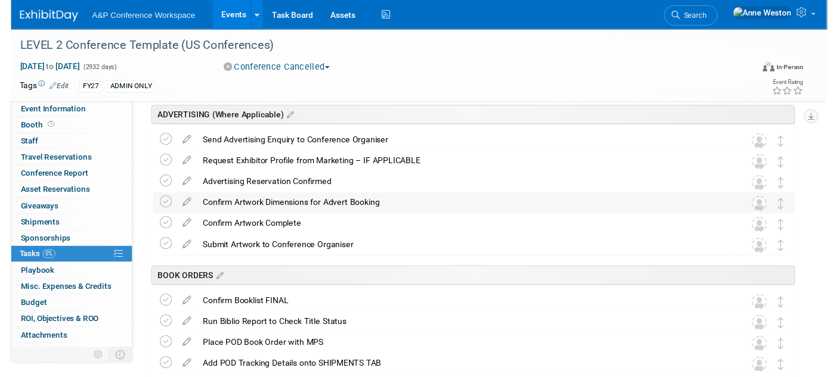
scroll to position [529, 0]
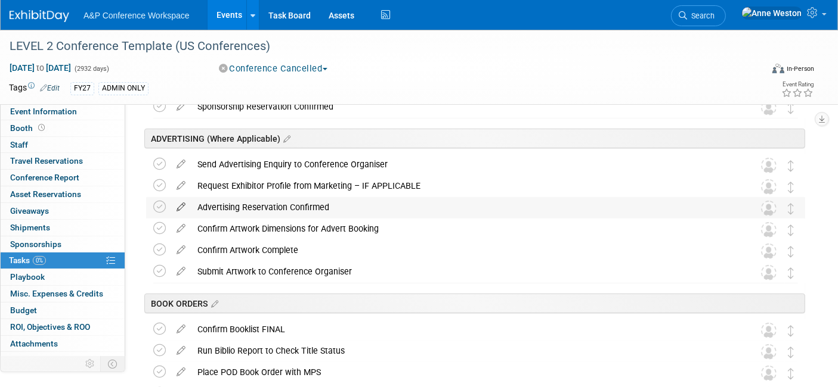
click at [179, 207] on icon at bounding box center [180, 204] width 21 height 15
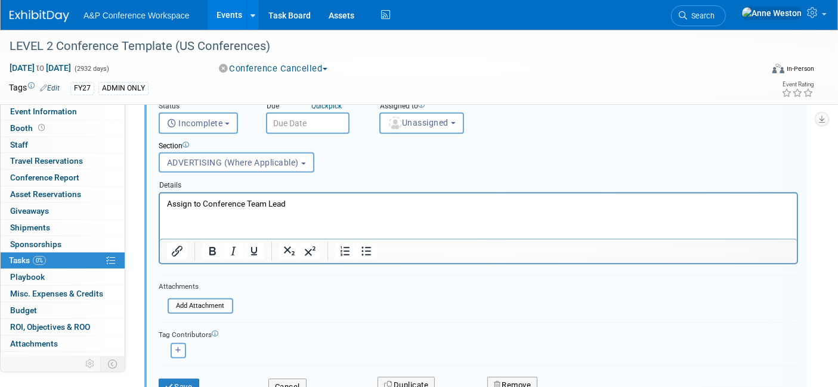
scroll to position [684, 0]
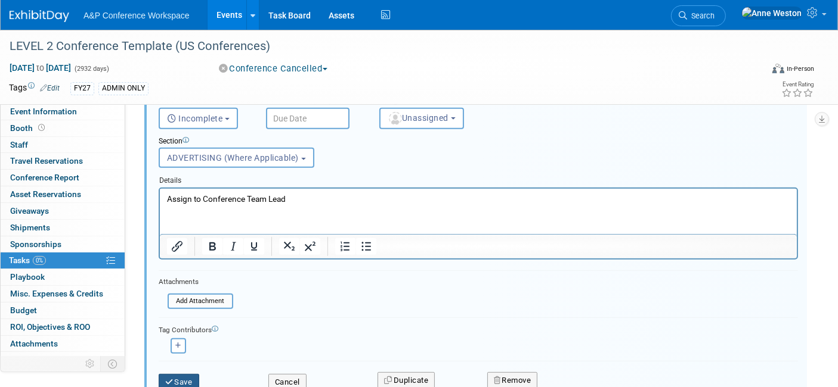
type input "Advertising Reservation Confirmed - MISC EXPENSES & CREDITS TAB"
click at [184, 374] on button "Save" at bounding box center [179, 382] width 41 height 17
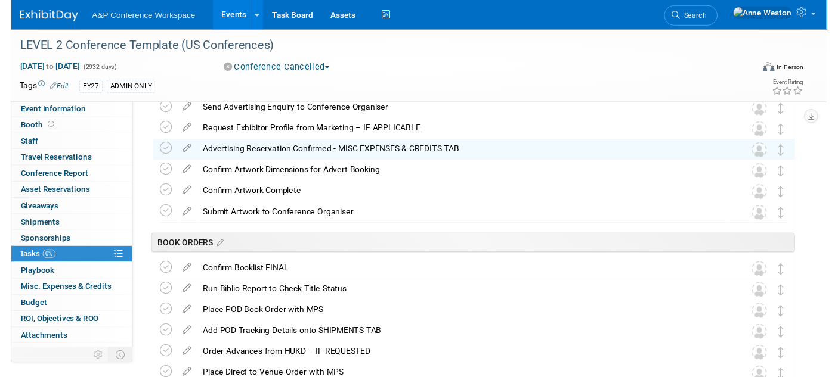
scroll to position [419, 0]
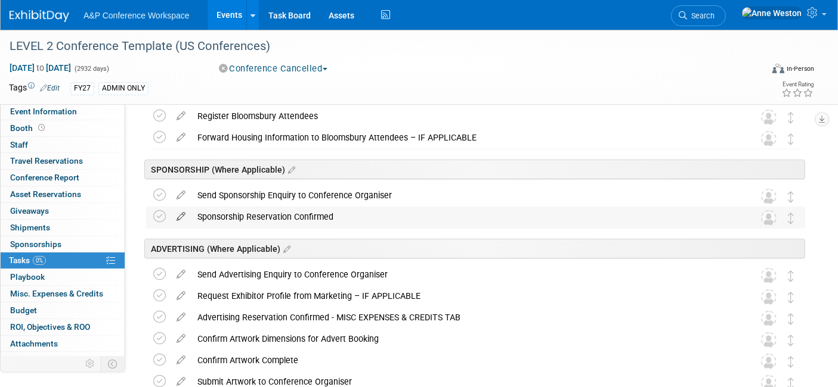
click at [178, 215] on icon at bounding box center [180, 214] width 21 height 15
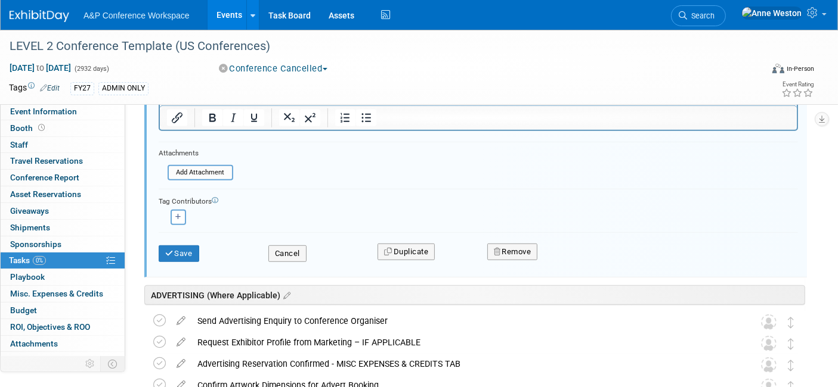
scroll to position [716, 0]
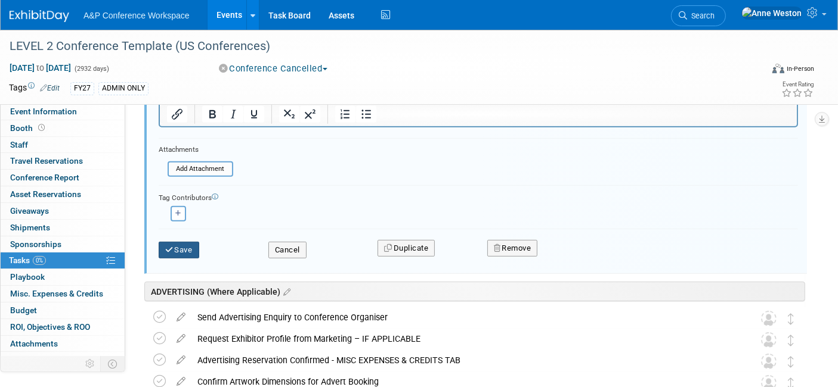
type input "Sponsorship Reservation Confirmed - SPONSORSHIPS TAB"
click at [162, 243] on button "Save" at bounding box center [179, 250] width 41 height 17
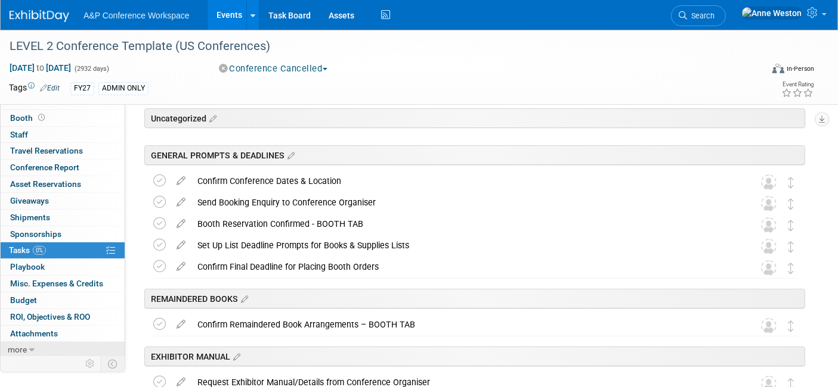
scroll to position [66, 0]
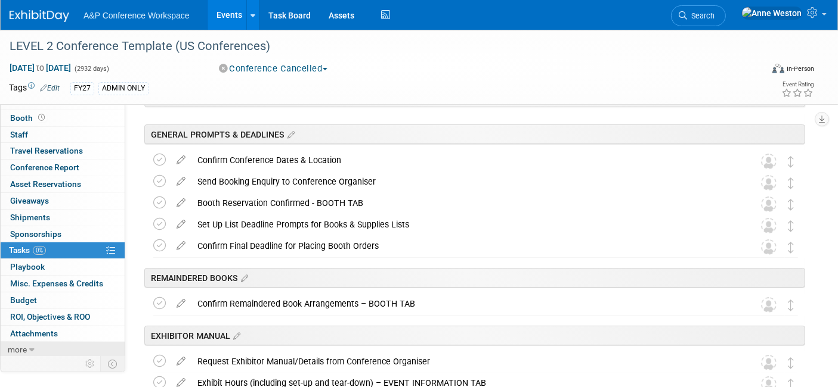
click at [23, 345] on span "more" at bounding box center [17, 350] width 19 height 10
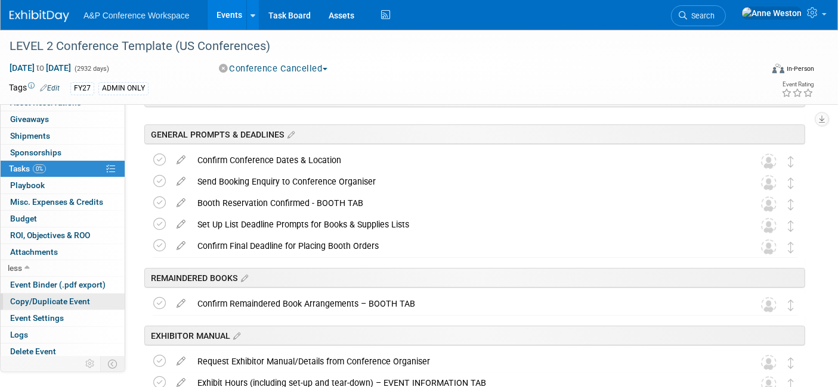
click at [41, 300] on span "Copy/Duplicate Event" at bounding box center [50, 302] width 80 height 10
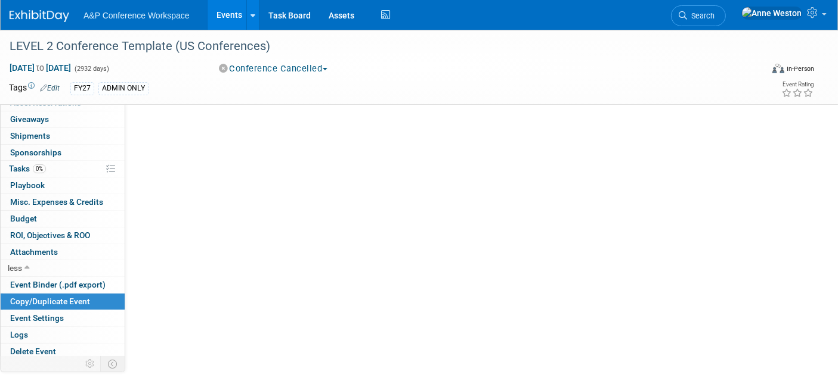
scroll to position [0, 0]
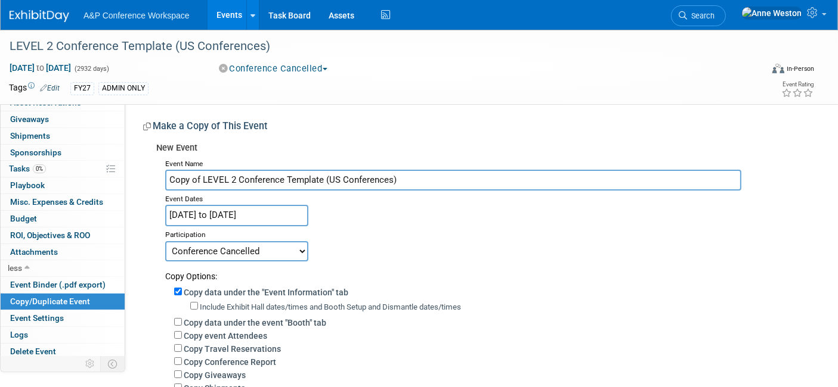
drag, startPoint x: 406, startPoint y: 177, endPoint x: 145, endPoint y: 166, distance: 260.7
click at [145, 166] on div "New Event Event Name Copy of LEVEL 2 Conference Template (US Conferences) Event…" at bounding box center [474, 345] width 662 height 416
drag, startPoint x: 208, startPoint y: 176, endPoint x: 203, endPoint y: 179, distance: 6.4
paste input "Electronic Resources & Libraries (ER&L 2025)"
click at [343, 181] on input "Electronic Resources & Libraries (ER&L 2025)" at bounding box center [453, 180] width 576 height 21
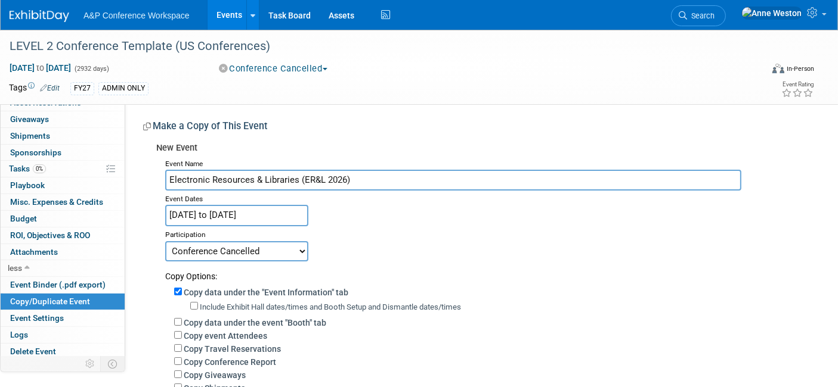
type input "Electronic Resources & Libraries (ER&L 2026)"
click at [253, 213] on input "[DATE] to [DATE]" at bounding box center [236, 215] width 143 height 21
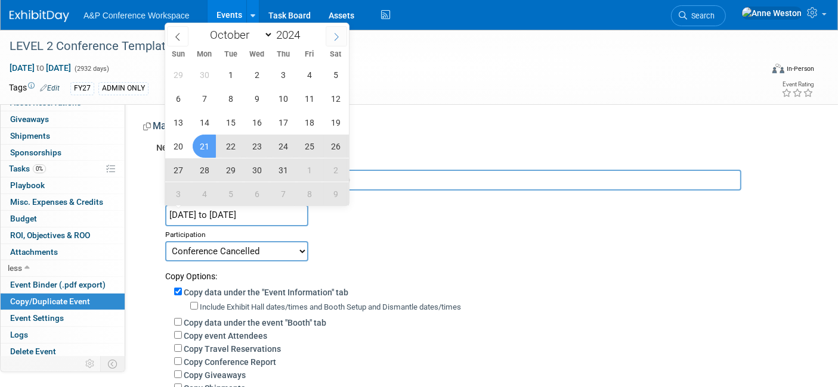
click at [334, 42] on span at bounding box center [335, 36] width 21 height 20
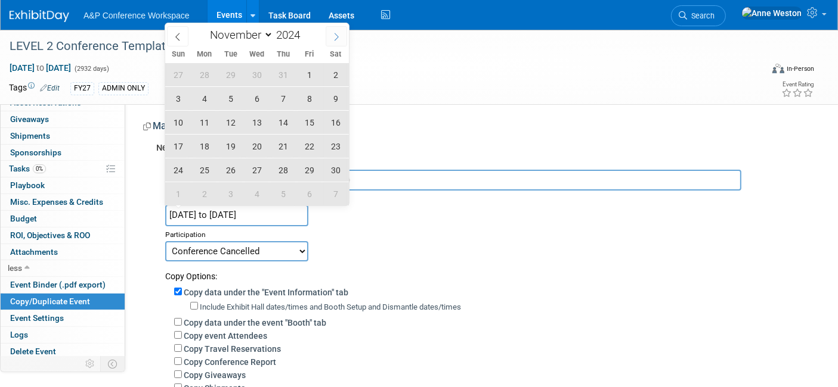
click at [335, 38] on icon at bounding box center [336, 37] width 8 height 8
select select "11"
click at [335, 38] on icon at bounding box center [336, 37] width 8 height 8
type input "2025"
click at [335, 38] on icon at bounding box center [336, 37] width 8 height 8
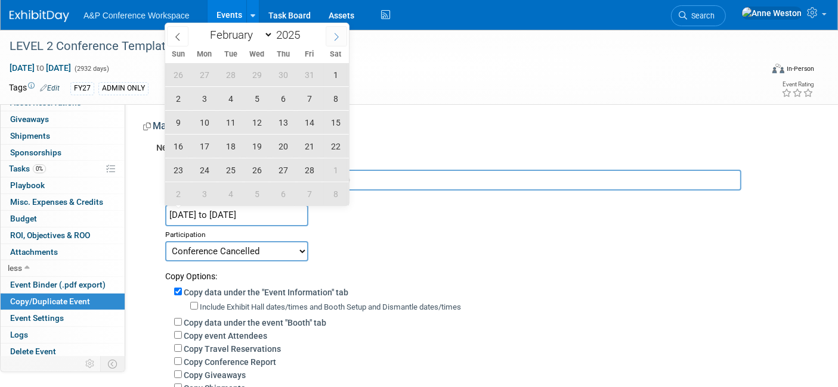
click at [335, 38] on icon at bounding box center [336, 37] width 8 height 8
select select "2"
click at [335, 70] on span "1" at bounding box center [335, 74] width 23 height 23
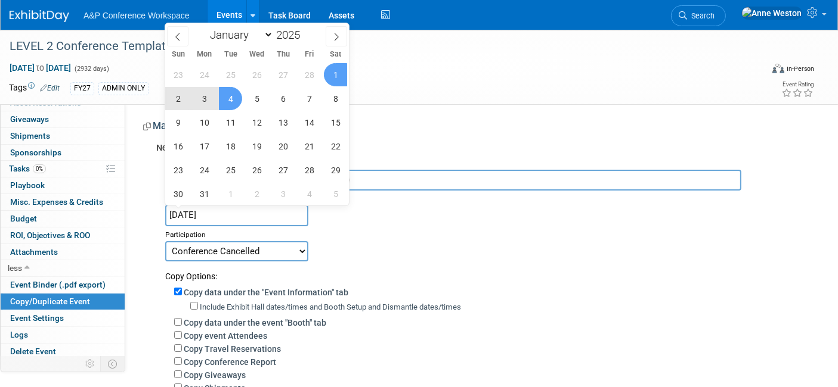
click at [228, 97] on span "4" at bounding box center [230, 98] width 23 height 23
type input "[DATE] to [DATE]"
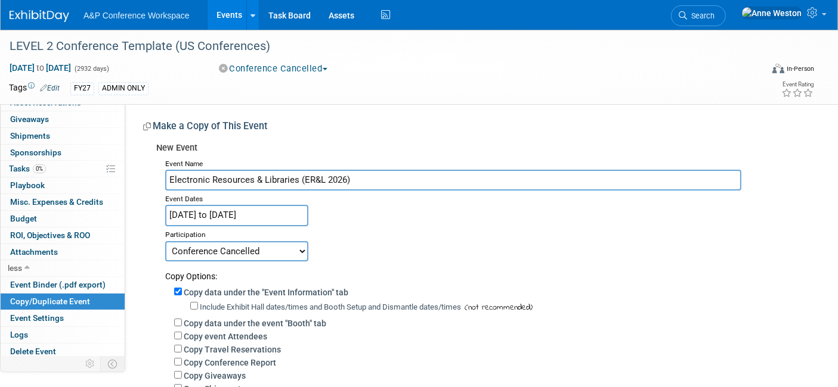
click at [252, 246] on select "Committed Considering Not Going Conference Cancelled Conference Postponed Waiti…" at bounding box center [236, 251] width 143 height 20
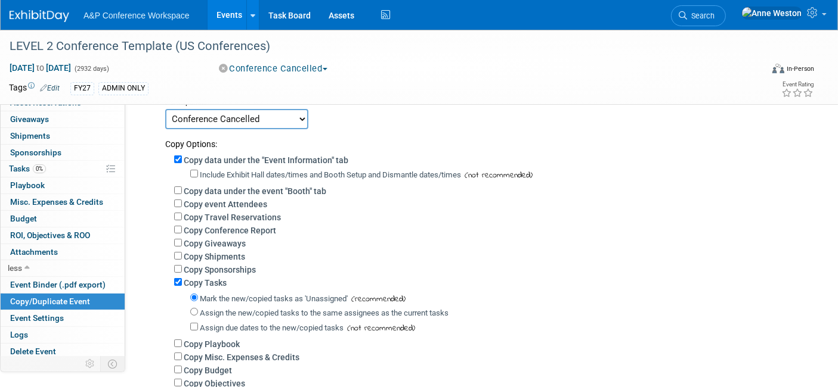
scroll to position [66, 0]
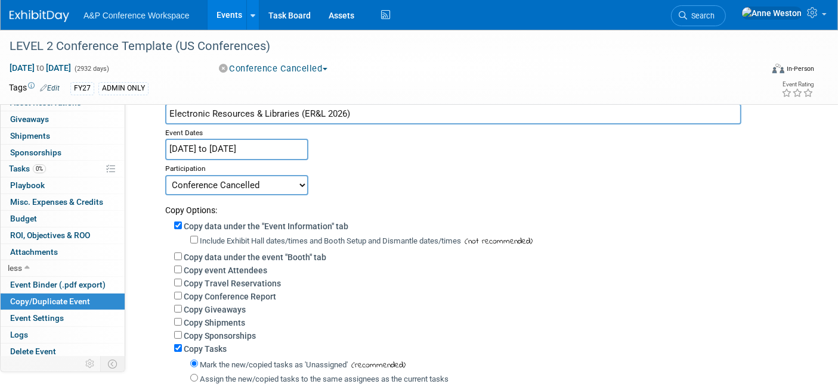
click at [262, 183] on select "Committed Considering Not Going Conference Cancelled Conference Postponed Waiti…" at bounding box center [236, 185] width 143 height 20
click at [198, 186] on select "Committed Considering Not Going Conference Cancelled Conference Postponed Waiti…" at bounding box center [236, 185] width 143 height 20
select select "1"
click at [165, 175] on select "Committed Considering Not Going Conference Cancelled Conference Postponed Waiti…" at bounding box center [236, 185] width 143 height 20
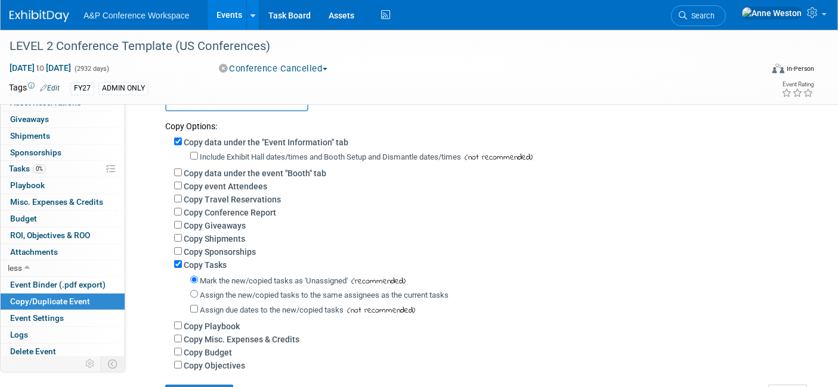
scroll to position [132, 0]
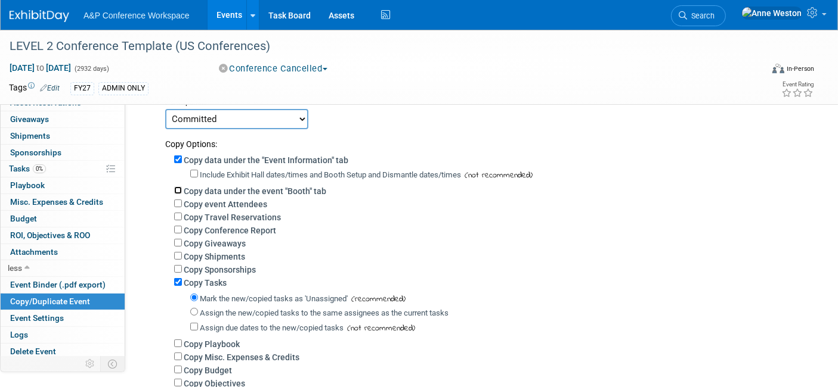
click at [179, 187] on input "Copy data under the event "Booth" tab" at bounding box center [178, 191] width 8 height 8
checkbox input "true"
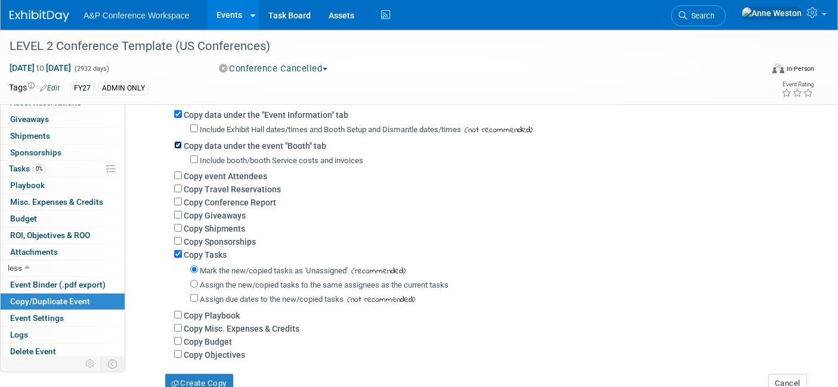
scroll to position [198, 0]
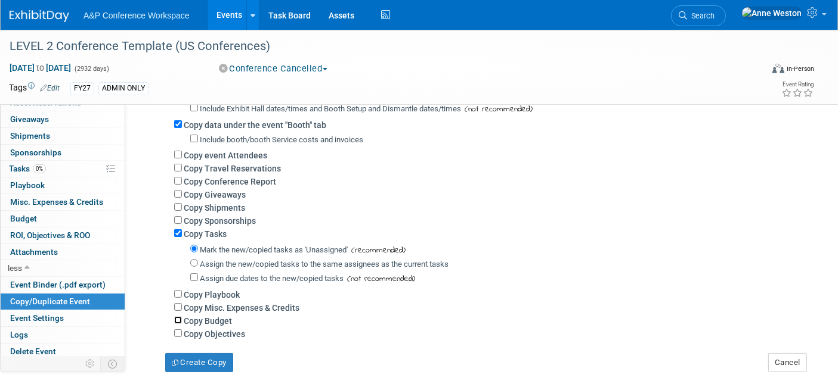
click at [179, 319] on input "Copy Budget" at bounding box center [178, 321] width 8 height 8
checkbox input "true"
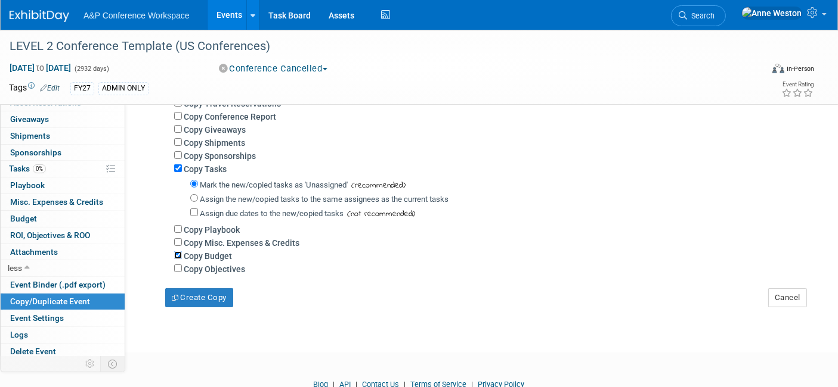
scroll to position [265, 0]
click at [197, 291] on button "Create Copy" at bounding box center [199, 296] width 68 height 19
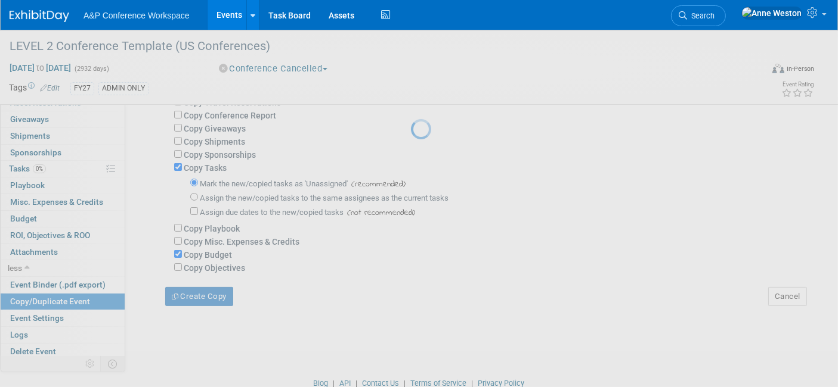
click at [411, 291] on div at bounding box center [419, 193] width 17 height 387
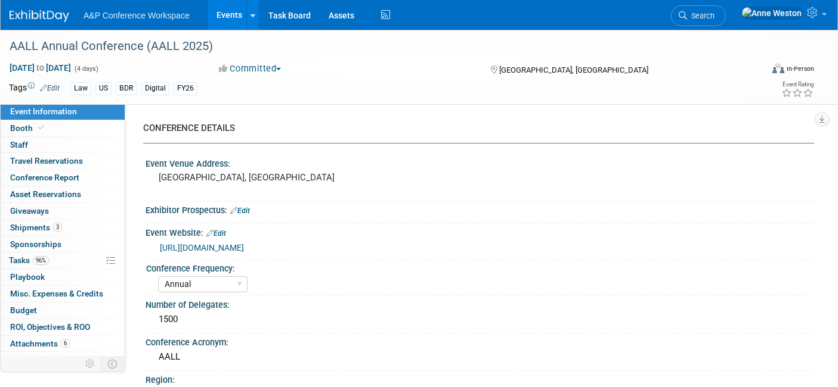
select select "Annual"
select select "Level 2"
select select "In-Person Booth"
select select "Libraries"
select select "Bloomsbury Digital Resources"
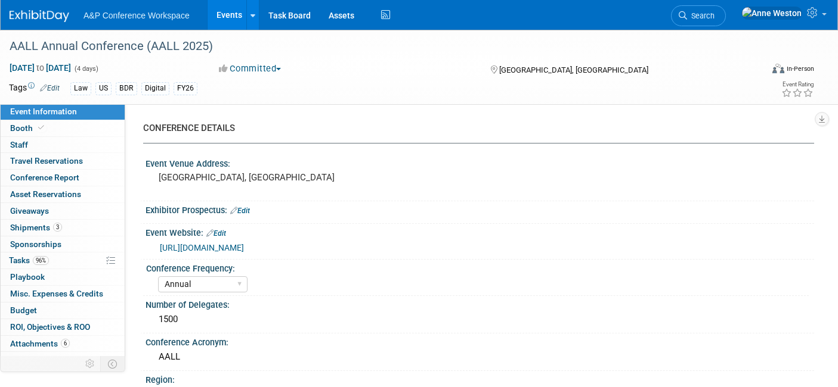
select select "[PERSON_NAME]"
select select "BDR Product Awareness and Trial Generation​"
click at [55, 129] on link "Booth" at bounding box center [63, 128] width 124 height 16
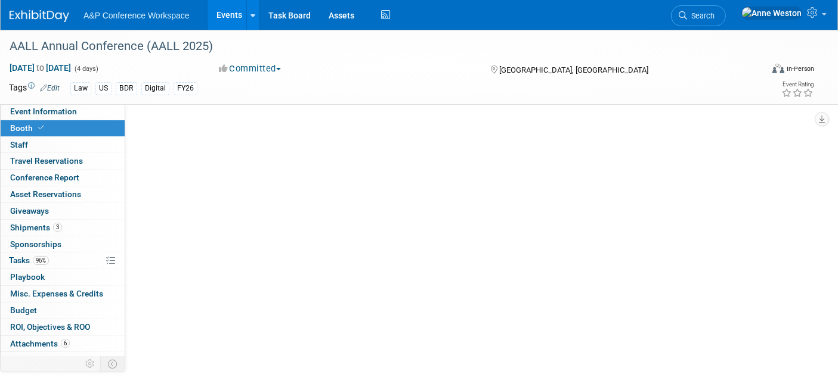
select select "DIGI"
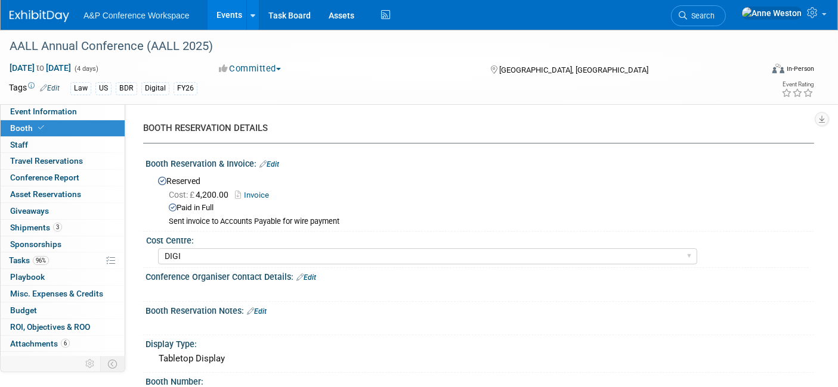
scroll to position [132, 0]
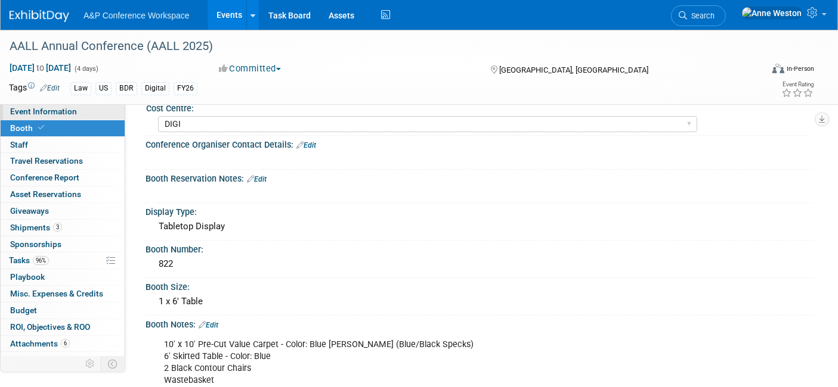
click at [59, 116] on span "Event Information" at bounding box center [43, 112] width 67 height 10
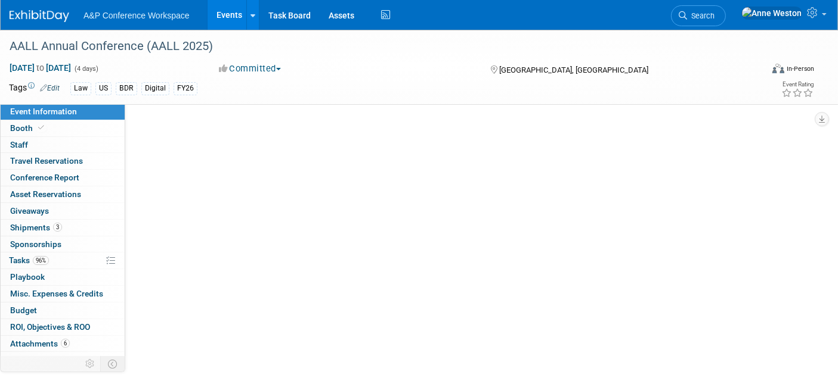
scroll to position [0, 0]
select select "Annual"
select select "Level 2"
select select "In-Person Booth"
select select "Libraries"
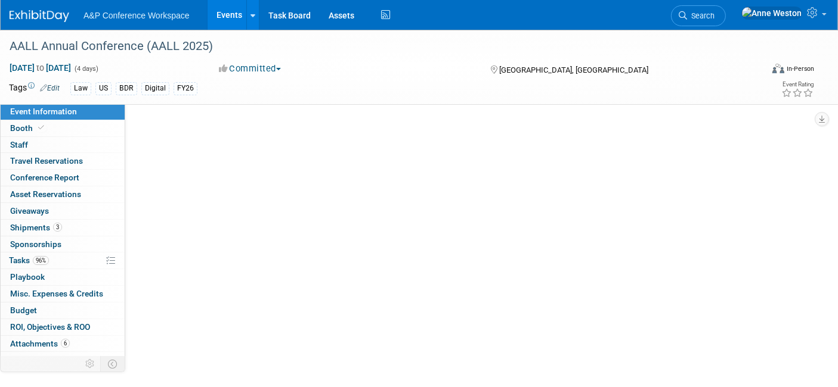
select select "Bloomsbury Digital Resources"
select select "[PERSON_NAME]"
select select "BDR Product Awareness and Trial Generation​"
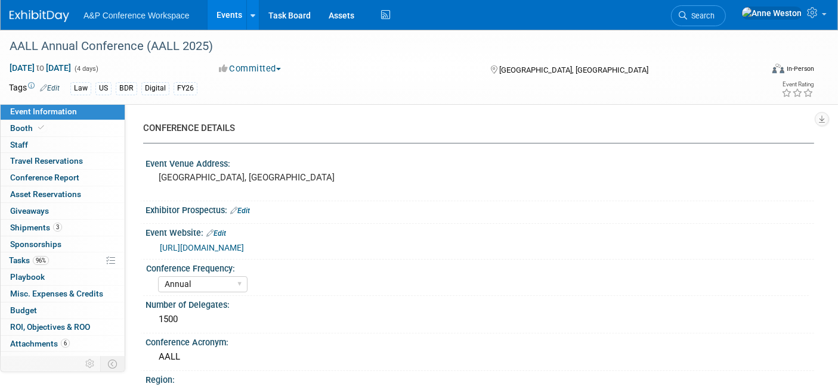
drag, startPoint x: 376, startPoint y: 245, endPoint x: 152, endPoint y: 255, distance: 224.3
click at [152, 255] on div "[URL][DOMAIN_NAME]" at bounding box center [479, 247] width 668 height 18
click at [206, 244] on link "[URL][DOMAIN_NAME]" at bounding box center [202, 248] width 84 height 10
click at [418, 111] on div "CONFERENCE DETAILS Event Venue Address: [GEOGRAPHIC_DATA], [GEOGRAPHIC_DATA] Ex…" at bounding box center [469, 235] width 688 height 263
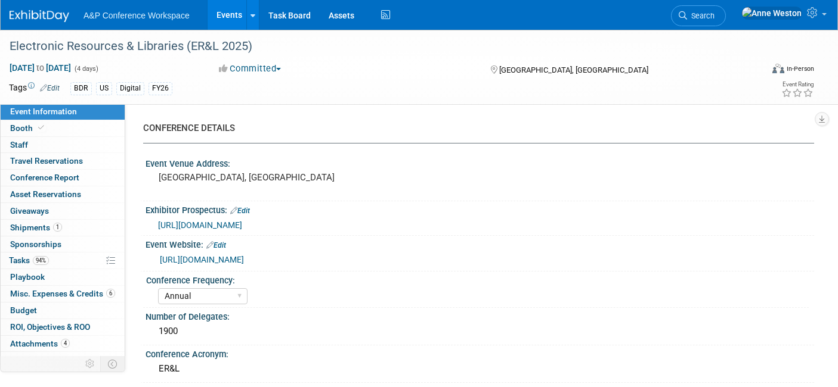
select select "Annual"
select select "Level 2"
select select "In-Person Booth"
select select "Libraries"
select select "Bloomsbury Digital Resources"
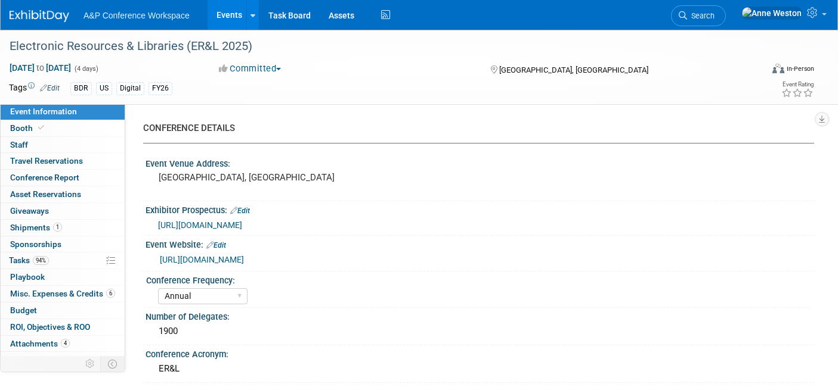
select select "[PERSON_NAME]"
select select "BDR Product Awareness and Trial Generation​"
click at [265, 46] on div "Electronic Resources & Libraries (ER&L 2025)" at bounding box center [375, 46] width 740 height 21
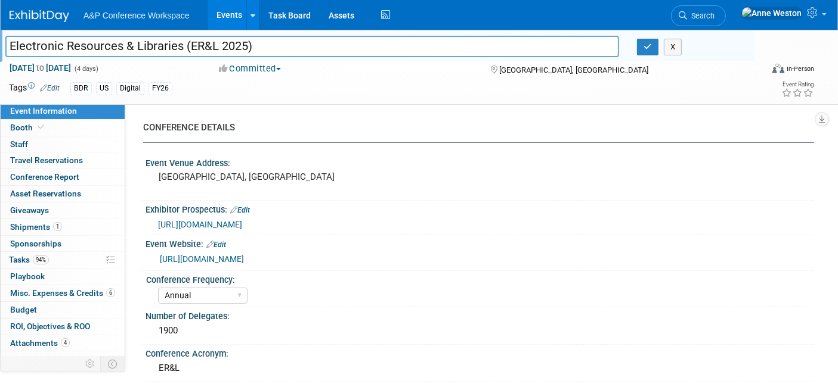
drag, startPoint x: 271, startPoint y: 47, endPoint x: 20, endPoint y: 39, distance: 251.1
click at [24, 39] on input "Electronic Resources & Libraries (ER&L 2025)" at bounding box center [311, 46] width 613 height 21
drag, startPoint x: 20, startPoint y: 39, endPoint x: 10, endPoint y: 40, distance: 10.2
click at [13, 40] on input "Electronic Resources & Libraries (ER&L 2025)" at bounding box center [311, 46] width 613 height 21
drag, startPoint x: 10, startPoint y: 40, endPoint x: 265, endPoint y: 45, distance: 254.6
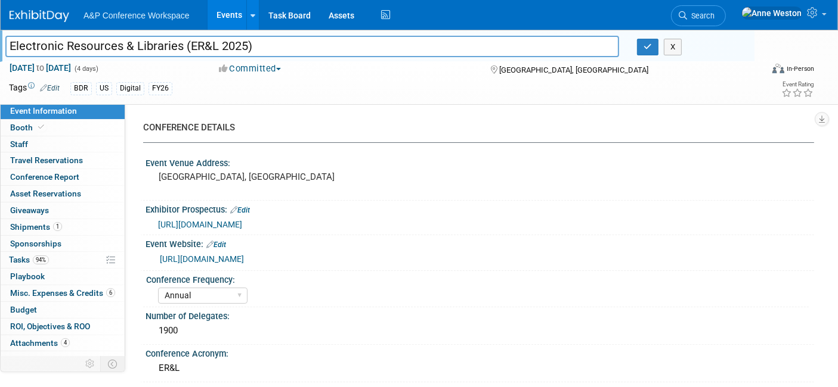
click at [265, 45] on input "Electronic Resources & Libraries (ER&L 2025)" at bounding box center [311, 46] width 613 height 21
drag, startPoint x: 231, startPoint y: 48, endPoint x: 256, endPoint y: 140, distance: 95.6
click at [252, 142] on div at bounding box center [478, 142] width 671 height 1
click at [383, 134] on div "CONFERENCE DETAILS" at bounding box center [474, 128] width 662 height 13
click at [644, 46] on icon "button" at bounding box center [647, 47] width 8 height 8
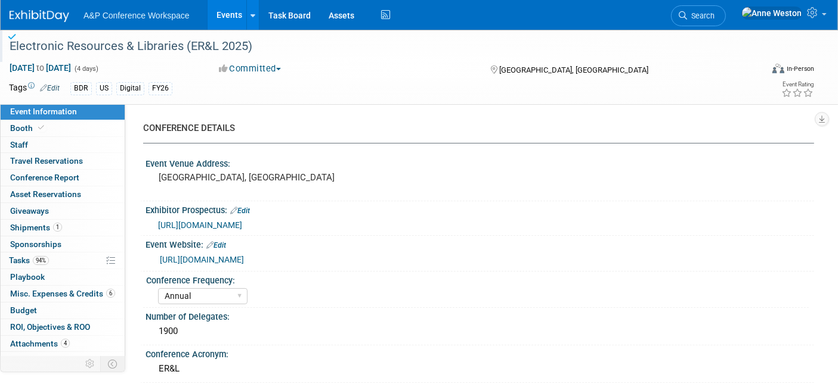
scroll to position [66, 0]
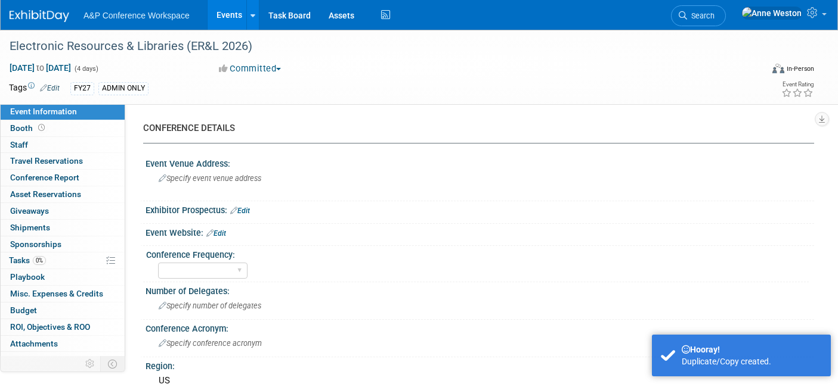
select select "Level 2"
select select "In-Person Booth"
click at [72, 63] on span "[DATE] to [DATE]" at bounding box center [40, 68] width 63 height 11
select select "2"
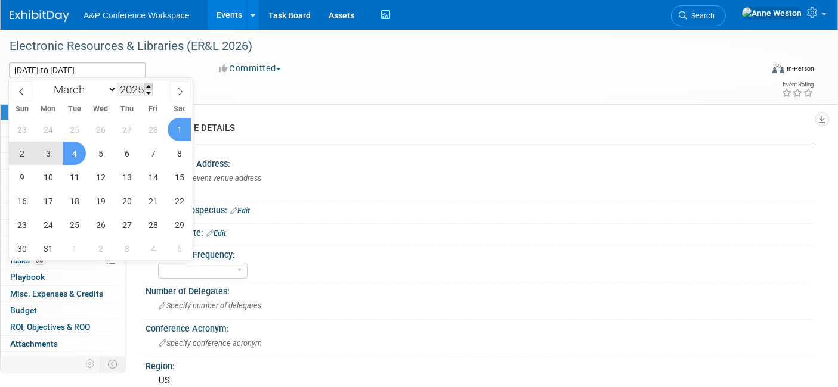
click at [150, 83] on span at bounding box center [148, 86] width 8 height 7
type input "2026"
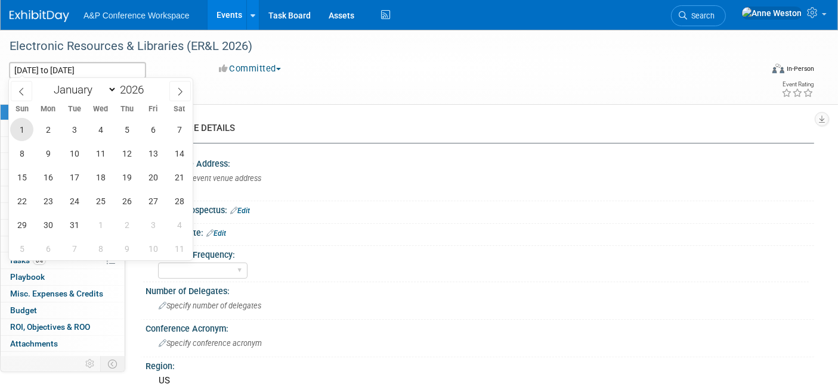
click at [27, 128] on span "1" at bounding box center [21, 129] width 23 height 23
type input "[DATE]"
click at [100, 133] on span "4" at bounding box center [100, 129] width 23 height 23
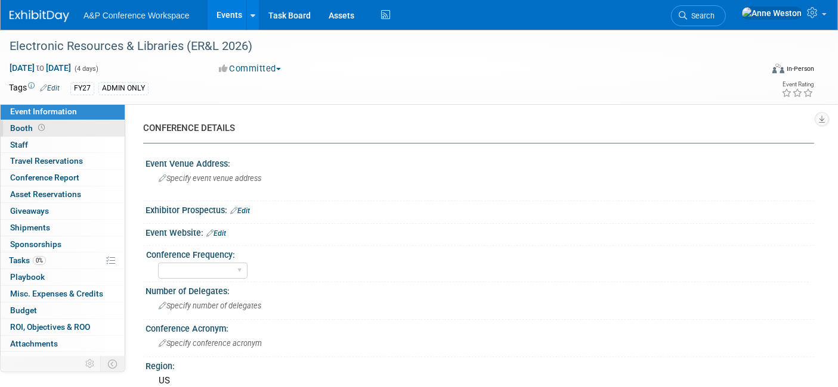
click at [27, 129] on span "Booth" at bounding box center [28, 128] width 37 height 10
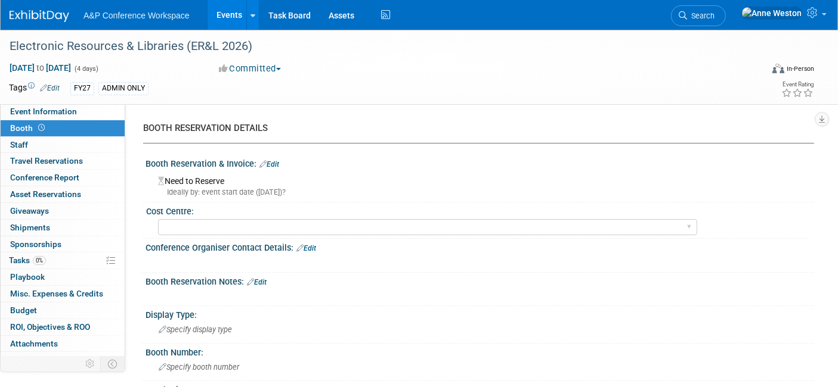
click at [272, 160] on link "Edit" at bounding box center [269, 164] width 20 height 8
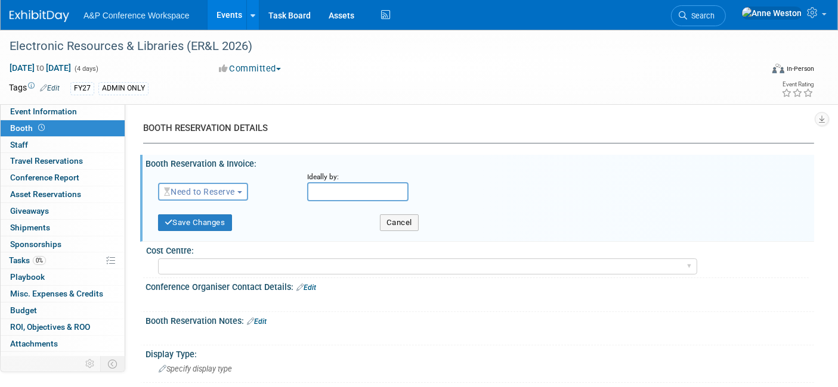
click at [221, 185] on button "Need to Reserve" at bounding box center [203, 192] width 90 height 18
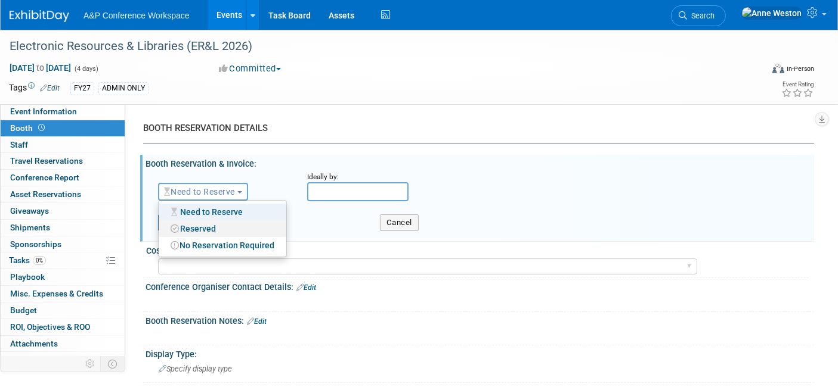
click at [214, 224] on link "Reserved" at bounding box center [223, 229] width 128 height 17
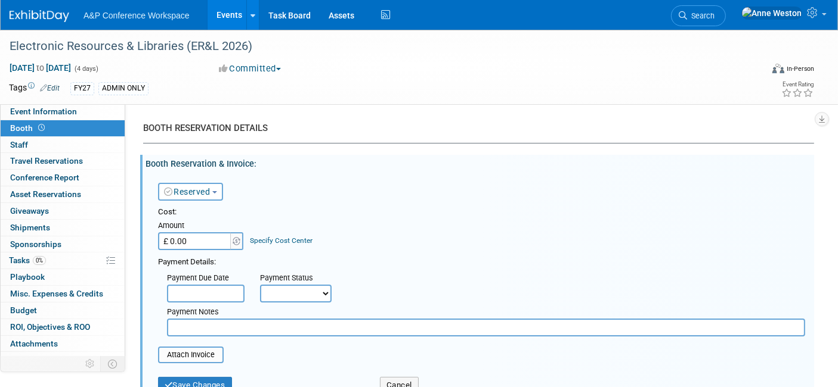
click at [206, 240] on input "£ 0.00" at bounding box center [195, 241] width 75 height 18
type input "£ 2,750.00"
click at [275, 289] on select "Not Paid Yet Partially Paid Paid in Full" at bounding box center [296, 294] width 72 height 18
select select "1"
click at [260, 285] on select "Not Paid Yet Partially Paid Paid in Full" at bounding box center [296, 294] width 72 height 18
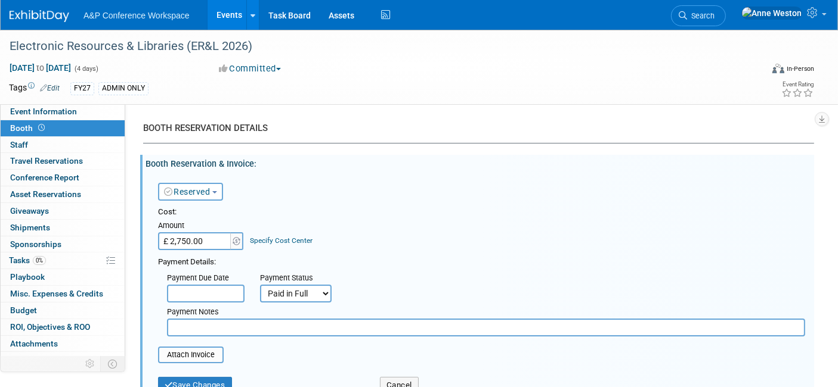
click at [275, 241] on link "Specify Cost Center" at bounding box center [281, 241] width 63 height 8
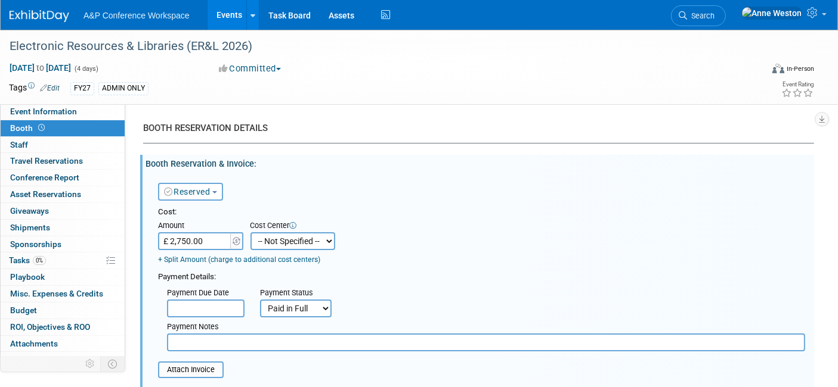
click at [277, 238] on select "-- Not Specified -- ACE-ENTOTH ACE-HOTEL ACE-TRAVEL ACM-ADVERT ACM-ENTOTH ACM-F…" at bounding box center [292, 241] width 85 height 18
select select "18966355"
click at [250, 232] on select "-- Not Specified -- ACE-ENTOTH ACE-HOTEL ACE-TRAVEL ACM-ADVERT ACM-ENTOTH ACM-F…" at bounding box center [292, 241] width 85 height 18
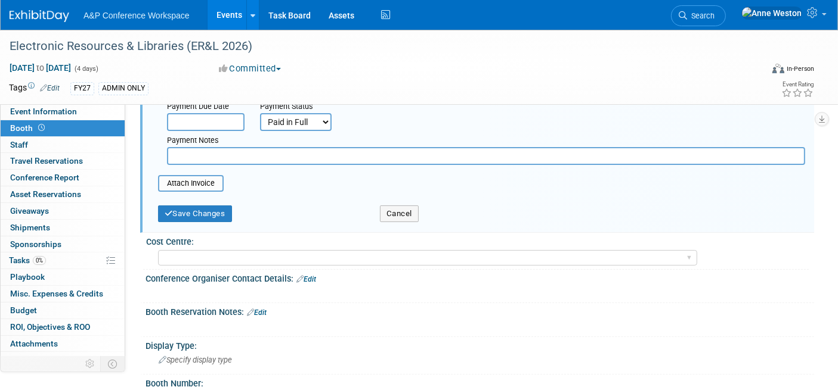
scroll to position [198, 0]
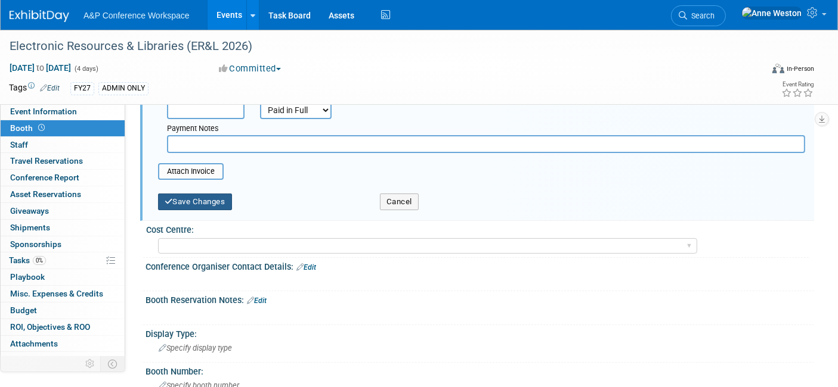
click at [206, 194] on button "Save Changes" at bounding box center [195, 202] width 74 height 17
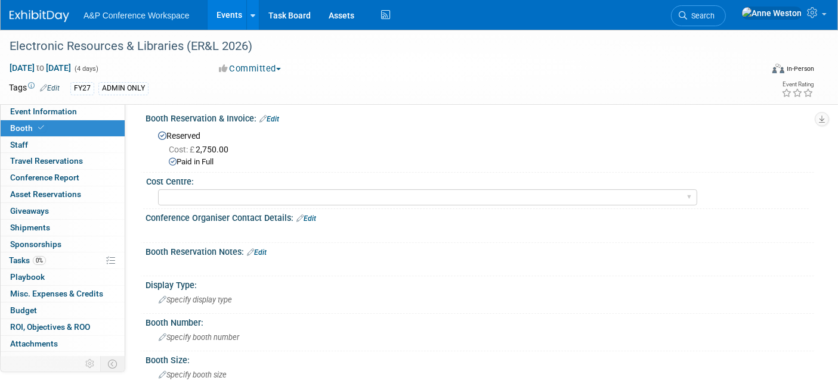
scroll to position [66, 0]
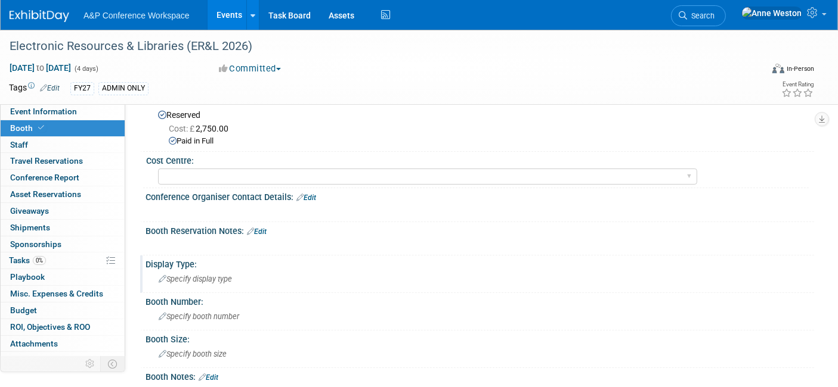
click at [204, 277] on span "Specify display type" at bounding box center [195, 279] width 73 height 9
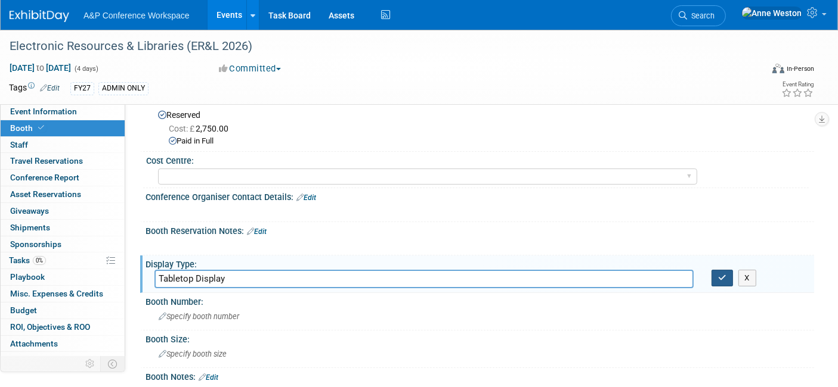
type input "Tabletop Display"
click at [718, 274] on icon "button" at bounding box center [722, 278] width 8 height 8
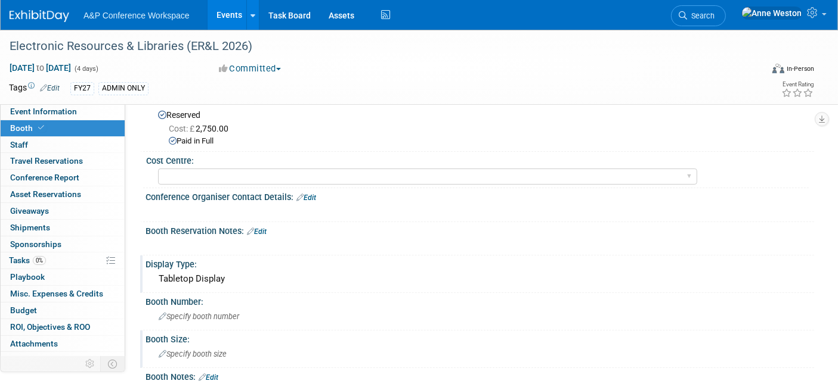
click at [184, 350] on span "Specify booth size" at bounding box center [193, 354] width 68 height 9
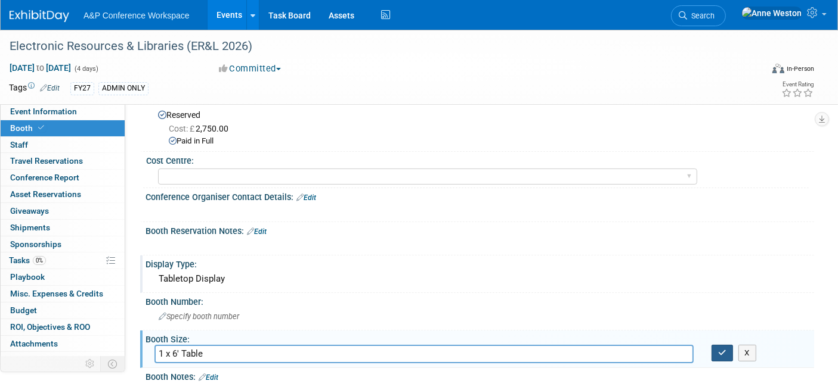
type input "1 x 6' Table"
click at [722, 349] on icon "button" at bounding box center [722, 353] width 8 height 8
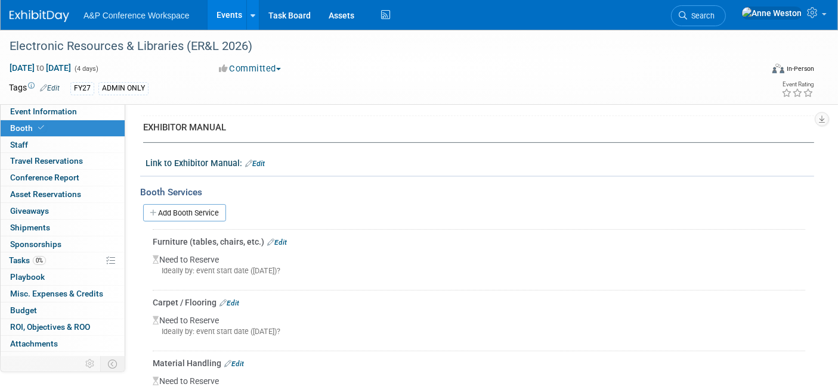
scroll to position [397, 0]
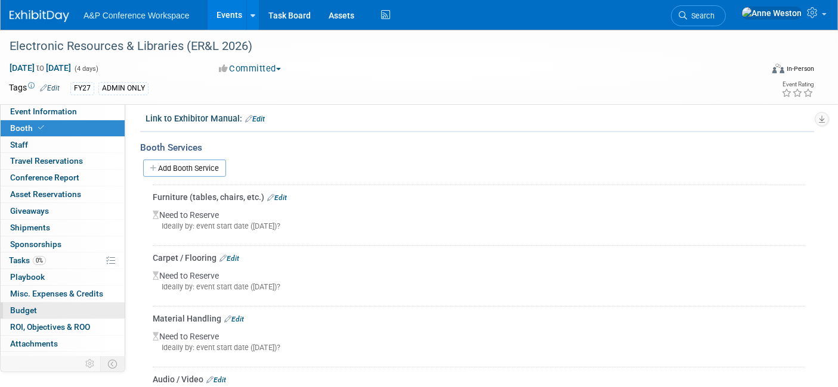
click at [30, 306] on span "Budget" at bounding box center [23, 311] width 27 height 10
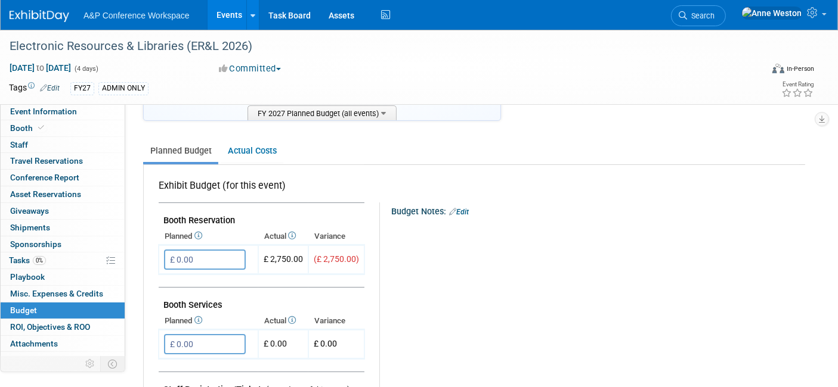
scroll to position [198, 0]
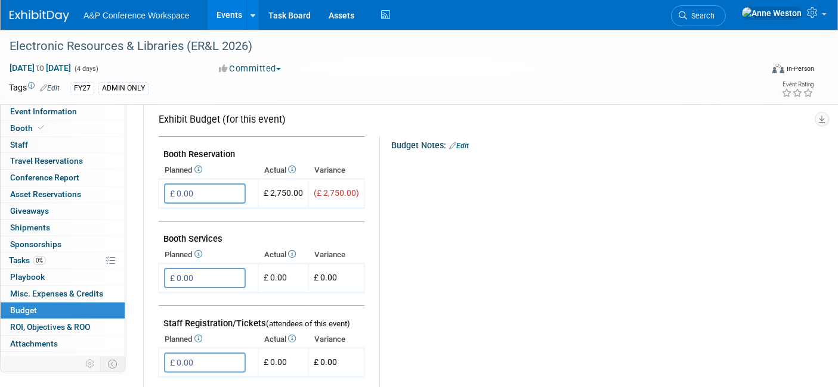
click at [461, 146] on link "Edit" at bounding box center [459, 146] width 20 height 8
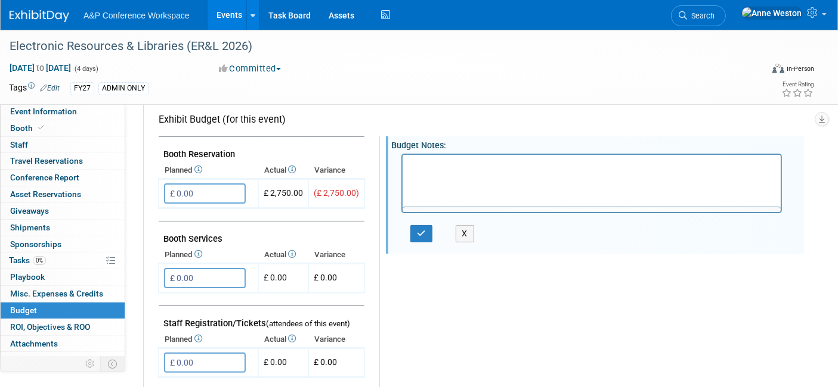
scroll to position [0, 0]
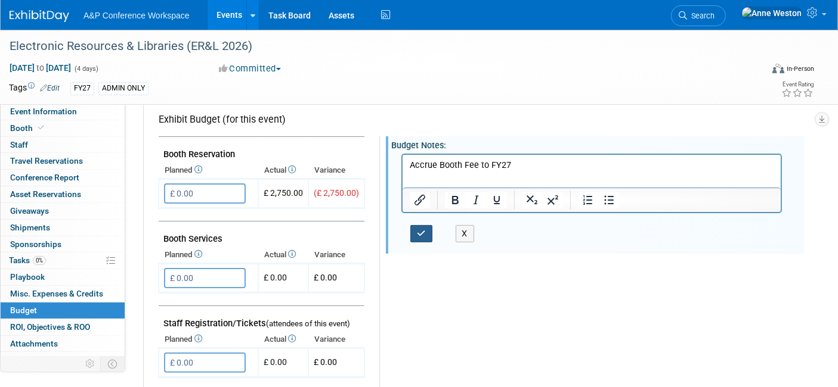
click at [418, 229] on icon "button" at bounding box center [421, 233] width 9 height 8
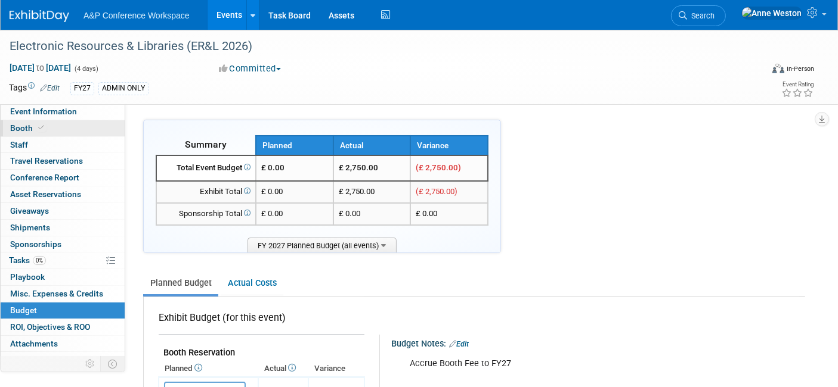
click at [36, 122] on link "Booth" at bounding box center [63, 128] width 124 height 16
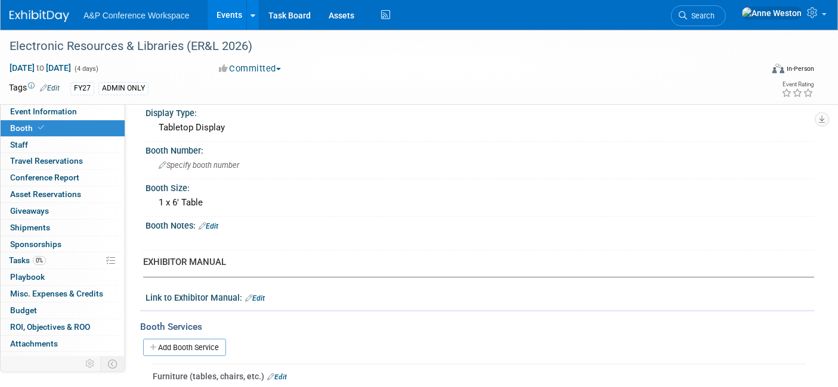
scroll to position [265, 0]
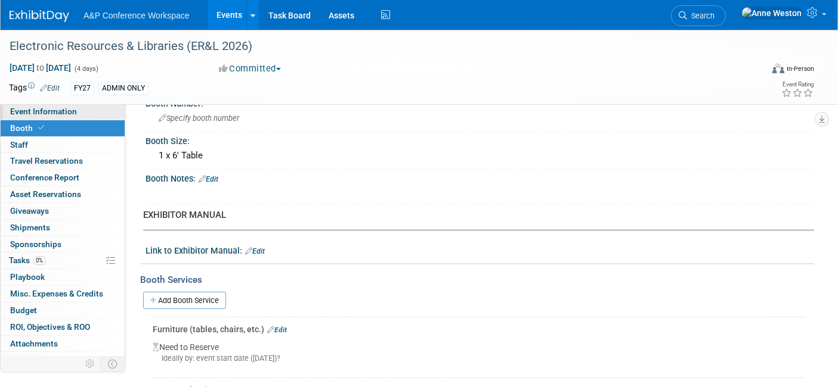
click at [36, 109] on span "Event Information" at bounding box center [43, 112] width 67 height 10
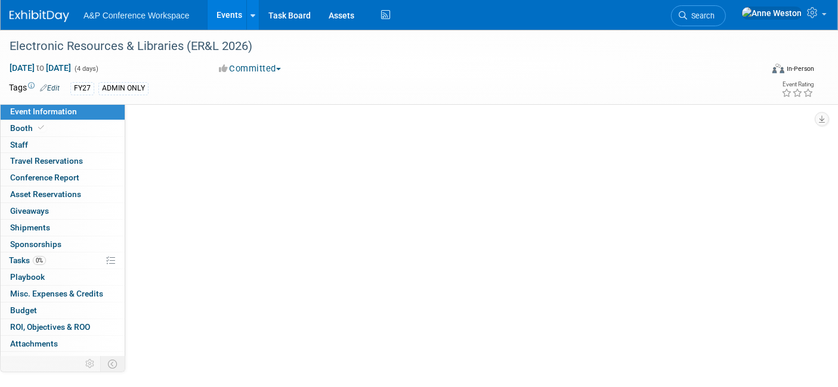
select select "Level 2"
select select "In-Person Booth"
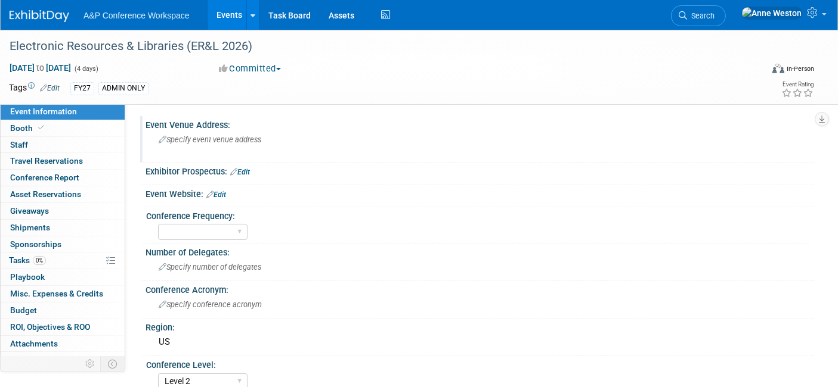
scroll to position [66, 0]
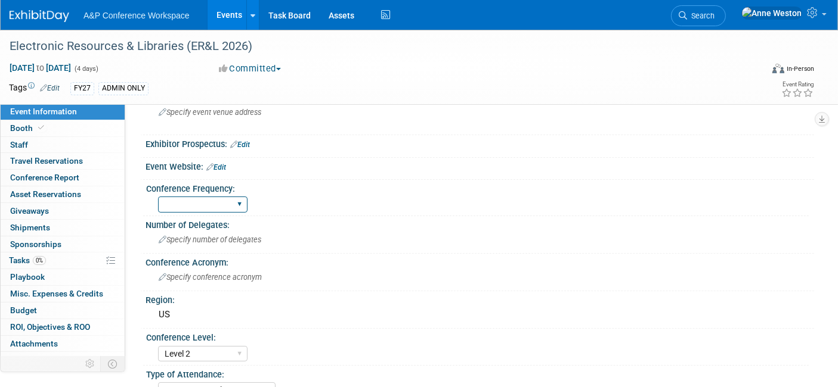
drag, startPoint x: 213, startPoint y: 198, endPoint x: 234, endPoint y: 201, distance: 21.8
click at [213, 198] on select "Annual Biennial Bi-Annual Triennial Quadrennial" at bounding box center [202, 205] width 89 height 16
select select "Annual"
click at [158, 197] on select "Annual Biennial Bi-Annual Triennial Quadrennial" at bounding box center [202, 205] width 89 height 16
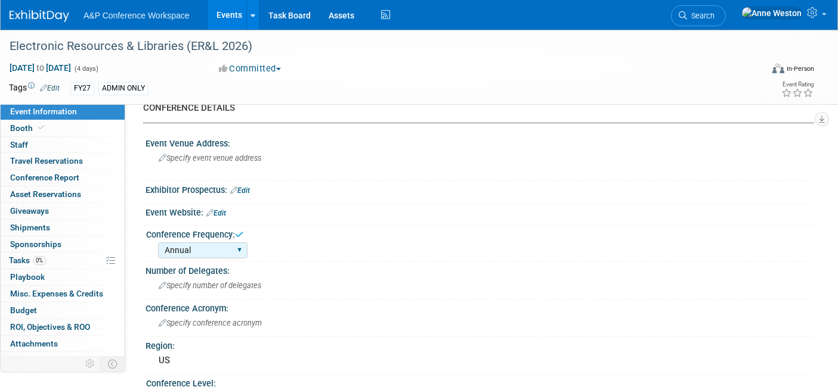
scroll to position [0, 0]
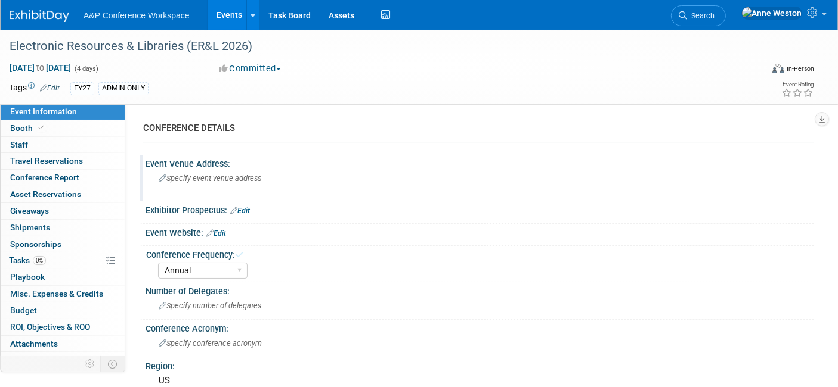
click at [182, 179] on span "Specify event venue address" at bounding box center [210, 178] width 103 height 9
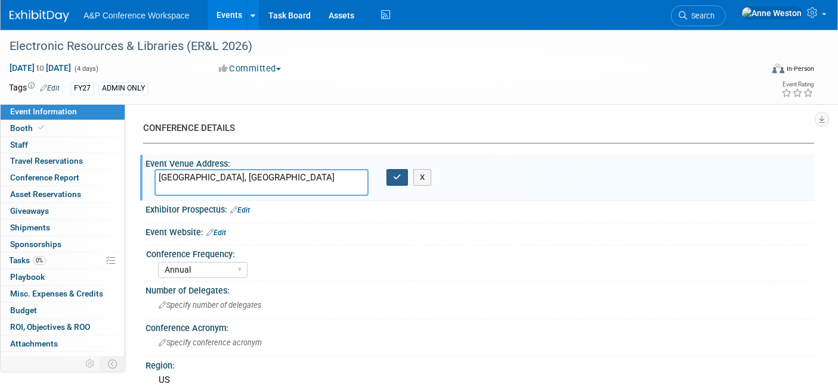
type textarea "[GEOGRAPHIC_DATA], [GEOGRAPHIC_DATA]"
click at [395, 176] on icon "button" at bounding box center [397, 177] width 8 height 8
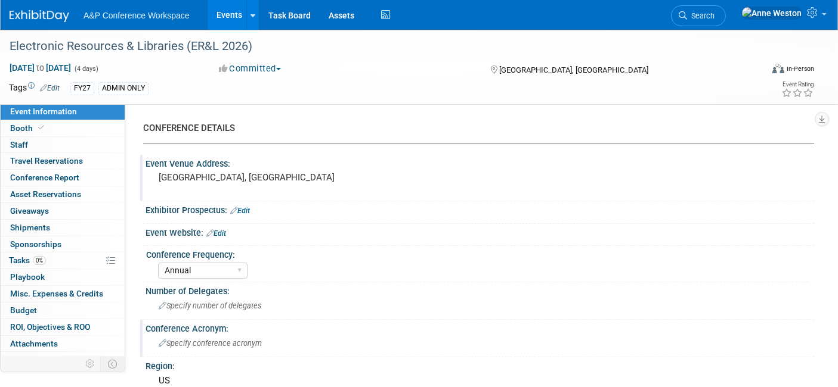
click at [175, 344] on span "Specify conference acronym" at bounding box center [210, 343] width 103 height 9
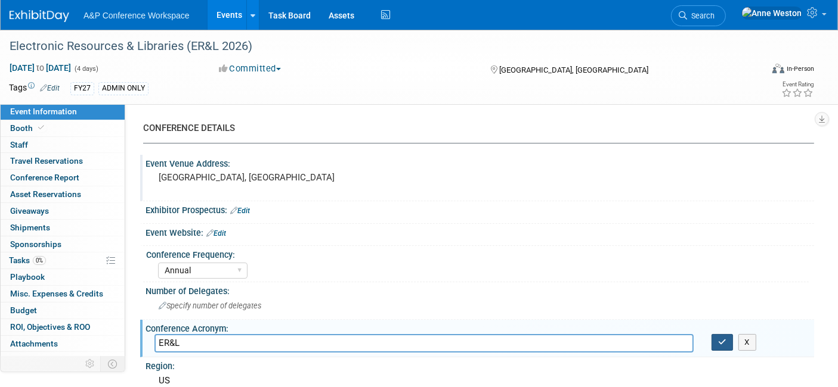
type input "ER&L"
click at [717, 338] on button "button" at bounding box center [721, 342] width 21 height 17
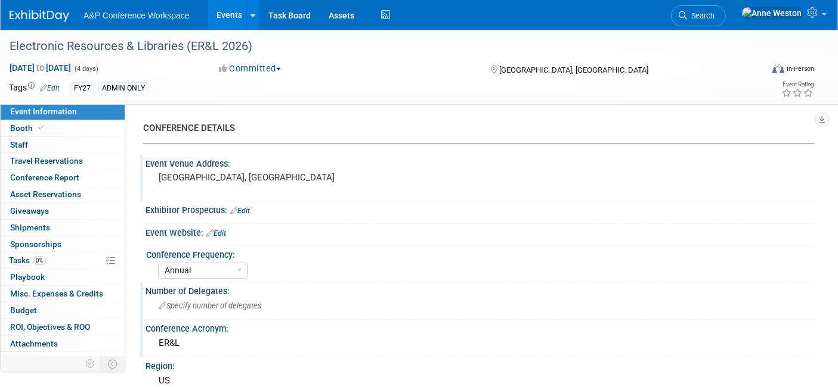
click at [172, 305] on span "Specify number of delegates" at bounding box center [210, 306] width 103 height 9
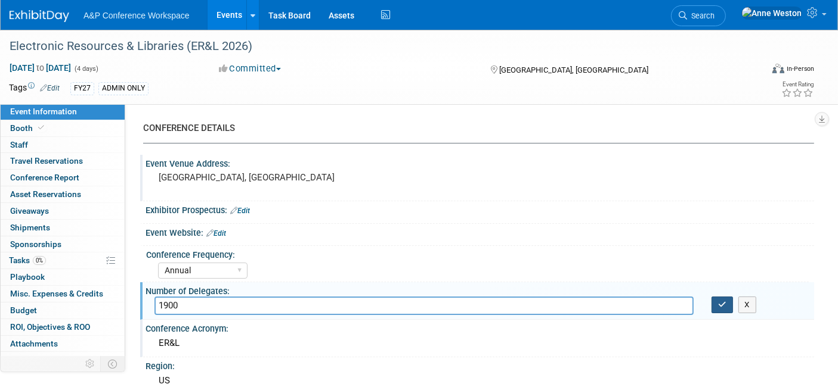
type input "1900"
click at [724, 301] on icon "button" at bounding box center [722, 305] width 8 height 8
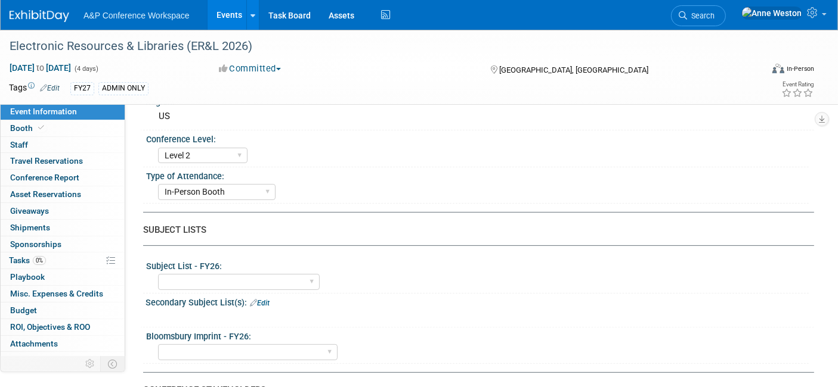
scroll to position [331, 0]
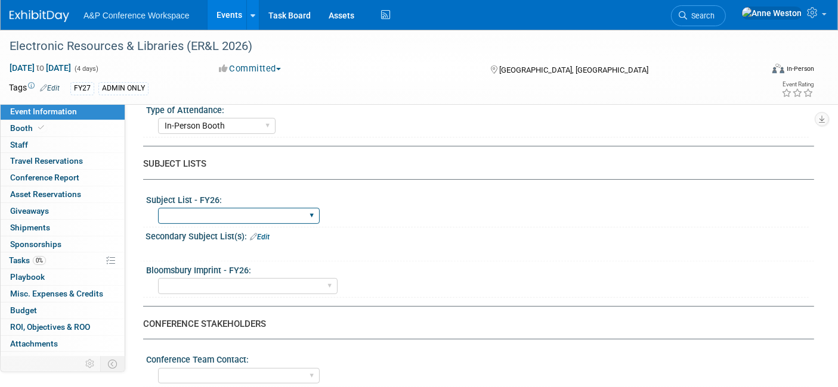
click at [223, 212] on select "ABC-CLIO Reference African Studies Anthropology Archaeology Architecture Archiv…" at bounding box center [239, 216] width 162 height 16
select select "Schools"
click at [158, 208] on select "ABC-CLIO Reference African Studies Anthropology Archaeology Architecture Archiv…" at bounding box center [239, 216] width 162 height 16
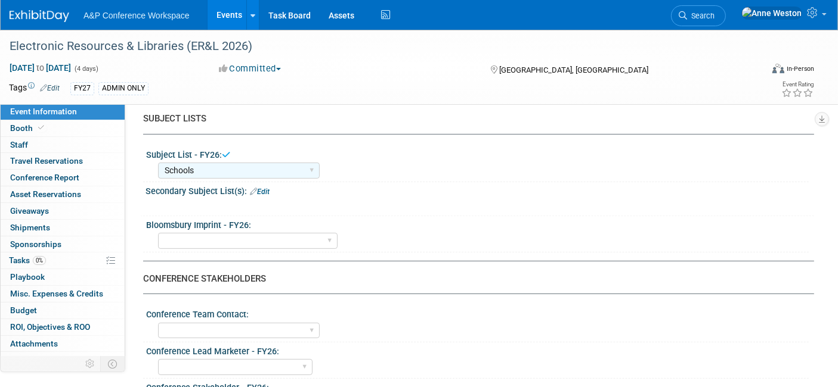
scroll to position [397, 0]
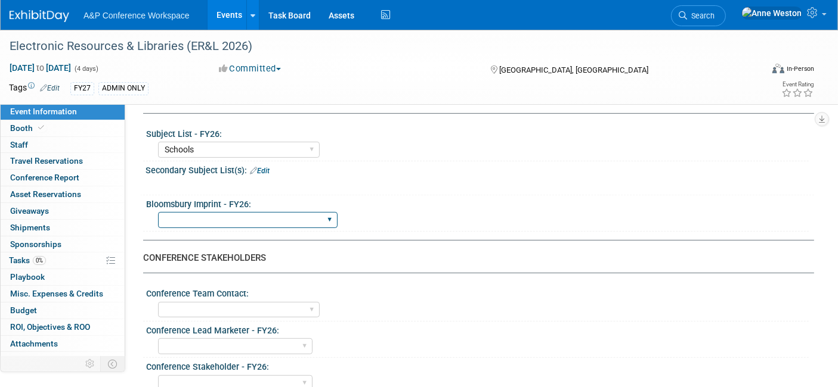
click at [225, 212] on select "Backbeat Bloomsbury Bloomsbury Academic Bloomsbury Digital Resources Bloomsbury…" at bounding box center [247, 220] width 179 height 16
select select "Bloomsbury Digital Resources"
click at [158, 212] on select "Backbeat Bloomsbury Bloomsbury Academic Bloomsbury Digital Resources Bloomsbury…" at bounding box center [247, 220] width 179 height 16
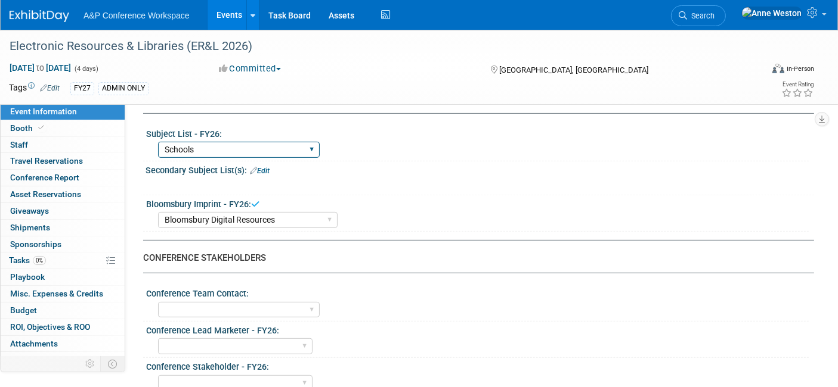
click at [225, 142] on select "ABC-CLIO Reference African Studies Anthropology Archaeology Architecture Archiv…" at bounding box center [239, 150] width 162 height 16
select select "Libraries"
click at [158, 142] on select "ABC-CLIO Reference African Studies Anthropology Archaeology Architecture Archiv…" at bounding box center [239, 150] width 162 height 16
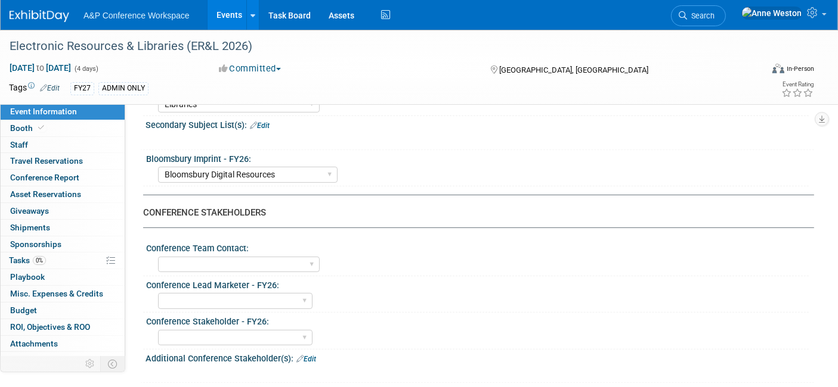
scroll to position [463, 0]
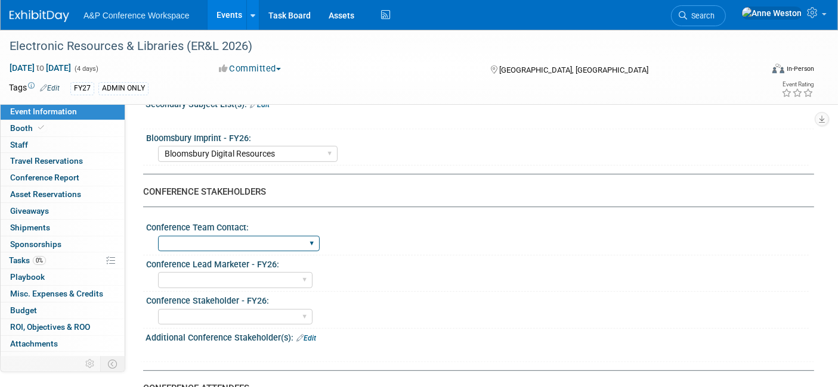
click at [224, 241] on select "[PERSON_NAME] [PERSON_NAME] [PERSON_NAME] [PERSON_NAME] & [PERSON_NAME] [PERSON…" at bounding box center [239, 244] width 162 height 16
select select "[PERSON_NAME]"
click at [158, 236] on select "[PERSON_NAME] [PERSON_NAME] [PERSON_NAME] [PERSON_NAME] & [PERSON_NAME] [PERSON…" at bounding box center [239, 244] width 162 height 16
click at [256, 274] on select "[PERSON_NAME] [PERSON_NAME] [PERSON_NAME] [PERSON_NAME] [PERSON_NAME] [PERSON_N…" at bounding box center [235, 280] width 154 height 16
select select "[PERSON_NAME]"
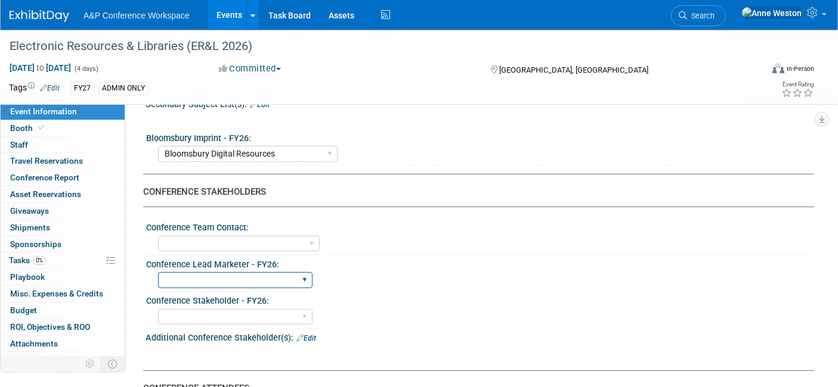
click at [158, 272] on select "[PERSON_NAME] [PERSON_NAME] [PERSON_NAME] [PERSON_NAME] [PERSON_NAME] [PERSON_N…" at bounding box center [235, 280] width 154 height 16
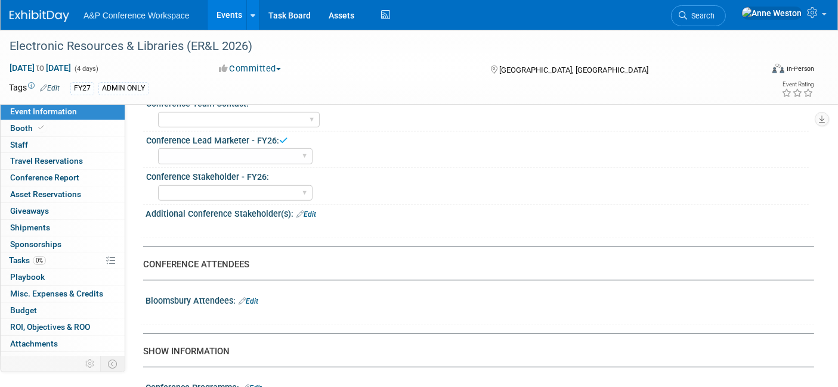
scroll to position [662, 0]
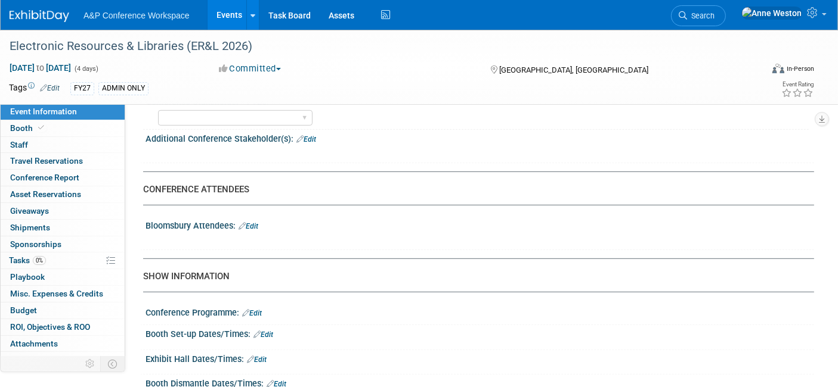
click at [252, 222] on link "Edit" at bounding box center [248, 226] width 20 height 8
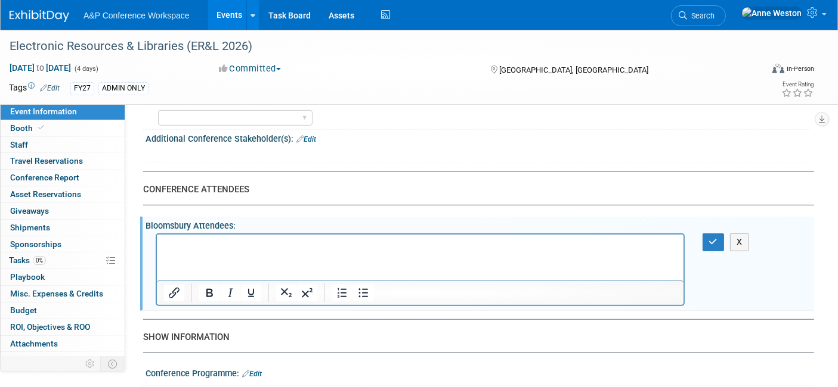
scroll to position [0, 0]
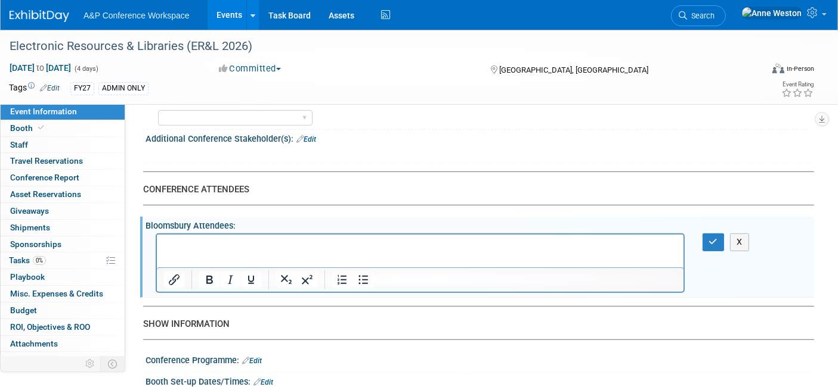
drag, startPoint x: 203, startPoint y: 255, endPoint x: 178, endPoint y: 249, distance: 26.3
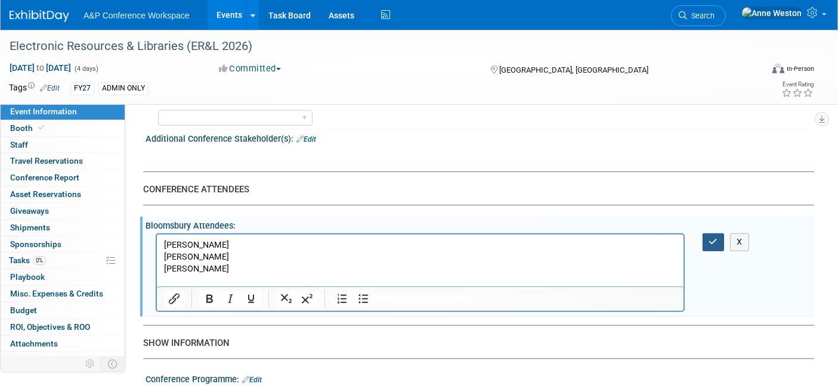
click at [715, 238] on icon "button" at bounding box center [713, 242] width 9 height 8
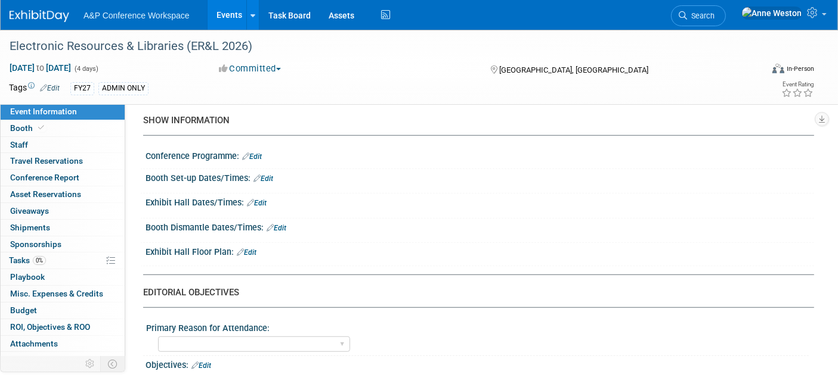
scroll to position [927, 0]
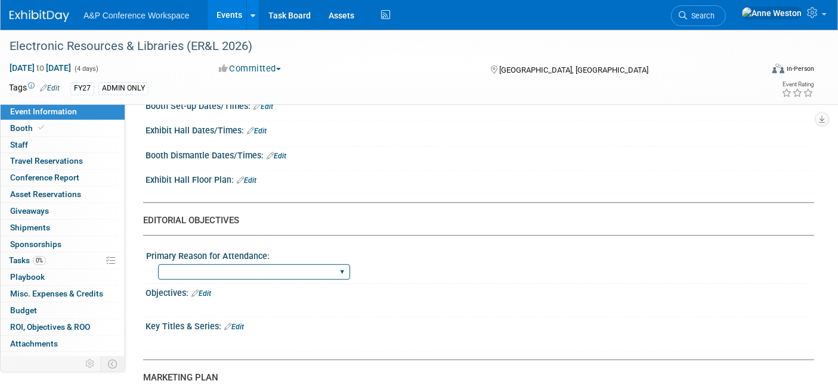
click at [257, 265] on select "BDR Product Awareness and Trial Generation​ Brand/Subject Presence​ Competitor …" at bounding box center [254, 273] width 192 height 16
select select "BDR Product Awareness and Trial Generation​"
click at [158, 265] on select "BDR Product Awareness and Trial Generation​ Brand/Subject Presence​ Competitor …" at bounding box center [254, 273] width 192 height 16
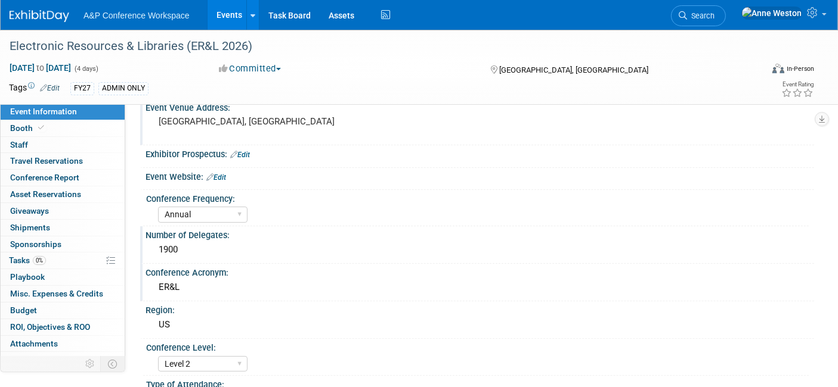
scroll to position [0, 0]
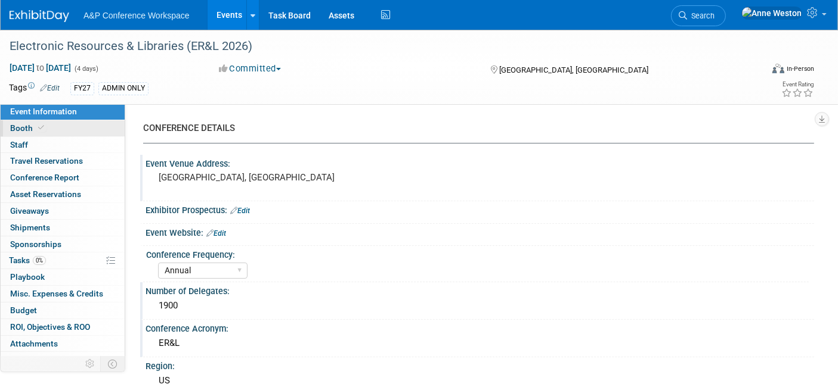
click at [17, 121] on link "Booth" at bounding box center [63, 128] width 124 height 16
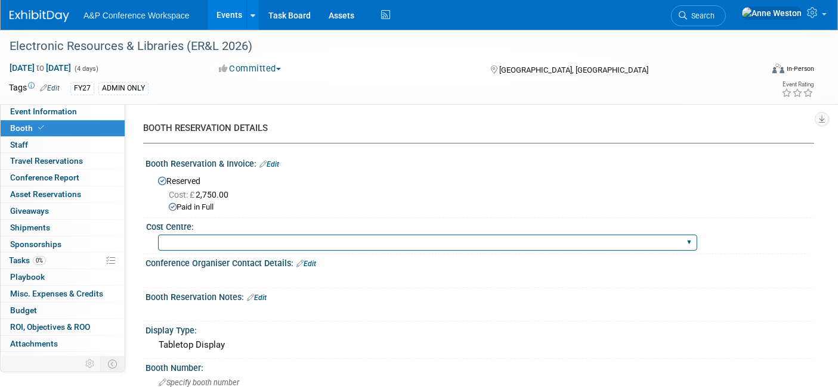
click at [242, 239] on select "BGBG BLRG BPDL BUAV BUIB BUMD COBA COMD CUAP FBAP [PERSON_NAME] IBIB RGP DIGI B…" at bounding box center [427, 243] width 539 height 16
select select "DIGI"
click at [158, 235] on select "BGBG BLRG BPDL BUAV BUIB BUMD COBA COMD CUAP FBAP [PERSON_NAME] IBIB RGP DIGI B…" at bounding box center [427, 243] width 539 height 16
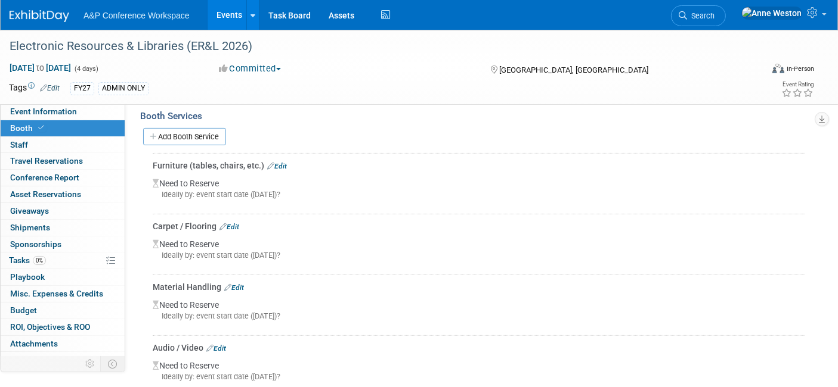
scroll to position [403, 0]
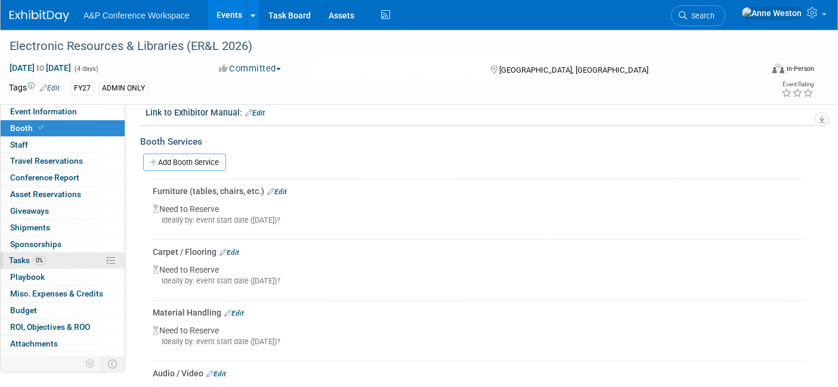
click at [33, 258] on span "0%" at bounding box center [39, 260] width 13 height 9
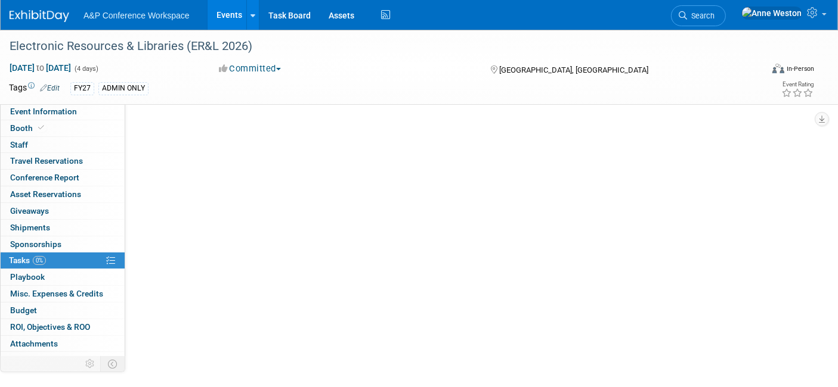
scroll to position [0, 0]
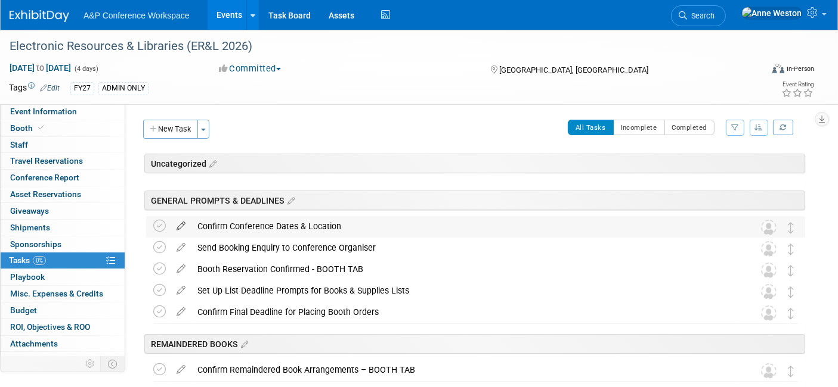
click at [181, 222] on icon at bounding box center [180, 223] width 21 height 15
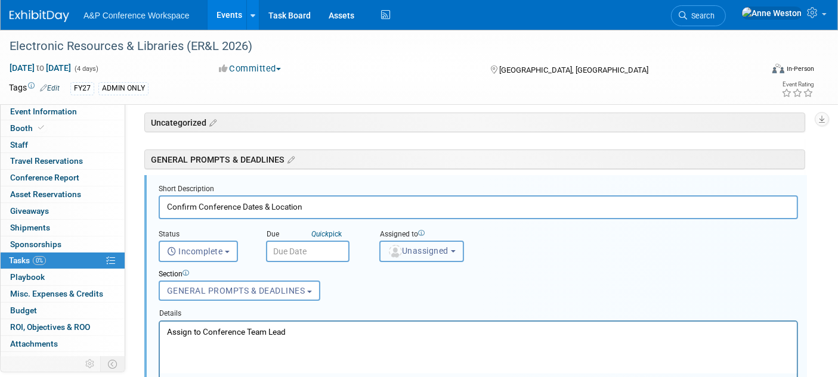
click at [413, 246] on span "Unassigned" at bounding box center [417, 251] width 61 height 10
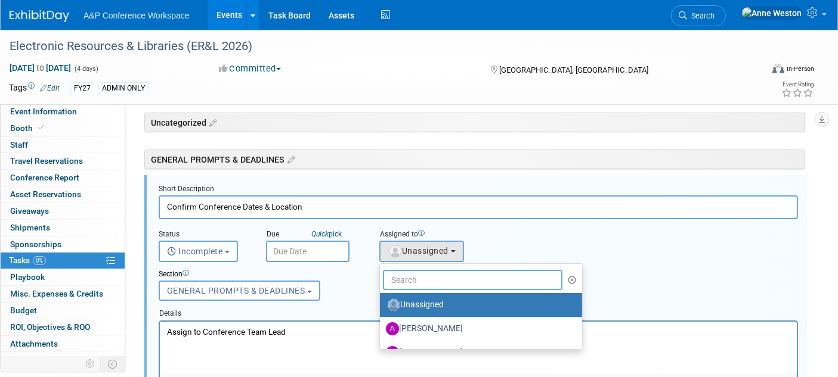
click at [407, 278] on input "text" at bounding box center [472, 280] width 179 height 20
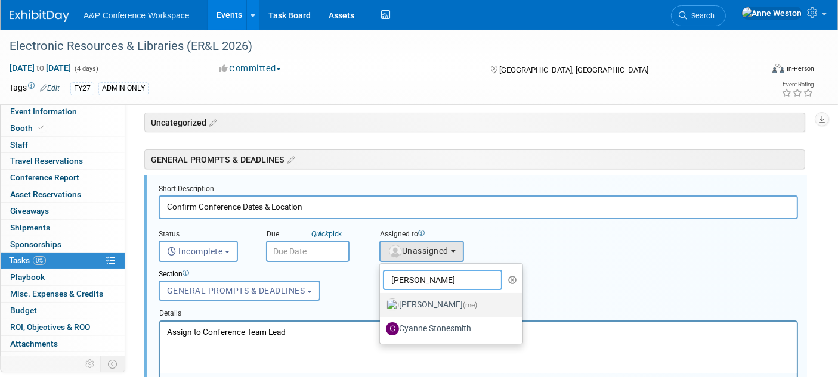
type input "[PERSON_NAME]"
click at [438, 305] on label "[PERSON_NAME] (me)" at bounding box center [448, 305] width 125 height 19
click at [381, 305] on input "[PERSON_NAME] (me)" at bounding box center [378, 304] width 8 height 8
select select "c29719a7-47ff-44fe-b37a-21211f595519"
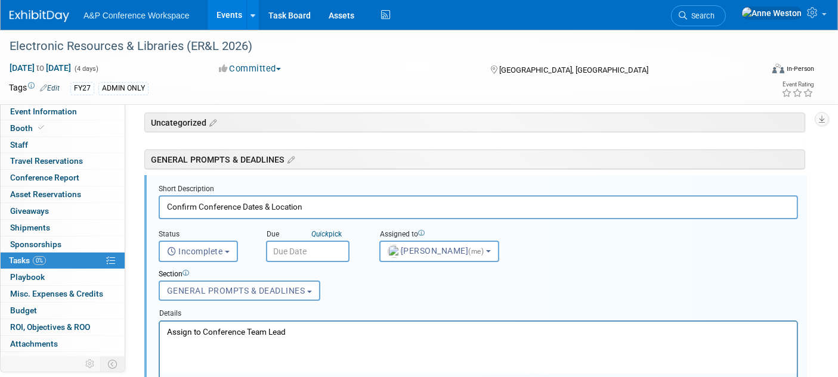
click at [281, 245] on input "text" at bounding box center [307, 251] width 83 height 21
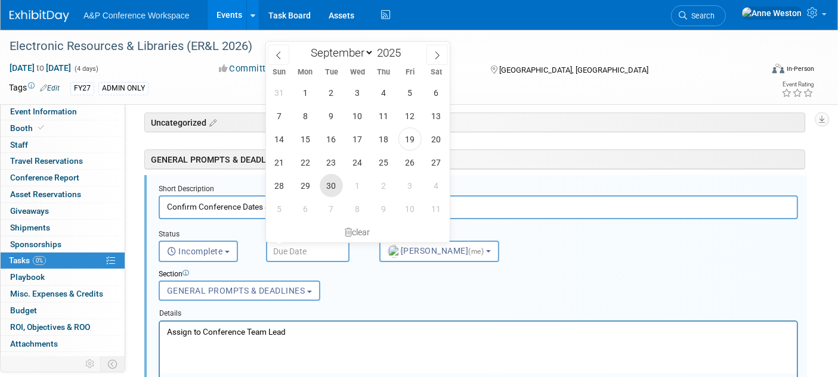
click at [329, 183] on span "30" at bounding box center [331, 185] width 23 height 23
type input "[DATE]"
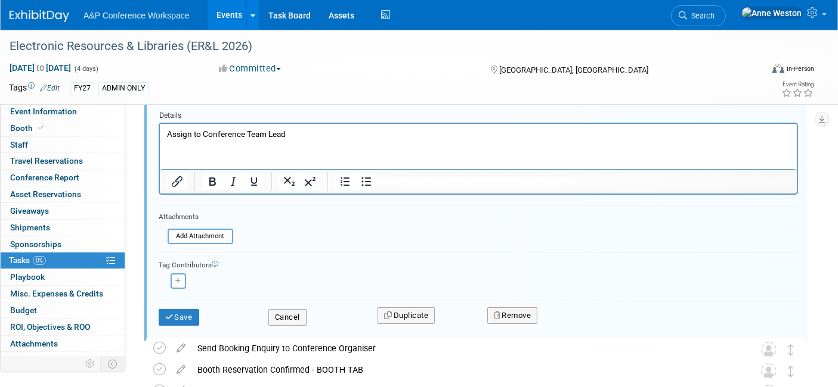
scroll to position [240, 0]
click at [185, 309] on button "Save" at bounding box center [179, 317] width 41 height 17
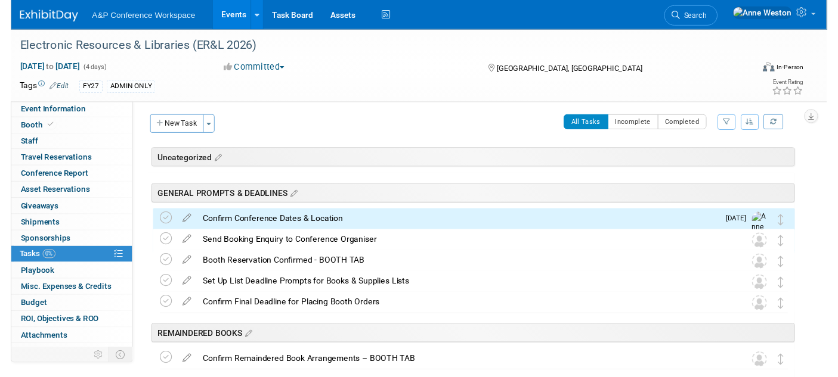
scroll to position [0, 0]
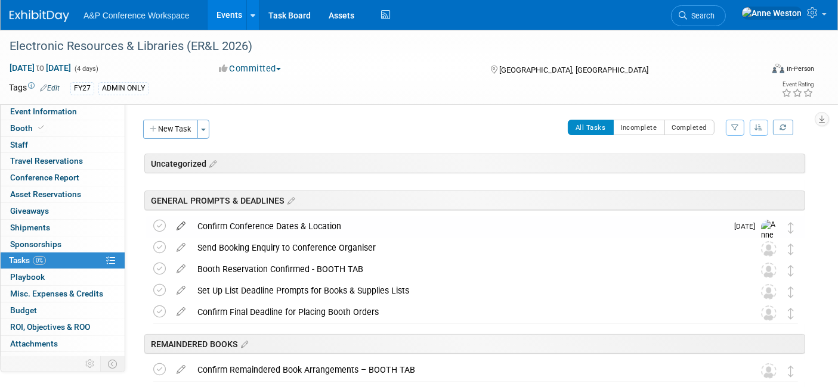
click at [181, 219] on icon at bounding box center [180, 223] width 21 height 15
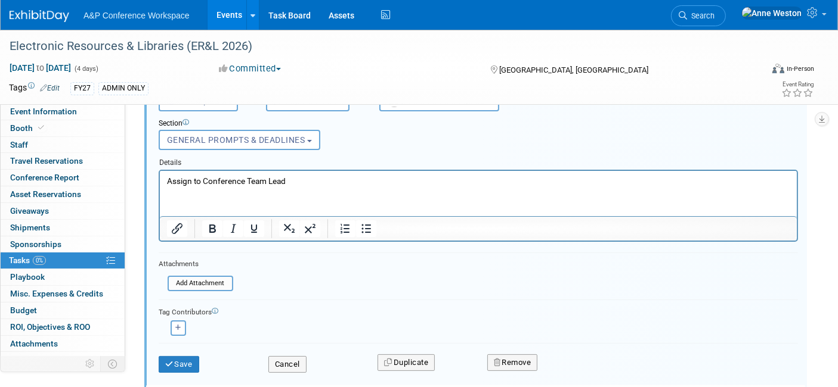
scroll to position [240, 0]
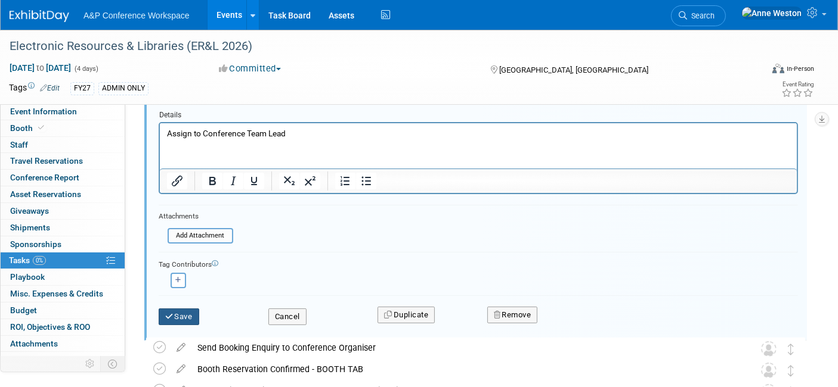
click at [186, 309] on button "Save" at bounding box center [179, 317] width 41 height 17
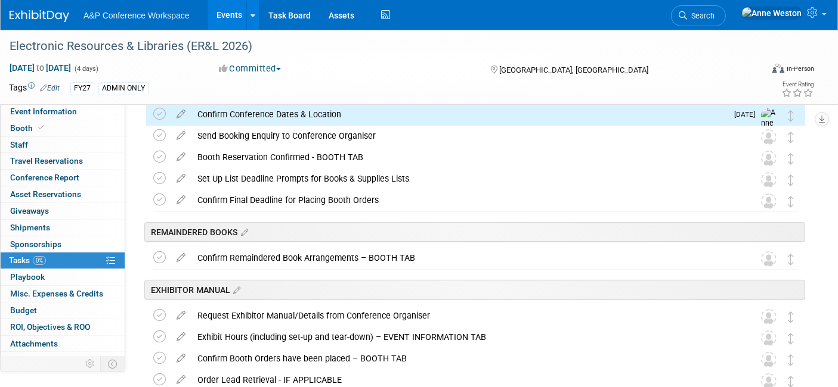
scroll to position [107, 0]
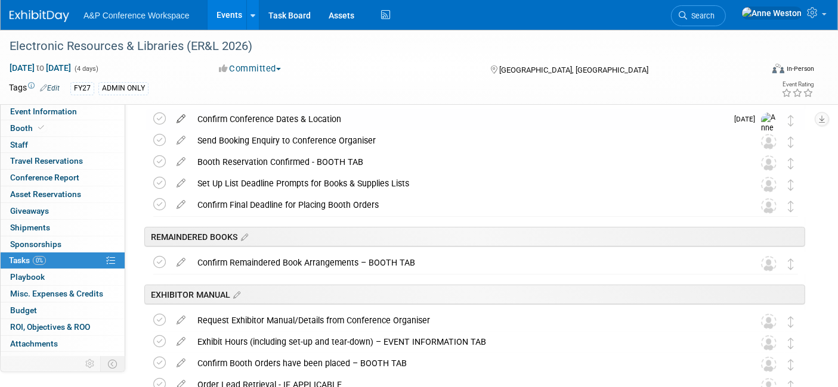
click at [178, 117] on icon at bounding box center [180, 116] width 21 height 15
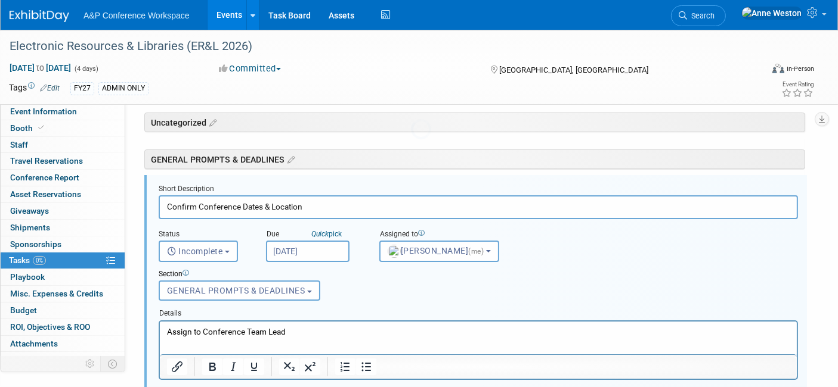
scroll to position [0, 0]
click at [189, 250] on span "Incomplete" at bounding box center [195, 252] width 56 height 10
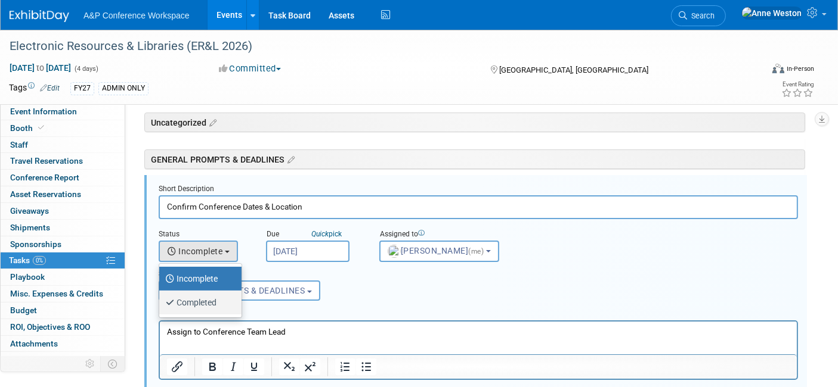
click at [193, 300] on label "Completed" at bounding box center [197, 302] width 64 height 19
click at [161, 300] on input "Completed" at bounding box center [157, 301] width 8 height 8
select select "3"
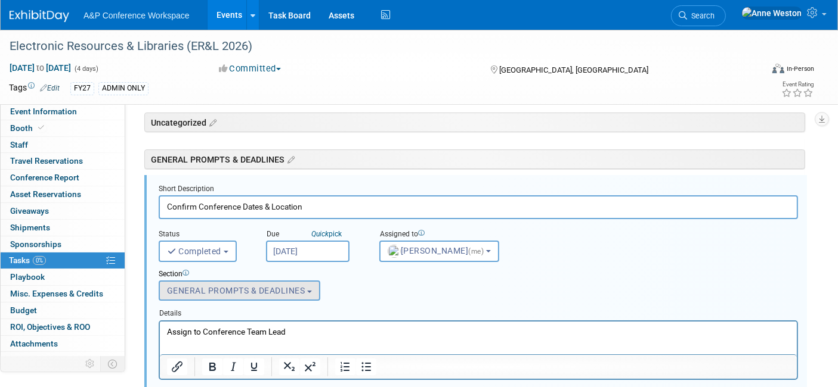
scroll to position [240, 0]
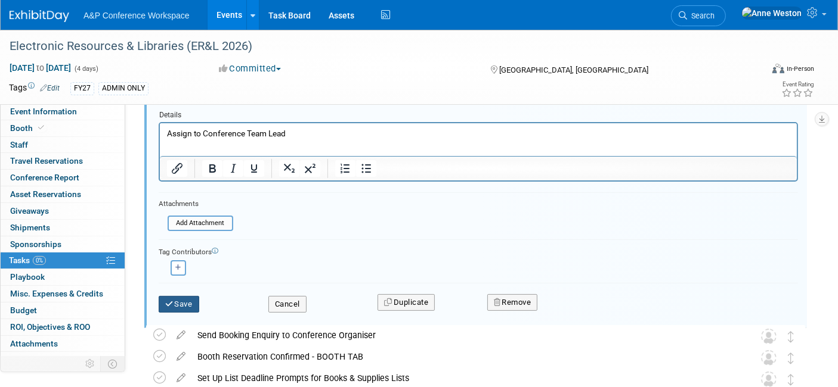
click at [180, 297] on button "Save" at bounding box center [179, 304] width 41 height 17
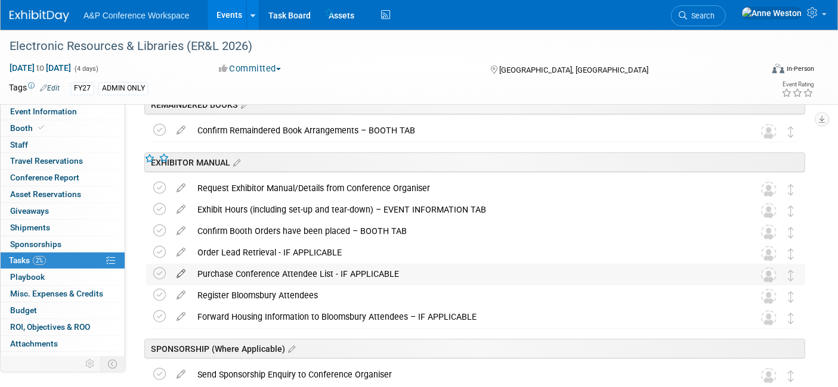
scroll to position [41, 0]
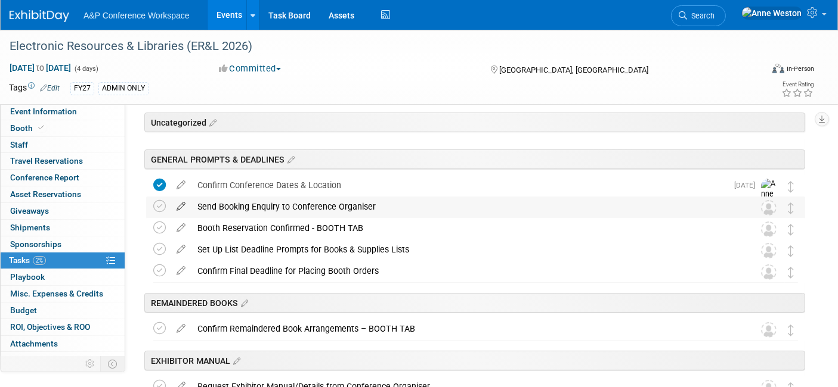
click at [179, 203] on icon at bounding box center [180, 204] width 21 height 15
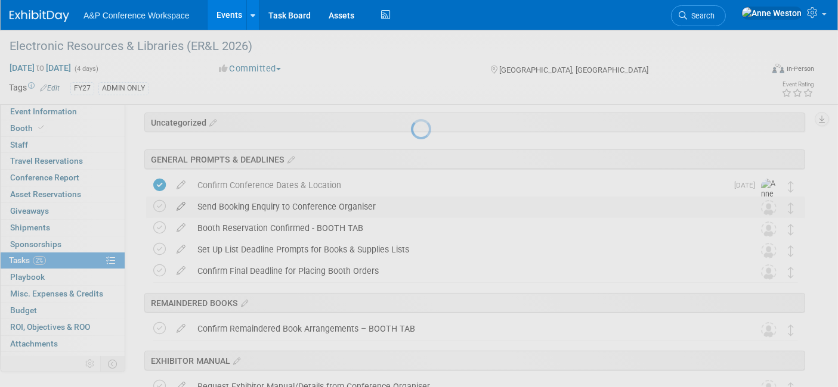
select select "8"
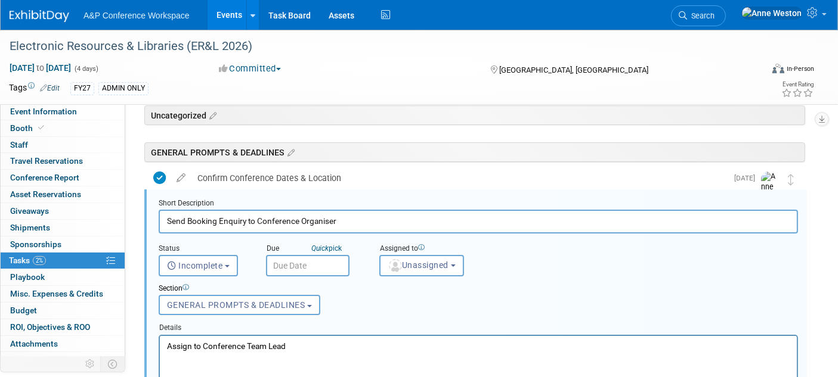
scroll to position [63, 0]
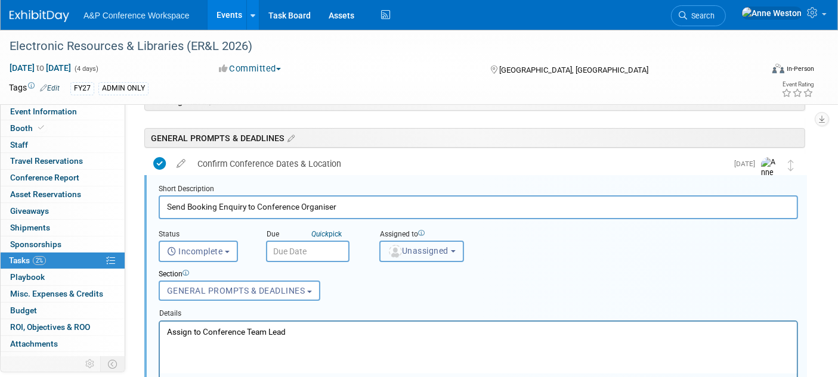
click at [399, 247] on img "button" at bounding box center [395, 251] width 13 height 13
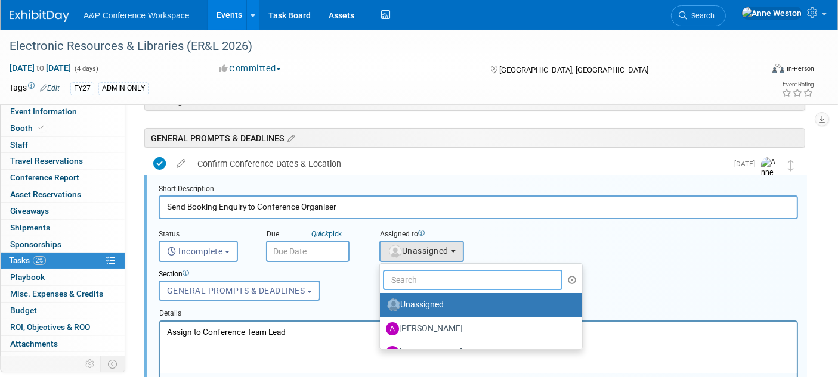
click at [405, 277] on input "text" at bounding box center [472, 280] width 179 height 20
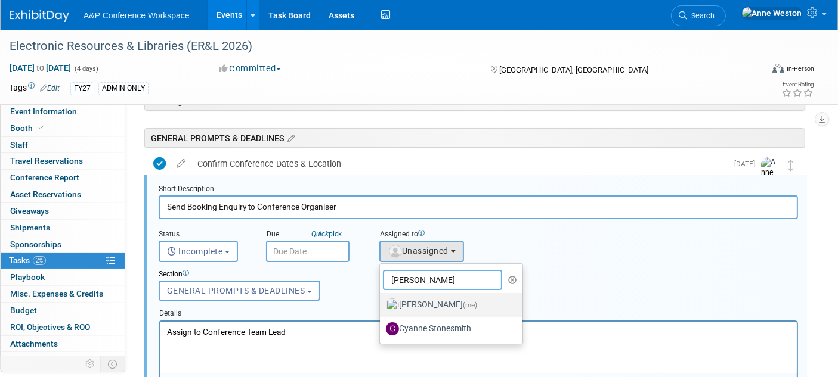
type input "[PERSON_NAME]"
click at [418, 305] on label "[PERSON_NAME] (me)" at bounding box center [448, 305] width 125 height 19
click at [381, 305] on input "[PERSON_NAME] (me)" at bounding box center [378, 304] width 8 height 8
select select "c29719a7-47ff-44fe-b37a-21211f595519"
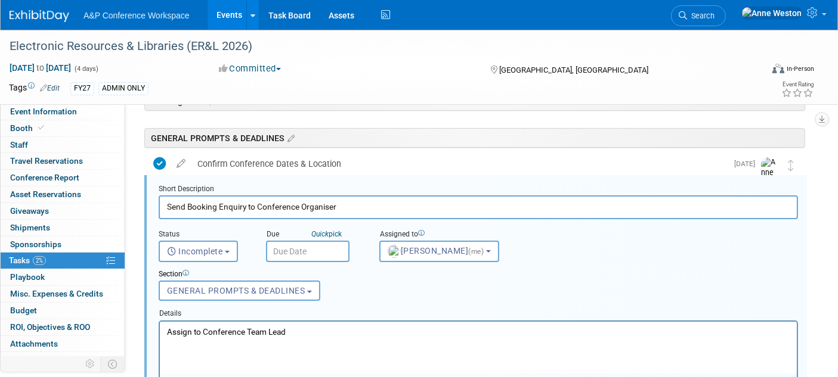
click at [291, 251] on input "text" at bounding box center [307, 251] width 83 height 21
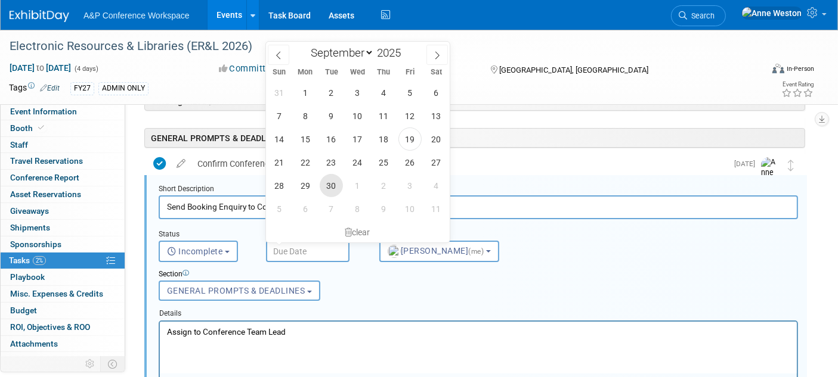
click at [331, 185] on span "30" at bounding box center [331, 185] width 23 height 23
type input "[DATE]"
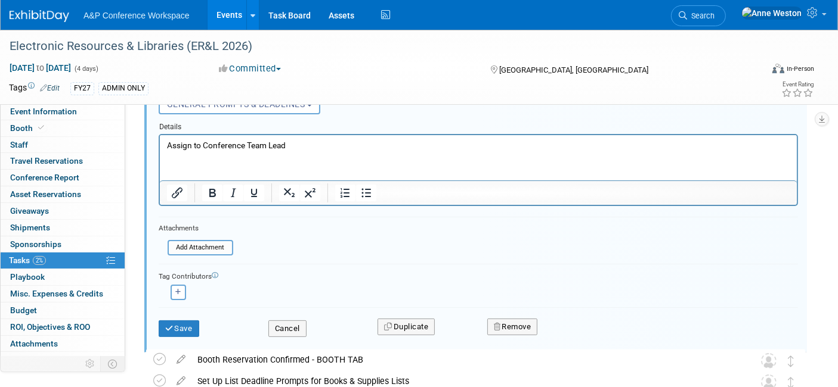
scroll to position [262, 0]
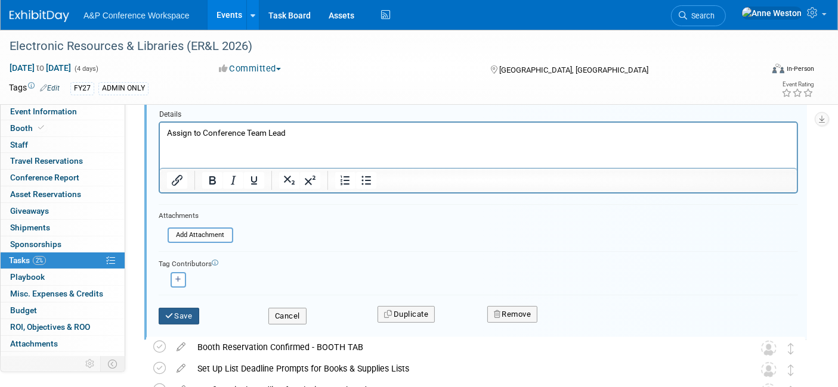
click at [180, 308] on button "Save" at bounding box center [179, 316] width 41 height 17
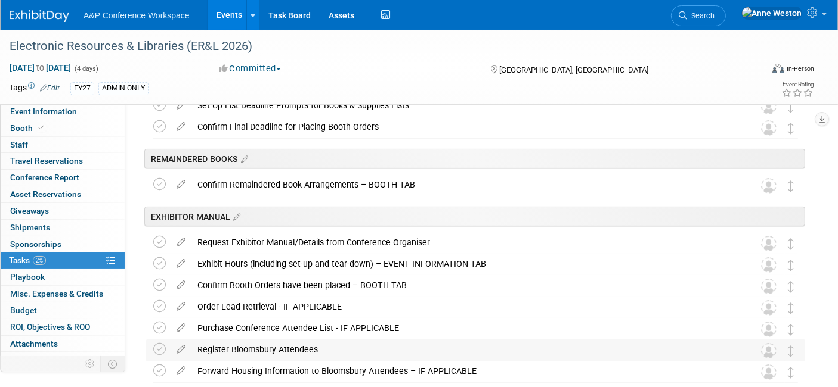
scroll to position [0, 0]
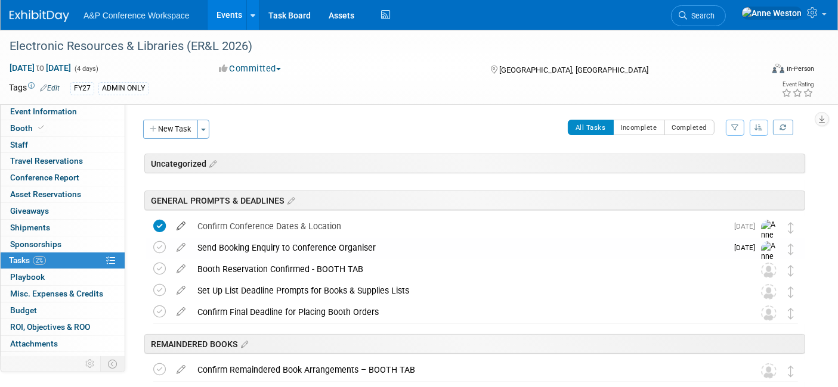
click at [177, 224] on icon at bounding box center [180, 223] width 21 height 15
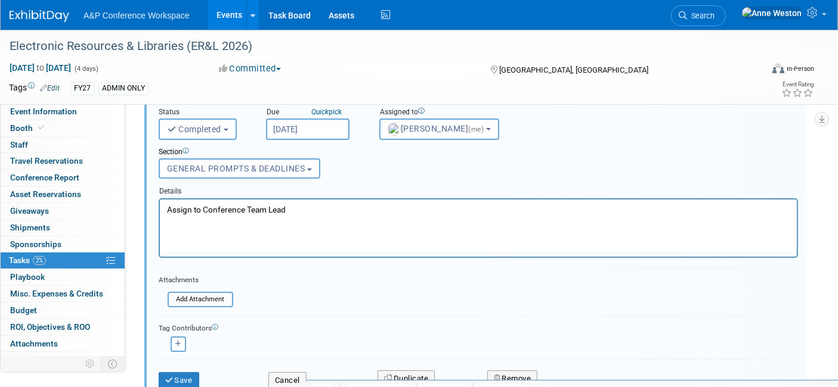
scroll to position [240, 0]
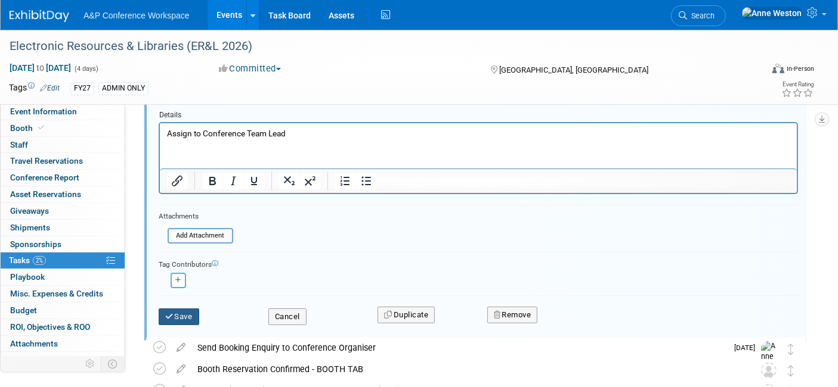
click at [178, 309] on button "Save" at bounding box center [179, 317] width 41 height 17
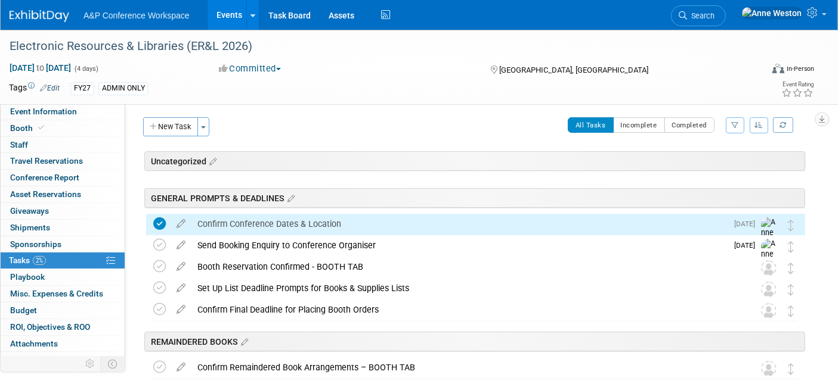
scroll to position [0, 0]
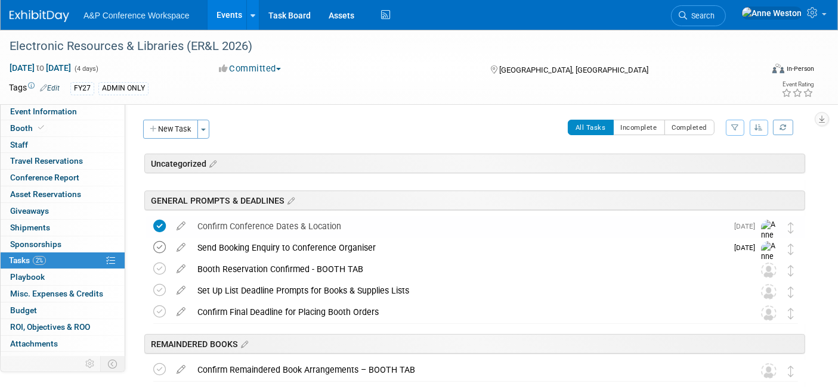
click at [160, 243] on icon at bounding box center [159, 247] width 13 height 13
click at [51, 109] on span "Event Information" at bounding box center [43, 112] width 67 height 10
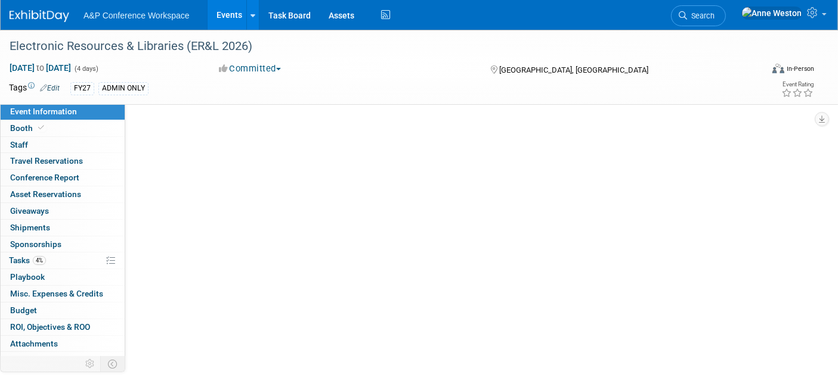
select select "Annual"
select select "Level 2"
select select "In-Person Booth"
select select "Libraries"
select select "Bloomsbury Digital Resources"
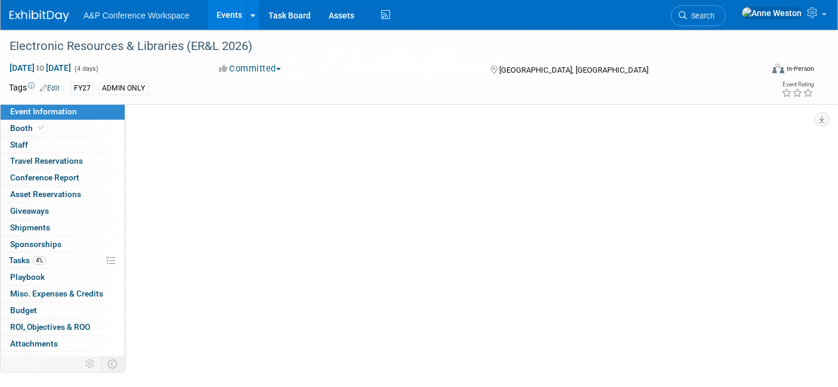
select select "[PERSON_NAME]"
select select "BDR Product Awareness and Trial Generation​"
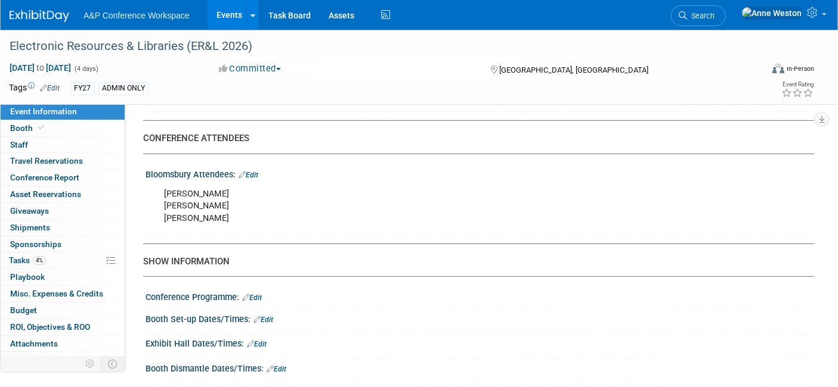
scroll to position [761, 0]
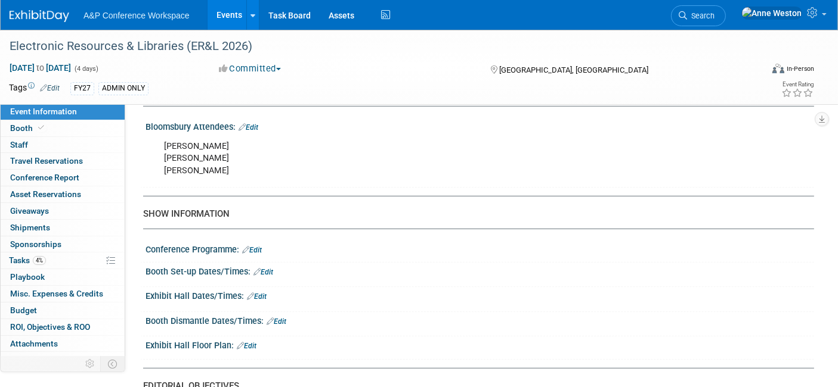
click at [251, 342] on link "Edit" at bounding box center [247, 346] width 20 height 8
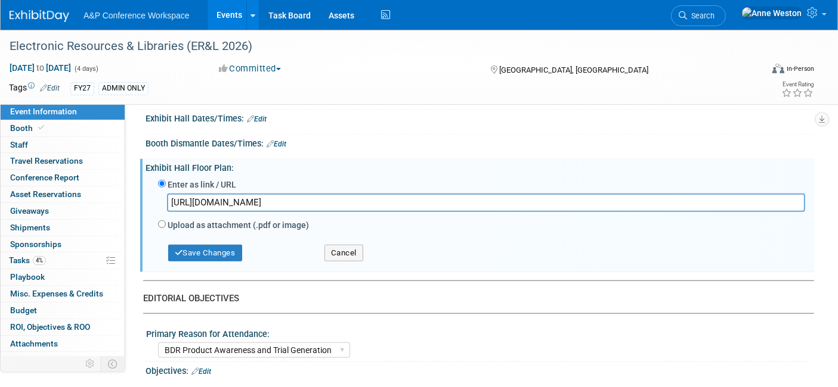
scroll to position [960, 0]
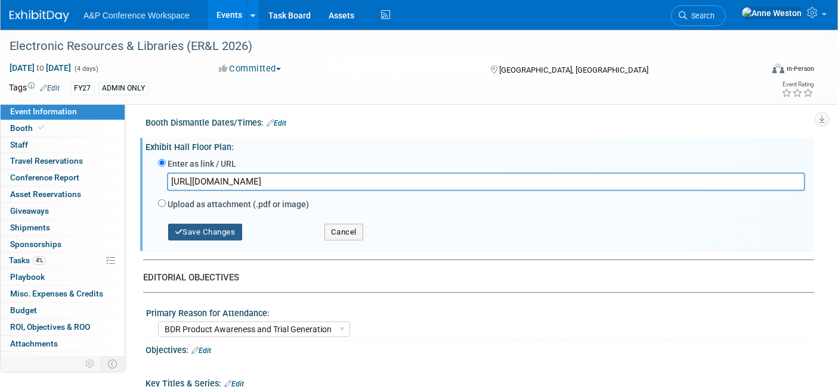
type input "[URL][DOMAIN_NAME]"
click at [209, 225] on button "Save Changes" at bounding box center [205, 232] width 74 height 17
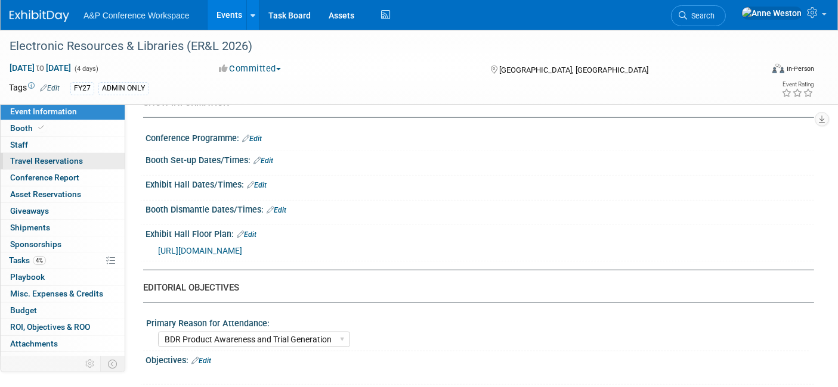
scroll to position [694, 0]
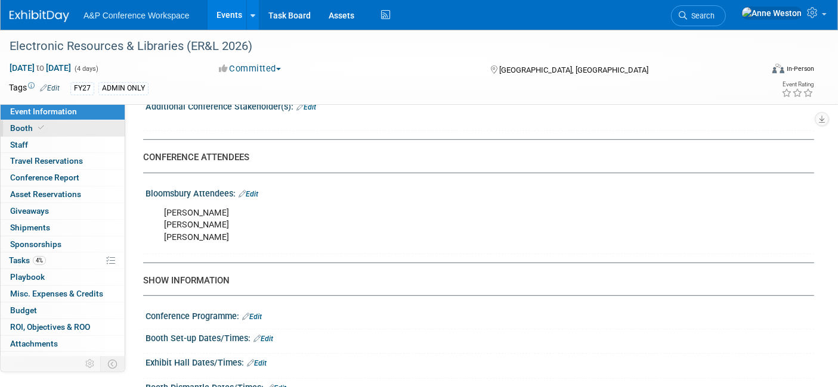
click at [61, 128] on link "Booth" at bounding box center [63, 128] width 124 height 16
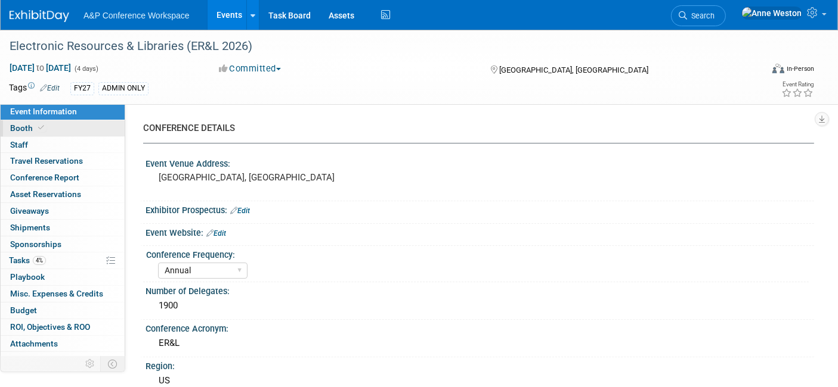
select select "DIGI"
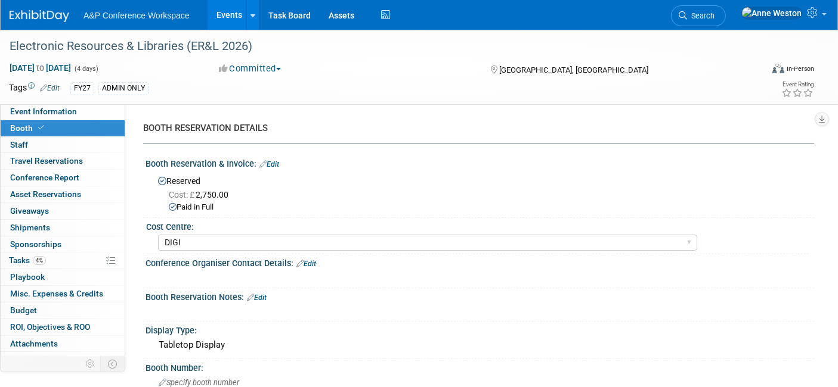
click at [268, 165] on link "Edit" at bounding box center [269, 164] width 20 height 8
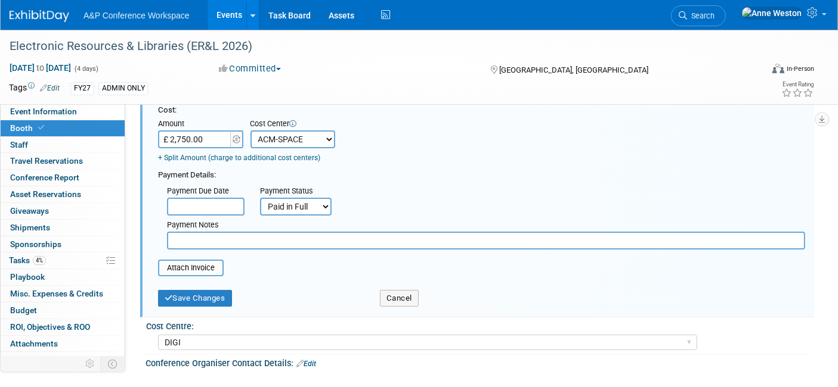
scroll to position [66, 0]
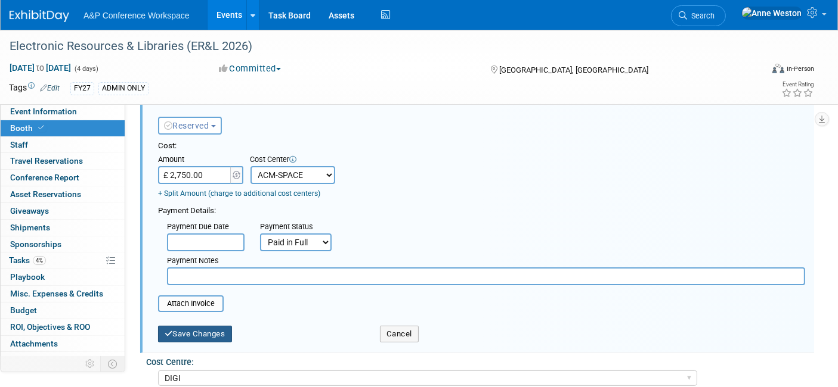
click at [194, 329] on button "Save Changes" at bounding box center [195, 334] width 74 height 17
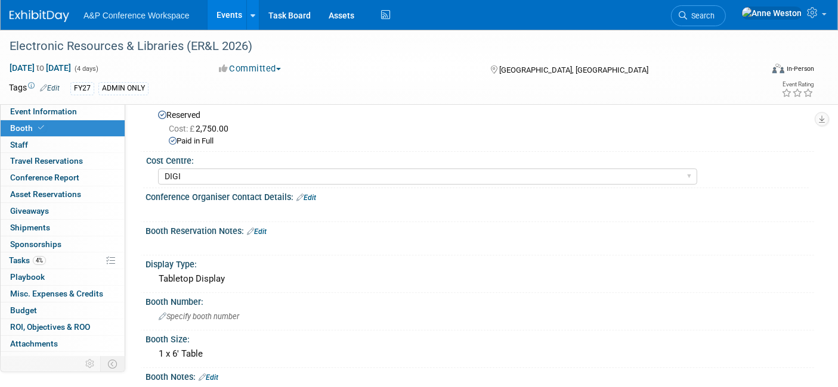
click at [265, 228] on link "Edit" at bounding box center [257, 232] width 20 height 8
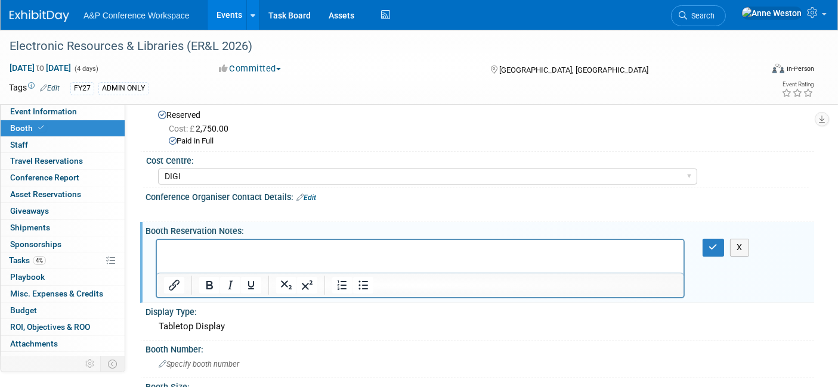
scroll to position [0, 0]
click at [713, 244] on icon "button" at bounding box center [713, 247] width 9 height 8
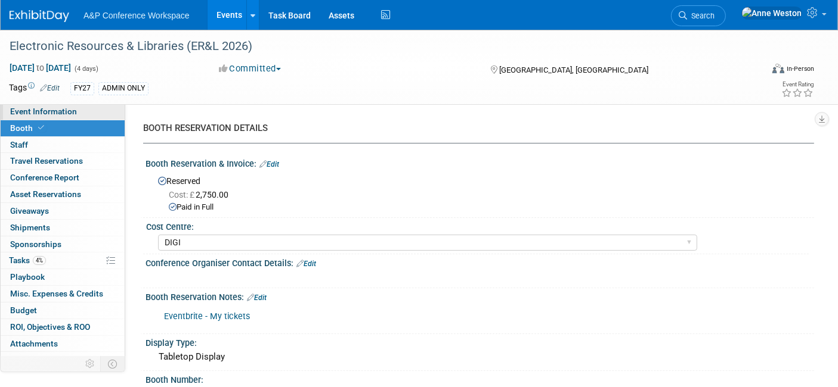
click at [76, 117] on link "Event Information" at bounding box center [63, 112] width 124 height 16
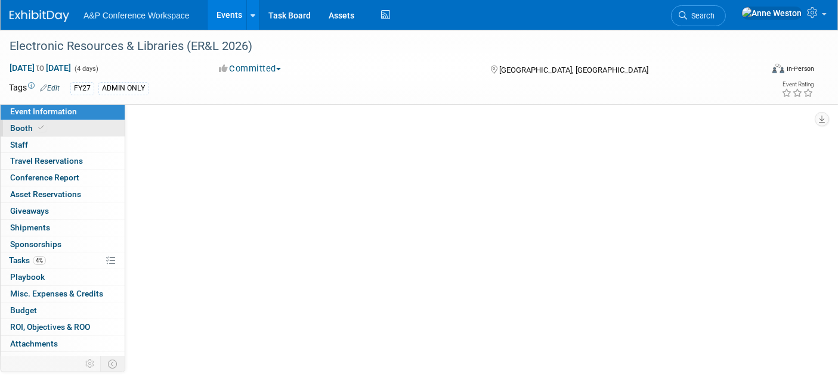
select select "Annual"
select select "Level 2"
select select "In-Person Booth"
select select "Libraries"
select select "Bloomsbury Digital Resources"
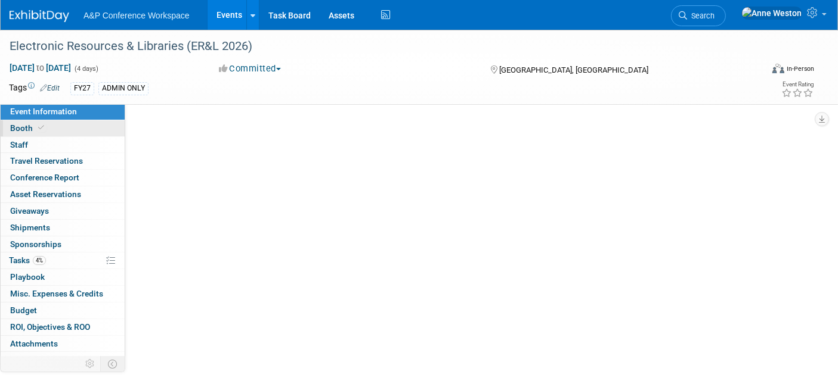
select select "[PERSON_NAME]"
select select "BDR Product Awareness and Trial Generation​"
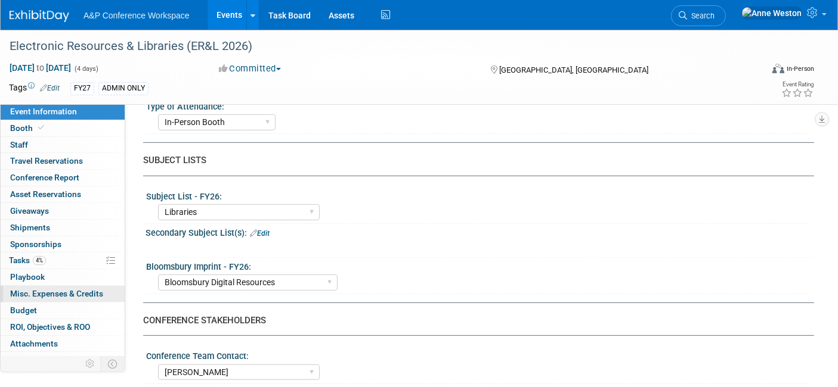
scroll to position [331, 0]
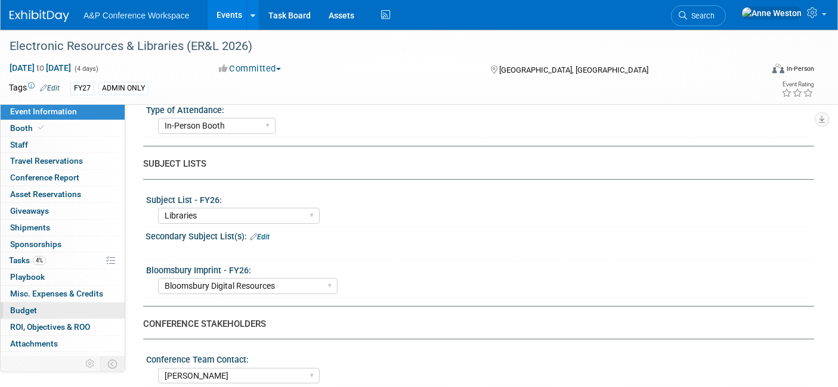
click at [29, 308] on span "Budget" at bounding box center [23, 311] width 27 height 10
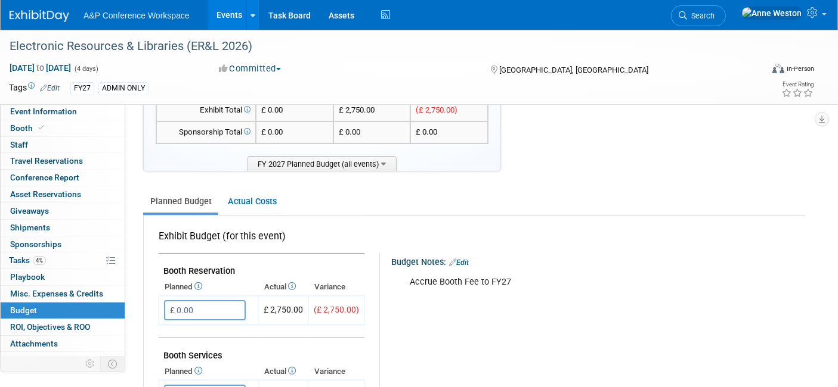
scroll to position [0, 0]
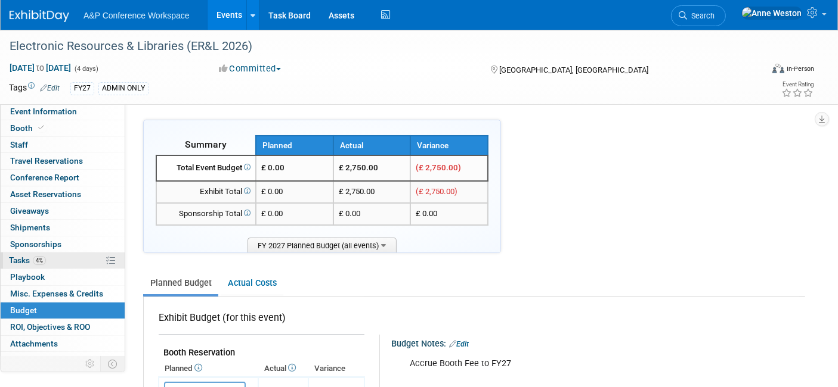
click at [32, 259] on span "Tasks 4%" at bounding box center [27, 261] width 37 height 10
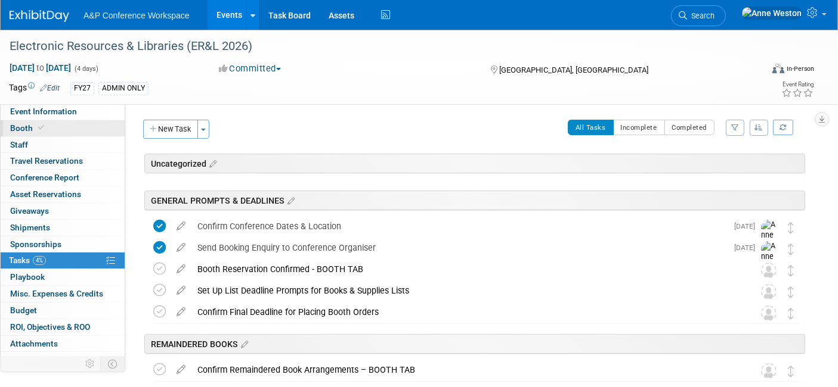
click at [54, 131] on link "Booth" at bounding box center [63, 128] width 124 height 16
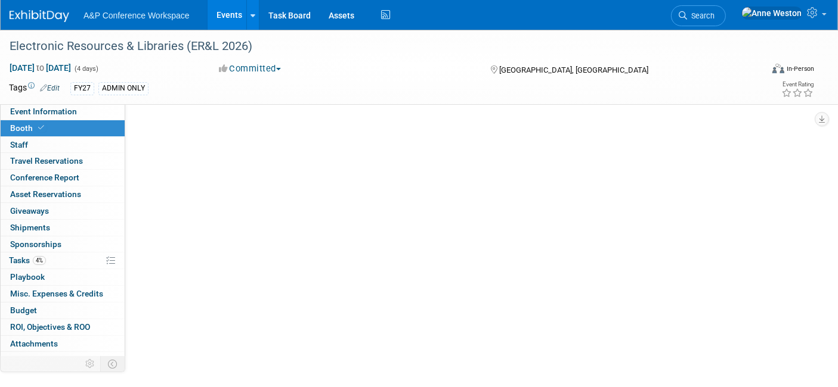
select select "DIGI"
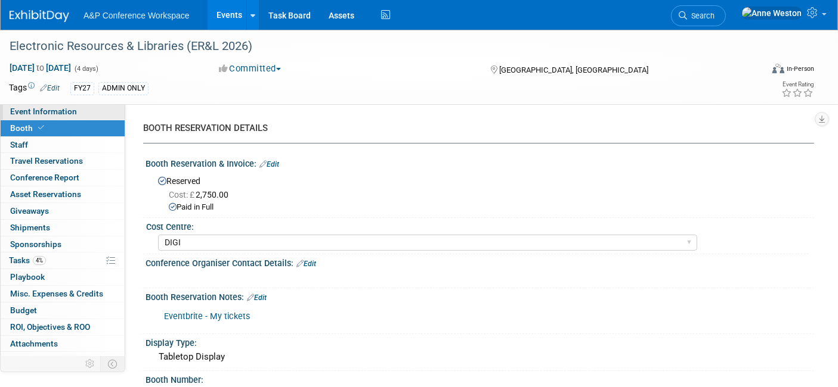
click at [50, 114] on span "Event Information" at bounding box center [43, 112] width 67 height 10
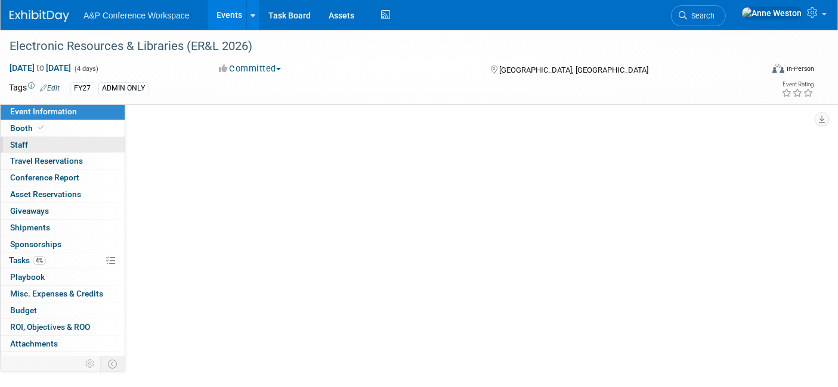
select select "Annual"
select select "Level 2"
select select "In-Person Booth"
select select "Libraries"
select select "Bloomsbury Digital Resources"
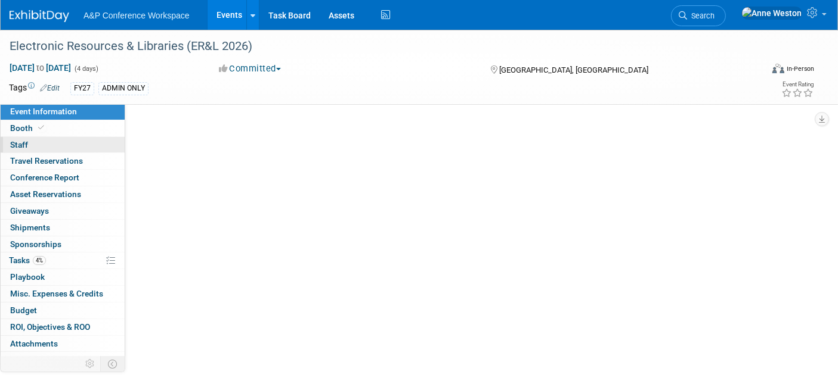
select select "[PERSON_NAME]"
select select "BDR Product Awareness and Trial Generation​"
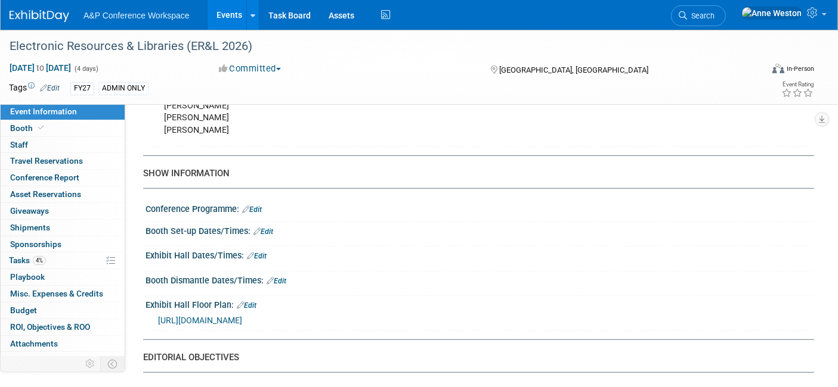
scroll to position [795, 0]
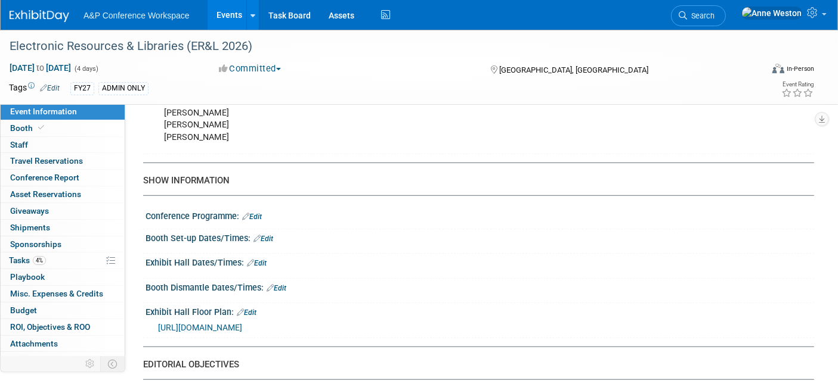
click at [189, 326] on div "[URL][DOMAIN_NAME]" at bounding box center [481, 327] width 647 height 13
click at [191, 325] on span "[URL][DOMAIN_NAME]" at bounding box center [200, 328] width 84 height 10
click at [249, 309] on link "Edit" at bounding box center [247, 313] width 20 height 8
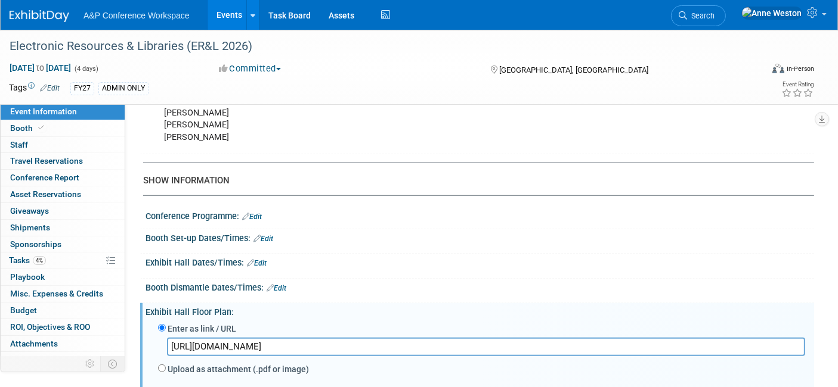
scroll to position [0, 827]
drag, startPoint x: 170, startPoint y: 337, endPoint x: 845, endPoint y: 330, distance: 674.8
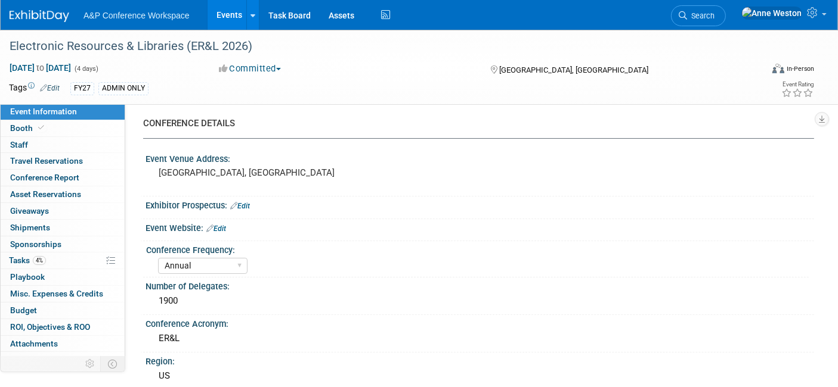
scroll to position [0, 0]
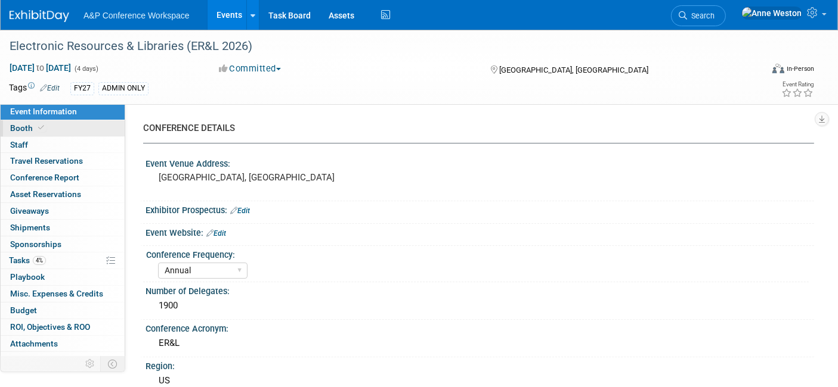
click at [68, 133] on link "Booth" at bounding box center [63, 128] width 124 height 16
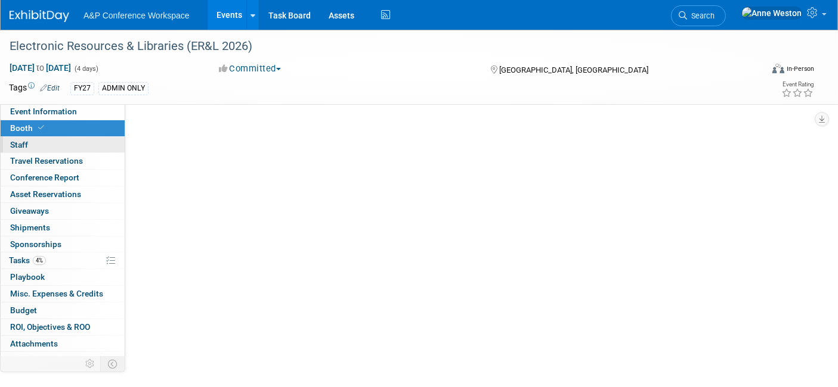
select select "DIGI"
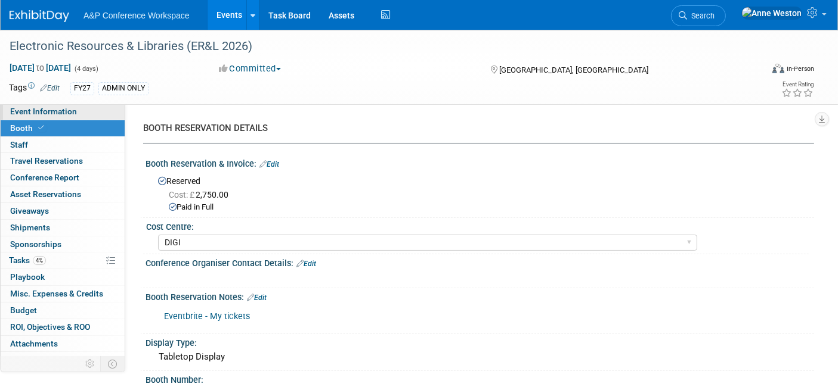
click at [60, 114] on span "Event Information" at bounding box center [43, 112] width 67 height 10
select select "Annual"
select select "Level 2"
select select "In-Person Booth"
select select "Libraries"
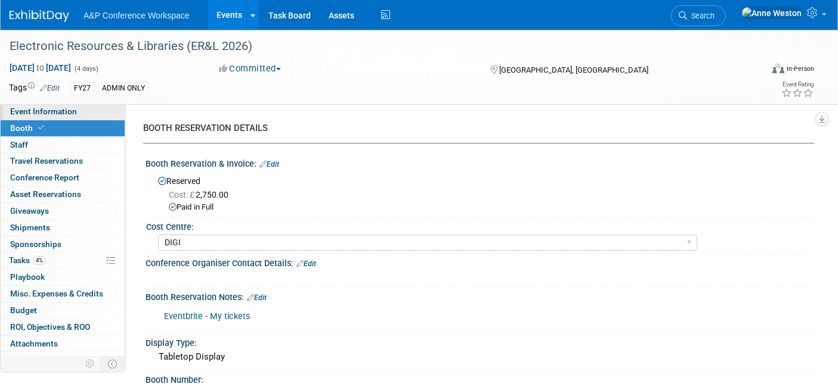
select select "Bloomsbury Digital Resources"
select select "[PERSON_NAME]"
select select "BDR Product Awareness and Trial Generation​"
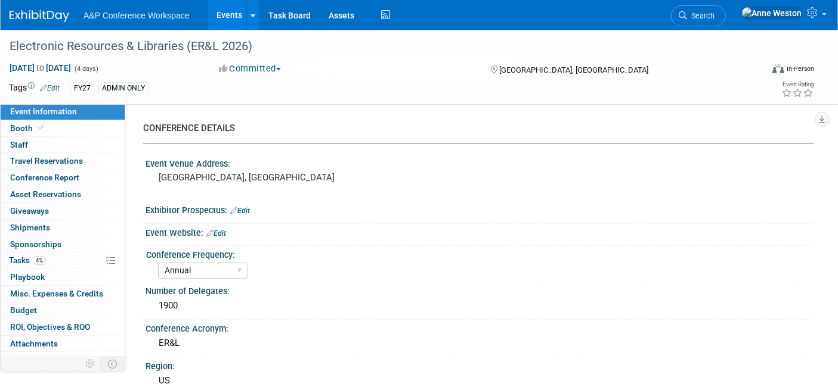
click at [219, 234] on link "Edit" at bounding box center [216, 233] width 20 height 8
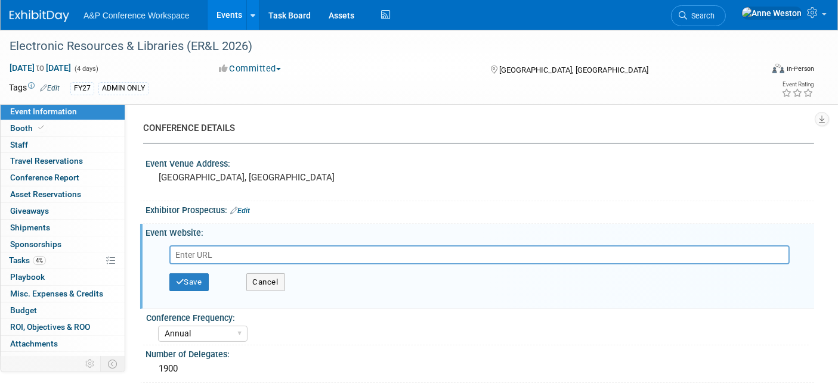
click at [243, 212] on link "Edit" at bounding box center [240, 211] width 20 height 8
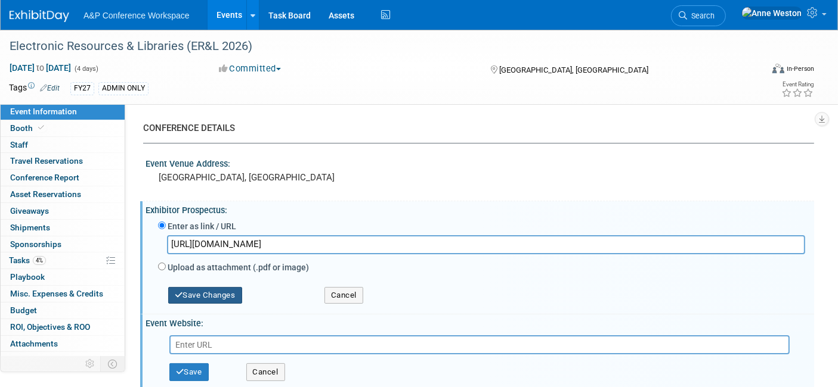
type input "[URL][DOMAIN_NAME]"
click at [188, 297] on button "Save Changes" at bounding box center [205, 295] width 74 height 17
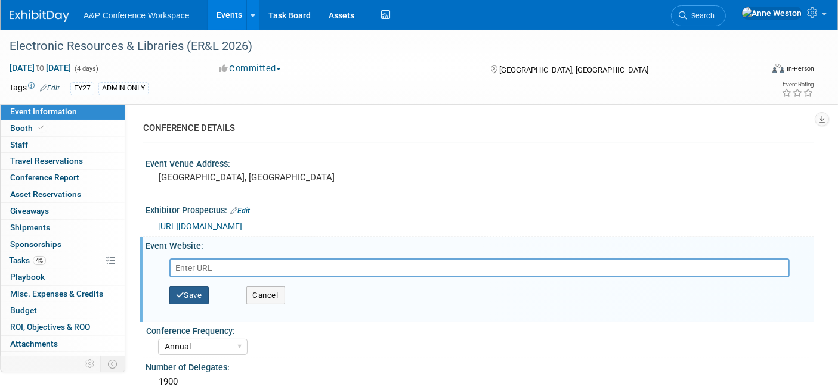
click at [191, 299] on button "Save" at bounding box center [188, 296] width 39 height 18
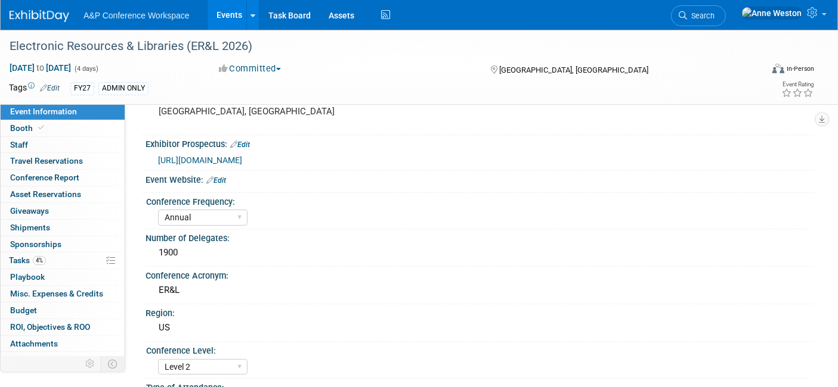
scroll to position [132, 0]
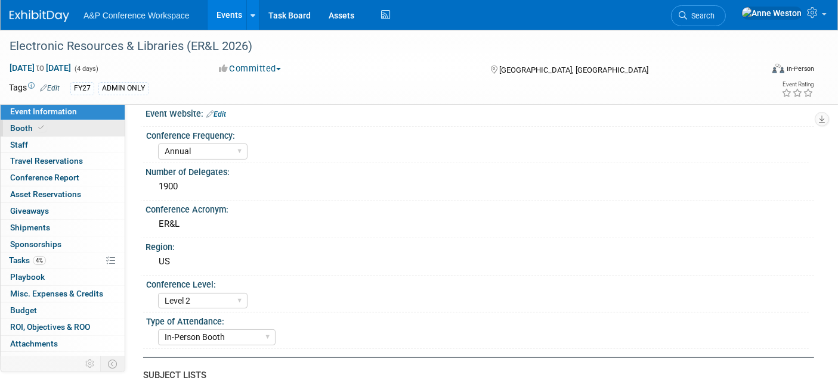
click at [44, 128] on span at bounding box center [41, 127] width 11 height 9
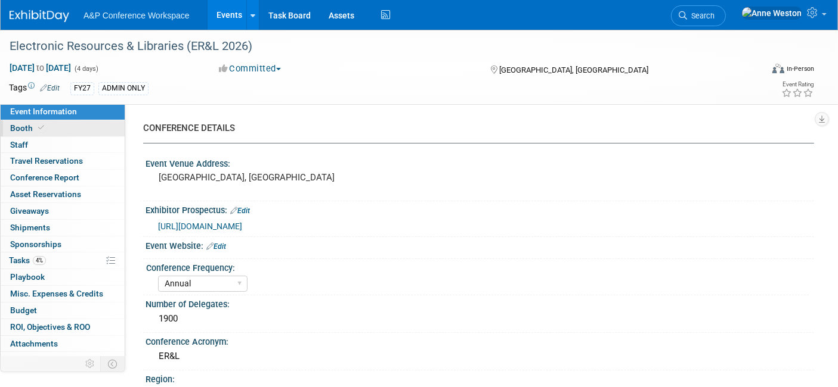
select select "DIGI"
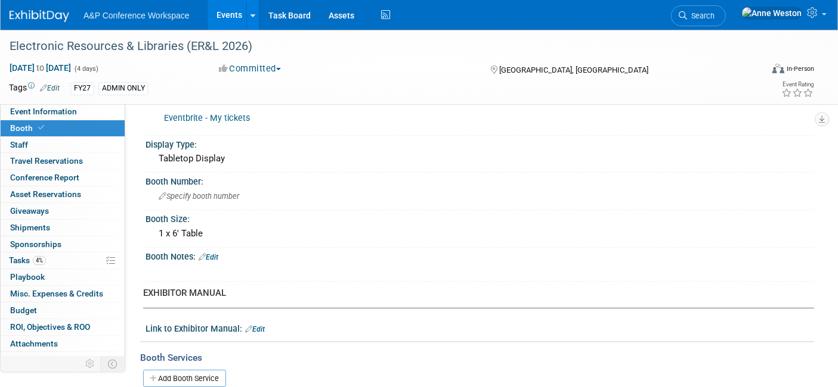
scroll to position [265, 0]
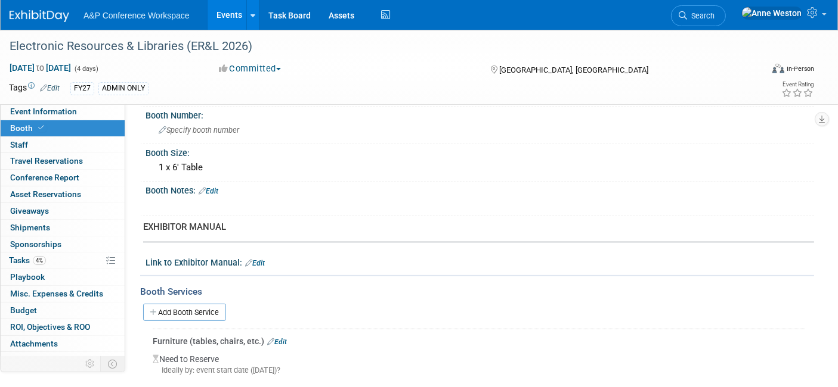
click at [214, 187] on link "Edit" at bounding box center [208, 191] width 20 height 8
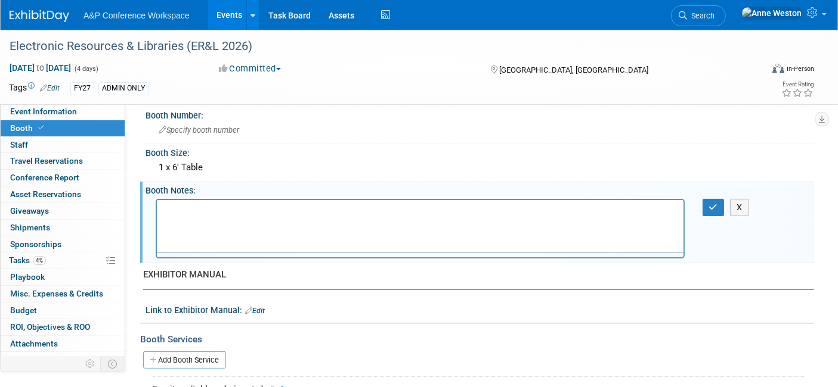
scroll to position [0, 0]
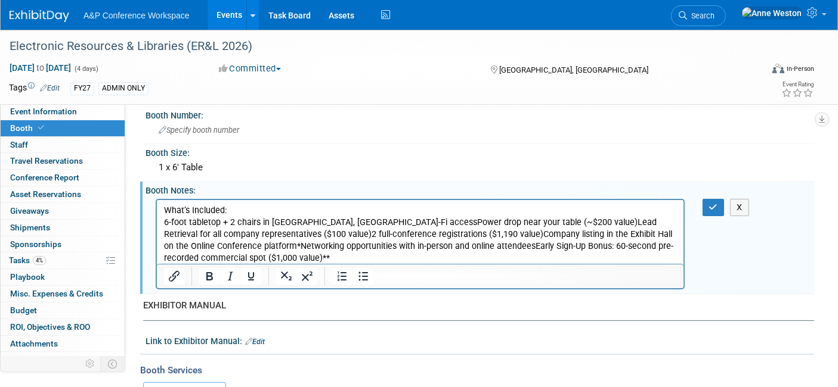
click at [259, 224] on p "What’s Included: 6-foot tabletop + 2 chairs in [GEOGRAPHIC_DATA], [GEOGRAPHIC_D…" at bounding box center [419, 234] width 513 height 60
drag, startPoint x: 321, startPoint y: 221, endPoint x: 327, endPoint y: 223, distance: 6.2
click at [321, 221] on p "What’s Included: 6-foot tabletop + 2 chairs in [GEOGRAPHIC_DATA], [GEOGRAPHIC_D…" at bounding box center [419, 234] width 513 height 60
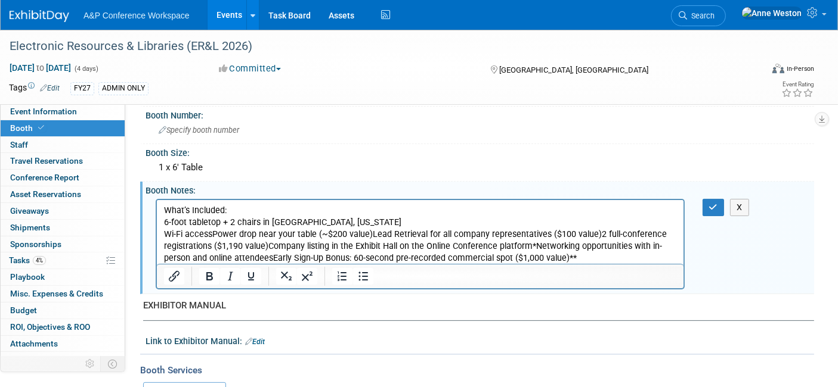
click at [215, 234] on p "Wi-Fi accessPower drop near your table (~$200 value)Lead Retrieval for all comp…" at bounding box center [419, 246] width 513 height 36
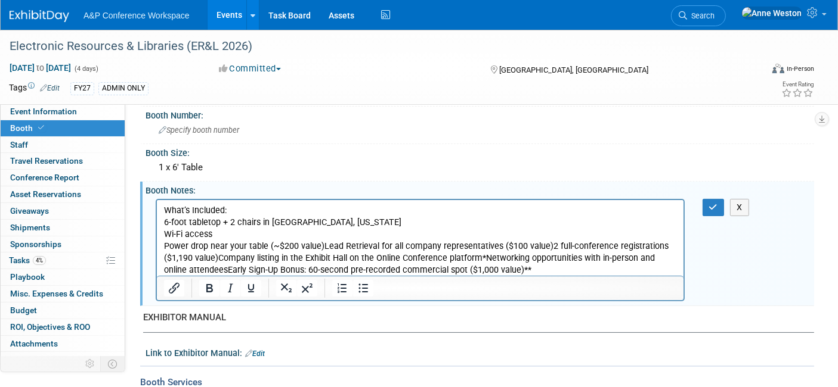
click at [318, 247] on p "Power drop near your table (~$200 value)Lead Retrieval for all company represen…" at bounding box center [419, 258] width 513 height 36
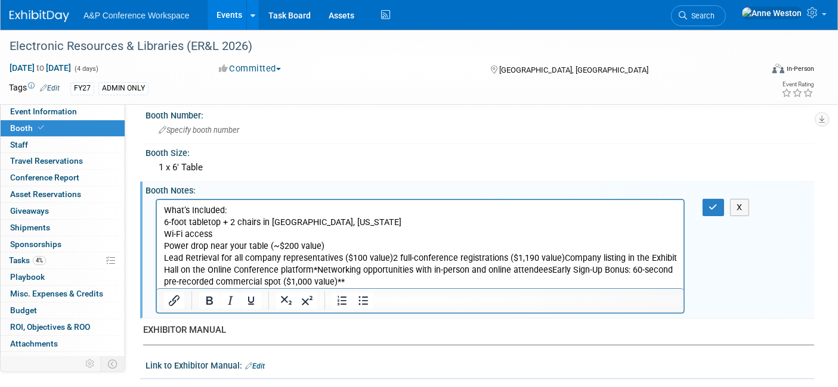
click at [386, 257] on p "Lead Retrieval for all company representatives ($100 value)2 full-conference re…" at bounding box center [419, 270] width 513 height 36
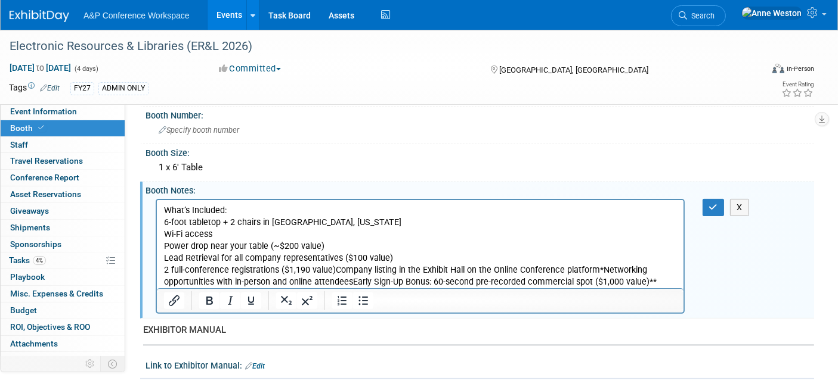
drag, startPoint x: 333, startPoint y: 269, endPoint x: 358, endPoint y: 269, distance: 24.4
click at [334, 269] on p "2 full-conference registrations ($1,190 value)Company listing in the Exhibit Ha…" at bounding box center [419, 276] width 513 height 24
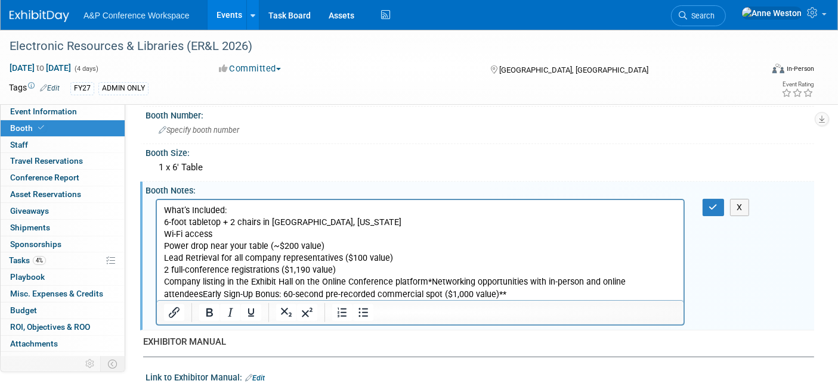
click at [429, 283] on p "Company listing in the Exhibit Hall on the Online Conference platform*Networkin…" at bounding box center [419, 288] width 513 height 24
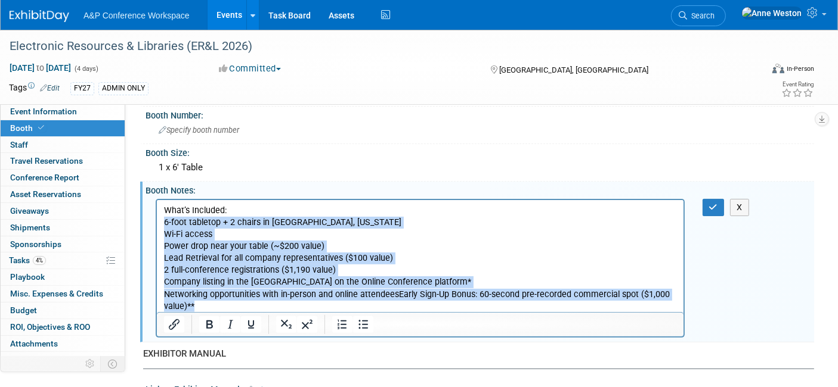
drag, startPoint x: 199, startPoint y: 310, endPoint x: 310, endPoint y: 433, distance: 165.9
click at [156, 224] on html "What’s Included: 6-foot tabletop + 2 chairs in [GEOGRAPHIC_DATA], [US_STATE] Wi…" at bounding box center [419, 256] width 526 height 113
click at [358, 320] on icon "Bullet list" at bounding box center [363, 324] width 10 height 9
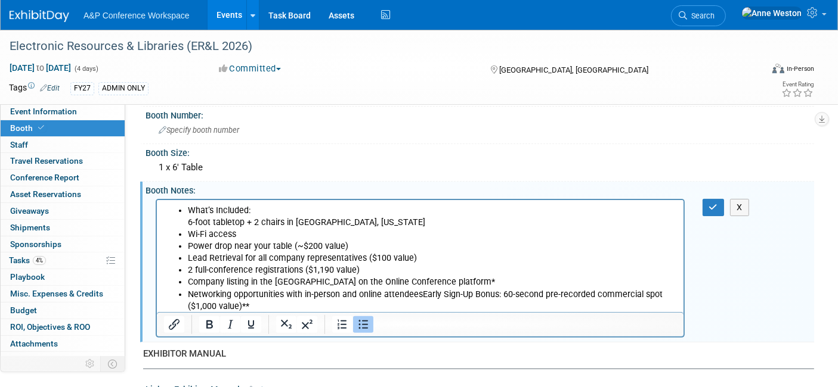
click at [277, 214] on li "What’s Included: 6-foot tabletop + 2 chairs in [GEOGRAPHIC_DATA], [US_STATE]" at bounding box center [431, 216] width 489 height 24
click at [187, 207] on li "What’s Included: 6-foot tabletop + 2 chairs in [GEOGRAPHIC_DATA], [US_STATE]" at bounding box center [431, 216] width 489 height 24
click at [343, 223] on p "What’s Included: 6-foot tabletop + 2 chairs in [GEOGRAPHIC_DATA], [US_STATE]" at bounding box center [419, 216] width 513 height 24
click at [361, 322] on icon "Bullet list" at bounding box center [363, 325] width 14 height 14
click at [273, 209] on li "What’s Included: 6-foot tabletop + 2 chairs in [GEOGRAPHIC_DATA], [US_STATE]" at bounding box center [431, 216] width 489 height 24
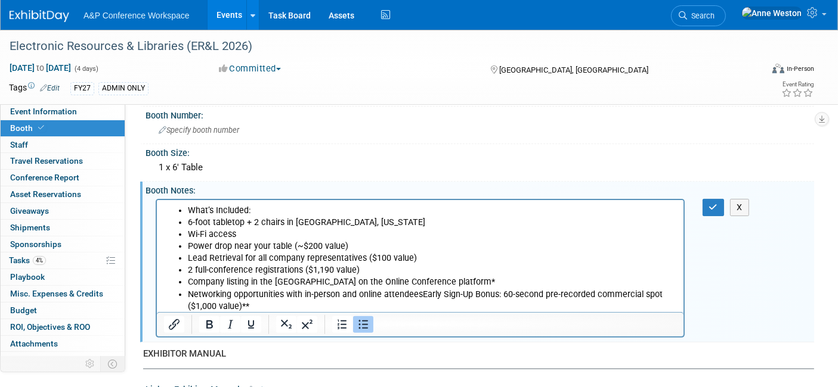
click at [252, 211] on li "What’s Included:" at bounding box center [431, 210] width 489 height 12
click at [187, 207] on li "What’s Included:" at bounding box center [431, 210] width 489 height 12
drag, startPoint x: 235, startPoint y: 216, endPoint x: 142, endPoint y: 215, distance: 92.4
click at [156, 215] on html "What’s Included: 6-foot tabletop + 2 chairs in [GEOGRAPHIC_DATA], [US_STATE] Wi…" at bounding box center [419, 256] width 526 height 113
click at [274, 216] on p "What’s Included:" at bounding box center [419, 210] width 513 height 12
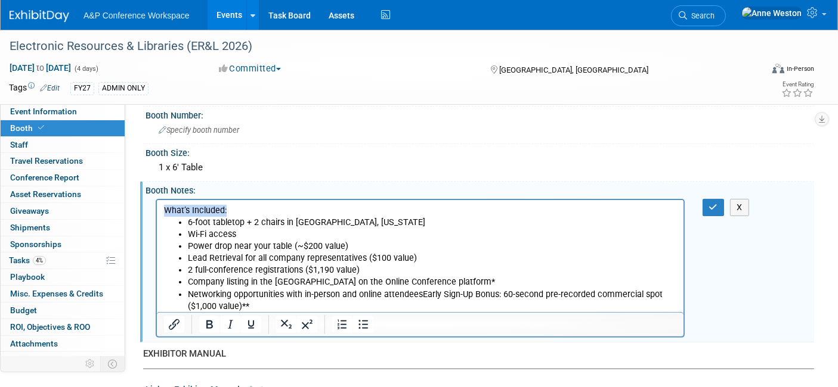
drag, startPoint x: 231, startPoint y: 210, endPoint x: 162, endPoint y: 209, distance: 69.1
click at [162, 209] on html "What’s Included: 6-foot tabletop + 2 chairs in [GEOGRAPHIC_DATA], [US_STATE] Wi…" at bounding box center [419, 256] width 526 height 113
click at [204, 318] on icon "Bold" at bounding box center [209, 325] width 14 height 14
click at [656, 351] on div "EXHIBITOR MANUAL" at bounding box center [474, 354] width 662 height 13
click at [545, 349] on div "EXHIBITOR MANUAL" at bounding box center [474, 354] width 662 height 13
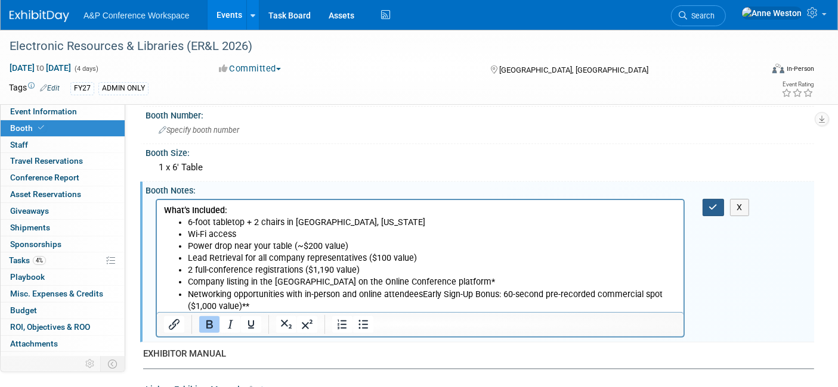
click at [706, 203] on button "button" at bounding box center [713, 207] width 22 height 17
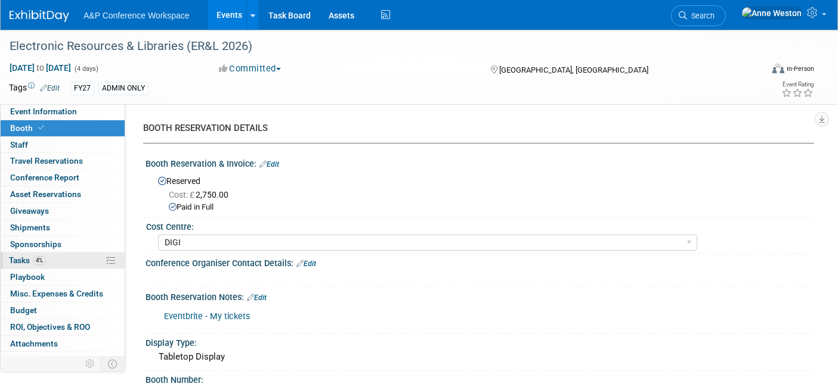
click at [46, 263] on link "4% Tasks 4%" at bounding box center [63, 261] width 124 height 16
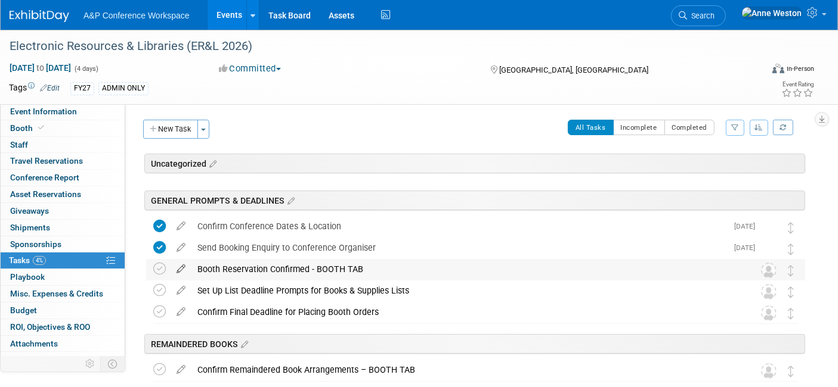
click at [178, 268] on icon at bounding box center [180, 266] width 21 height 15
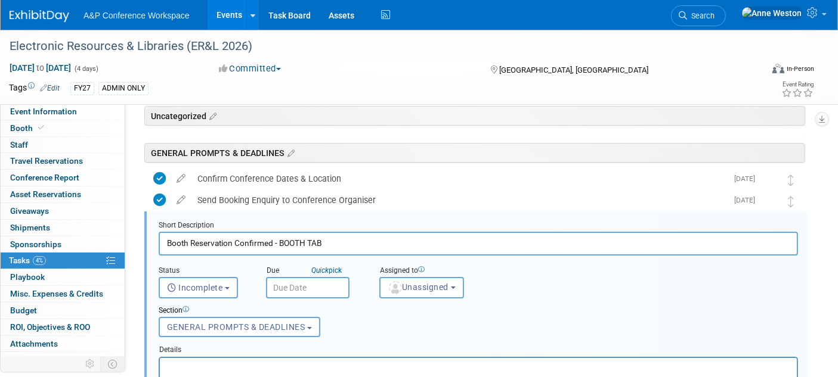
scroll to position [85, 0]
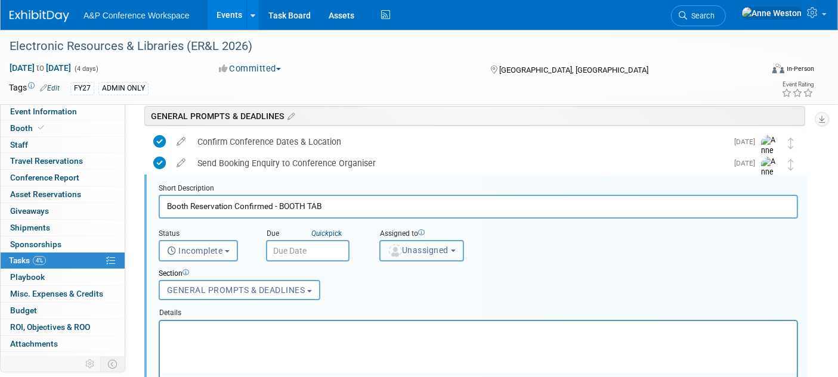
click at [394, 255] on img "button" at bounding box center [395, 250] width 13 height 13
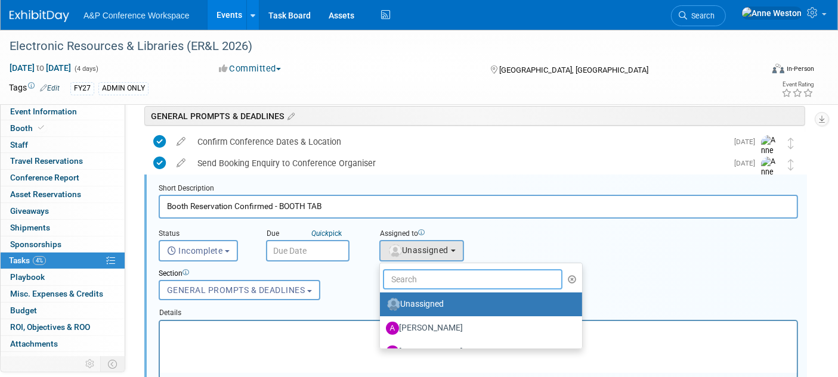
drag, startPoint x: 399, startPoint y: 277, endPoint x: 407, endPoint y: 277, distance: 7.2
click at [399, 277] on input "text" at bounding box center [472, 279] width 179 height 20
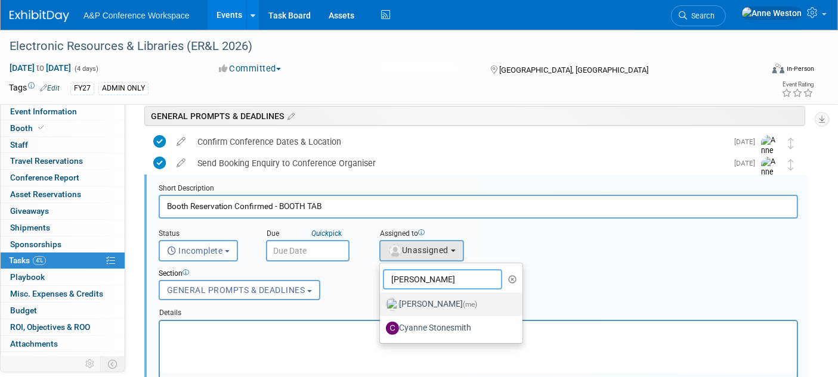
type input "[PERSON_NAME]"
click at [410, 295] on label "[PERSON_NAME] (me)" at bounding box center [448, 304] width 125 height 19
click at [381, 299] on input "[PERSON_NAME] (me)" at bounding box center [378, 303] width 8 height 8
select select "c29719a7-47ff-44fe-b37a-21211f595519"
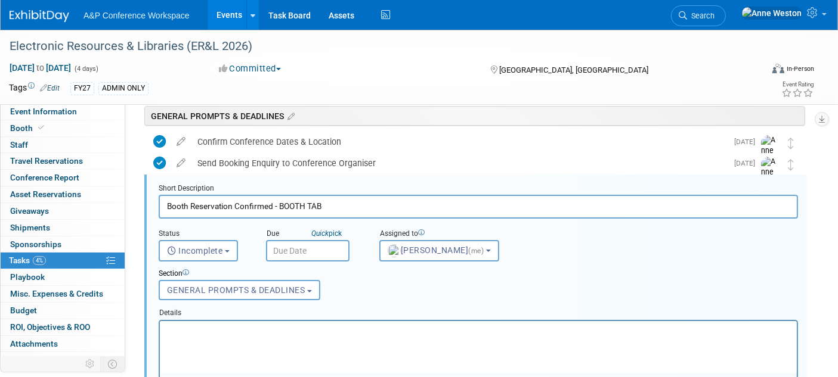
click at [290, 247] on input "text" at bounding box center [307, 250] width 83 height 21
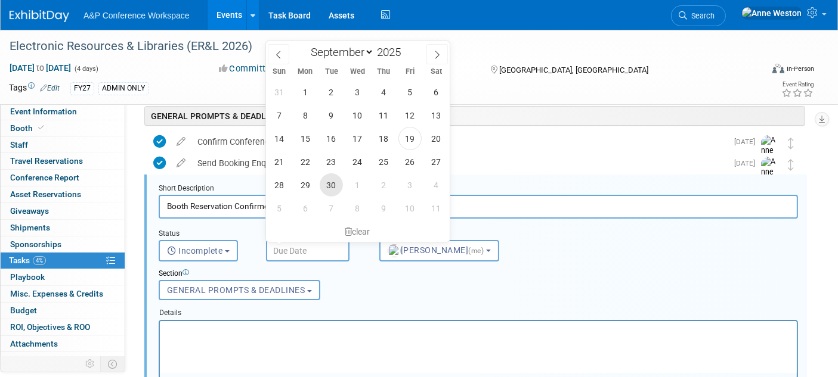
click at [331, 179] on span "30" at bounding box center [331, 184] width 23 height 23
type input "[DATE]"
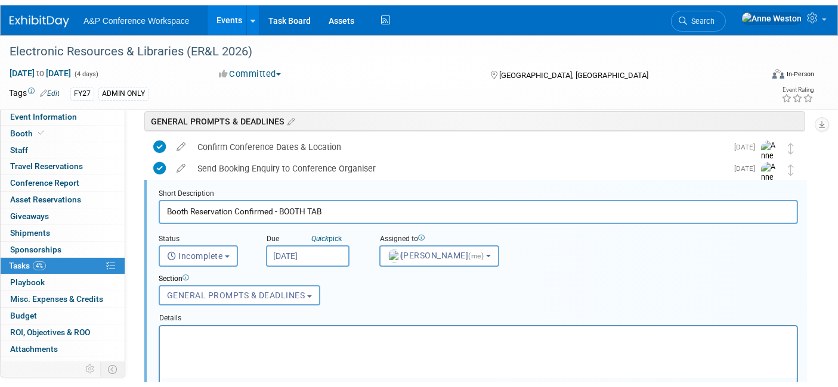
scroll to position [217, 0]
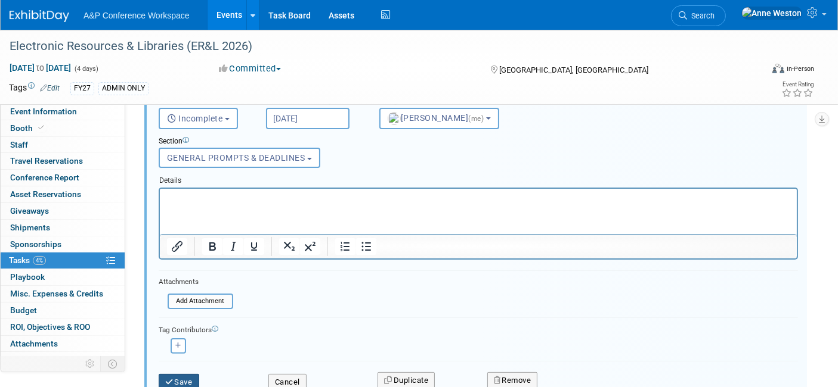
click at [182, 377] on button "Save" at bounding box center [179, 382] width 41 height 17
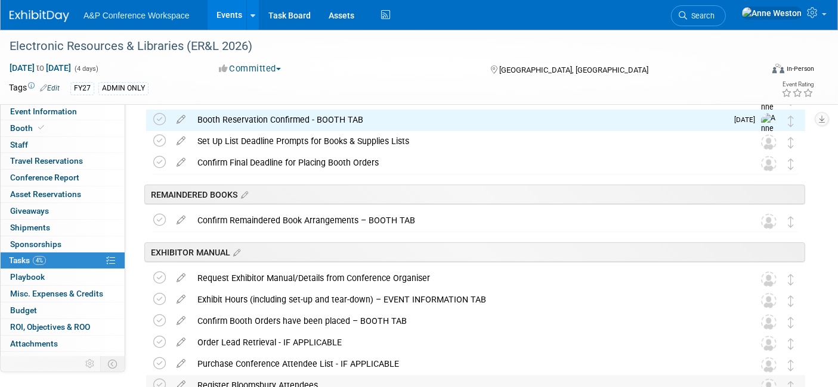
scroll to position [85, 0]
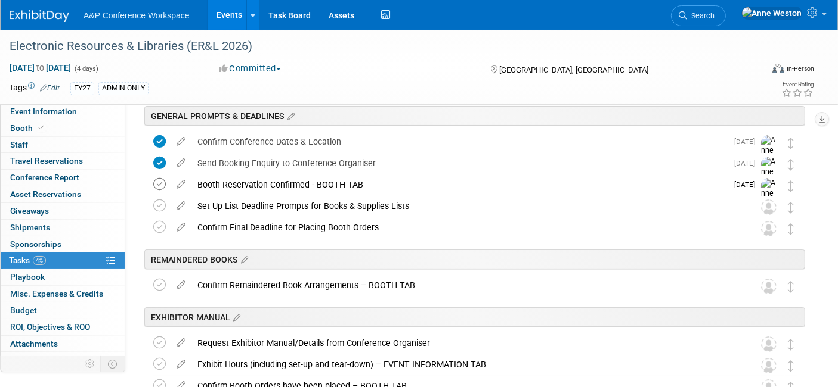
click at [159, 186] on icon at bounding box center [159, 184] width 13 height 13
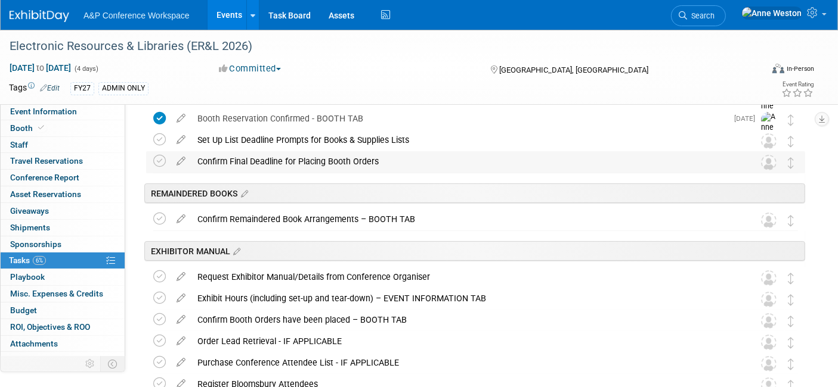
scroll to position [217, 0]
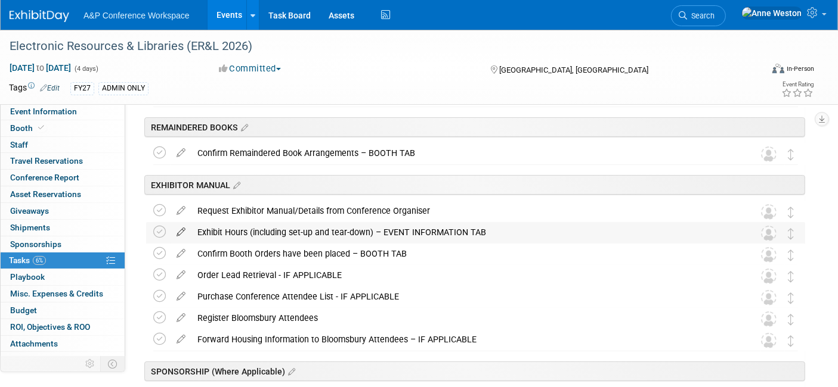
click at [179, 231] on icon at bounding box center [180, 229] width 21 height 15
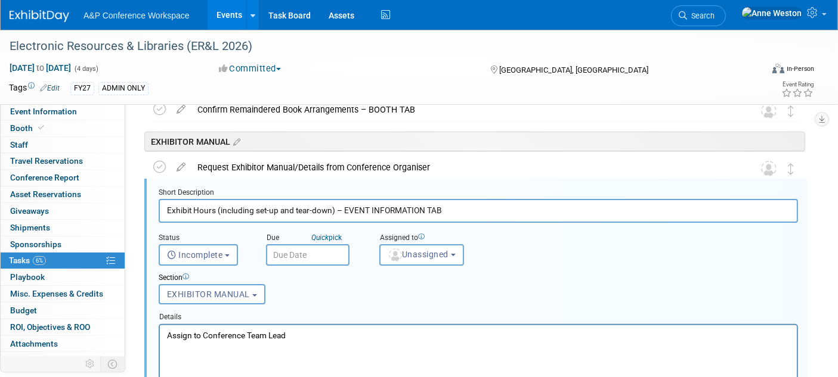
scroll to position [264, 0]
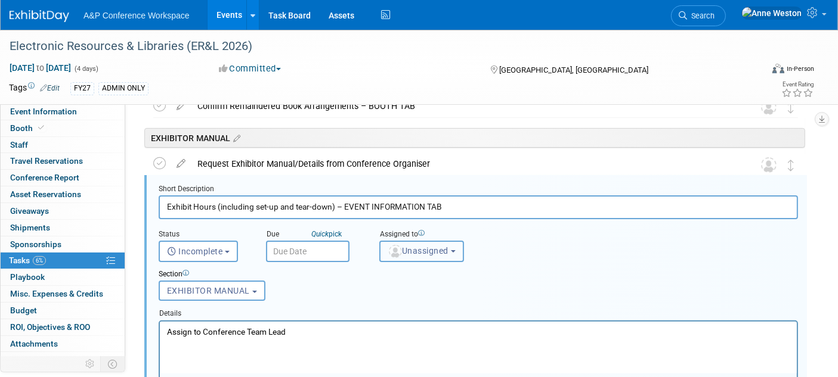
click at [429, 241] on button "Unassigned" at bounding box center [421, 251] width 85 height 21
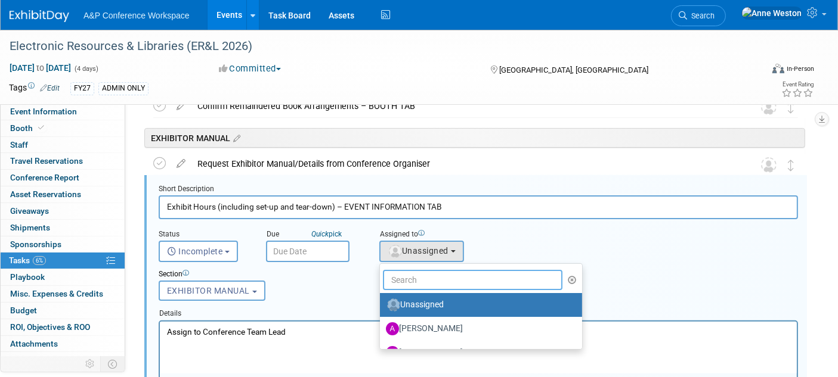
click at [412, 277] on input "text" at bounding box center [472, 280] width 179 height 20
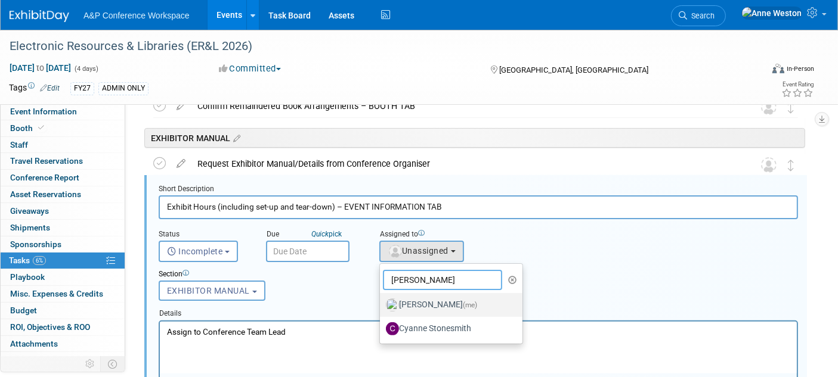
type input "[PERSON_NAME]"
click at [414, 300] on label "[PERSON_NAME] (me)" at bounding box center [448, 305] width 125 height 19
click at [381, 300] on input "[PERSON_NAME] (me)" at bounding box center [378, 304] width 8 height 8
select select "c29719a7-47ff-44fe-b37a-21211f595519"
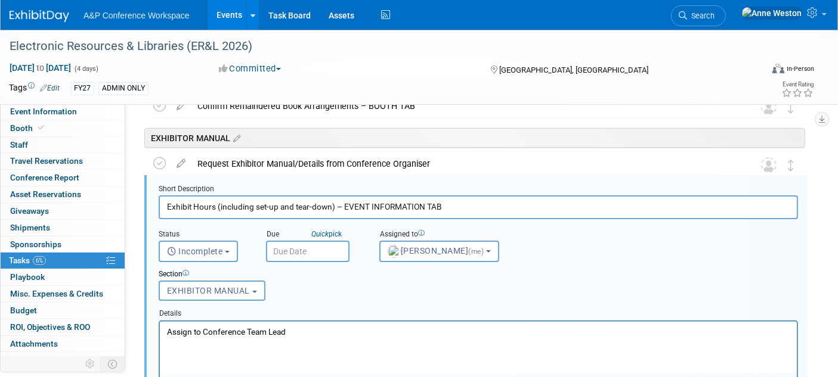
click at [290, 248] on input "text" at bounding box center [307, 251] width 83 height 21
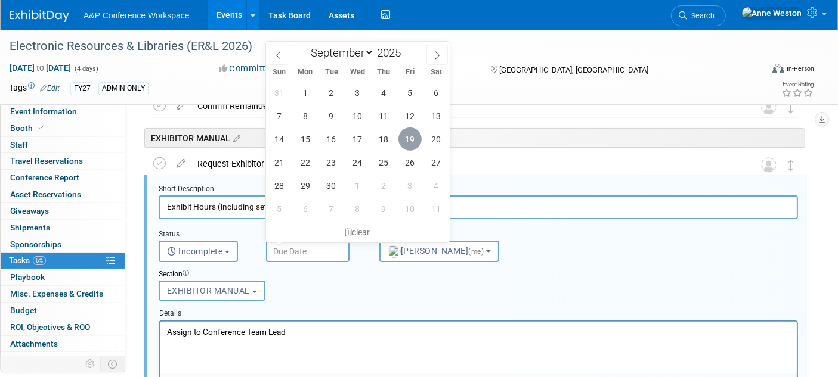
click at [411, 133] on span "19" at bounding box center [409, 139] width 23 height 23
type input "[DATE]"
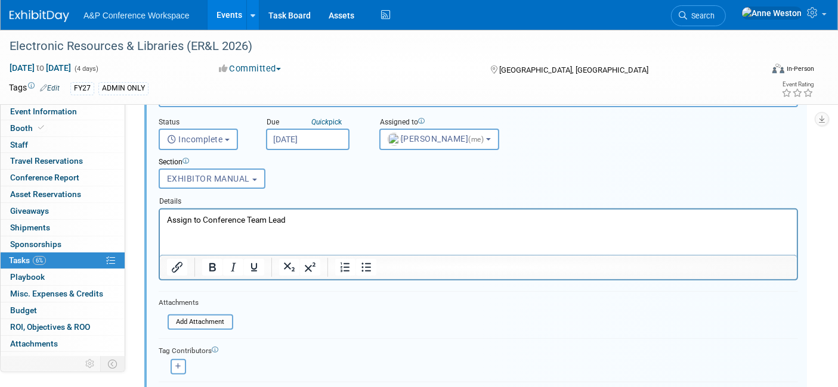
scroll to position [396, 0]
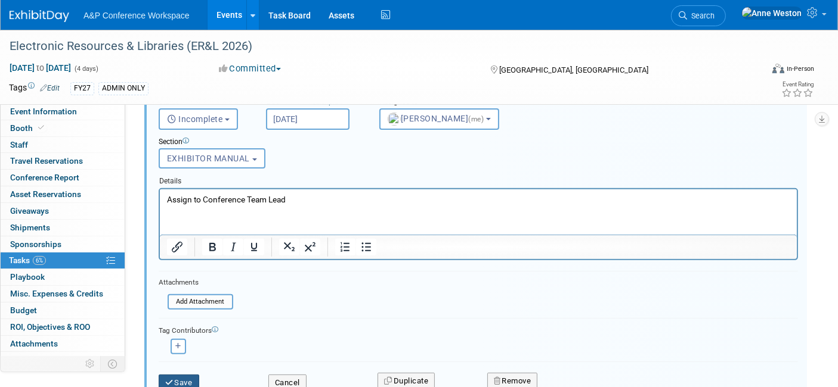
click at [175, 376] on button "Save" at bounding box center [179, 383] width 41 height 17
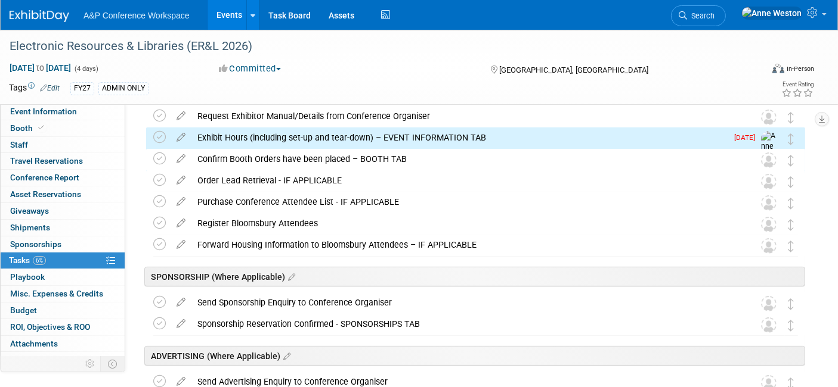
scroll to position [198, 0]
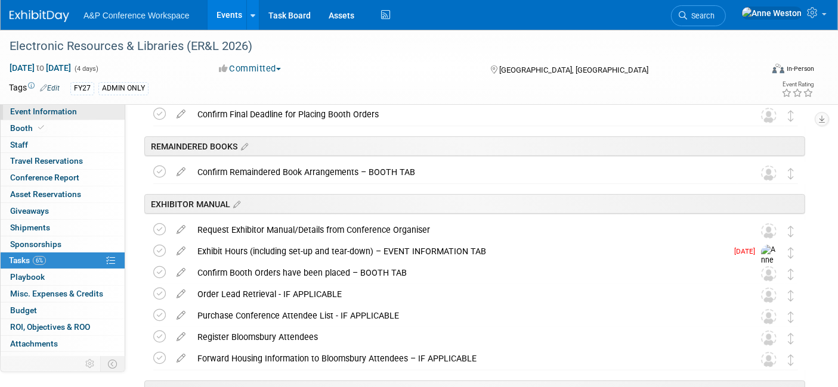
click at [50, 115] on span "Event Information" at bounding box center [43, 112] width 67 height 10
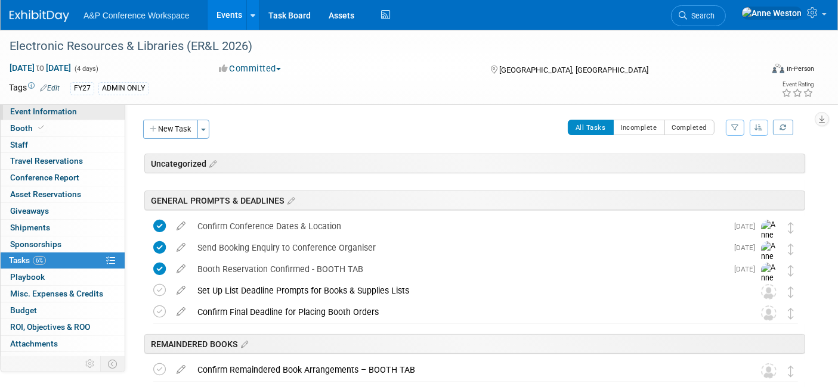
select select "Annual"
select select "Level 2"
select select "In-Person Booth"
select select "Libraries"
select select "Bloomsbury Digital Resources"
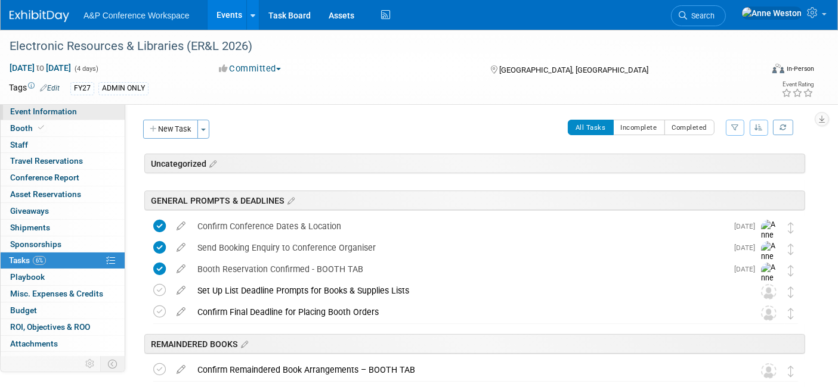
select select "[PERSON_NAME]"
select select "BDR Product Awareness and Trial Generation​"
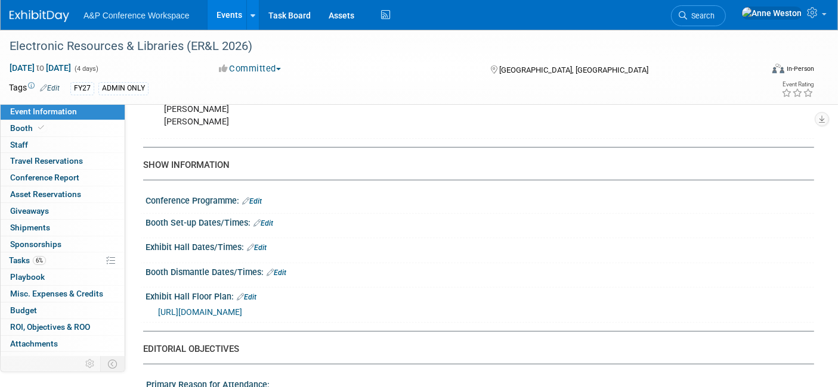
scroll to position [861, 0]
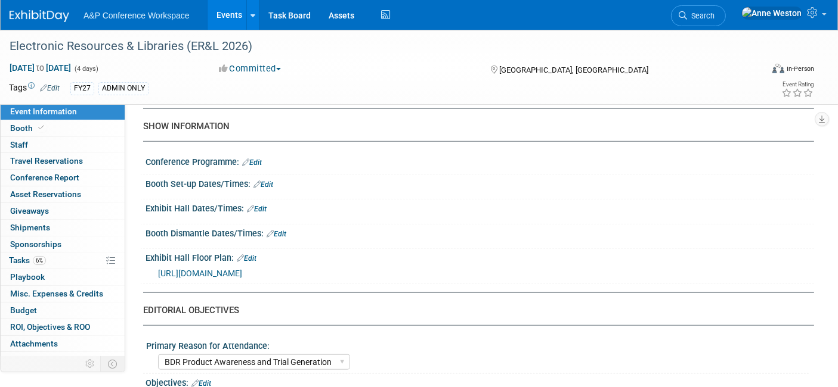
click at [265, 181] on link "Edit" at bounding box center [263, 185] width 20 height 8
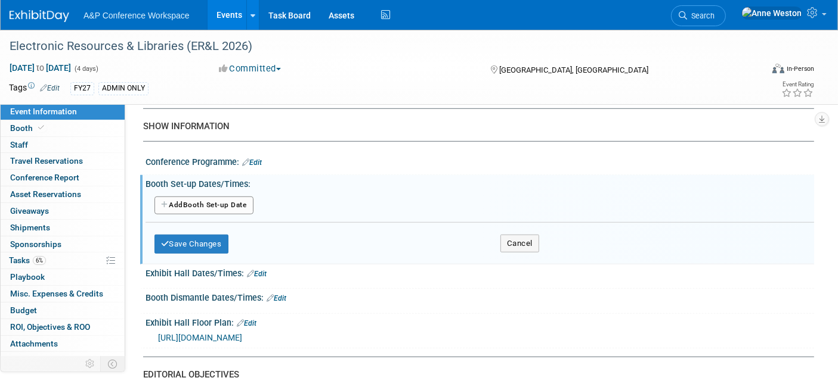
click at [198, 200] on button "Add Another Booth Set-up Date" at bounding box center [203, 206] width 99 height 18
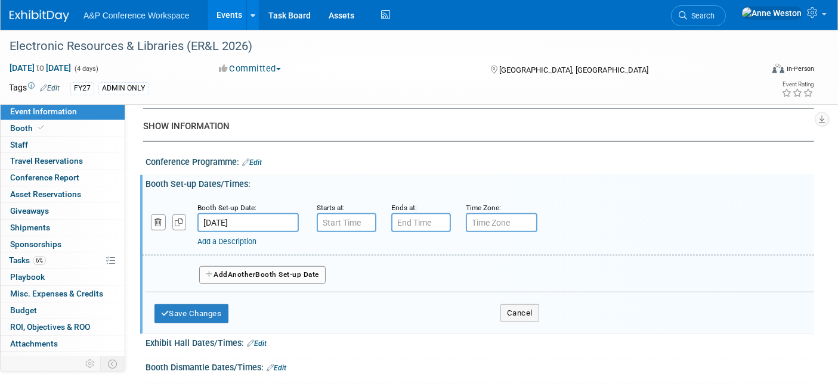
click at [224, 215] on input "[DATE]" at bounding box center [247, 222] width 101 height 19
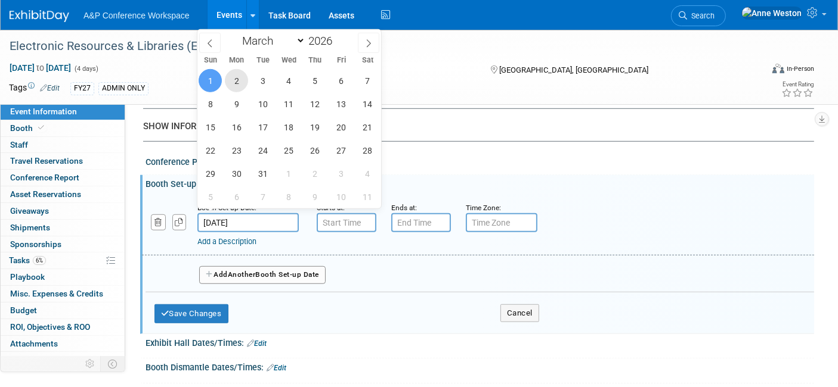
click at [236, 84] on span "2" at bounding box center [236, 80] width 23 height 23
type input "[DATE]"
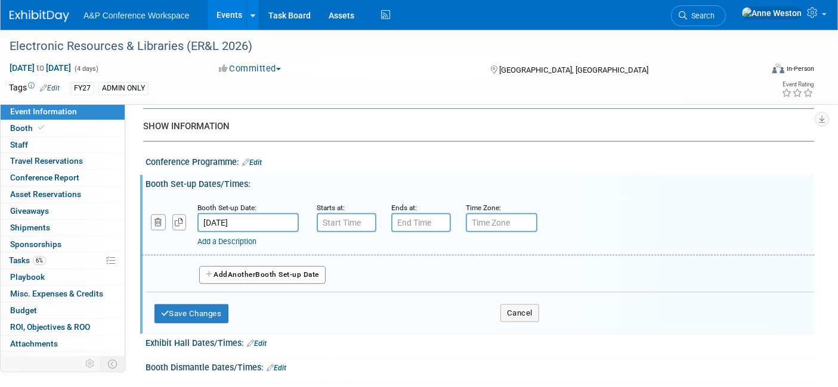
click at [333, 214] on input "text" at bounding box center [347, 222] width 60 height 19
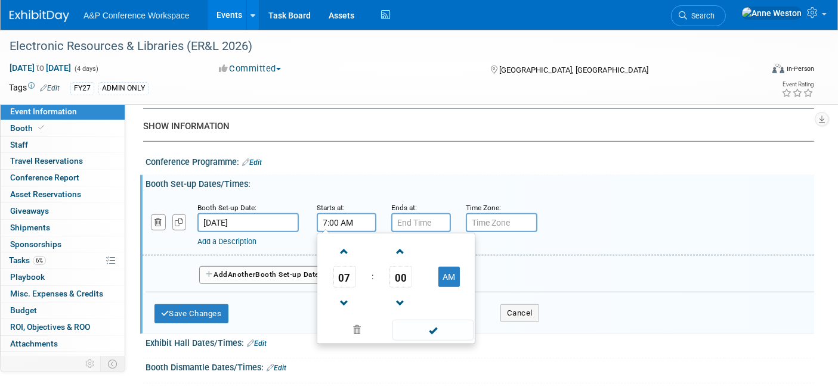
click at [333, 214] on input "7:00 AM" at bounding box center [347, 222] width 60 height 19
click at [342, 245] on span at bounding box center [344, 251] width 21 height 21
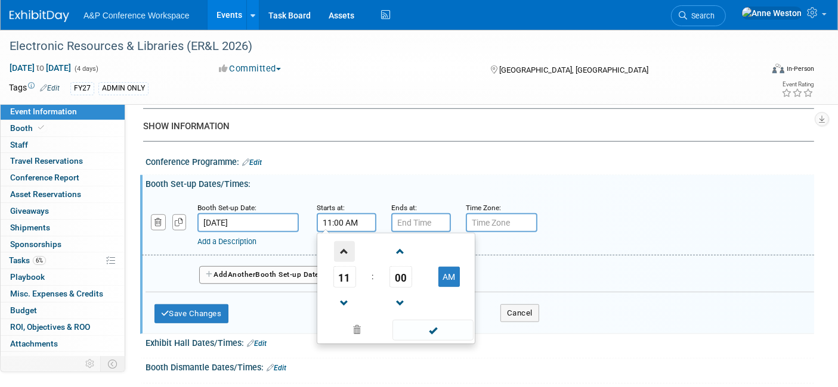
click at [342, 245] on span at bounding box center [344, 251] width 21 height 21
click at [392, 267] on span "00" at bounding box center [400, 276] width 23 height 21
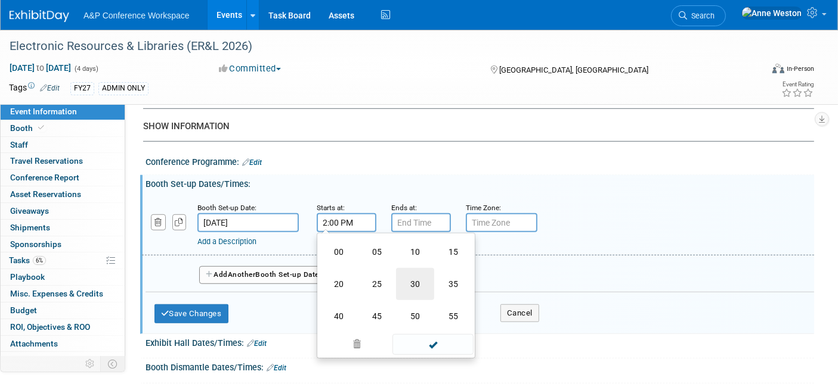
click at [416, 274] on td "30" at bounding box center [415, 284] width 38 height 32
type input "2:30 PM"
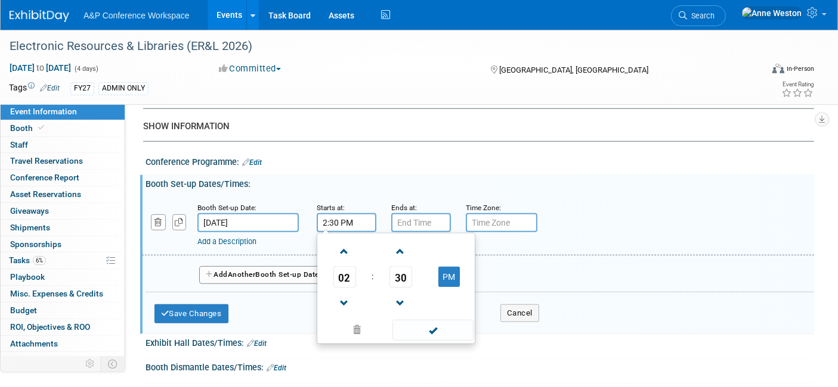
type input "7:00 PM"
click at [399, 213] on input "7:00 PM" at bounding box center [421, 222] width 60 height 19
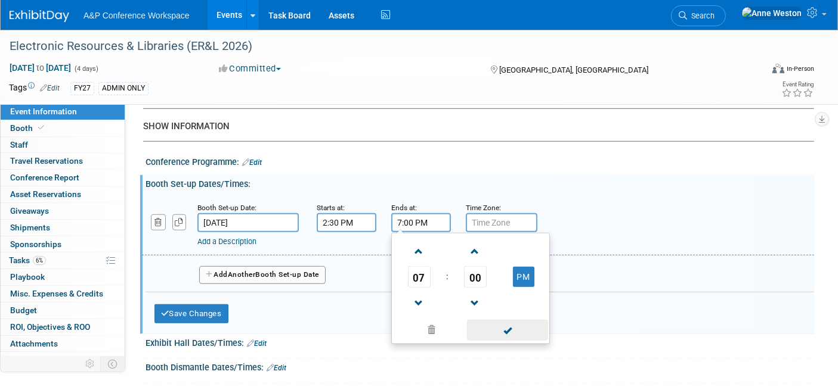
click at [505, 320] on span at bounding box center [507, 330] width 80 height 21
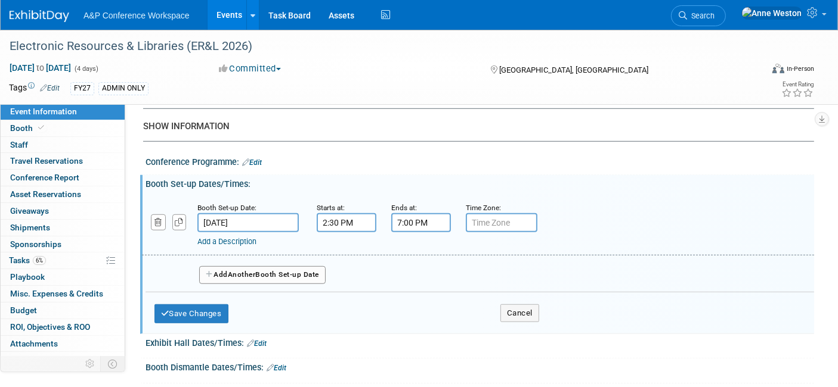
click at [232, 271] on span "Another" at bounding box center [242, 275] width 28 height 8
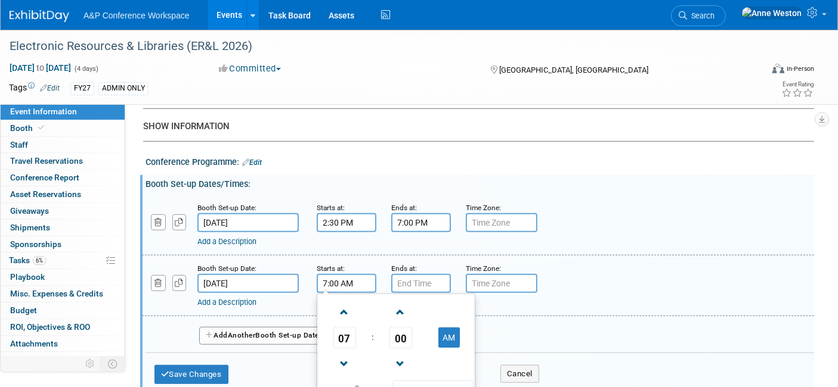
click at [332, 274] on input "7:00 AM" at bounding box center [347, 283] width 60 height 19
click at [339, 305] on span at bounding box center [344, 312] width 21 height 21
click at [340, 305] on span at bounding box center [344, 312] width 21 height 21
type input "10:00 AM"
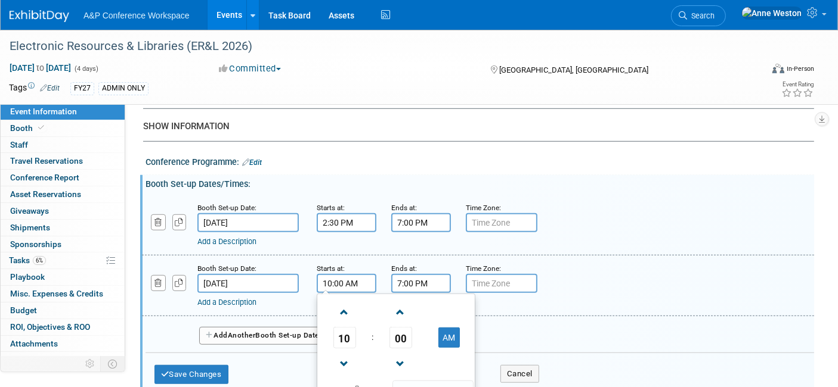
click at [398, 277] on input "7:00 PM" at bounding box center [421, 283] width 60 height 19
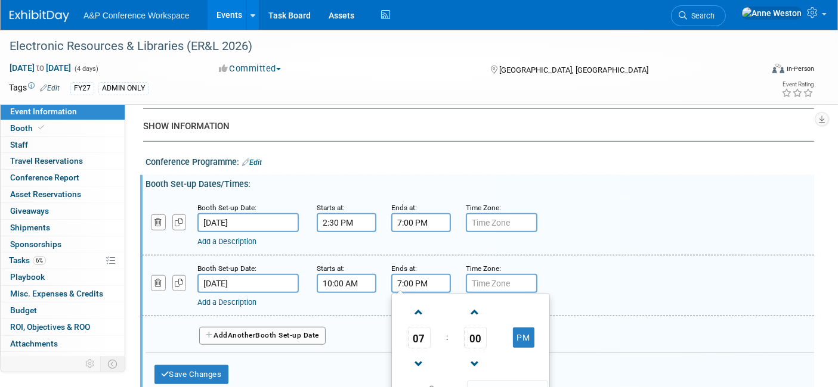
click at [398, 277] on input "7:00 PM" at bounding box center [421, 283] width 60 height 19
click at [418, 354] on span at bounding box center [418, 364] width 21 height 21
type input "5:00 PM"
click at [503, 381] on span at bounding box center [507, 391] width 80 height 21
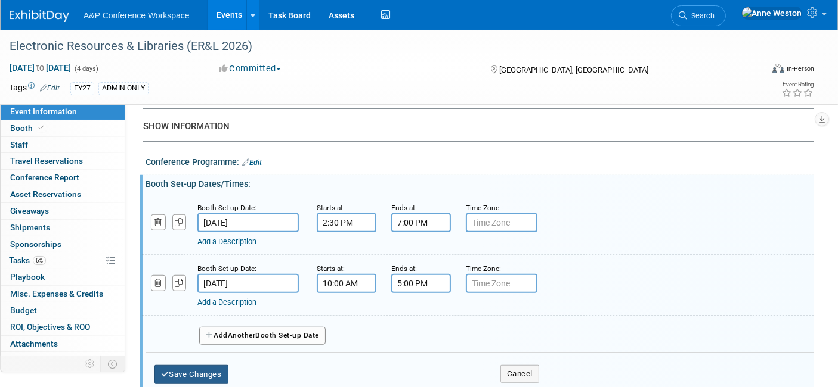
click at [189, 365] on button "Save Changes" at bounding box center [191, 374] width 74 height 19
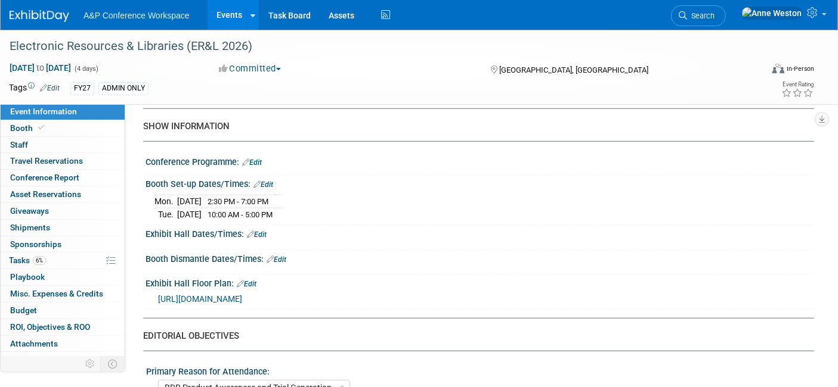
click at [268, 175] on div "Booth Set-up Dates/Times: Edit" at bounding box center [479, 182] width 668 height 15
click at [265, 181] on link "Edit" at bounding box center [263, 185] width 20 height 8
select select "2"
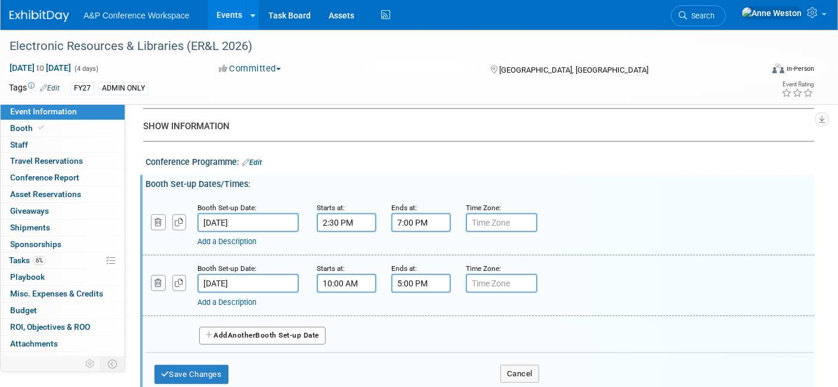
click at [156, 280] on icon "button" at bounding box center [158, 284] width 8 height 8
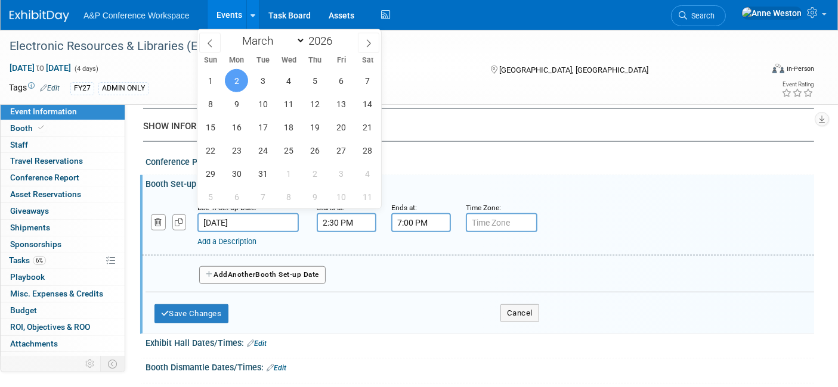
click at [235, 215] on input "[DATE]" at bounding box center [247, 222] width 101 height 19
click at [213, 82] on span "1" at bounding box center [209, 80] width 23 height 23
type input "[DATE]"
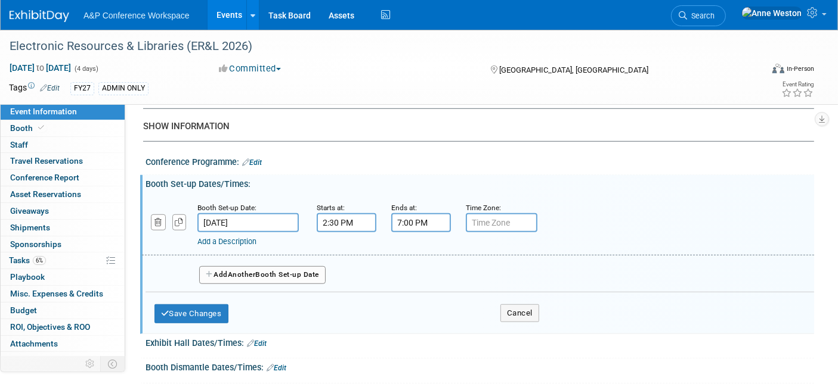
click at [325, 214] on input "2:30 PM" at bounding box center [347, 222] width 60 height 19
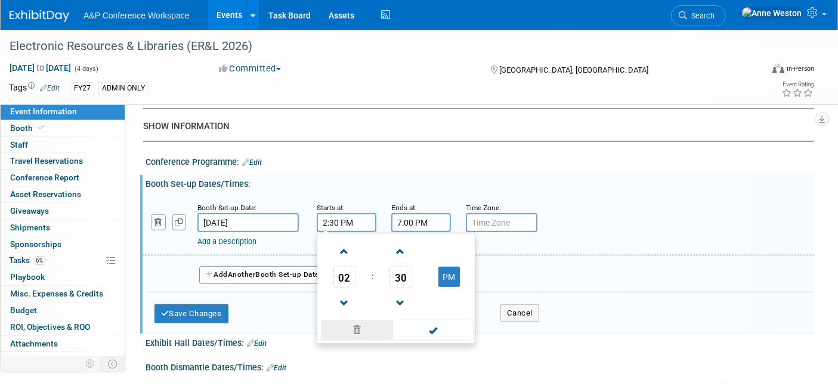
click at [357, 321] on span at bounding box center [357, 330] width 72 height 21
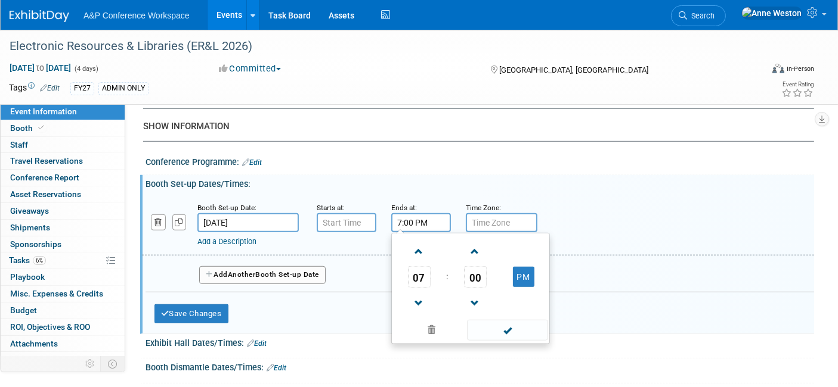
drag, startPoint x: 410, startPoint y: 214, endPoint x: 408, endPoint y: 225, distance: 11.5
click at [410, 215] on input "7:00 PM" at bounding box center [421, 222] width 60 height 19
click at [429, 320] on span at bounding box center [431, 330] width 72 height 21
click at [208, 305] on button "Save Changes" at bounding box center [191, 314] width 74 height 19
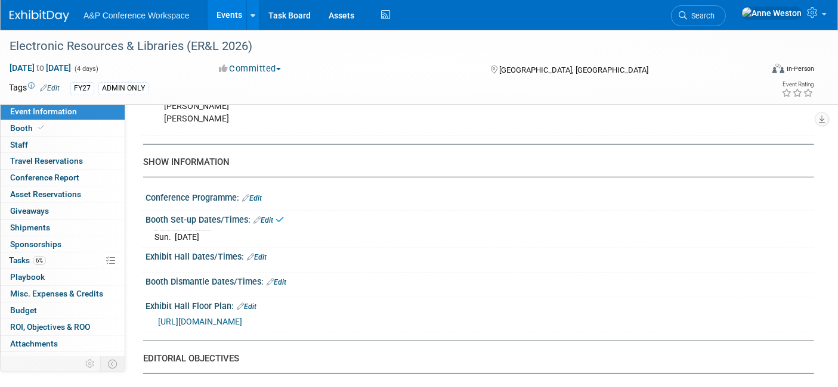
scroll to position [795, 0]
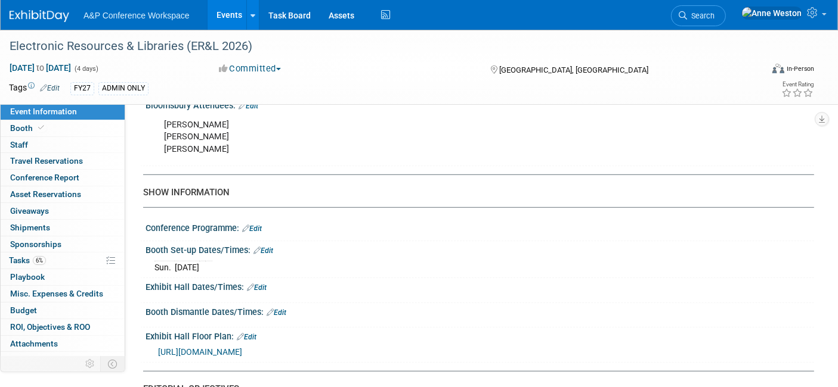
click at [262, 284] on link "Edit" at bounding box center [257, 288] width 20 height 8
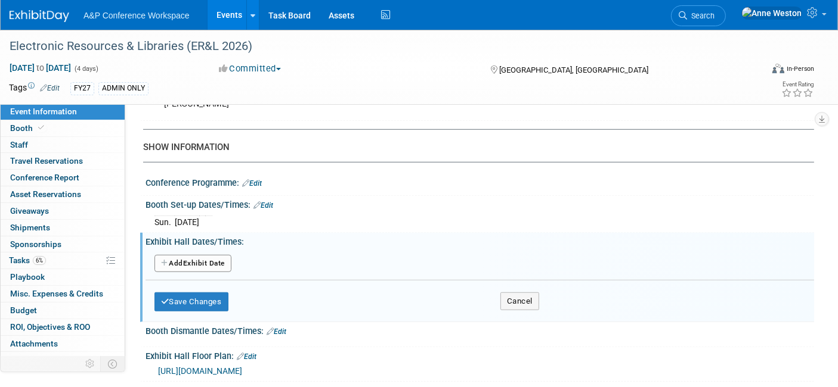
scroll to position [861, 0]
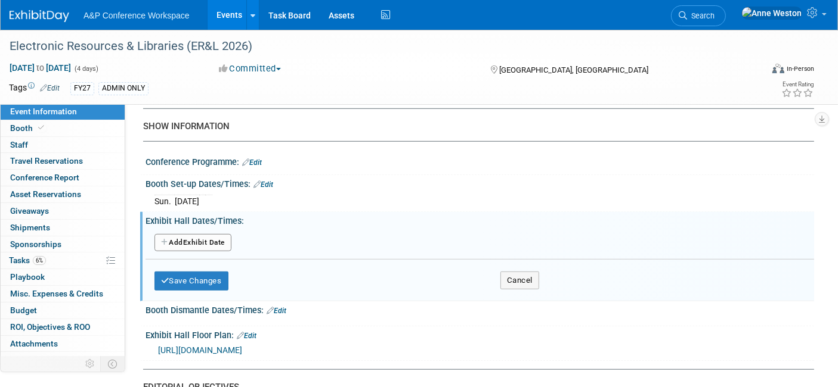
click at [204, 239] on button "Add Another Exhibit Date" at bounding box center [192, 243] width 77 height 18
select select "2"
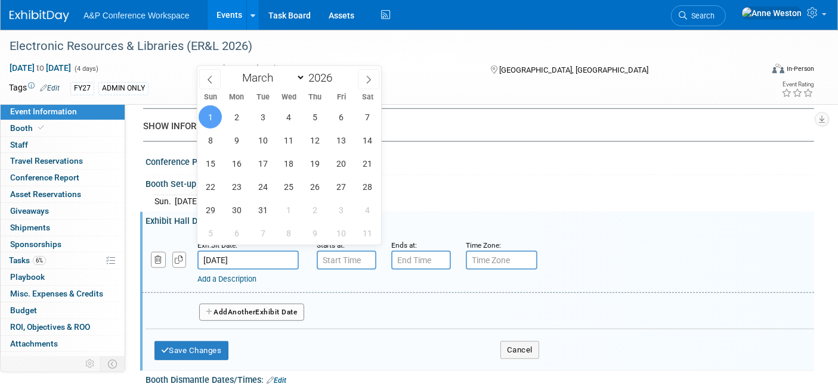
click at [236, 251] on input "[DATE]" at bounding box center [247, 260] width 101 height 19
click at [237, 116] on span "2" at bounding box center [236, 117] width 23 height 23
type input "[DATE]"
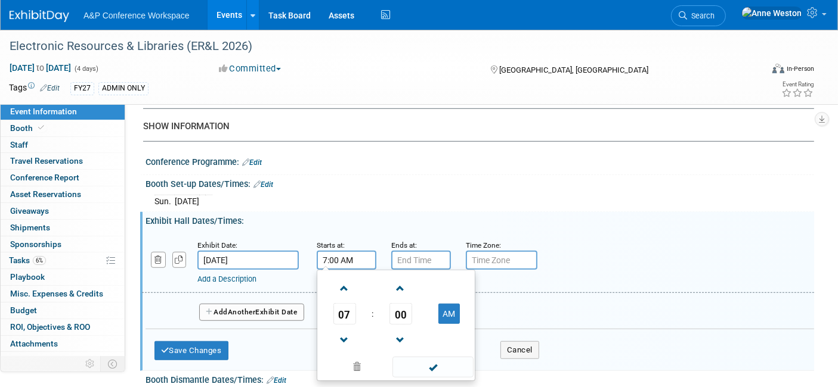
click at [344, 258] on input "7:00 AM" at bounding box center [347, 260] width 60 height 19
click at [344, 280] on span at bounding box center [344, 288] width 21 height 21
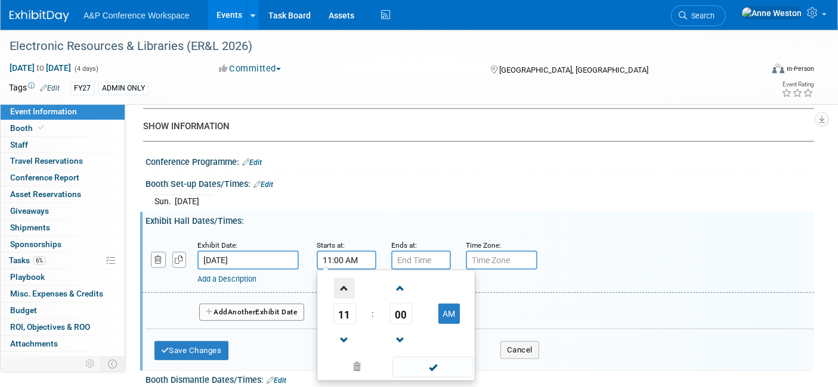
click at [344, 280] on span at bounding box center [344, 288] width 21 height 21
click at [393, 304] on span "00" at bounding box center [400, 313] width 23 height 21
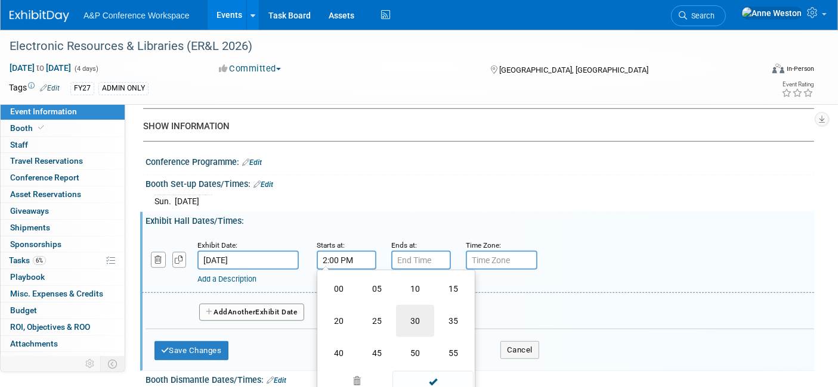
click at [415, 310] on td "30" at bounding box center [415, 321] width 38 height 32
type input "2:30 PM"
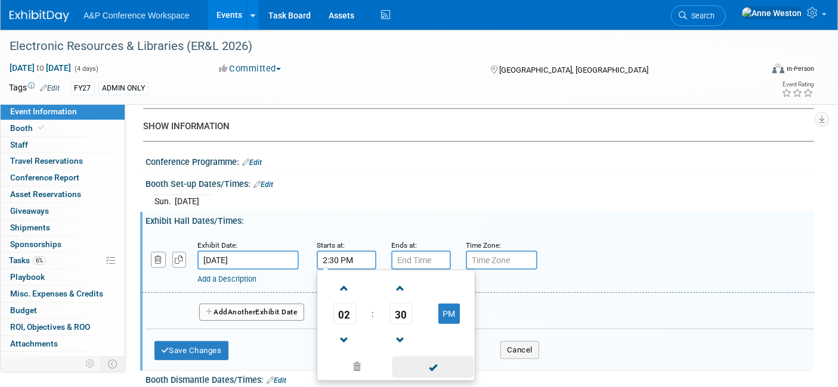
click at [426, 357] on span at bounding box center [432, 367] width 80 height 21
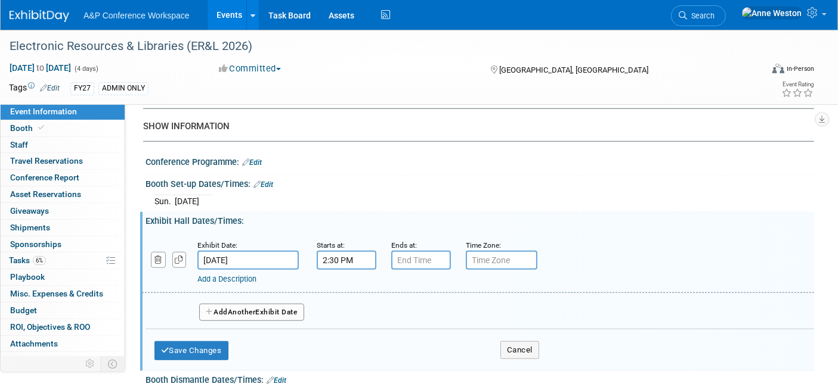
type input "7:00 PM"
click at [399, 251] on input "7:00 PM" at bounding box center [421, 260] width 60 height 19
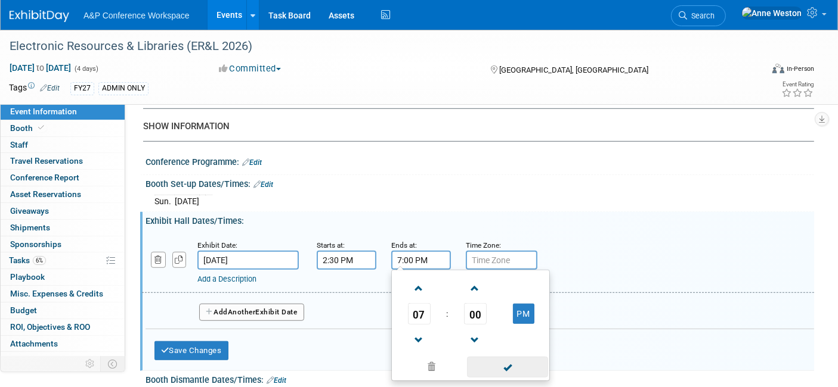
click at [509, 357] on span at bounding box center [507, 367] width 80 height 21
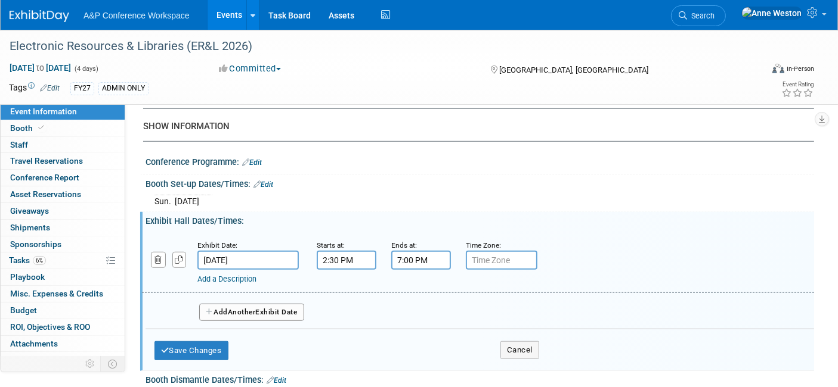
click at [214, 305] on button "Add Another Exhibit Date" at bounding box center [251, 313] width 105 height 18
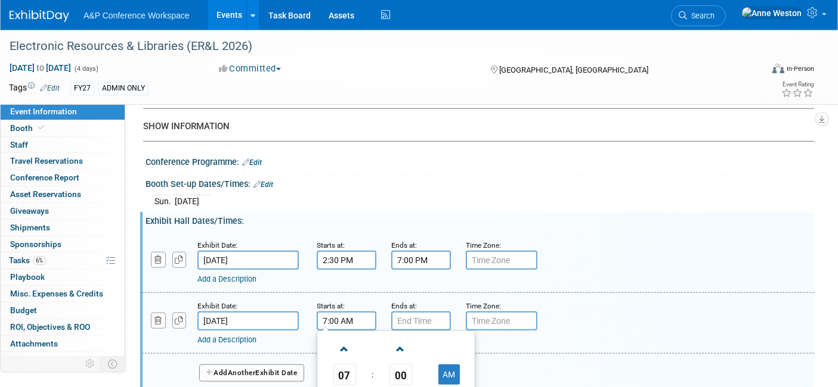
click at [327, 312] on input "7:00 AM" at bounding box center [347, 321] width 60 height 19
click at [340, 342] on span at bounding box center [344, 349] width 21 height 21
click at [341, 342] on span at bounding box center [344, 349] width 21 height 21
type input "10:00 AM"
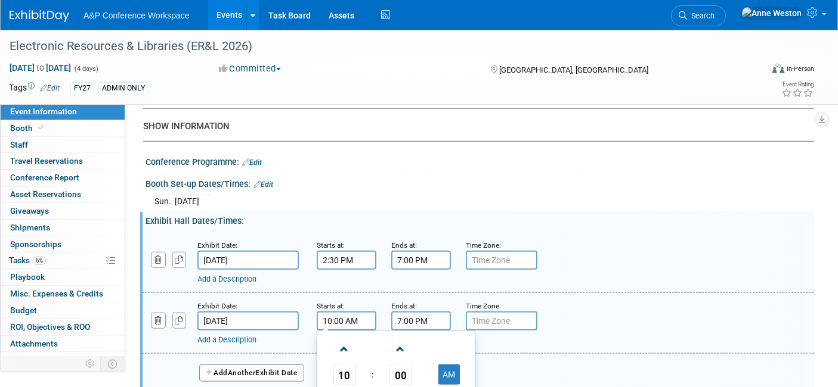
click at [395, 312] on input "7:00 PM" at bounding box center [421, 321] width 60 height 19
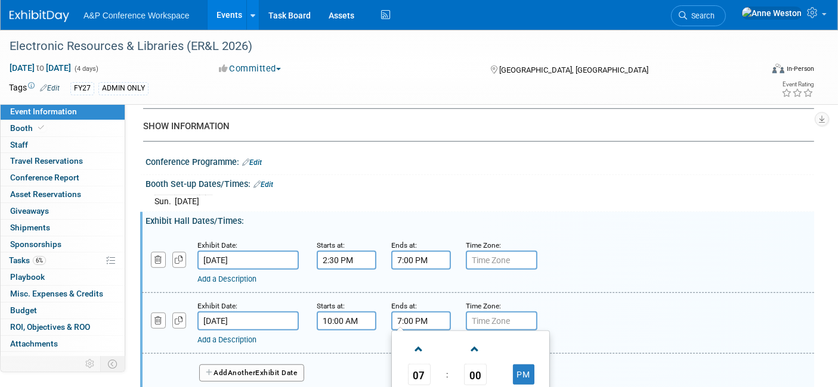
scroll to position [927, 0]
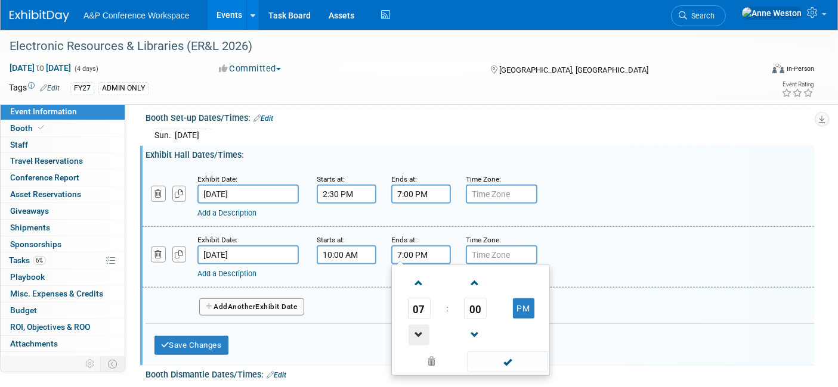
click at [417, 326] on span at bounding box center [418, 335] width 21 height 21
type input "5:00 PM"
click at [505, 352] on span at bounding box center [507, 362] width 80 height 21
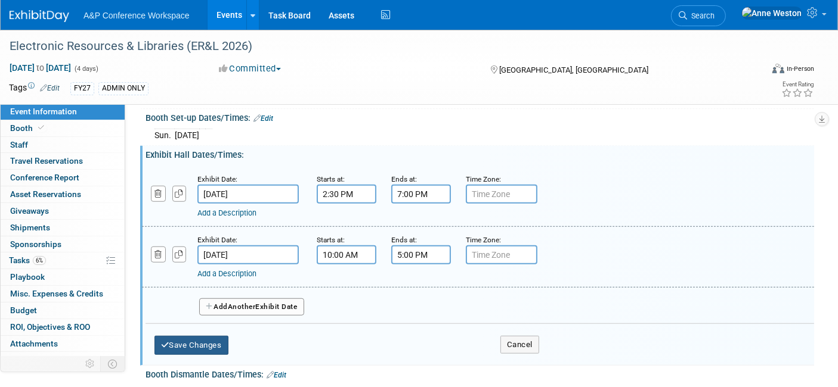
click at [209, 336] on button "Save Changes" at bounding box center [191, 345] width 74 height 19
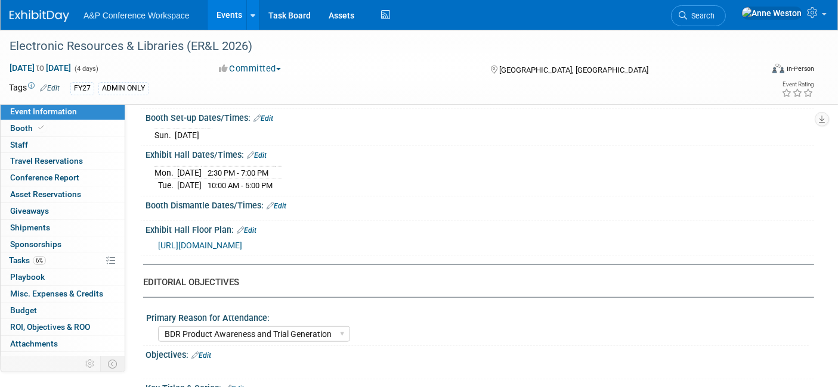
click at [285, 202] on link "Edit" at bounding box center [276, 206] width 20 height 8
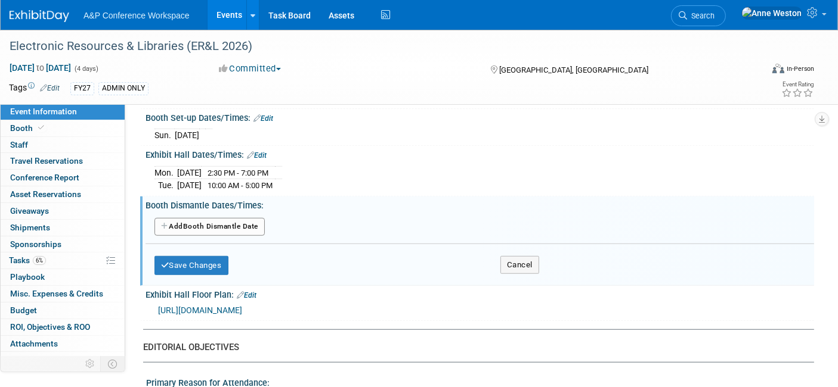
click at [227, 218] on button "Add Another Booth Dismantle Date" at bounding box center [209, 227] width 110 height 18
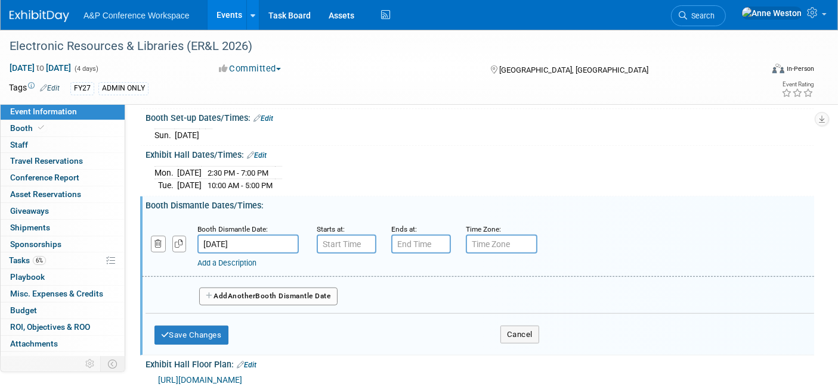
click at [221, 240] on input "[DATE]" at bounding box center [247, 244] width 101 height 19
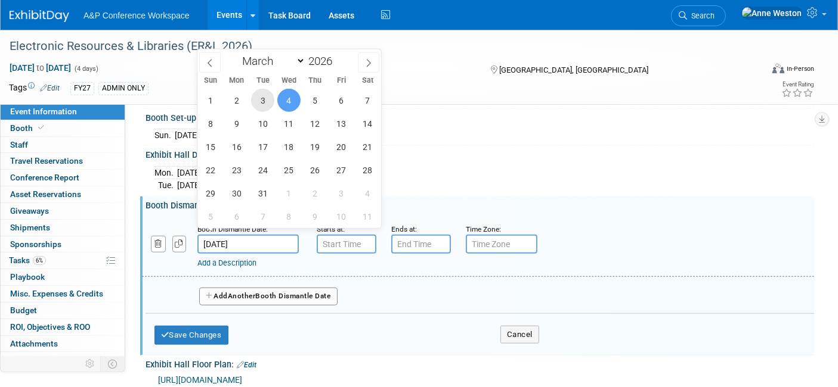
click at [258, 101] on span "3" at bounding box center [262, 100] width 23 height 23
type input "[DATE]"
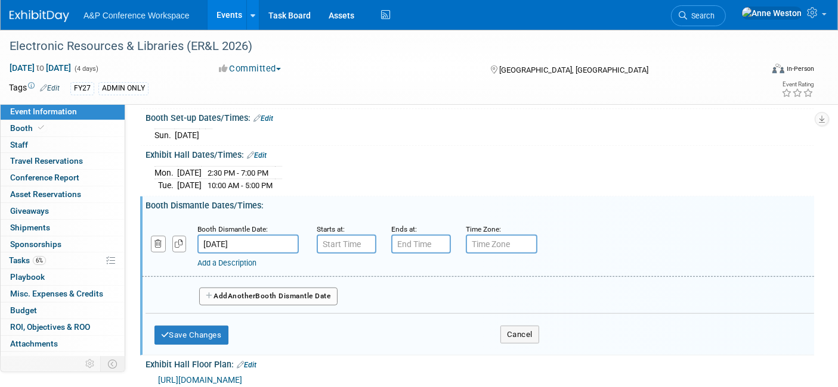
click at [238, 292] on span "Another" at bounding box center [242, 296] width 28 height 8
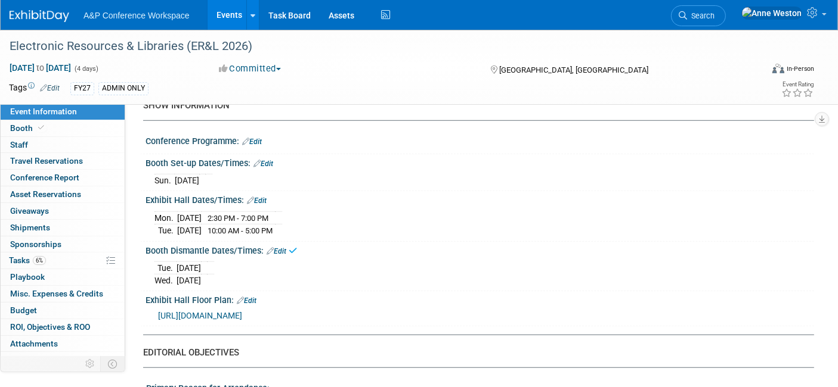
scroll to position [861, 0]
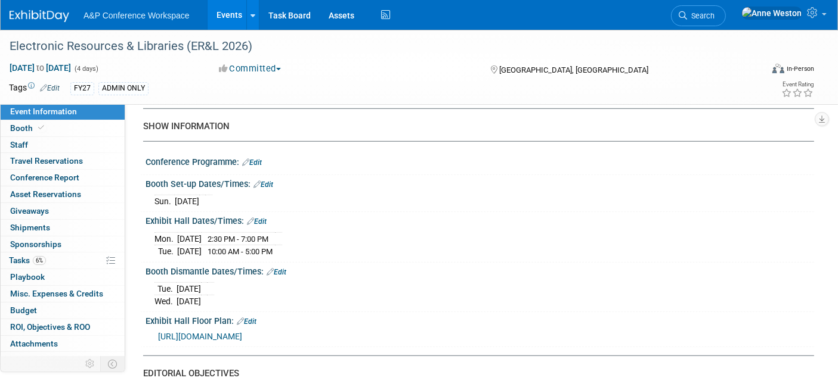
click at [265, 181] on link "Edit" at bounding box center [263, 185] width 20 height 8
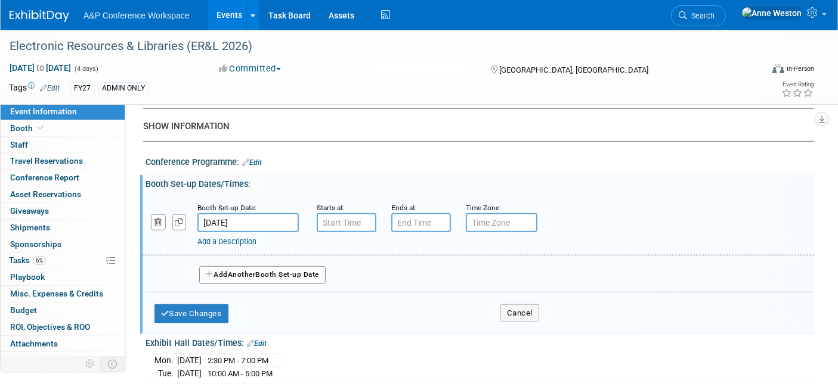
click at [219, 266] on button "Add Another Booth Set-up Date" at bounding box center [262, 275] width 126 height 18
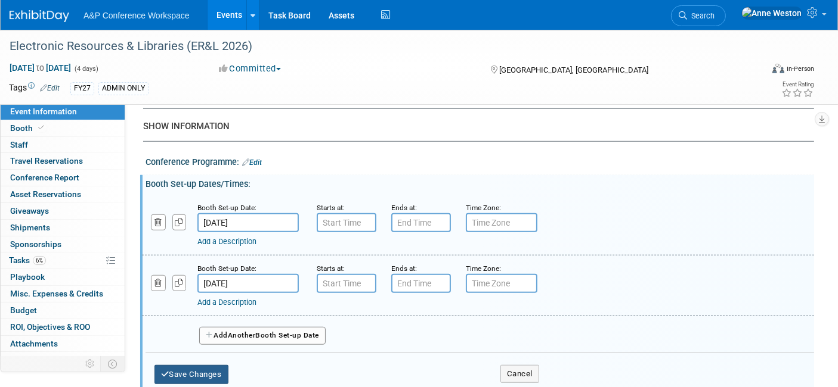
click at [185, 365] on button "Save Changes" at bounding box center [191, 374] width 74 height 19
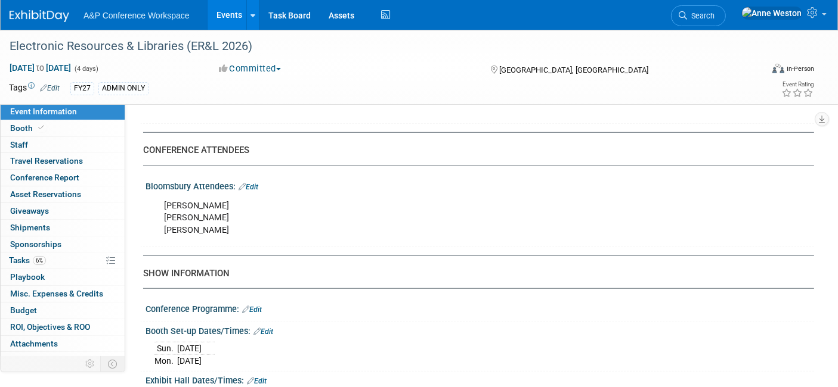
scroll to position [529, 0]
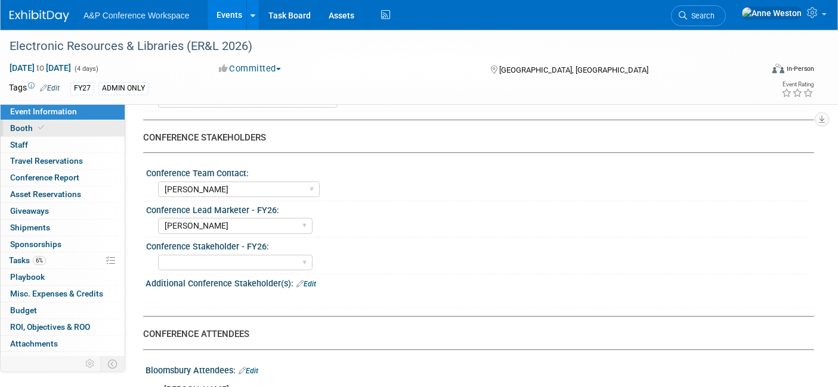
click at [60, 135] on link "Booth" at bounding box center [63, 128] width 124 height 16
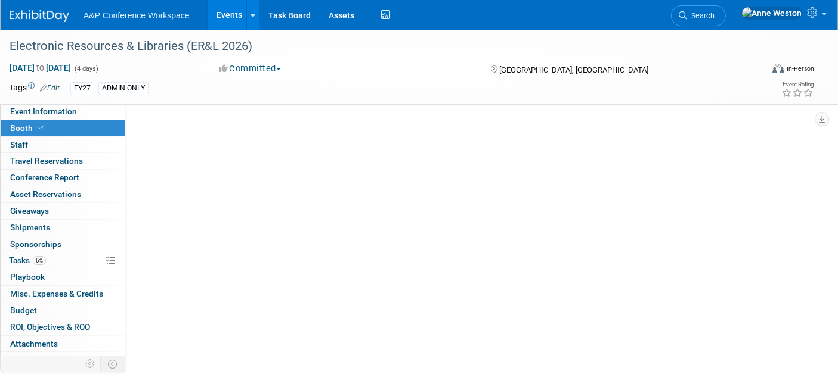
scroll to position [0, 0]
select select "DIGI"
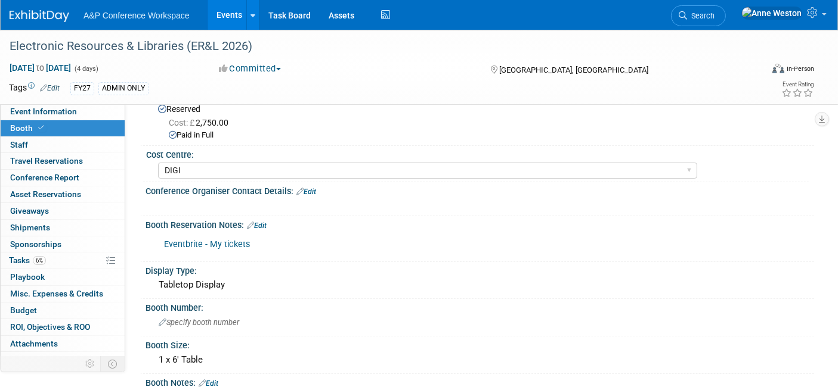
scroll to position [198, 0]
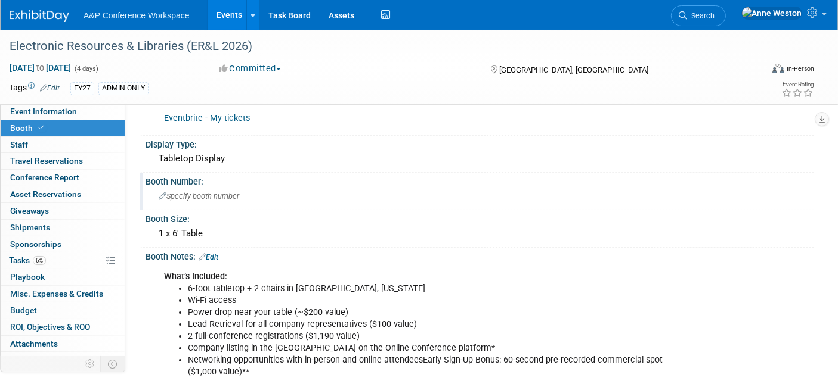
click at [213, 195] on span "Specify booth number" at bounding box center [199, 196] width 80 height 9
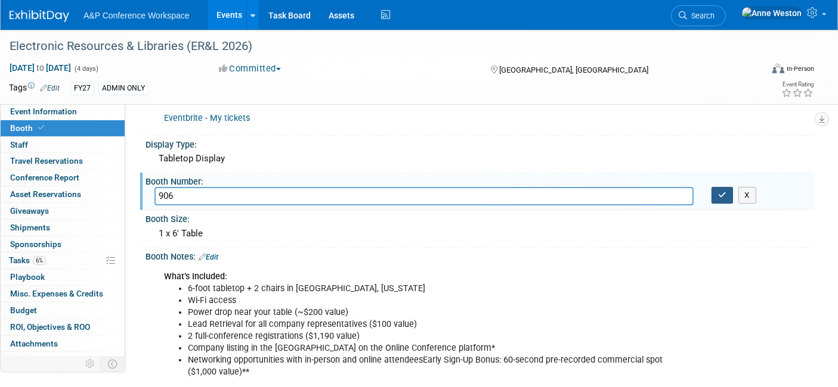
type input "906"
click at [720, 191] on icon "button" at bounding box center [722, 195] width 8 height 8
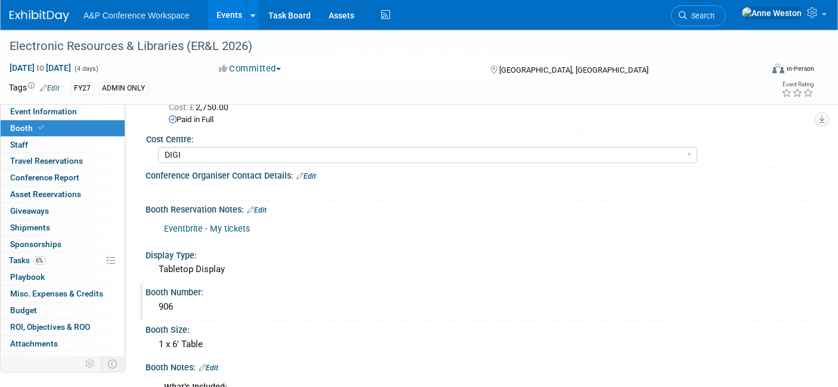
scroll to position [0, 0]
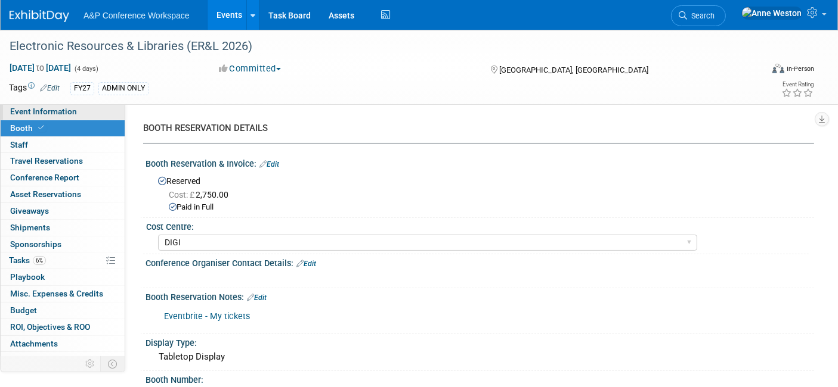
click at [32, 115] on span "Event Information" at bounding box center [43, 112] width 67 height 10
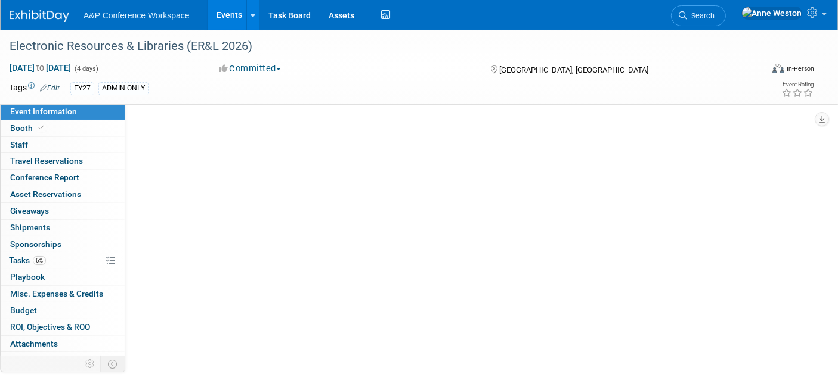
select select "Annual"
select select "Level 2"
select select "In-Person Booth"
select select "Libraries"
select select "Bloomsbury Digital Resources"
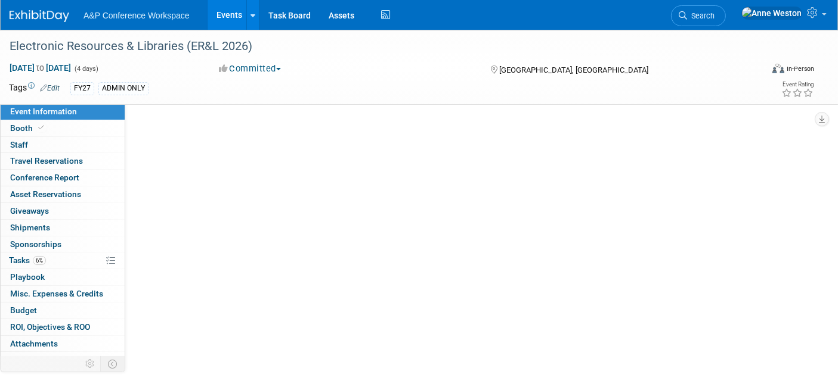
select select "[PERSON_NAME]"
select select "BDR Product Awareness and Trial Generation​"
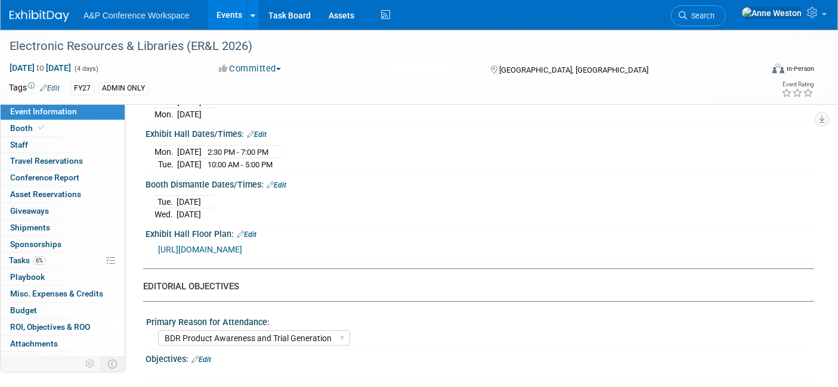
scroll to position [993, 0]
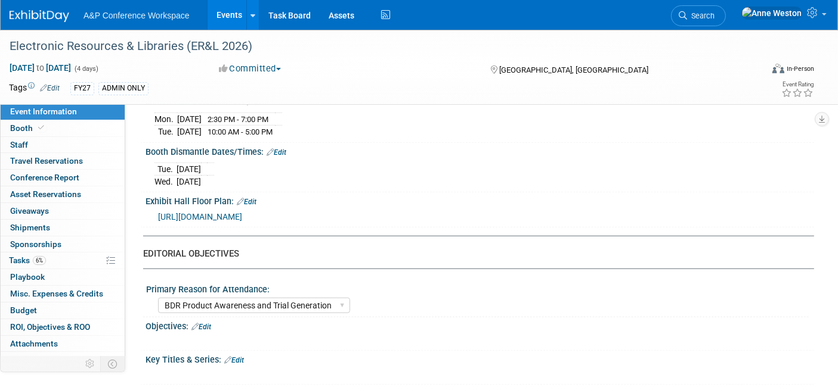
click at [216, 216] on span "[URL][DOMAIN_NAME]" at bounding box center [200, 217] width 84 height 10
click at [255, 198] on link "Edit" at bounding box center [247, 202] width 20 height 8
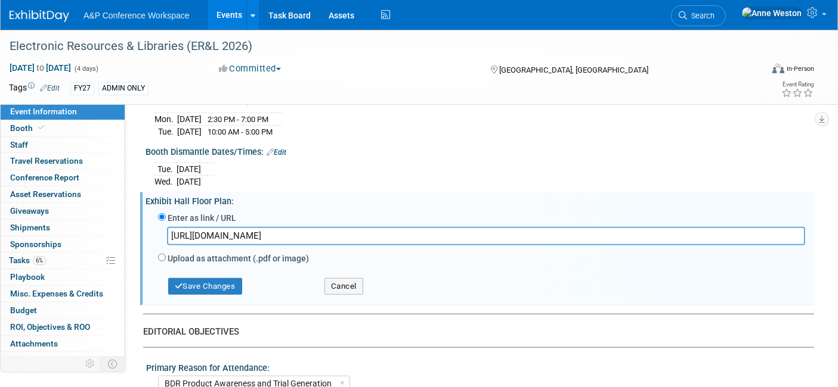
scroll to position [0, 827]
drag, startPoint x: 172, startPoint y: 225, endPoint x: 847, endPoint y: 229, distance: 674.8
click at [177, 278] on button "Save Changes" at bounding box center [205, 286] width 74 height 17
